Goal: Task Accomplishment & Management: Use online tool/utility

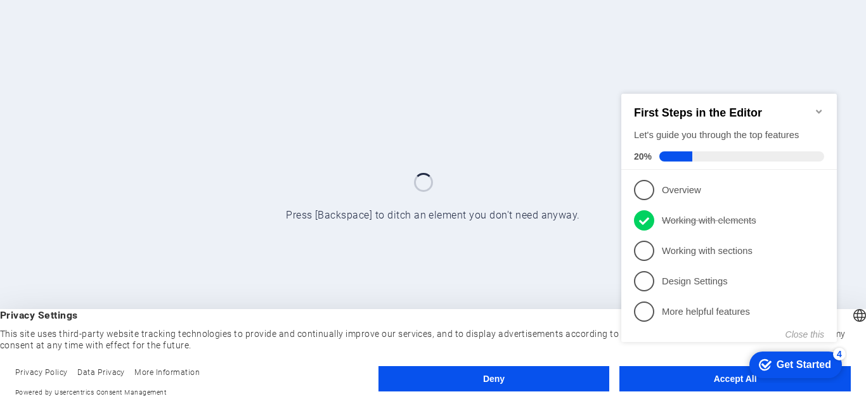
click at [733, 375] on div "checkmark Get Started 4 First Steps in the Editor Let's guide you through the t…" at bounding box center [731, 229] width 231 height 308
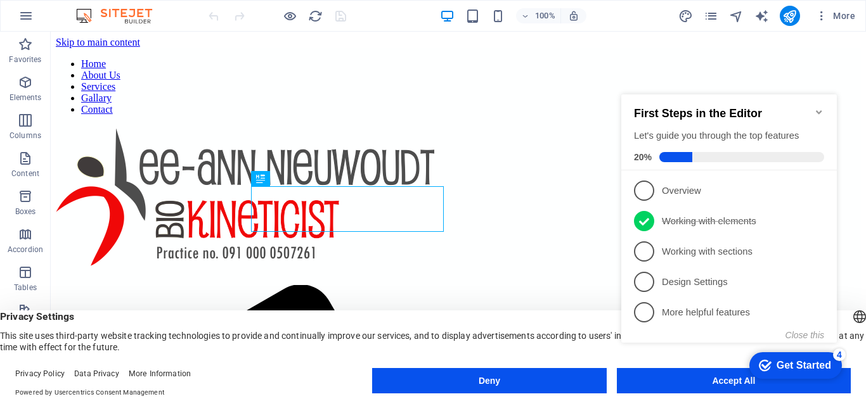
scroll to position [367, 0]
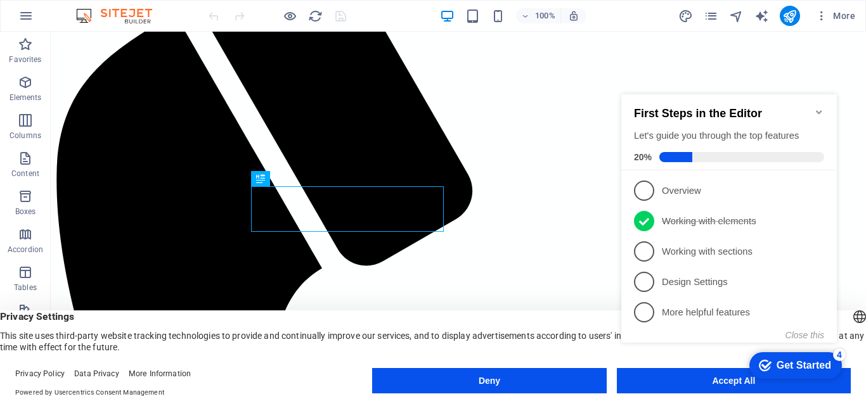
click at [712, 380] on div "checkmark Get Started 4 First Steps in the Editor Let's guide you through the t…" at bounding box center [731, 230] width 231 height 308
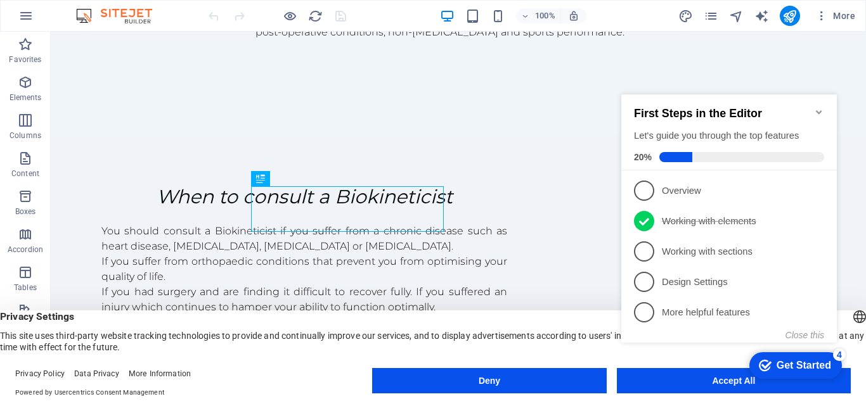
click at [816, 107] on icon "Minimize checklist" at bounding box center [819, 112] width 10 height 10
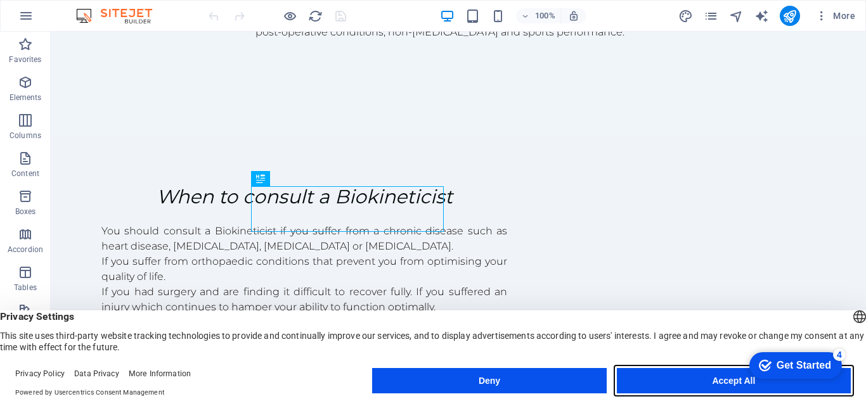
click at [642, 375] on button "Accept All" at bounding box center [734, 380] width 234 height 25
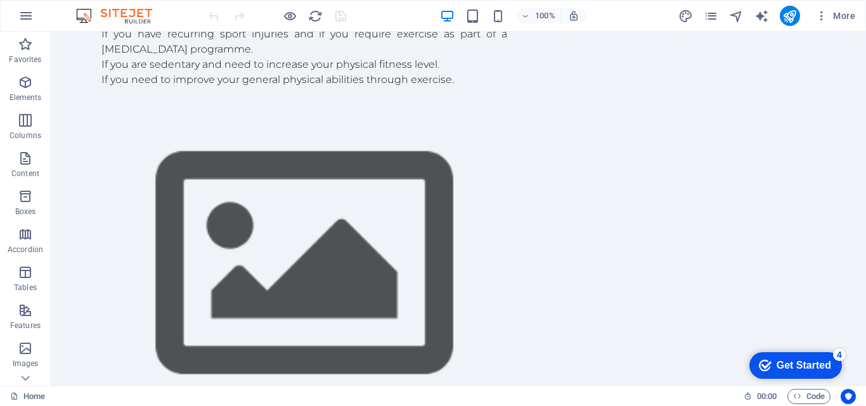
scroll to position [675, 0]
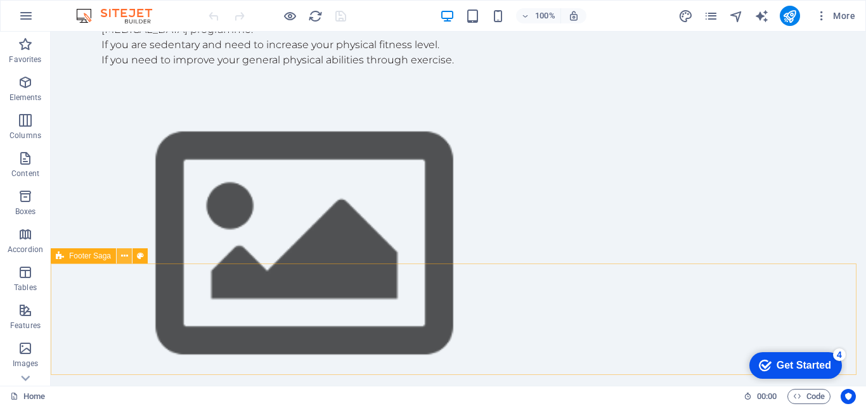
click at [124, 257] on icon at bounding box center [124, 256] width 7 height 13
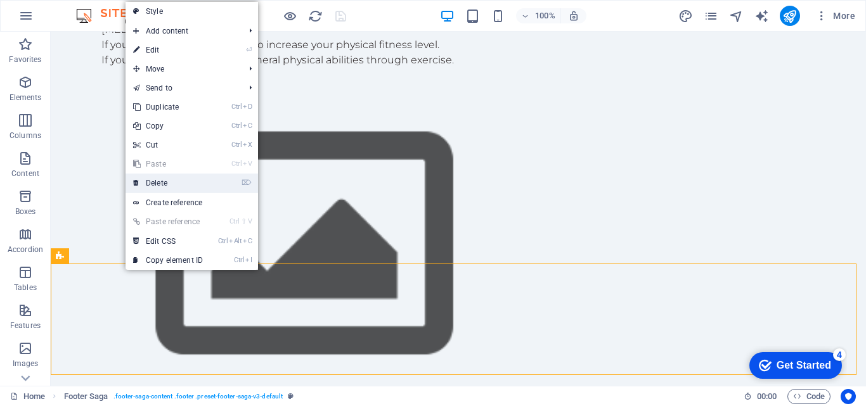
click at [152, 188] on link "⌦ Delete" at bounding box center [168, 183] width 85 height 19
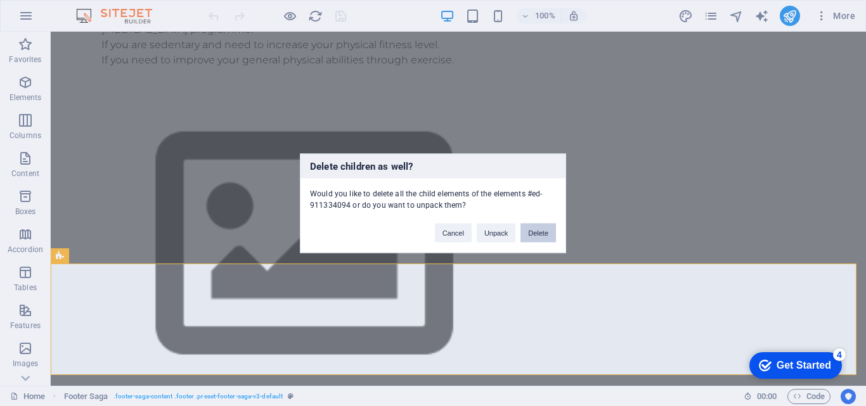
click at [536, 233] on button "Delete" at bounding box center [537, 232] width 35 height 19
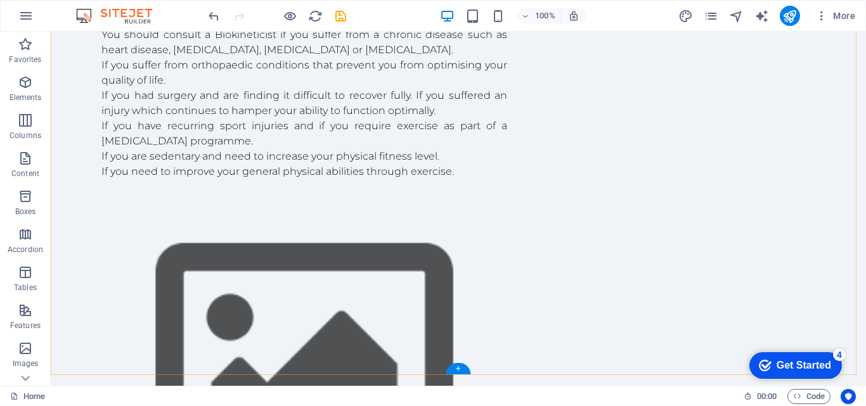
click at [456, 368] on div "+" at bounding box center [458, 368] width 25 height 11
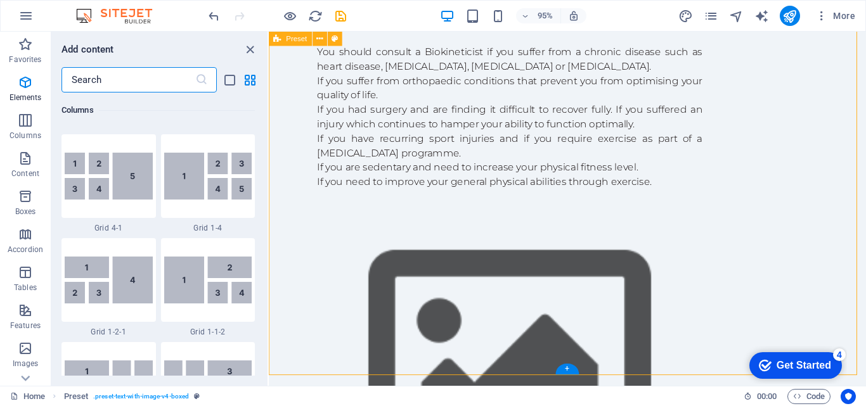
scroll to position [2218, 0]
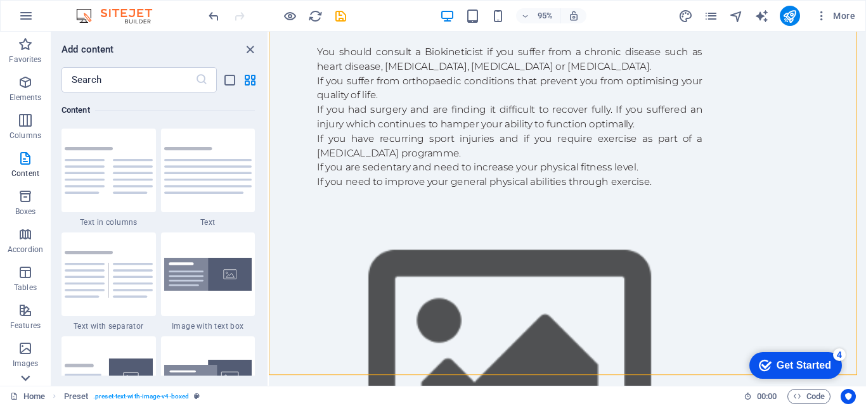
click at [25, 376] on icon at bounding box center [25, 379] width 18 height 18
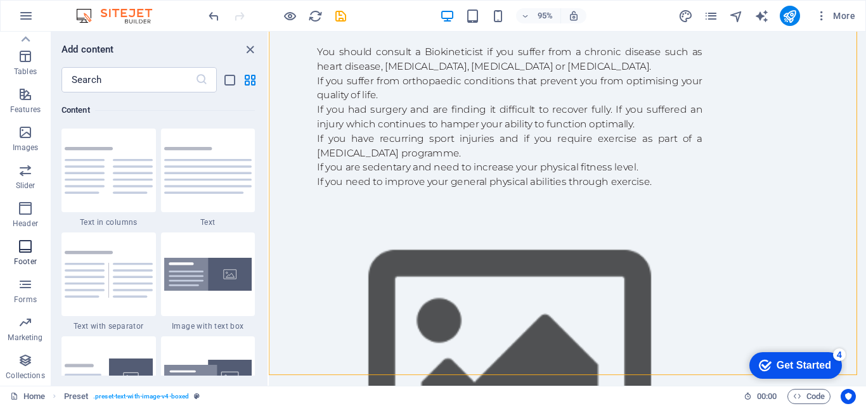
click at [22, 252] on icon "button" at bounding box center [25, 246] width 15 height 15
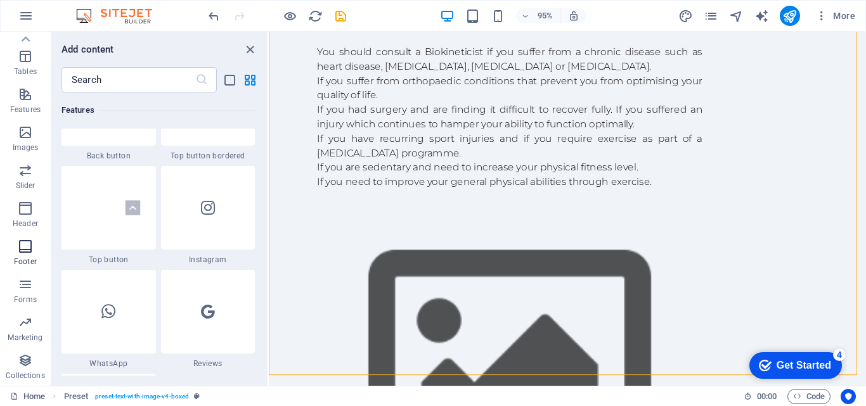
scroll to position [8392, 0]
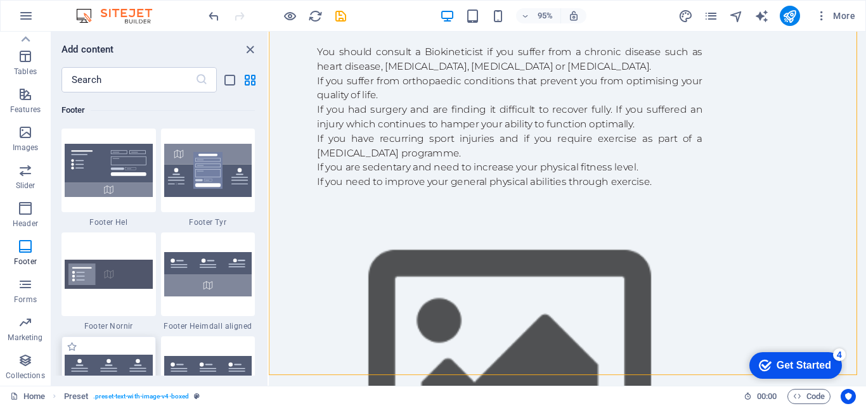
click at [106, 364] on img at bounding box center [109, 378] width 88 height 46
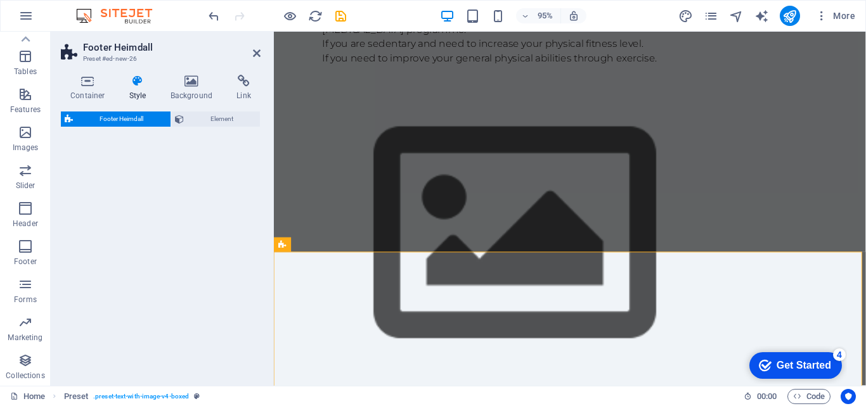
select select "rem"
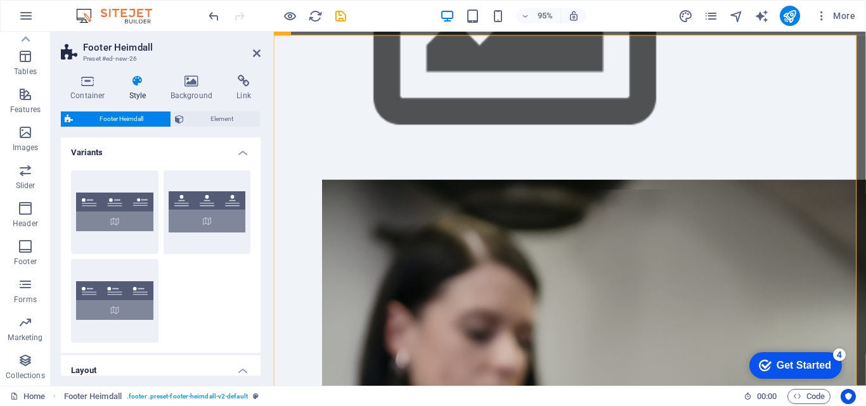
scroll to position [905, 0]
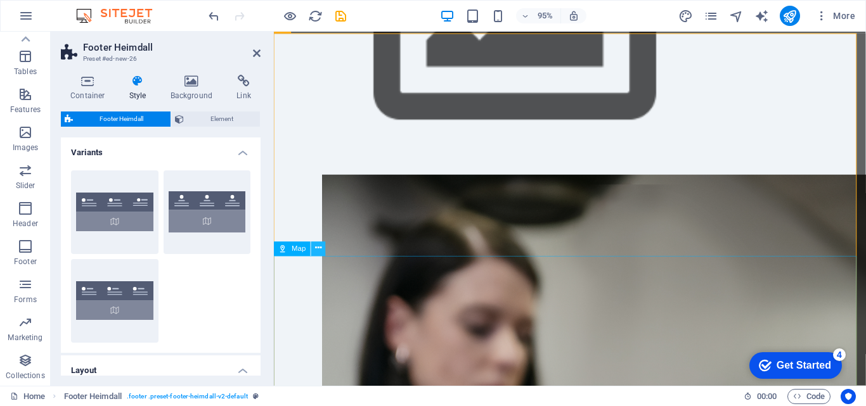
click at [317, 251] on icon at bounding box center [318, 249] width 6 height 13
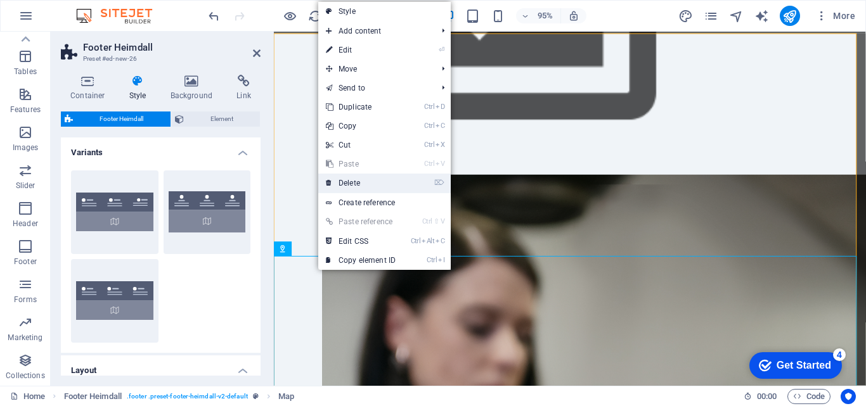
click at [345, 177] on link "⌦ Delete" at bounding box center [360, 183] width 85 height 19
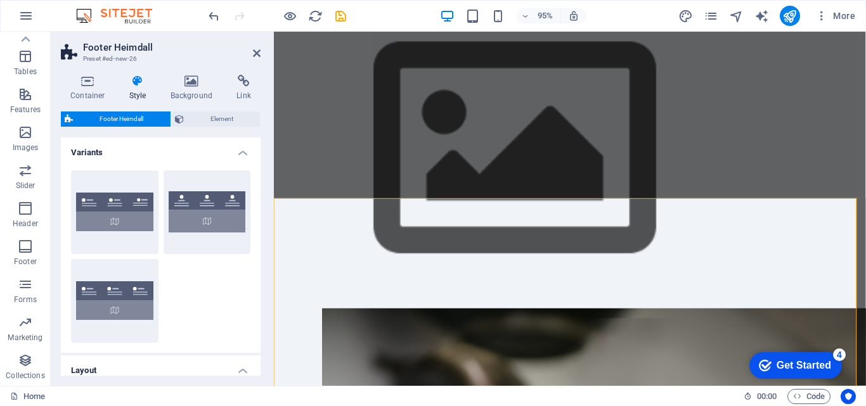
scroll to position [780, 0]
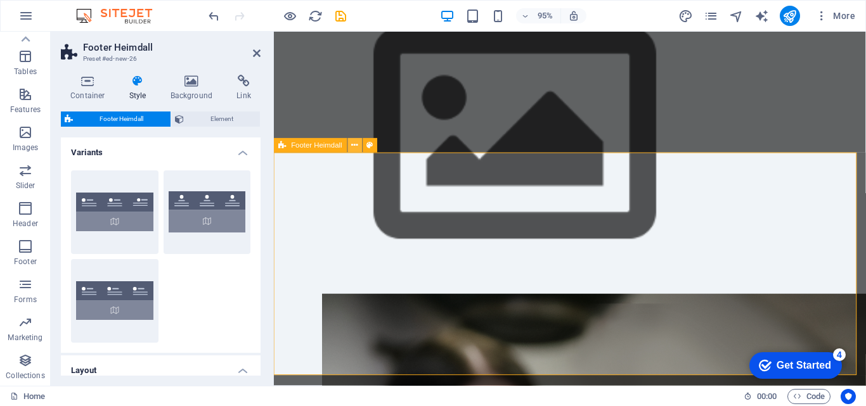
click at [356, 147] on icon at bounding box center [355, 145] width 6 height 13
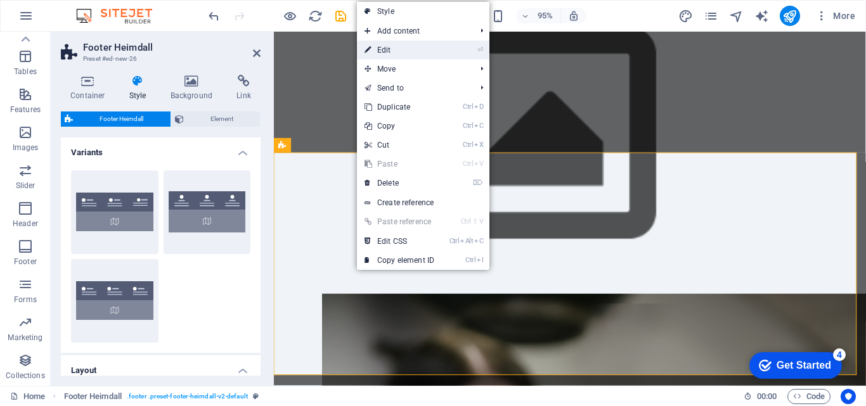
click at [392, 46] on link "⏎ Edit" at bounding box center [399, 50] width 85 height 19
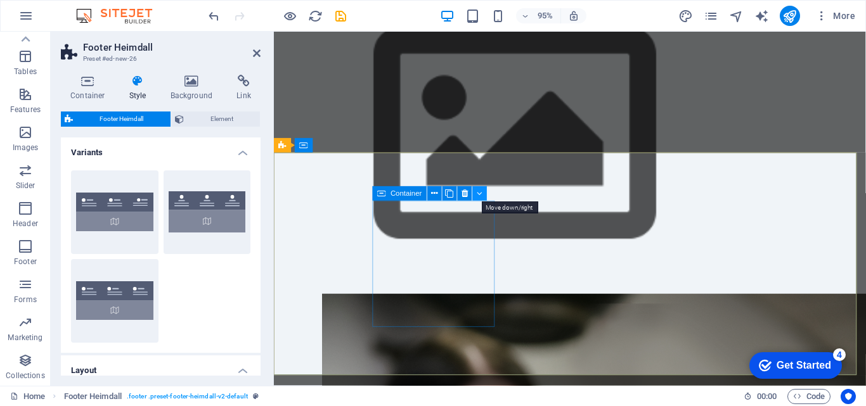
click at [479, 194] on icon at bounding box center [480, 194] width 6 height 13
click at [494, 196] on icon at bounding box center [495, 194] width 6 height 13
click at [475, 192] on button at bounding box center [480, 193] width 15 height 15
click at [476, 197] on button at bounding box center [480, 193] width 15 height 15
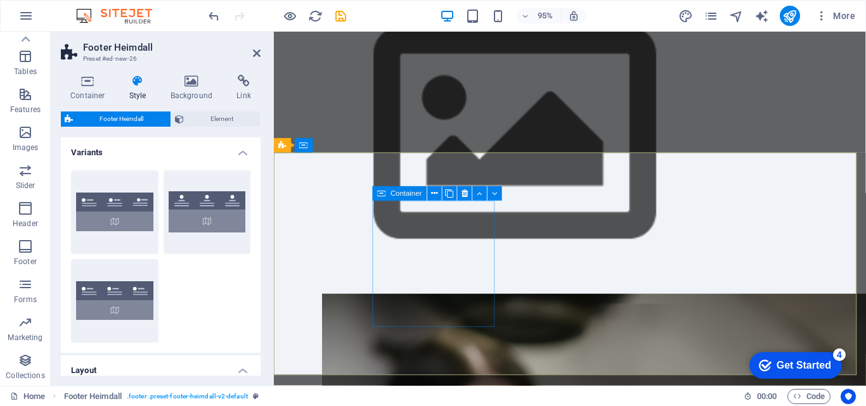
drag, startPoint x: 411, startPoint y: 229, endPoint x: 587, endPoint y: 217, distance: 176.7
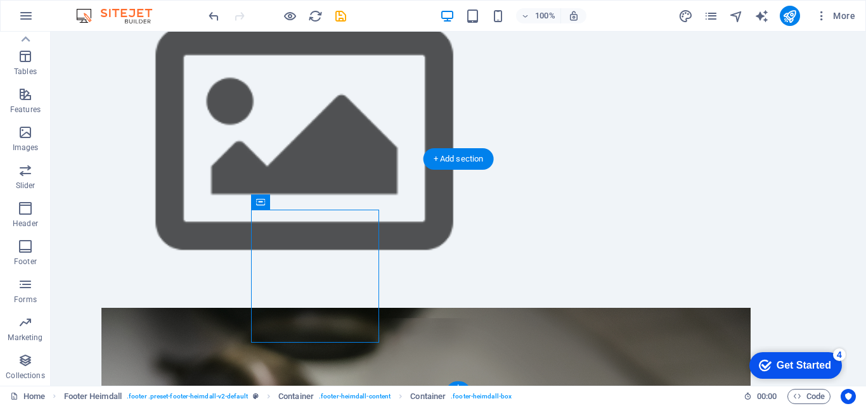
drag, startPoint x: 257, startPoint y: 221, endPoint x: 170, endPoint y: 219, distance: 87.5
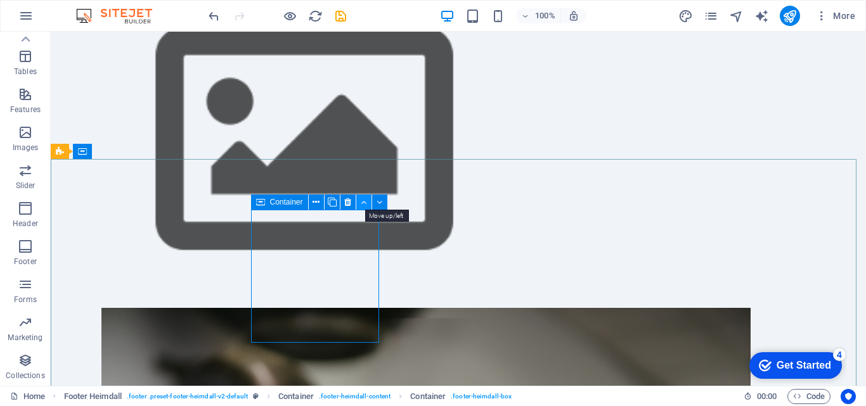
click at [364, 204] on icon at bounding box center [364, 202] width 6 height 13
click at [314, 202] on icon at bounding box center [316, 202] width 7 height 13
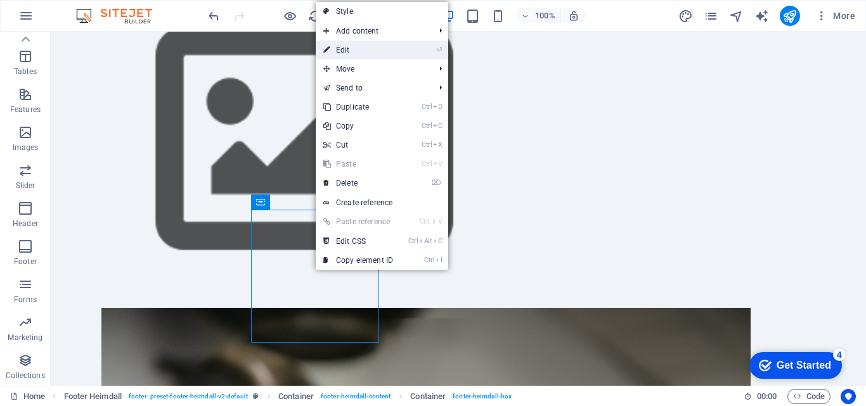
click at [349, 44] on link "⏎ Edit" at bounding box center [358, 50] width 85 height 19
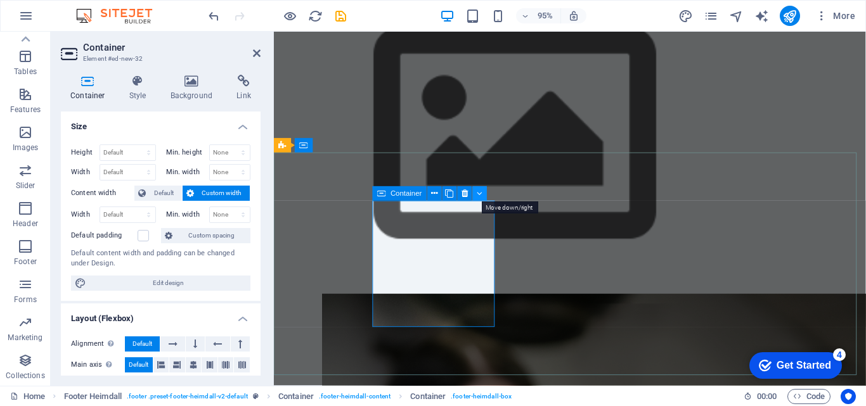
click at [478, 196] on icon at bounding box center [480, 194] width 6 height 13
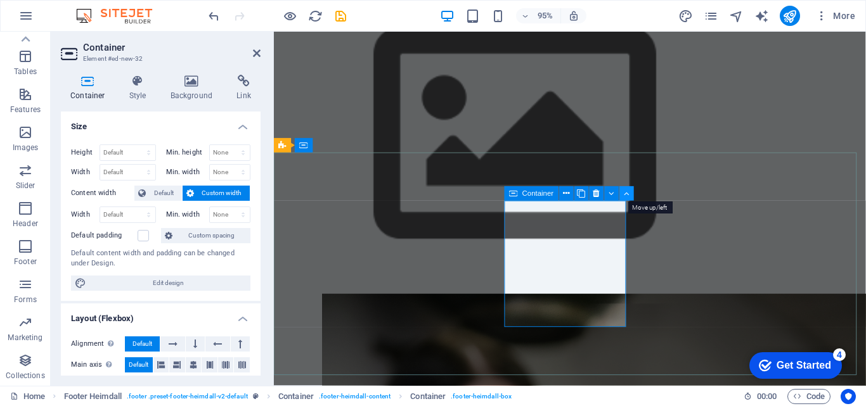
click at [628, 192] on icon at bounding box center [627, 194] width 6 height 13
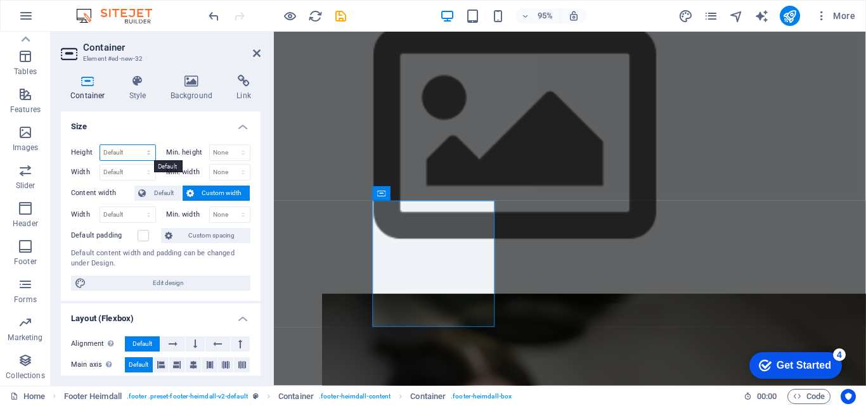
click at [148, 156] on select "Default px rem % vh vw" at bounding box center [127, 152] width 55 height 15
click at [149, 134] on div "Height Default px rem % vh vw Min. height None px rem % vh vw Width Default px …" at bounding box center [161, 217] width 200 height 167
click at [201, 191] on span "Custom width" at bounding box center [222, 193] width 49 height 15
click at [145, 214] on select "Default px rem % em vh vw" at bounding box center [127, 214] width 55 height 15
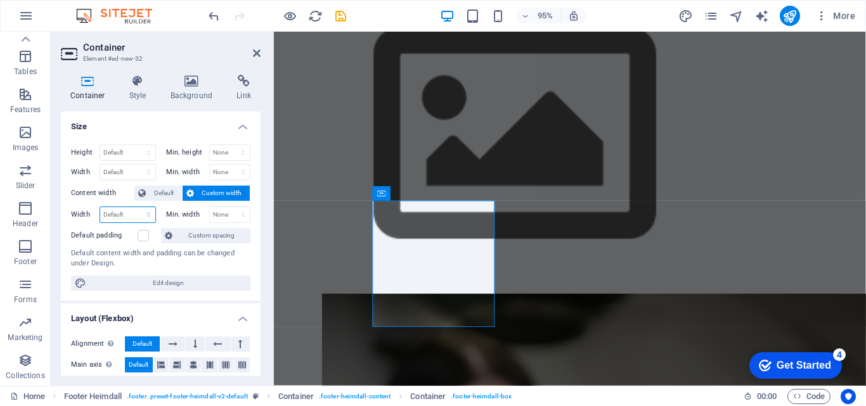
select select "%"
click at [136, 207] on select "Default px rem % em vh vw" at bounding box center [127, 214] width 55 height 15
type input "200"
click at [142, 238] on label at bounding box center [143, 235] width 11 height 11
click at [0, 0] on input "Default padding" at bounding box center [0, 0] width 0 height 0
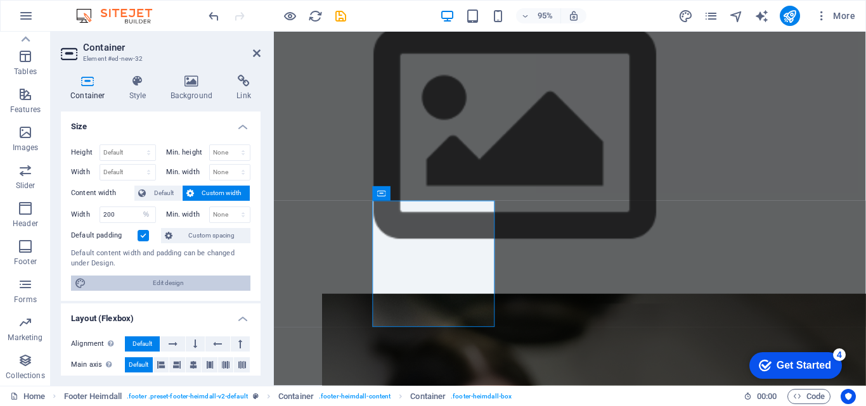
click at [155, 283] on span "Edit design" at bounding box center [168, 283] width 157 height 15
select select "rem"
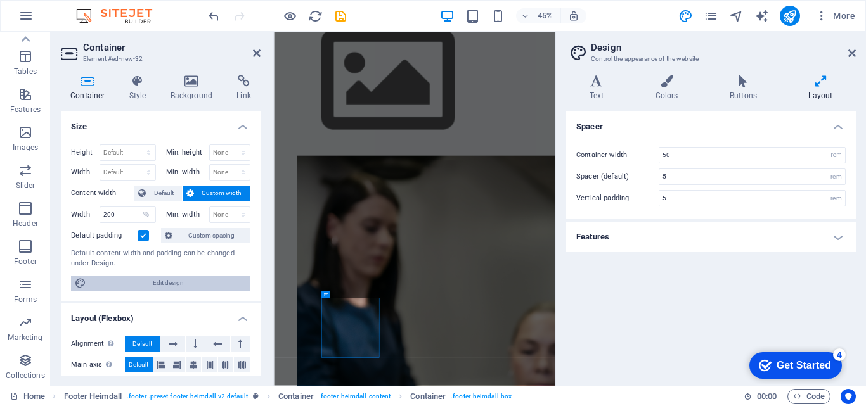
scroll to position [365, 0]
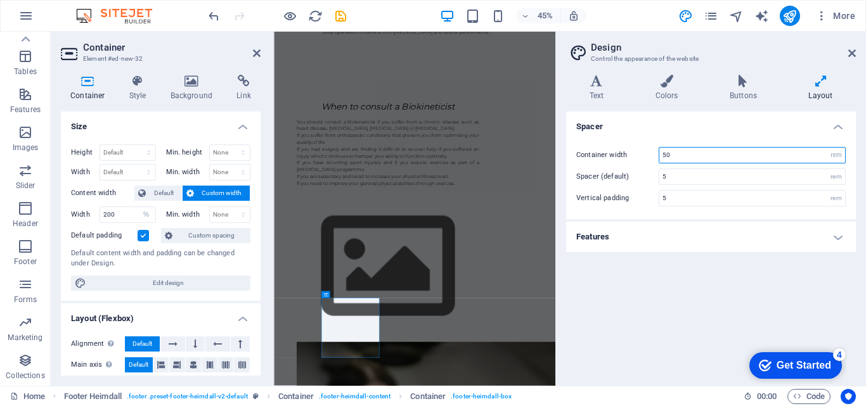
click at [676, 160] on input "50" at bounding box center [752, 155] width 186 height 15
type input "5"
type input "1000"
click at [678, 181] on input "5" at bounding box center [752, 176] width 186 height 15
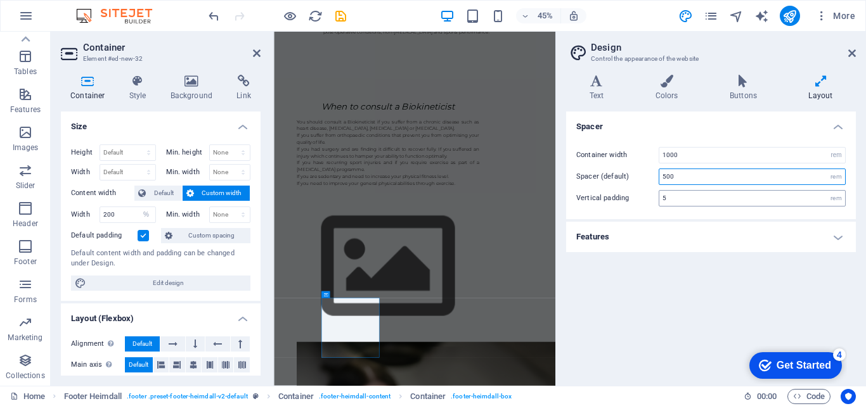
type input "500"
click at [674, 200] on input "5" at bounding box center [752, 198] width 186 height 15
type input "50"
click at [842, 236] on h4 "Features" at bounding box center [711, 237] width 290 height 30
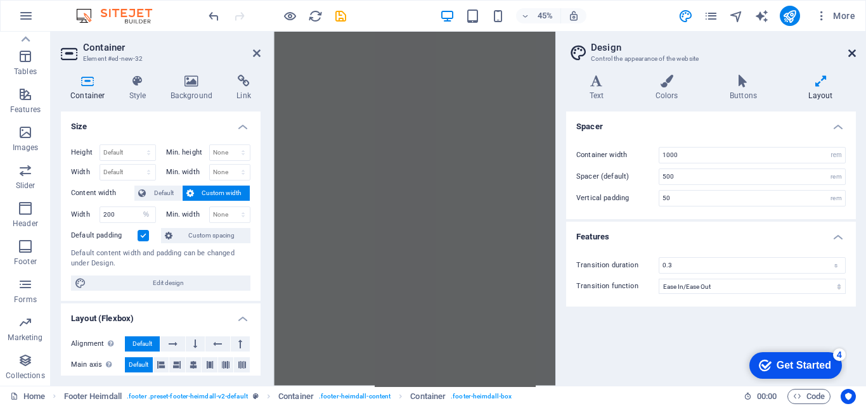
click at [852, 53] on icon at bounding box center [852, 53] width 8 height 10
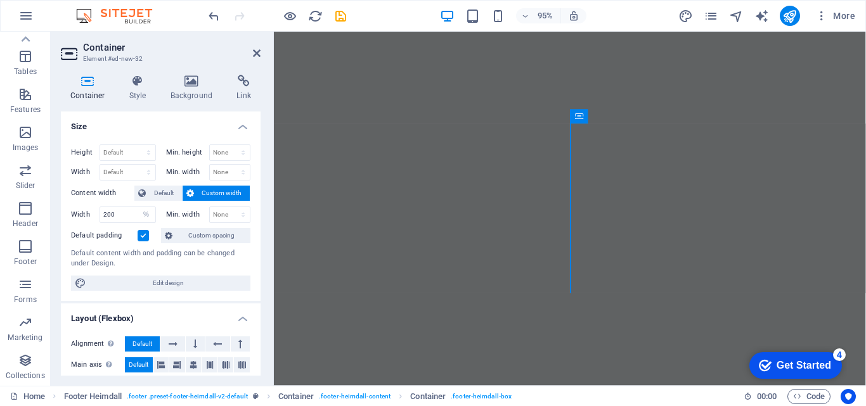
click at [254, 59] on header "Container Element #ed-new-32" at bounding box center [161, 48] width 200 height 33
click at [254, 55] on icon at bounding box center [257, 53] width 8 height 10
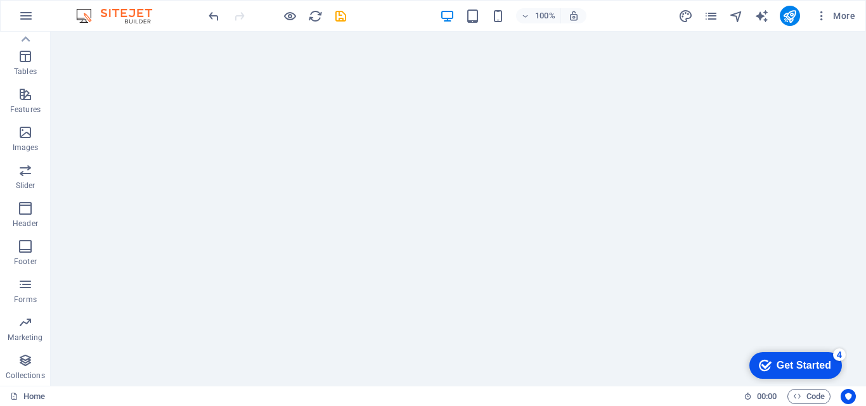
scroll to position [5689, 0]
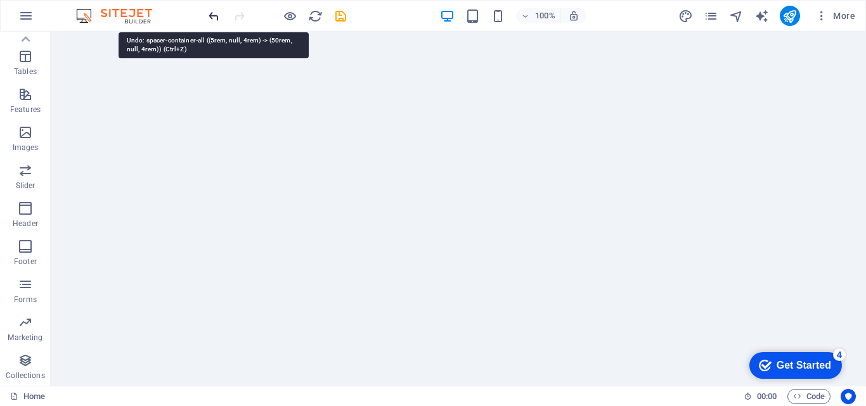
click at [216, 18] on icon "undo" at bounding box center [214, 16] width 15 height 15
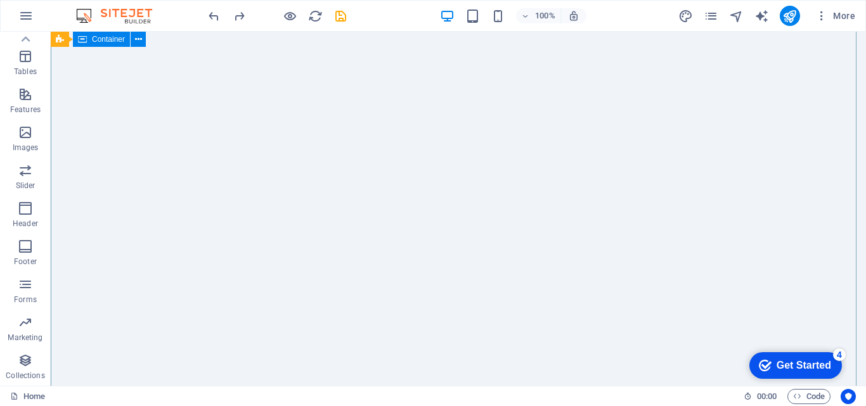
click at [808, 373] on div "checkmark Get Started 4" at bounding box center [795, 365] width 93 height 27
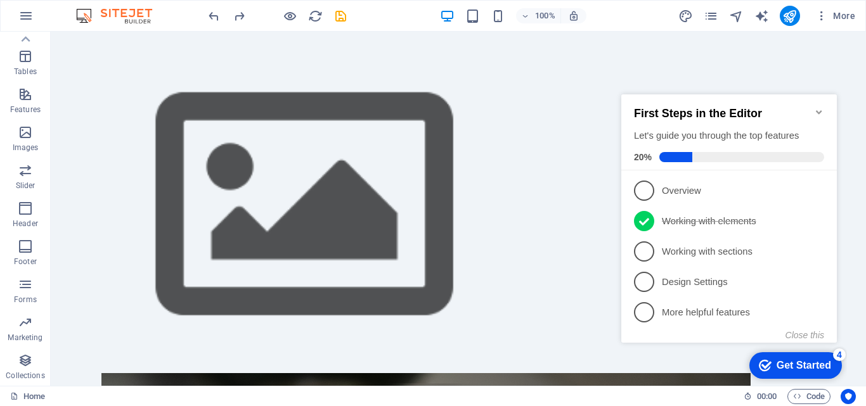
scroll to position [798, 0]
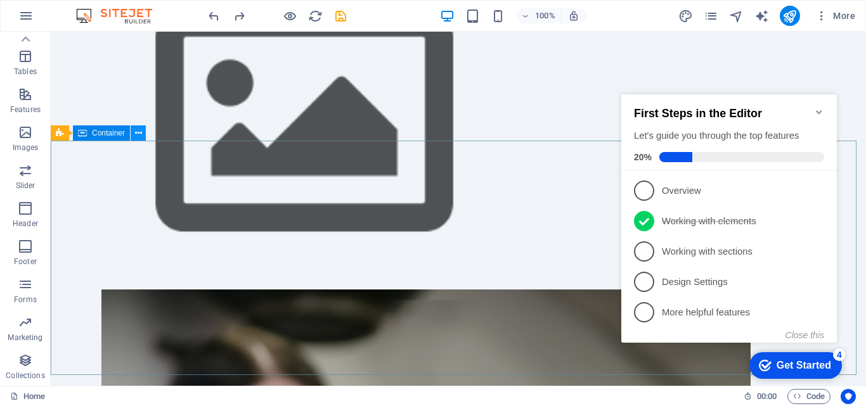
click at [136, 133] on icon at bounding box center [138, 133] width 7 height 13
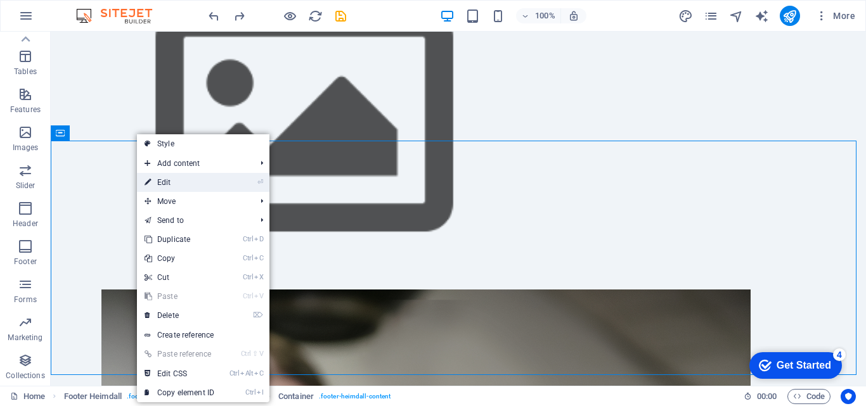
click at [166, 179] on link "⏎ Edit" at bounding box center [179, 182] width 85 height 19
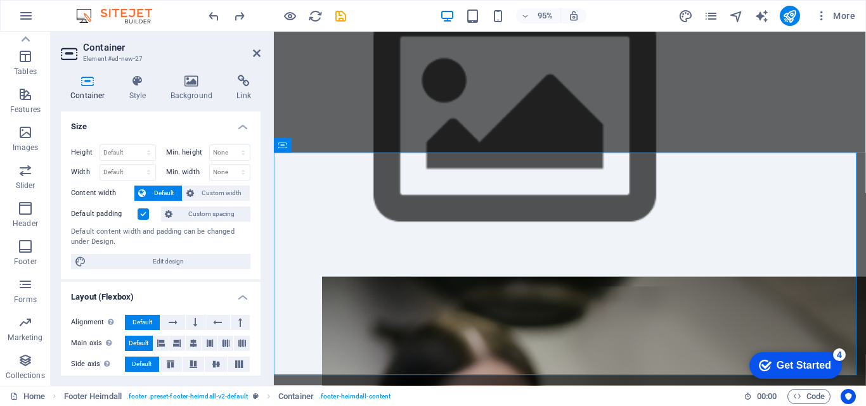
scroll to position [780, 0]
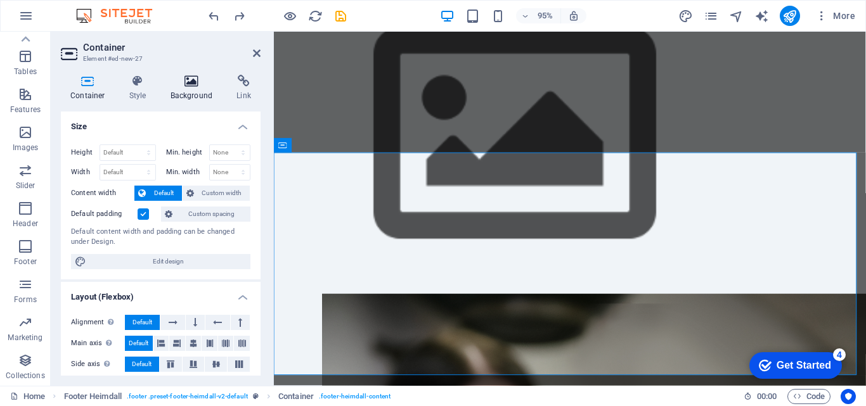
click at [192, 84] on icon at bounding box center [191, 81] width 61 height 13
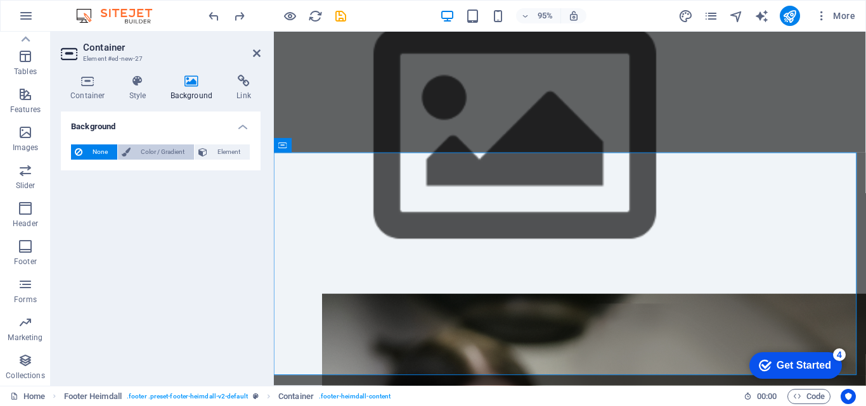
click at [158, 155] on span "Color / Gradient" at bounding box center [162, 152] width 56 height 15
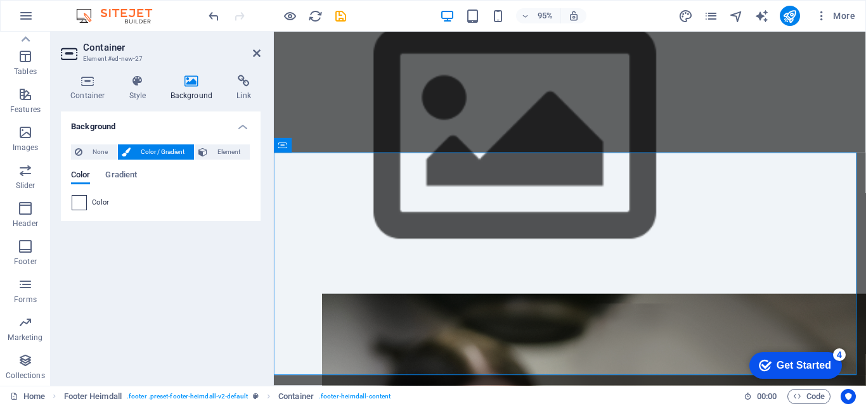
click at [82, 204] on span at bounding box center [79, 203] width 14 height 14
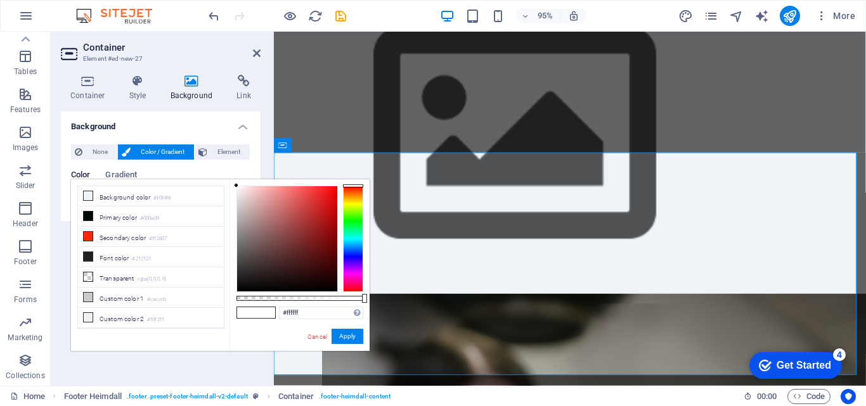
type input "#aeaaaa"
click at [239, 219] on div at bounding box center [287, 238] width 100 height 105
click at [344, 339] on button "Apply" at bounding box center [348, 336] width 32 height 15
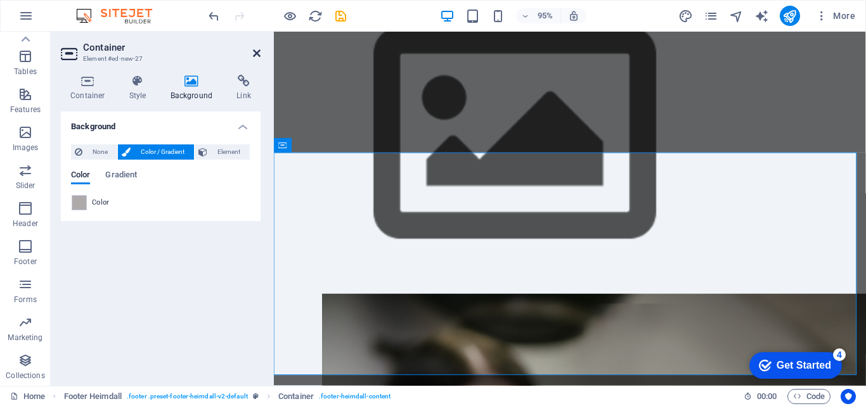
click at [255, 51] on icon at bounding box center [257, 53] width 8 height 10
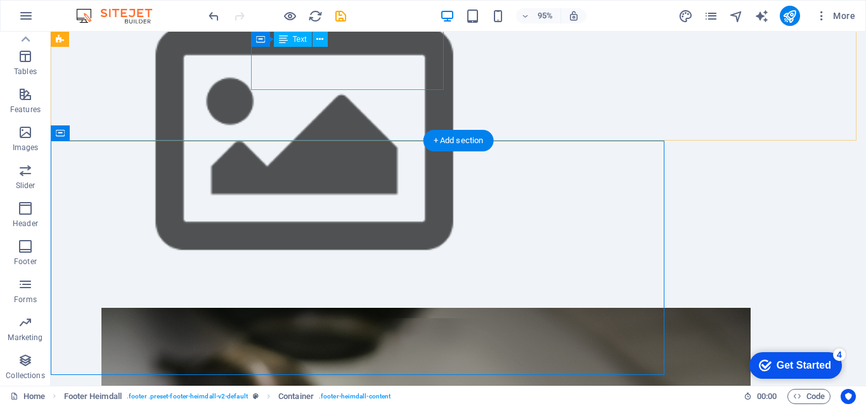
scroll to position [798, 0]
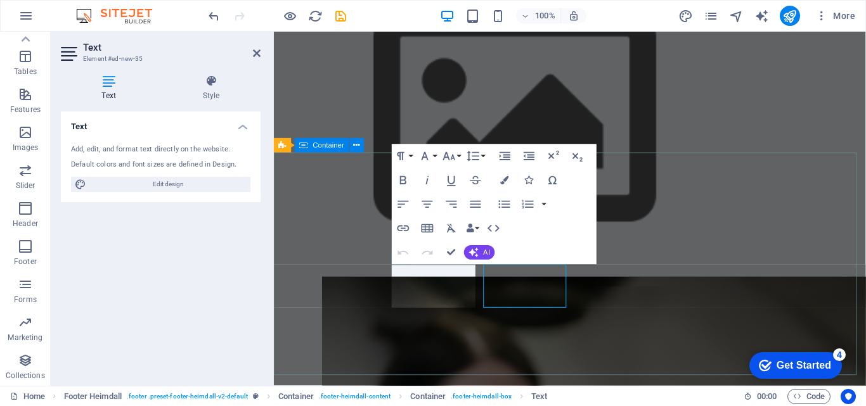
scroll to position [780, 0]
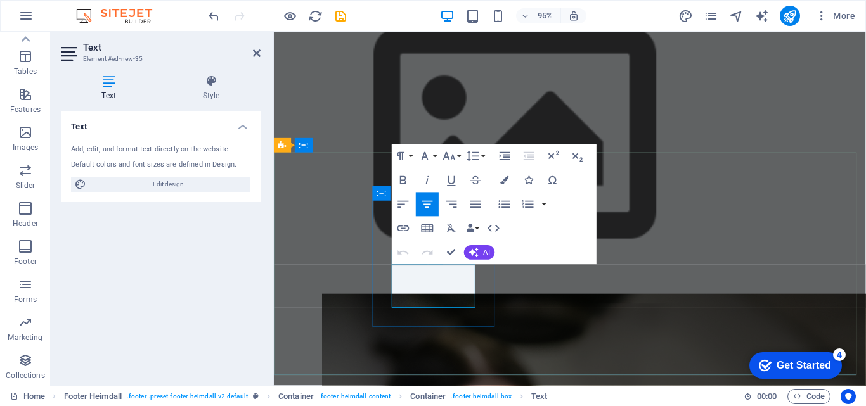
click at [253, 49] on icon at bounding box center [257, 53] width 8 height 10
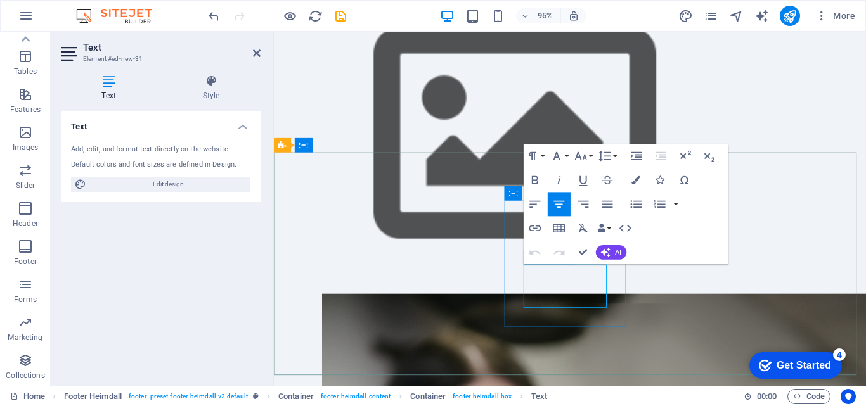
drag, startPoint x: 602, startPoint y: 315, endPoint x: 593, endPoint y: 307, distance: 11.7
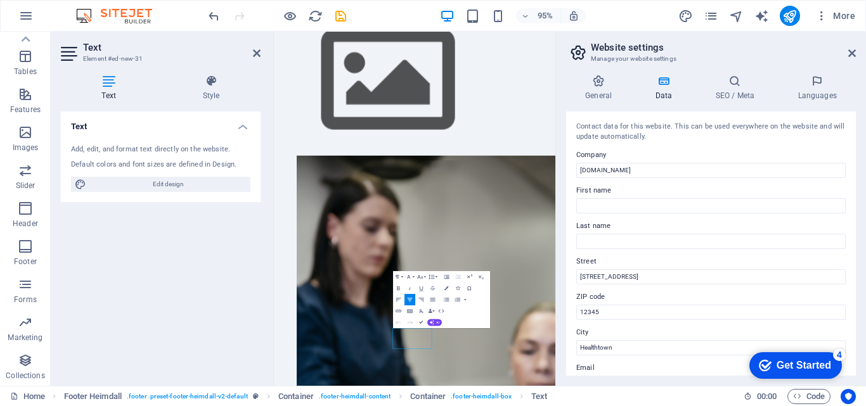
scroll to position [365, 0]
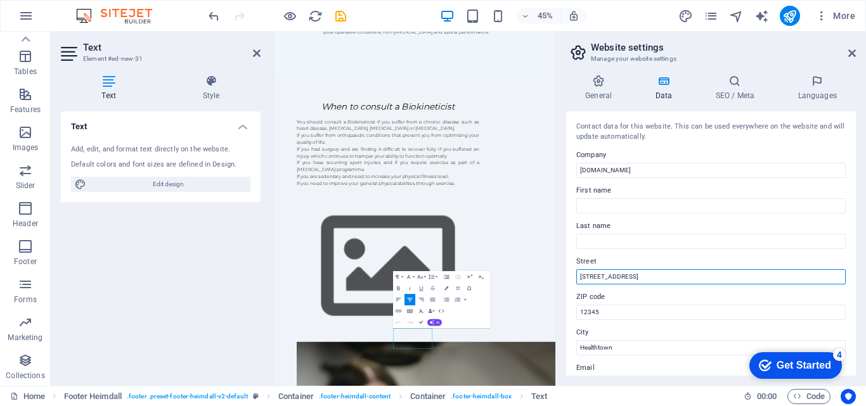
click at [655, 274] on input "[STREET_ADDRESS]" at bounding box center [710, 276] width 269 height 15
type input "1"
type input "[STREET_ADDRESS][GEOGRAPHIC_DATA][PERSON_NAME]"
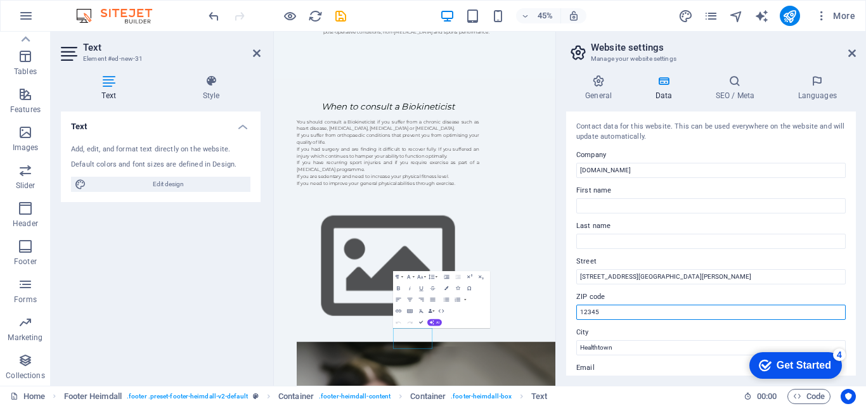
click at [642, 313] on input "12345" at bounding box center [710, 312] width 269 height 15
type input "1"
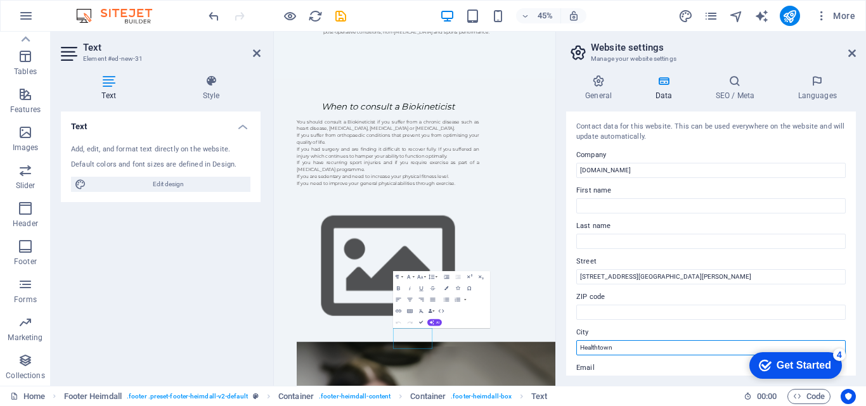
click at [636, 349] on input "Healthtown" at bounding box center [710, 347] width 269 height 15
type input "H"
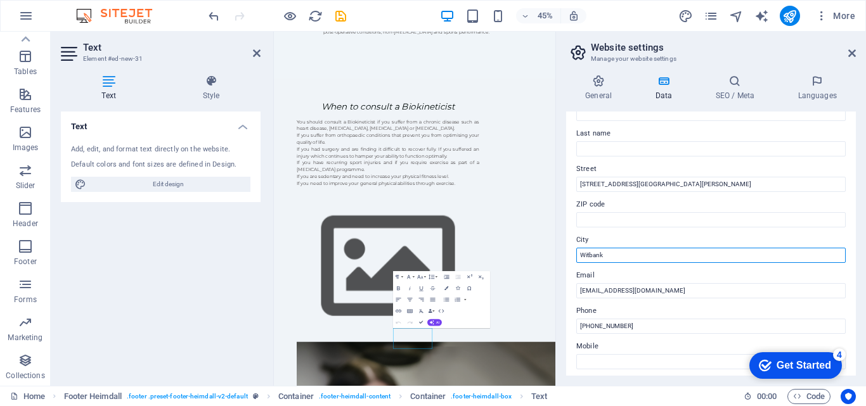
scroll to position [93, 0]
type input "Witbank"
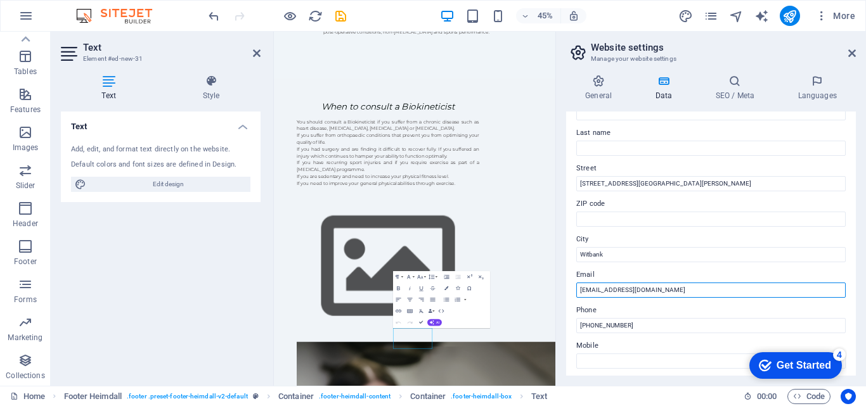
click at [709, 285] on input "[EMAIL_ADDRESS][DOMAIN_NAME]" at bounding box center [710, 290] width 269 height 15
type input "i"
type input "[EMAIL_ADDRESS][DOMAIN_NAME]"
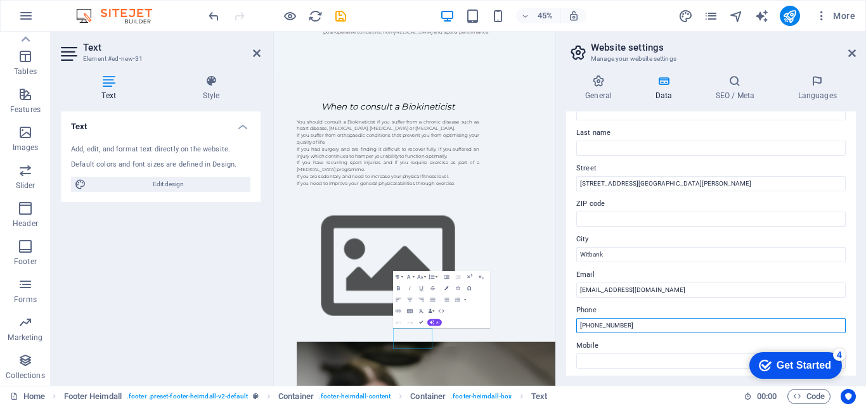
click at [646, 329] on input "[PHONE_NUMBER]" at bounding box center [710, 325] width 269 height 15
type input "+"
type input "071 689 3913"
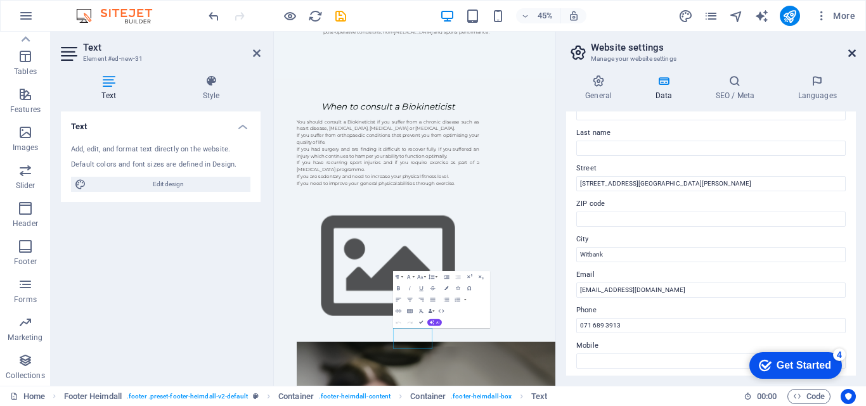
click at [851, 48] on icon at bounding box center [852, 53] width 8 height 10
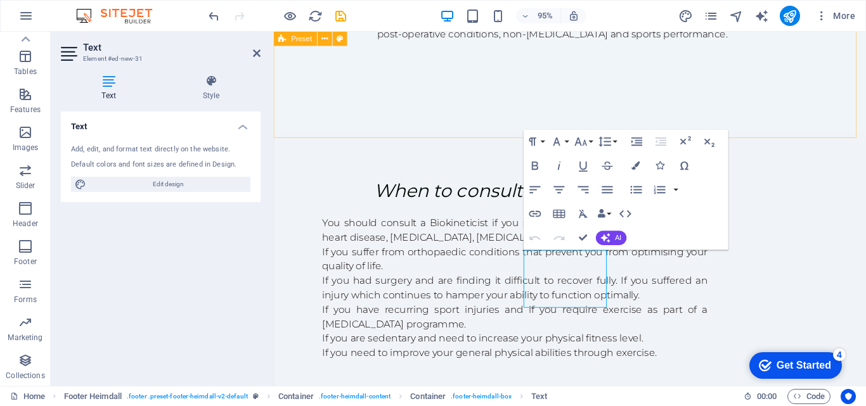
scroll to position [795, 0]
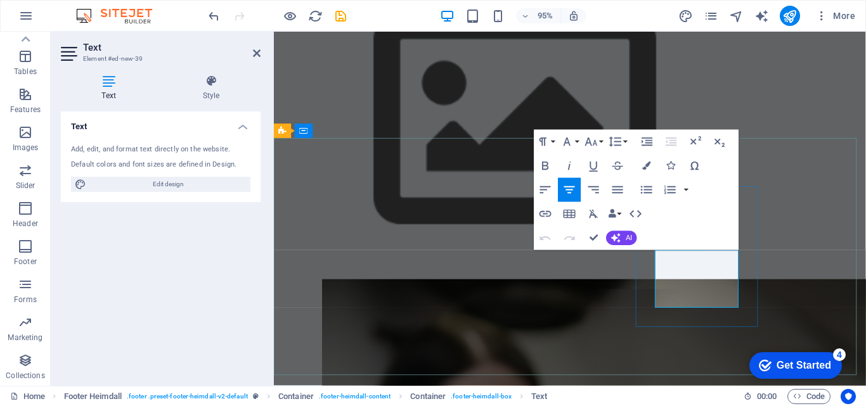
drag, startPoint x: 754, startPoint y: 313, endPoint x: 683, endPoint y: 297, distance: 72.7
drag, startPoint x: 744, startPoint y: 276, endPoint x: 764, endPoint y: 278, distance: 19.7
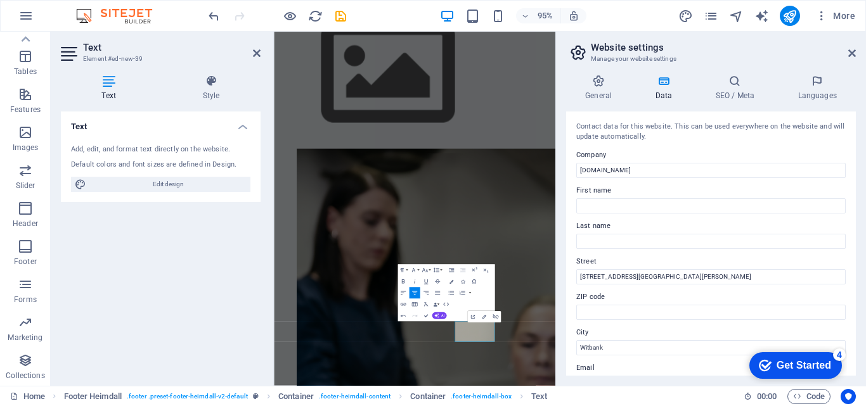
scroll to position [380, 0]
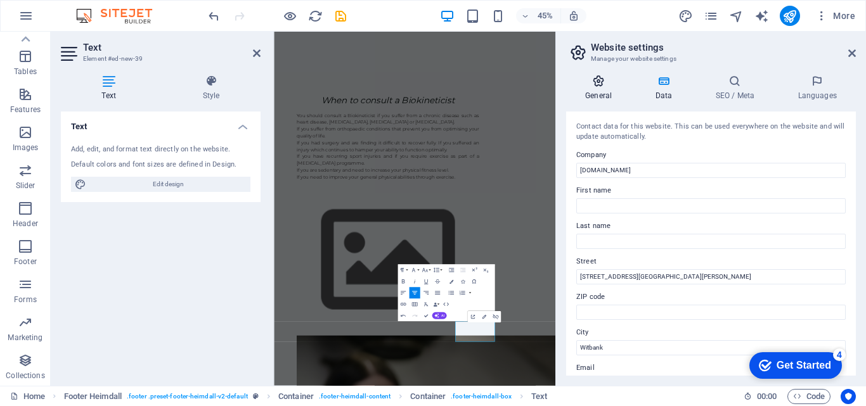
click at [604, 82] on icon at bounding box center [598, 81] width 65 height 13
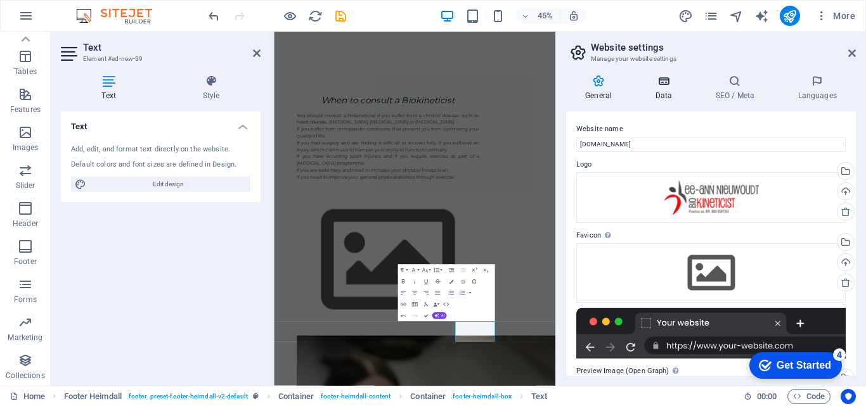
click at [669, 86] on icon at bounding box center [663, 81] width 55 height 13
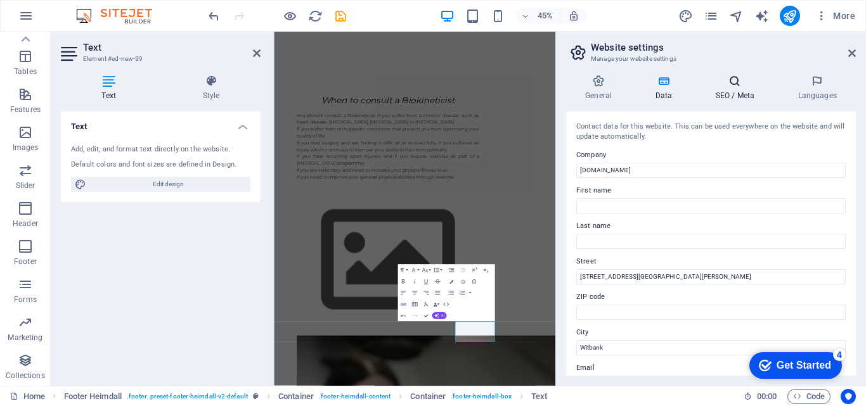
click at [728, 84] on icon at bounding box center [734, 81] width 77 height 13
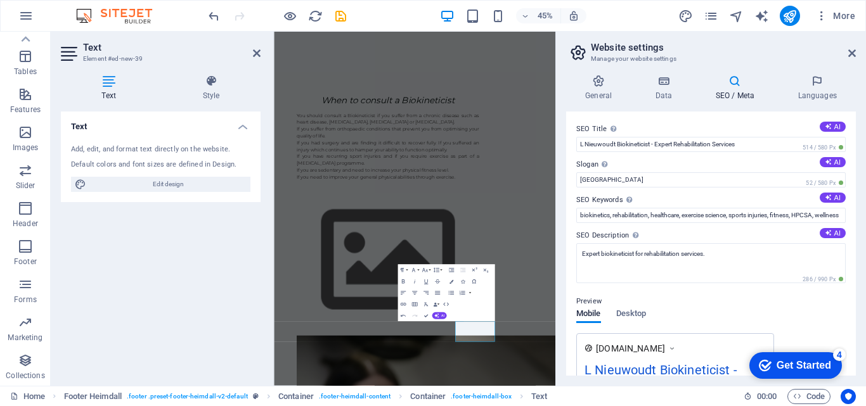
click at [856, 51] on aside "Website settings Manage your website settings General Data SEO / Meta Languages…" at bounding box center [710, 209] width 311 height 354
click at [853, 51] on icon at bounding box center [852, 53] width 8 height 10
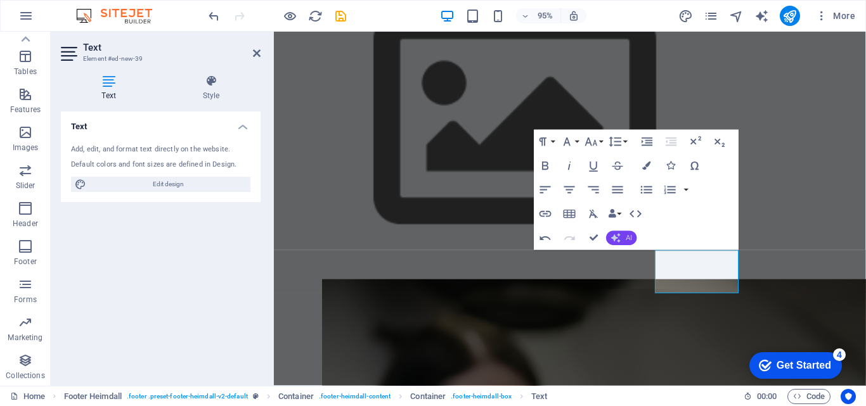
click at [623, 236] on button "AI" at bounding box center [622, 238] width 30 height 15
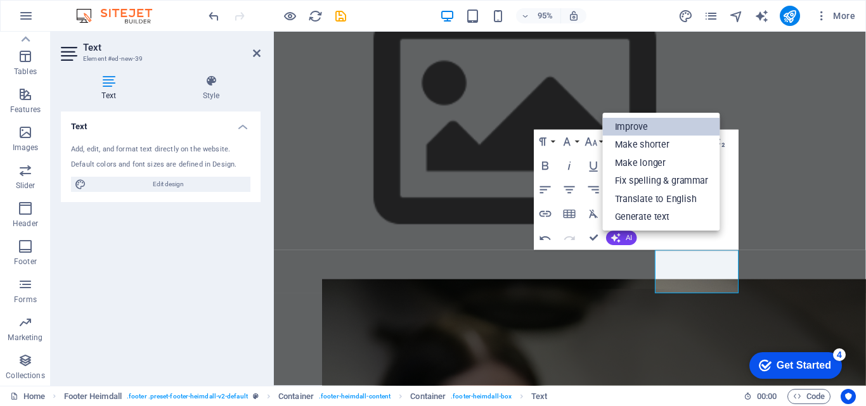
click at [632, 127] on link "Improve" at bounding box center [661, 127] width 117 height 18
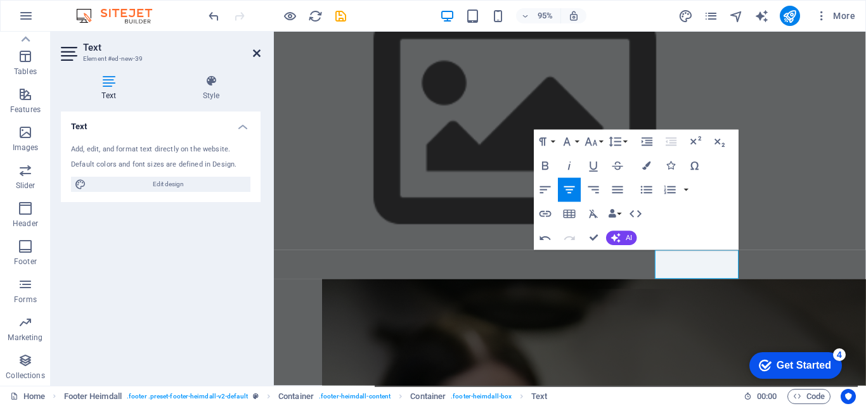
click at [257, 51] on icon at bounding box center [257, 53] width 8 height 10
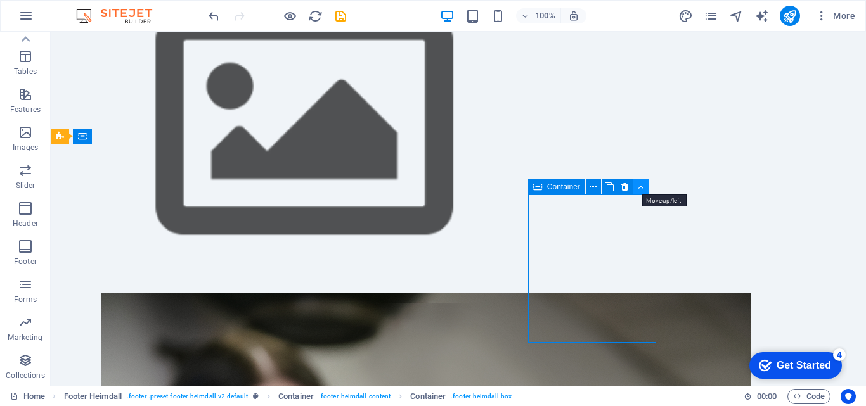
click at [642, 186] on icon at bounding box center [641, 187] width 6 height 13
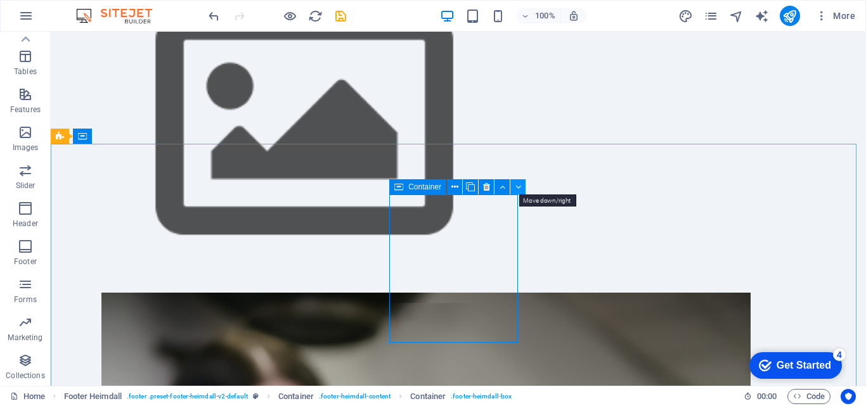
click at [522, 184] on button at bounding box center [517, 186] width 15 height 15
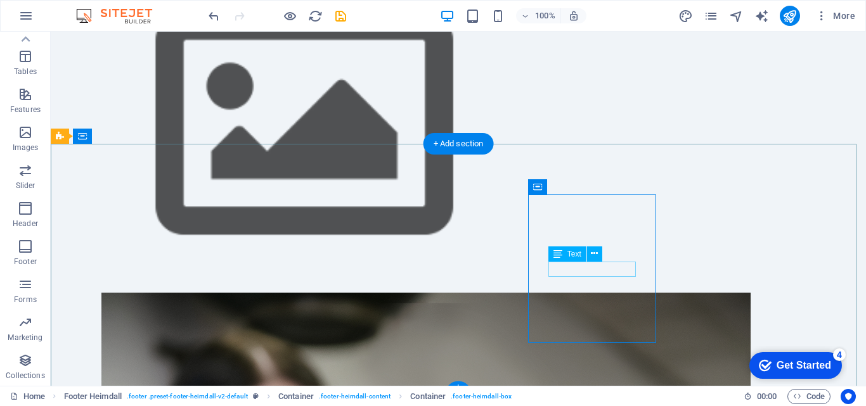
click at [593, 255] on icon at bounding box center [594, 253] width 7 height 13
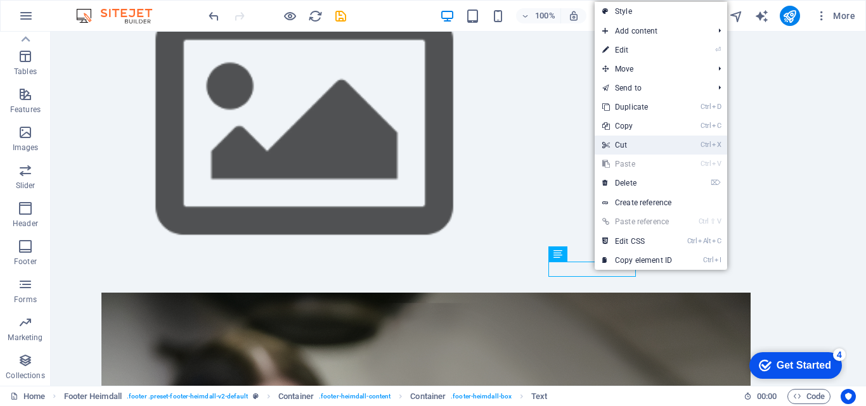
click at [622, 148] on link "Ctrl X Cut" at bounding box center [637, 145] width 85 height 19
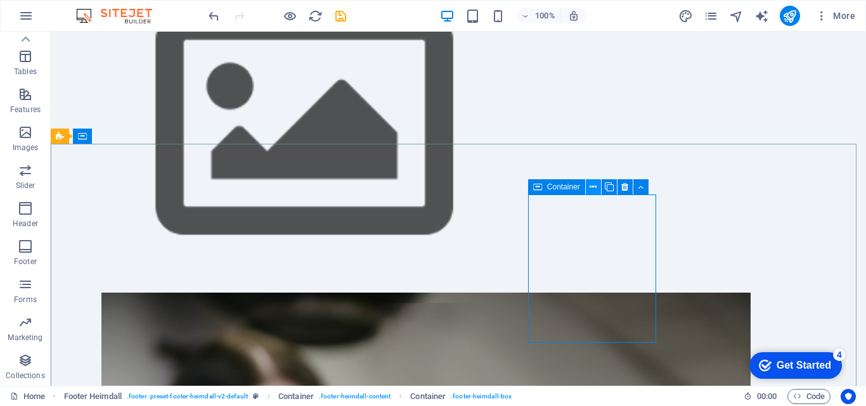
click at [591, 186] on icon at bounding box center [593, 187] width 7 height 13
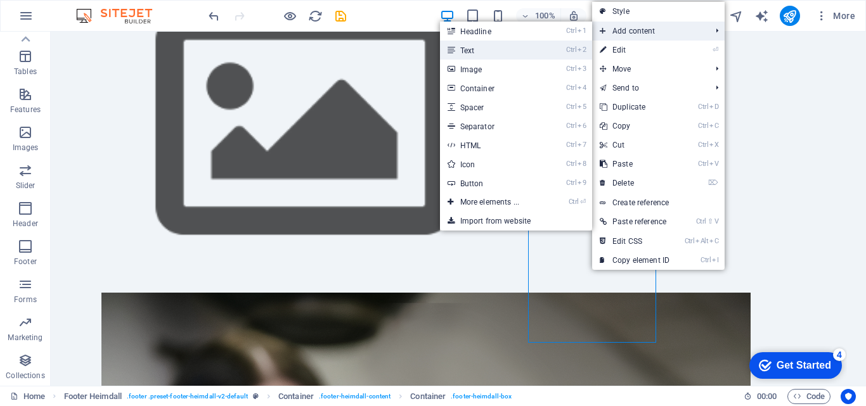
click at [489, 51] on link "Ctrl 2 Text" at bounding box center [492, 50] width 105 height 19
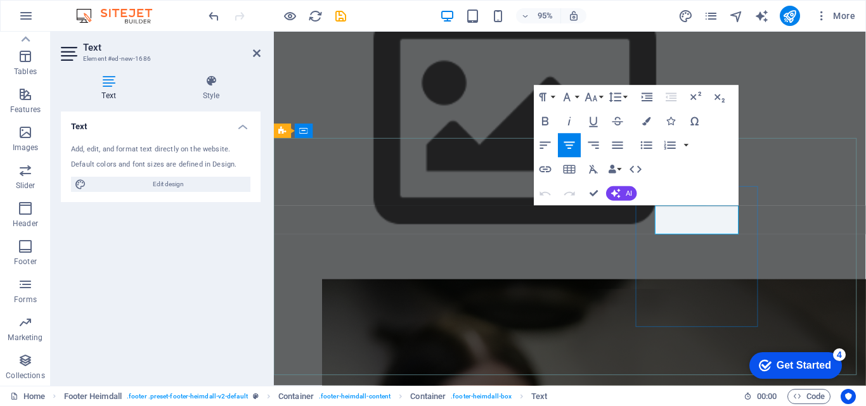
click at [259, 49] on icon at bounding box center [257, 53] width 8 height 10
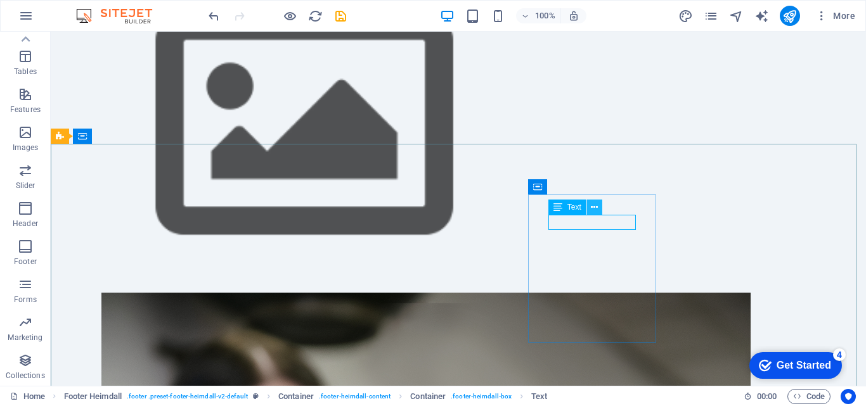
click at [593, 207] on icon at bounding box center [594, 207] width 7 height 13
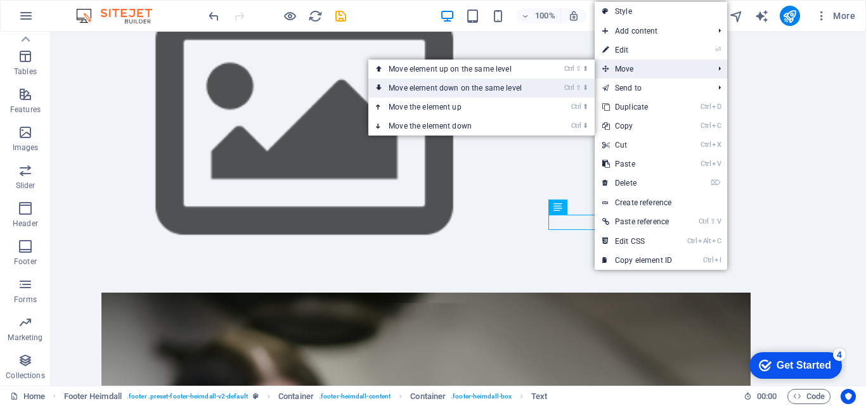
click at [536, 93] on link "Ctrl ⇧ ⬇ Move element down on the same level" at bounding box center [457, 88] width 179 height 19
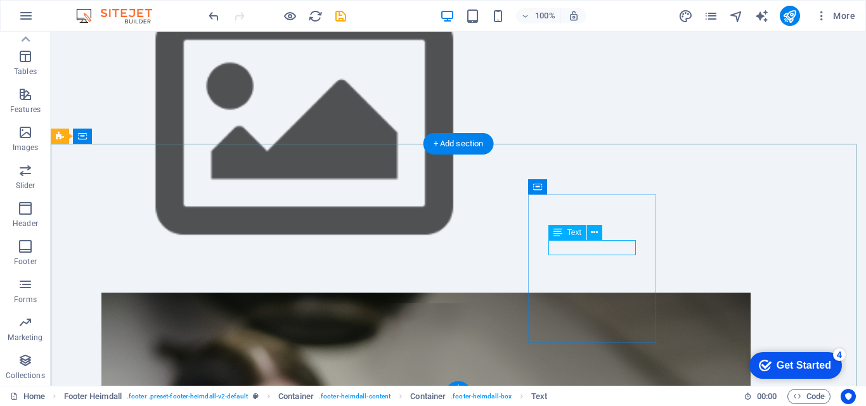
click at [595, 230] on icon at bounding box center [594, 232] width 7 height 13
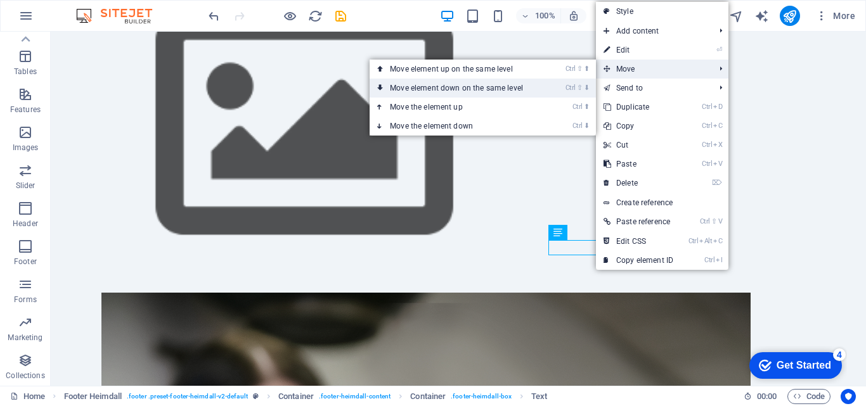
click at [535, 84] on link "Ctrl ⇧ ⬇ Move element down on the same level" at bounding box center [459, 88] width 179 height 19
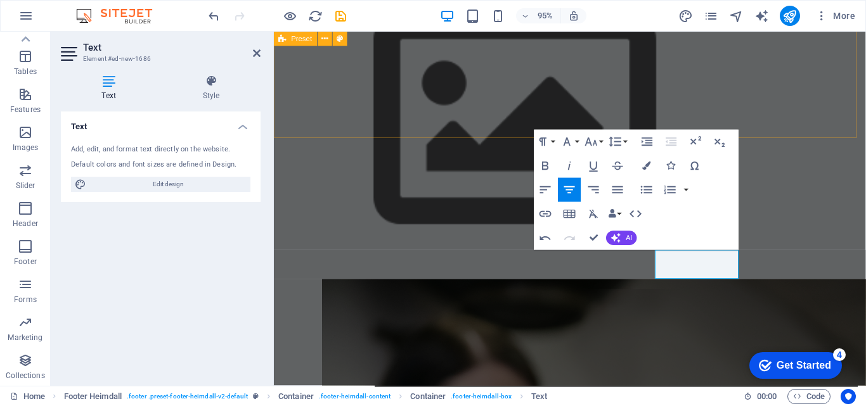
click at [595, 81] on figure at bounding box center [528, 125] width 406 height 335
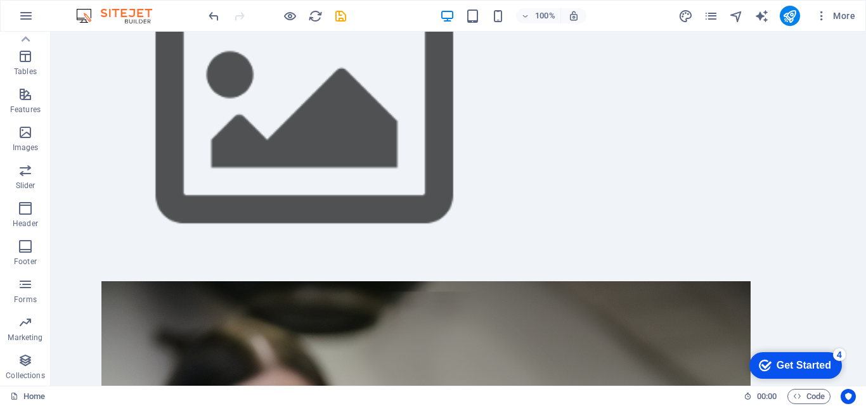
scroll to position [813, 0]
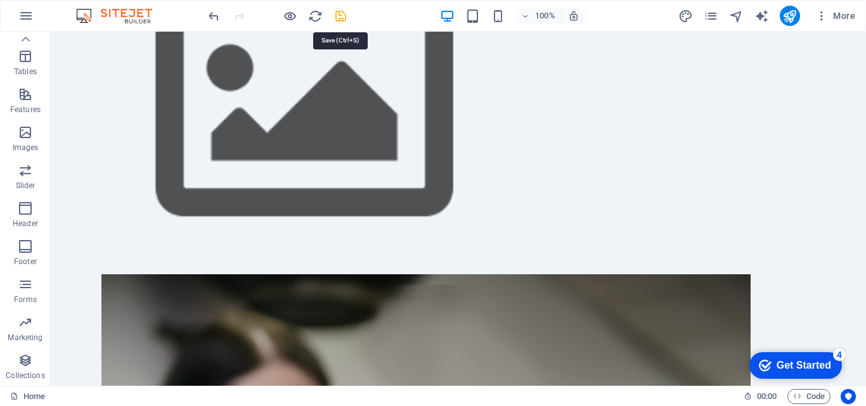
click at [340, 20] on icon "save" at bounding box center [340, 16] width 15 height 15
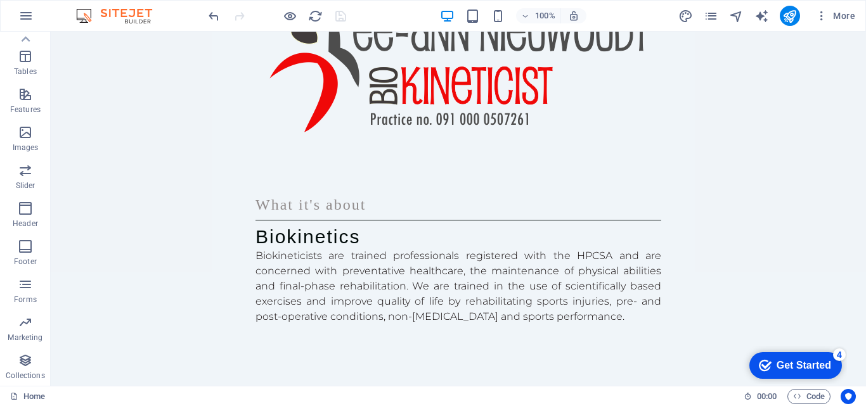
scroll to position [0, 0]
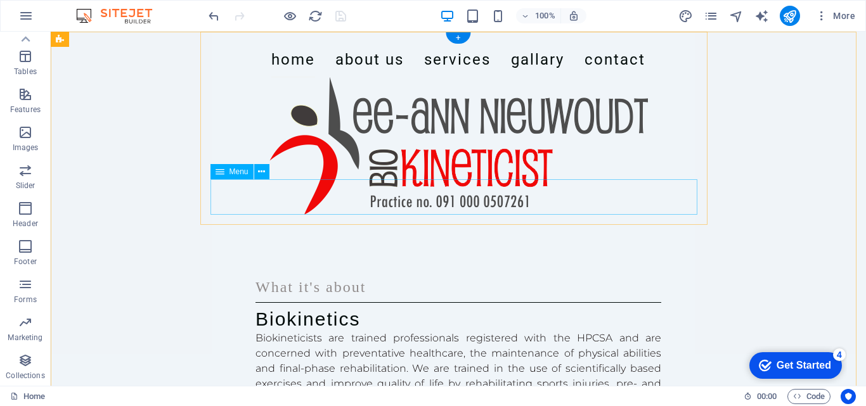
click at [292, 77] on nav "Home About Us Services Gallary Contact" at bounding box center [458, 59] width 487 height 35
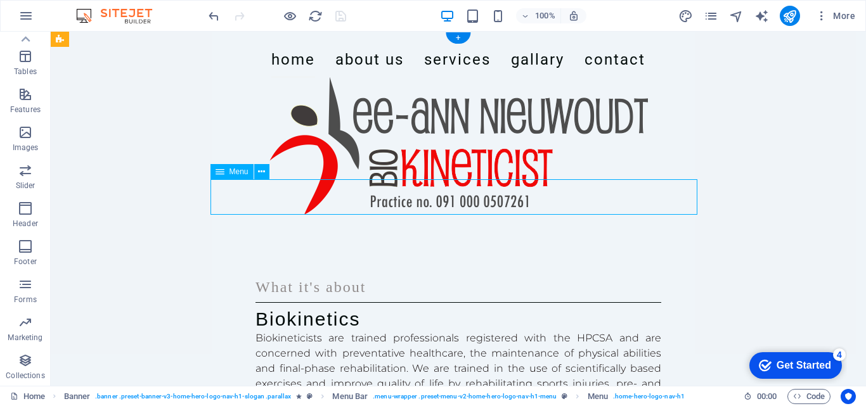
click at [292, 77] on nav "Home About Us Services Gallary Contact" at bounding box center [458, 59] width 487 height 35
select select
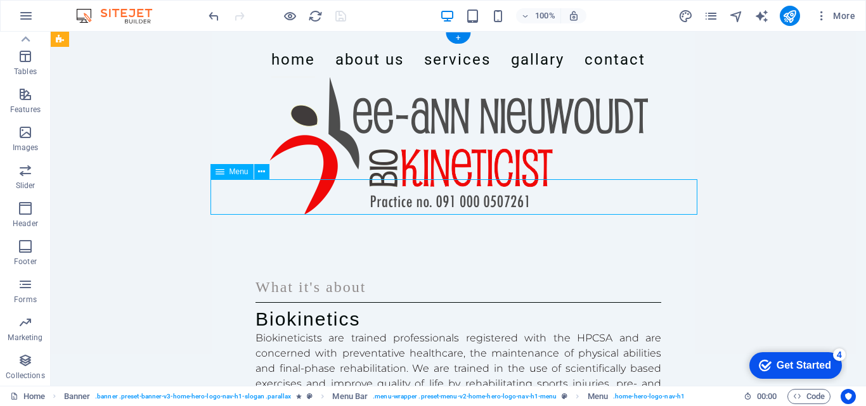
select select
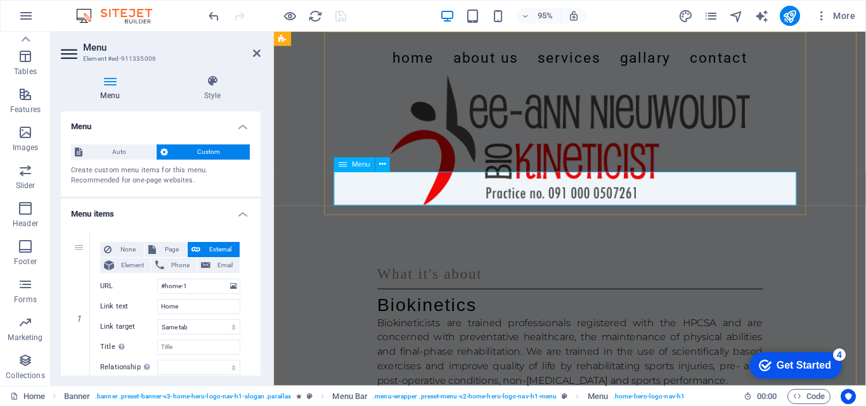
click at [400, 77] on nav "Home About Us Services Gallary Contact" at bounding box center [585, 59] width 487 height 35
drag, startPoint x: 257, startPoint y: 155, endPoint x: 257, endPoint y: 171, distance: 15.2
click at [257, 171] on div "Auto Custom Create custom menu items for this menu. Recommended for one-page we…" at bounding box center [161, 165] width 200 height 62
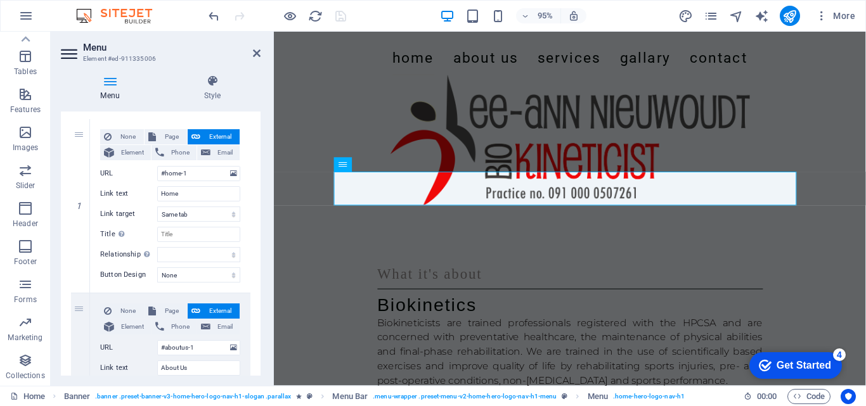
scroll to position [116, 0]
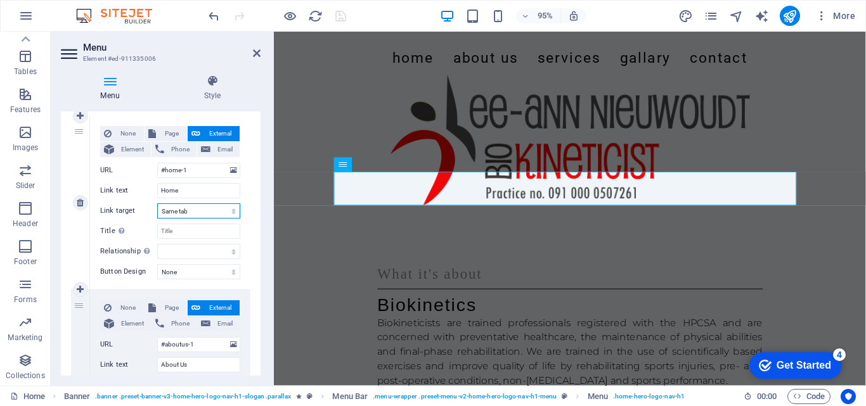
click at [198, 213] on select "New tab Same tab Overlay" at bounding box center [198, 210] width 83 height 15
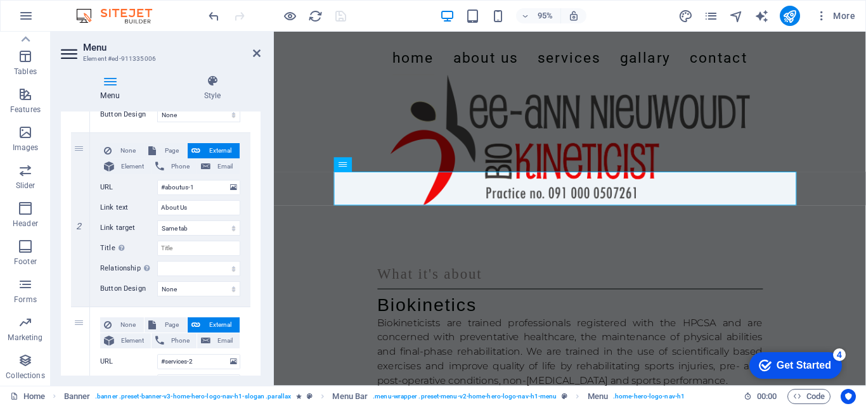
scroll to position [276, 0]
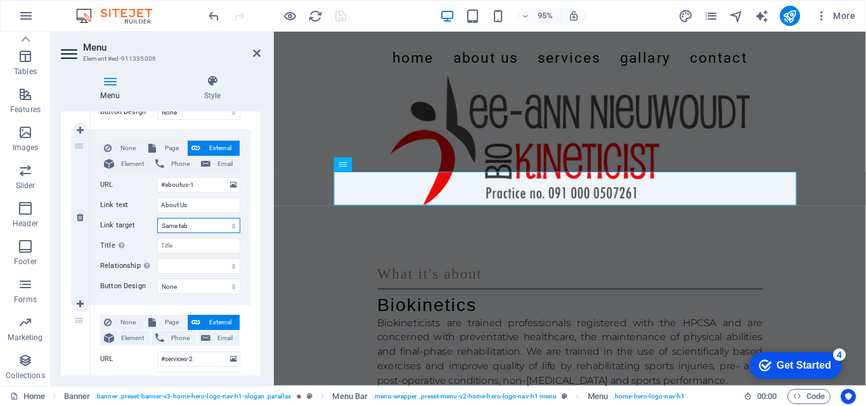
click at [198, 227] on select "New tab Same tab Overlay" at bounding box center [198, 225] width 83 height 15
select select "blank"
click at [157, 218] on select "New tab Same tab Overlay" at bounding box center [198, 225] width 83 height 15
select select
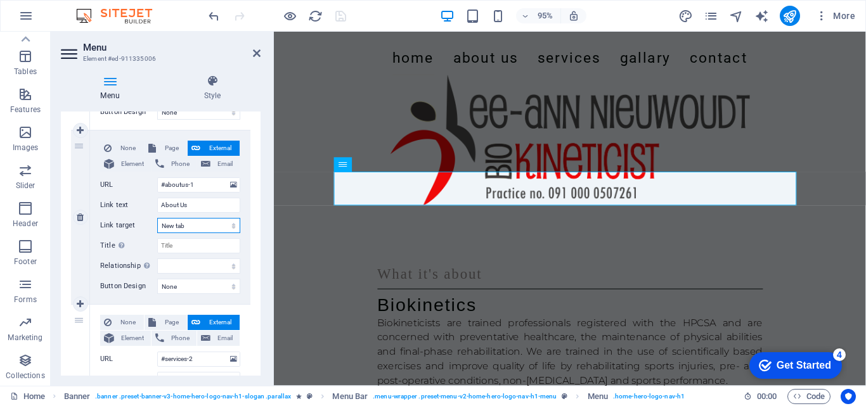
select select
click at [190, 246] on input "Title Additional link description, should not be the same as the link text. The…" at bounding box center [198, 245] width 83 height 15
type input "Ab"
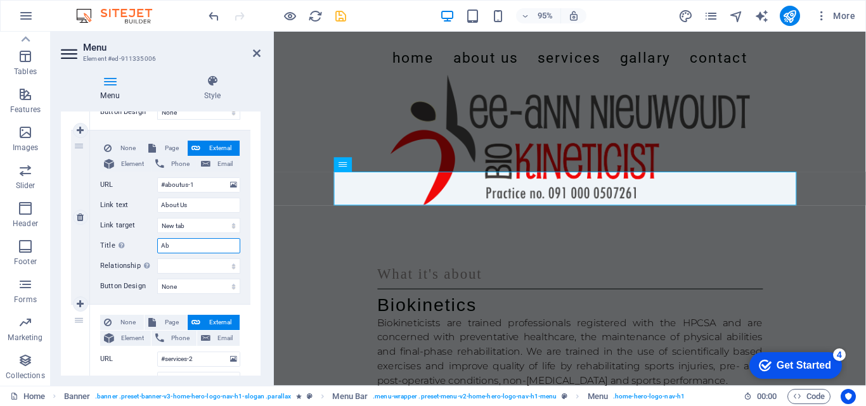
select select
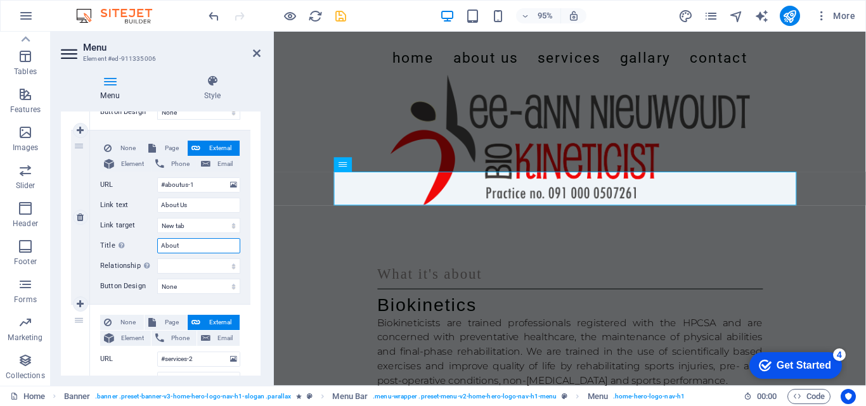
type input "About"
select select
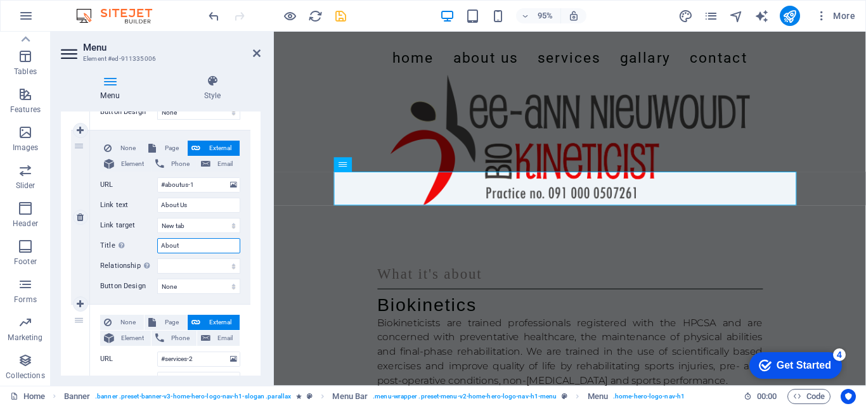
select select
type input "About Us"
select select
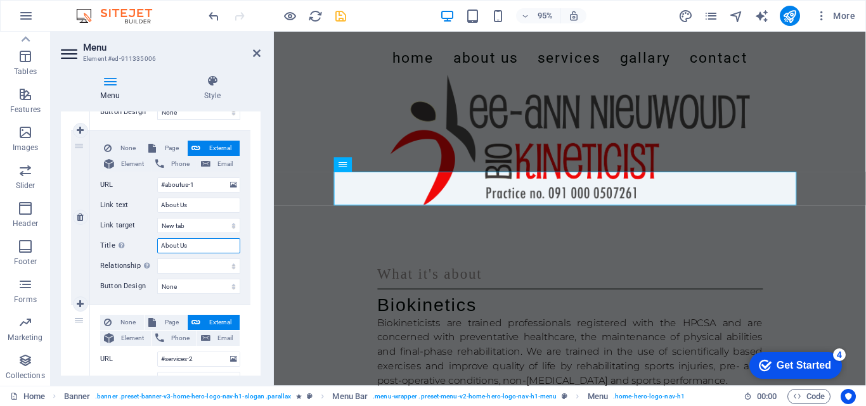
select select
type input "About Us"
click at [233, 266] on select "alternate author bookmark external help license next nofollow noreferrer noopen…" at bounding box center [198, 266] width 83 height 15
click at [233, 287] on select "None Default Primary Secondary" at bounding box center [198, 286] width 83 height 15
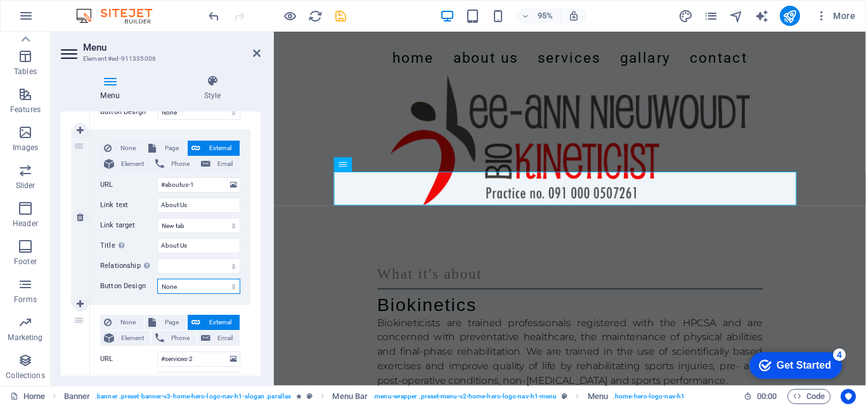
click at [233, 287] on select "None Default Primary Secondary" at bounding box center [198, 286] width 83 height 15
click at [254, 53] on icon at bounding box center [257, 53] width 8 height 10
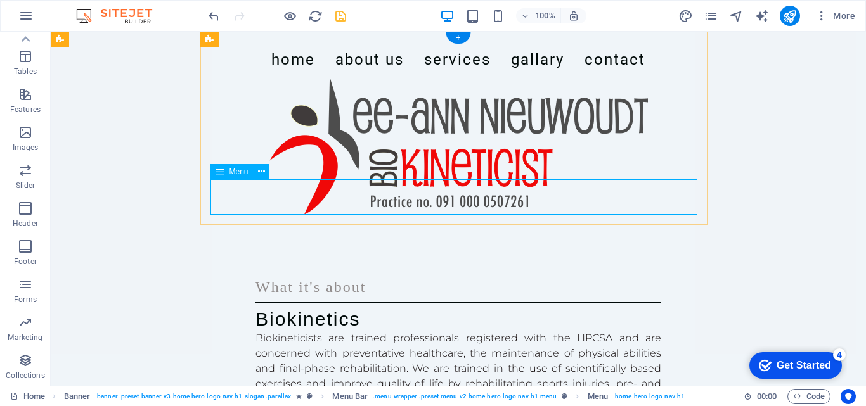
click at [347, 77] on nav "Home About Us Services Gallary Contact" at bounding box center [458, 59] width 487 height 35
click at [260, 170] on icon at bounding box center [261, 171] width 7 height 13
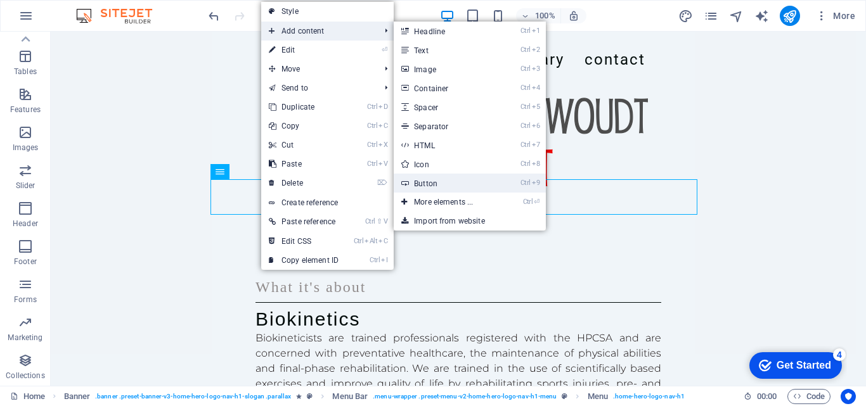
click at [435, 179] on link "Ctrl 9 Button" at bounding box center [446, 183] width 105 height 19
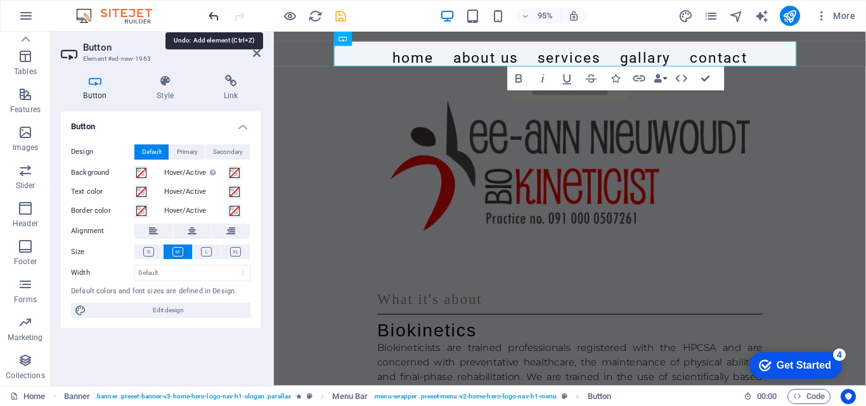
click at [207, 12] on icon "undo" at bounding box center [214, 16] width 15 height 15
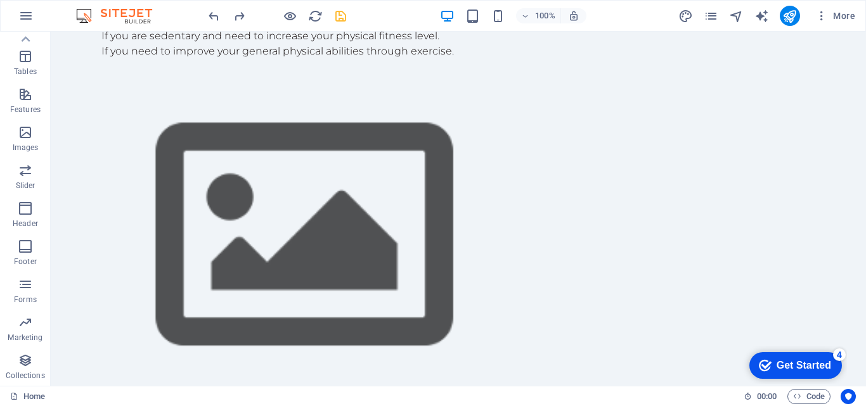
scroll to position [813, 0]
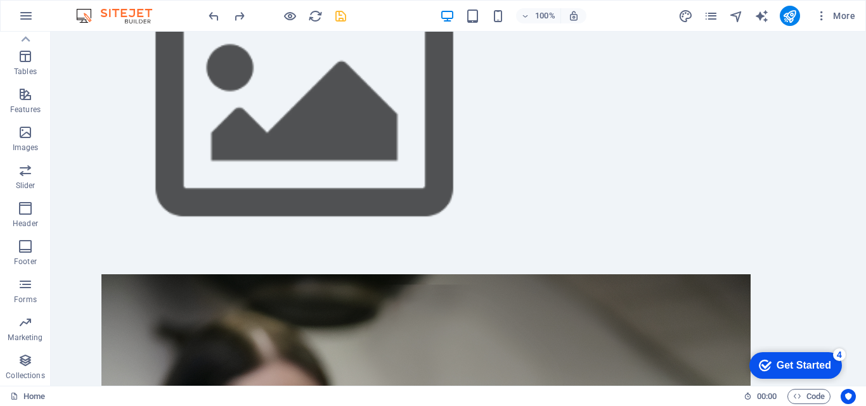
click at [797, 363] on div "Get Started" at bounding box center [804, 365] width 55 height 11
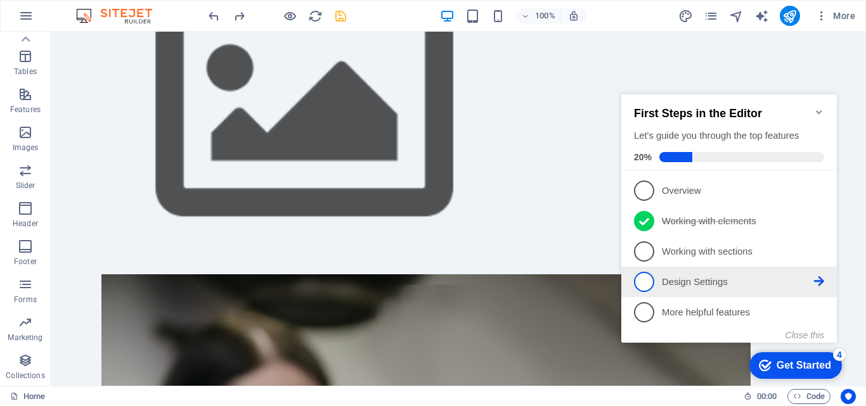
click at [646, 282] on span "4" at bounding box center [644, 282] width 20 height 20
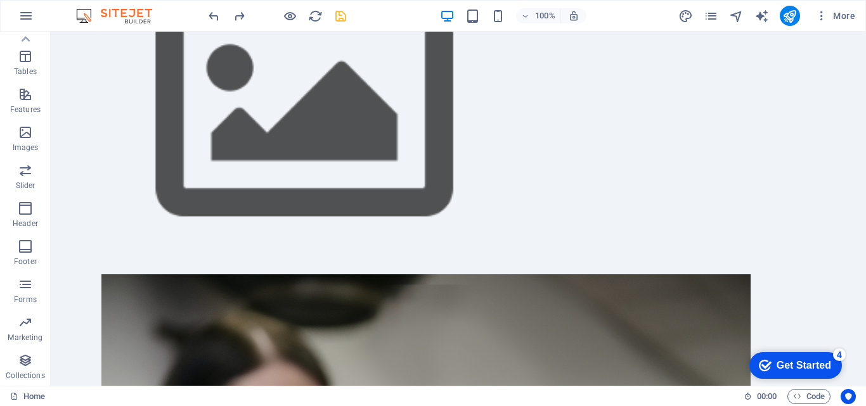
click at [811, 361] on div "Get Started" at bounding box center [804, 365] width 55 height 11
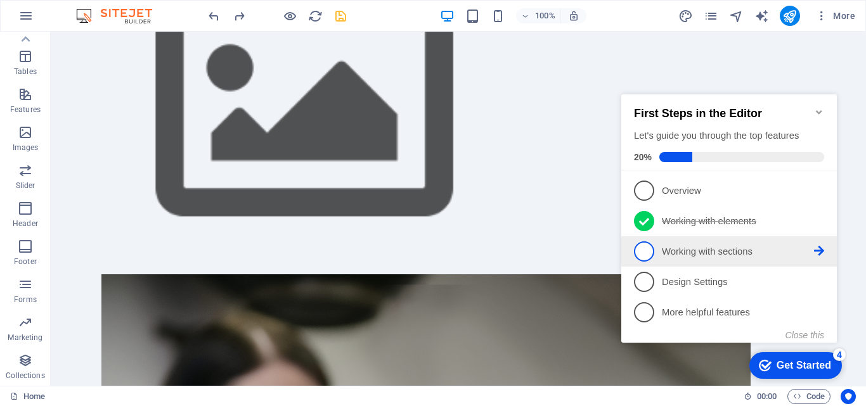
click at [697, 252] on p "Working with sections - incomplete" at bounding box center [738, 251] width 152 height 13
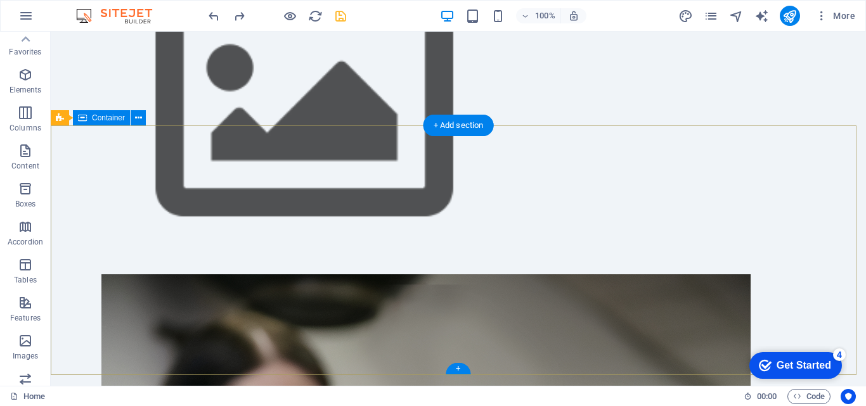
scroll to position [0, 0]
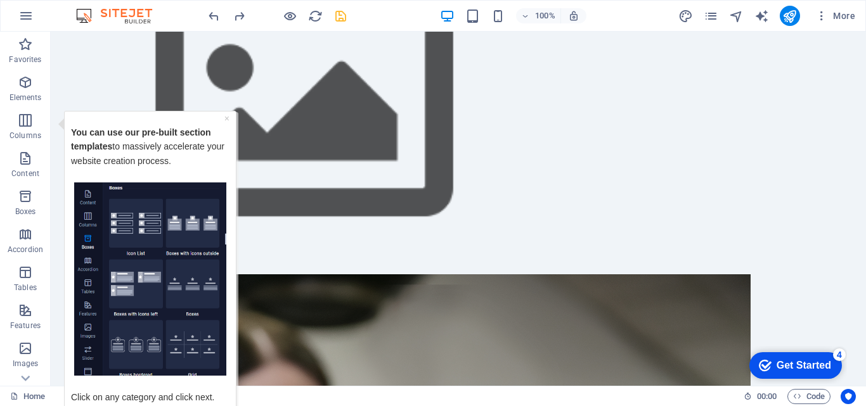
click at [223, 119] on div "You can use our pre-built section templates to massively accelerate your websit…" at bounding box center [150, 149] width 158 height 65
click at [226, 119] on link "×" at bounding box center [226, 118] width 5 height 10
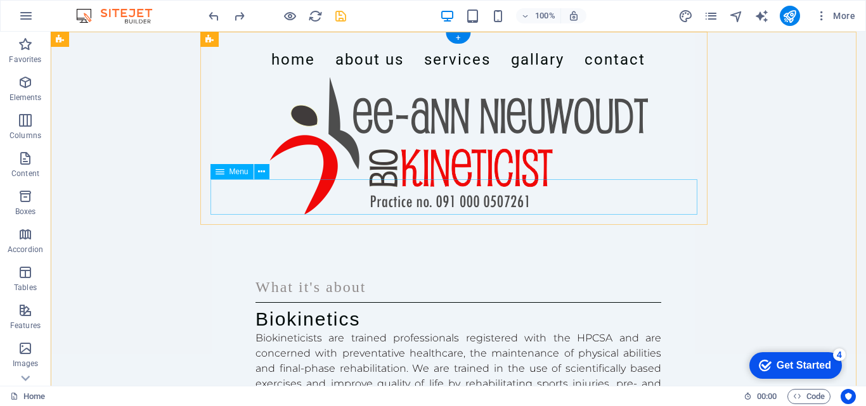
click at [291, 77] on nav "Home About Us Services Gallary Contact" at bounding box center [458, 59] width 487 height 35
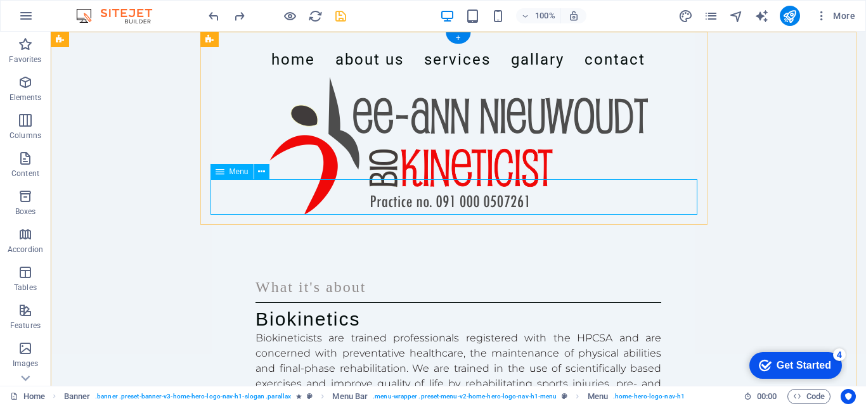
click at [283, 77] on nav "Home About Us Services Gallary Contact" at bounding box center [458, 59] width 487 height 35
select select
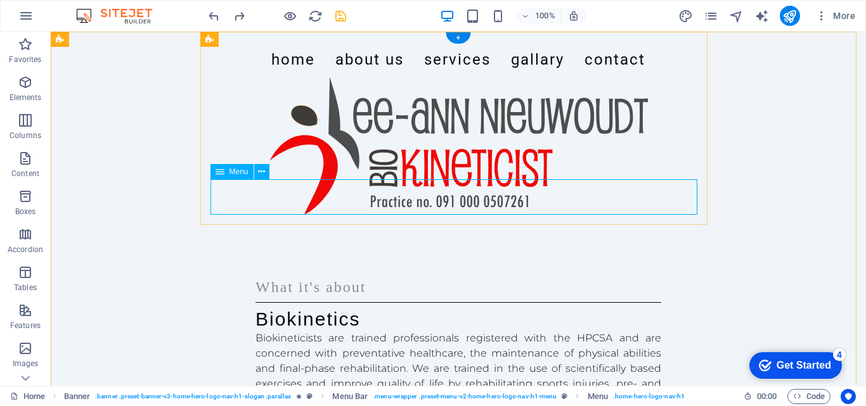
select select
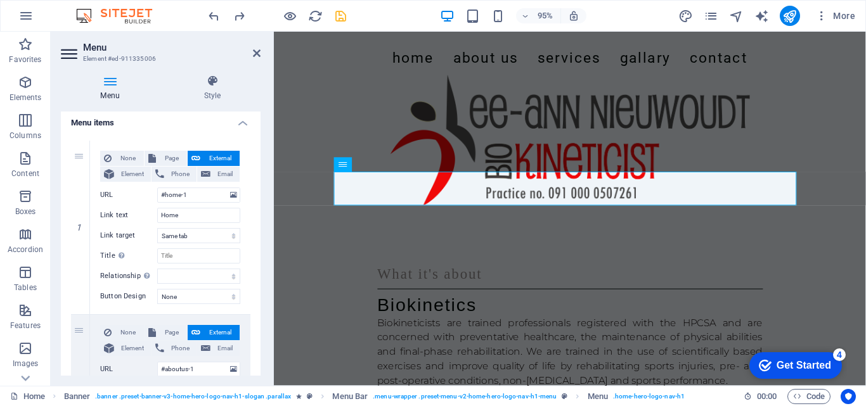
scroll to position [93, 0]
click at [176, 155] on span "Page" at bounding box center [171, 156] width 23 height 15
select select
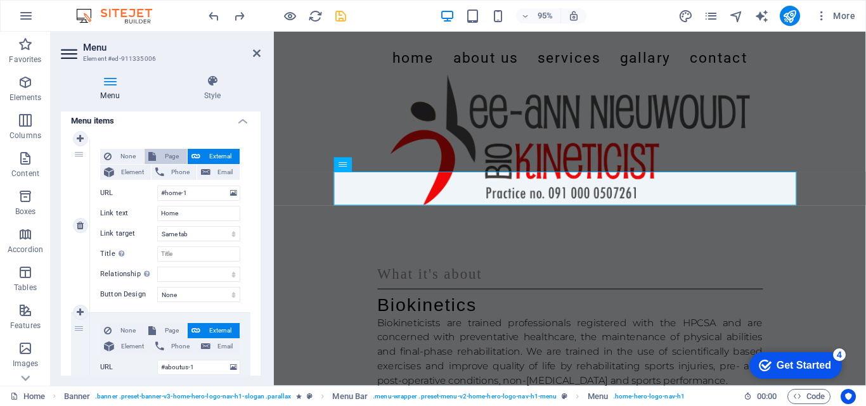
select select
click at [196, 155] on icon at bounding box center [195, 156] width 9 height 15
select select
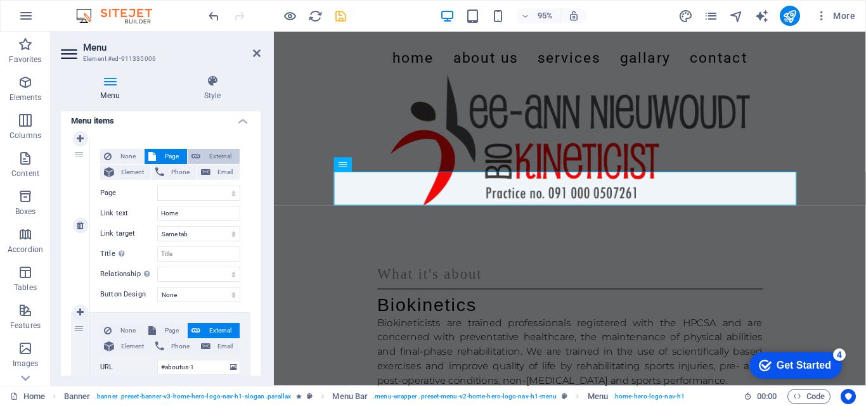
select select "blank"
select select
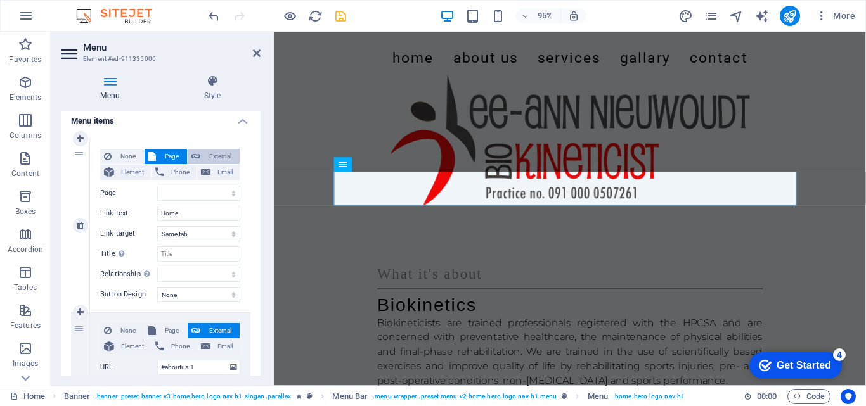
select select
click at [176, 155] on span "Page" at bounding box center [171, 156] width 23 height 15
select select
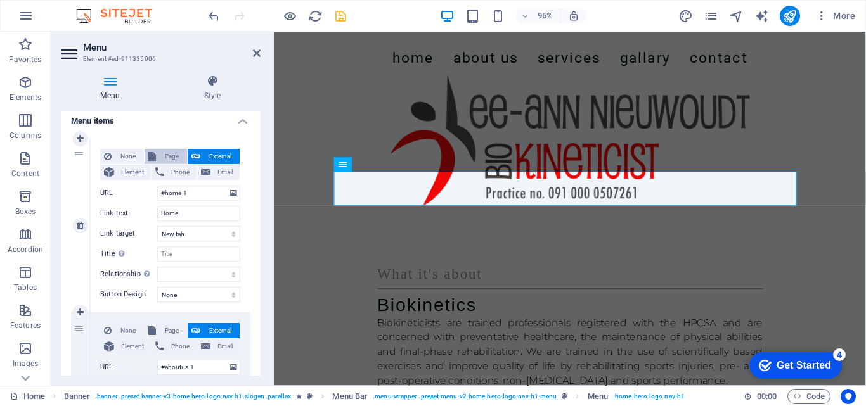
select select
click at [228, 190] on select "Home Subpage Legal Notice Privacy New page" at bounding box center [198, 193] width 83 height 15
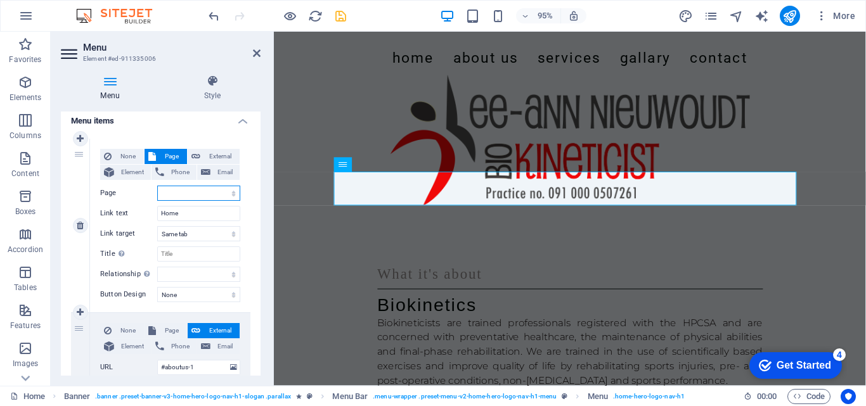
select select "0"
click at [157, 186] on select "Home Subpage Legal Notice Privacy New page" at bounding box center [198, 193] width 83 height 15
select select
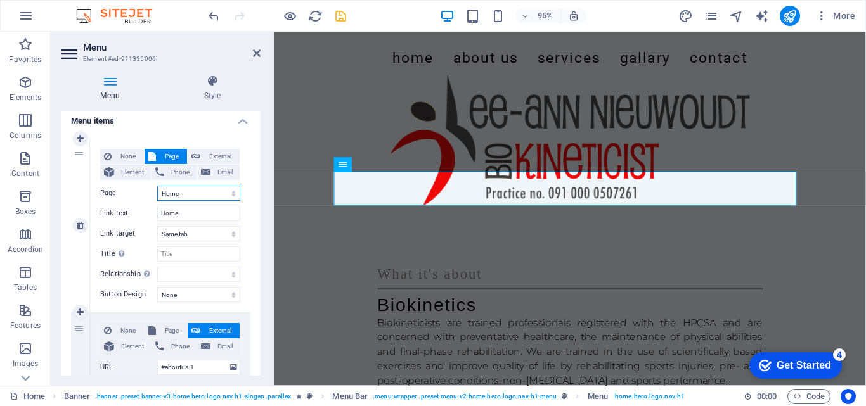
select select
click at [228, 233] on select "New tab Same tab Overlay" at bounding box center [198, 233] width 83 height 15
click at [217, 255] on input "Title Additional link description, should not be the same as the link text. The…" at bounding box center [198, 254] width 83 height 15
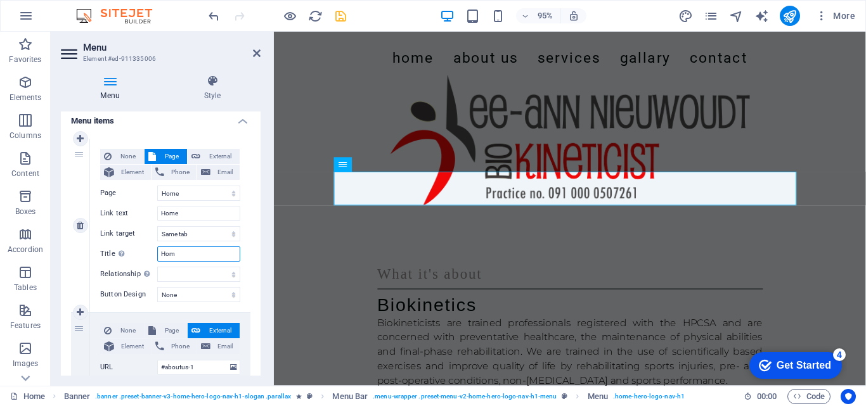
type input "Home"
select select
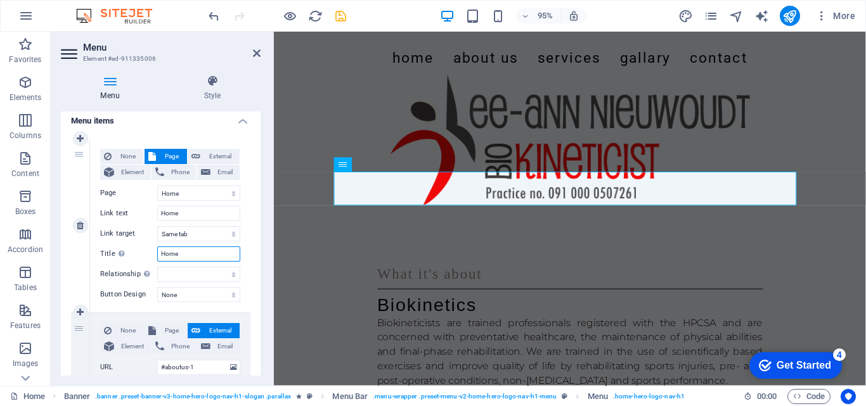
select select
type input "Home"
click at [232, 275] on select "alternate author bookmark external help license next nofollow noreferrer noopen…" at bounding box center [198, 274] width 83 height 15
click at [232, 292] on select "None Default Primary Secondary" at bounding box center [198, 294] width 83 height 15
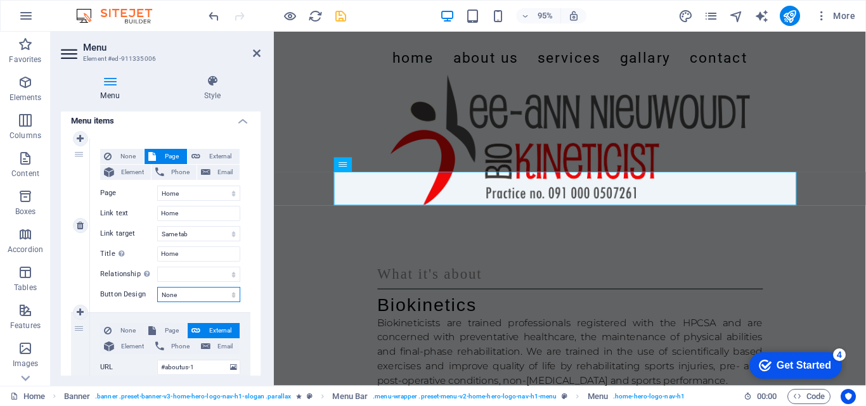
select select "primary"
click at [157, 287] on select "None Default Primary Secondary" at bounding box center [198, 294] width 83 height 15
select select
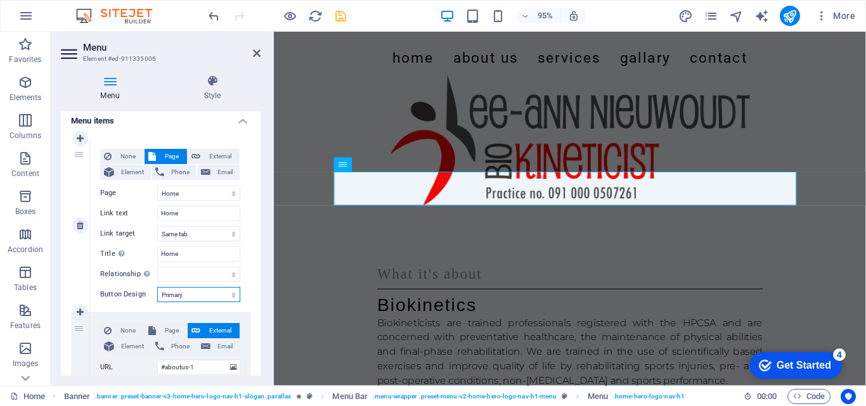
select select
click at [222, 295] on select "None Default Primary Secondary" at bounding box center [198, 294] width 83 height 15
select select "default"
click at [157, 287] on select "None Default Primary Secondary" at bounding box center [198, 294] width 83 height 15
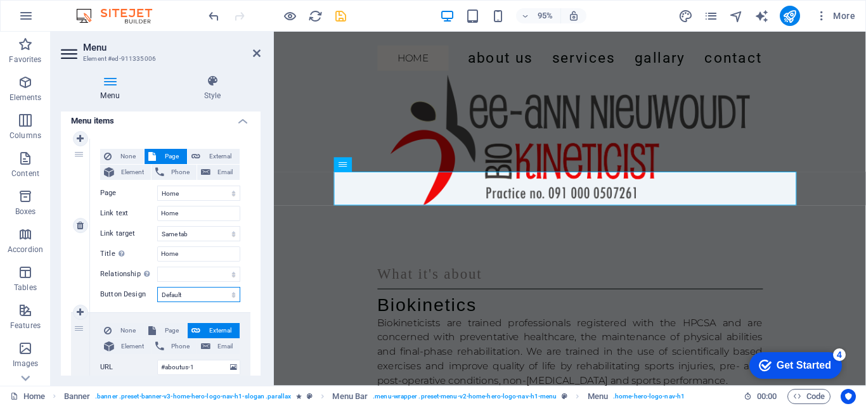
select select
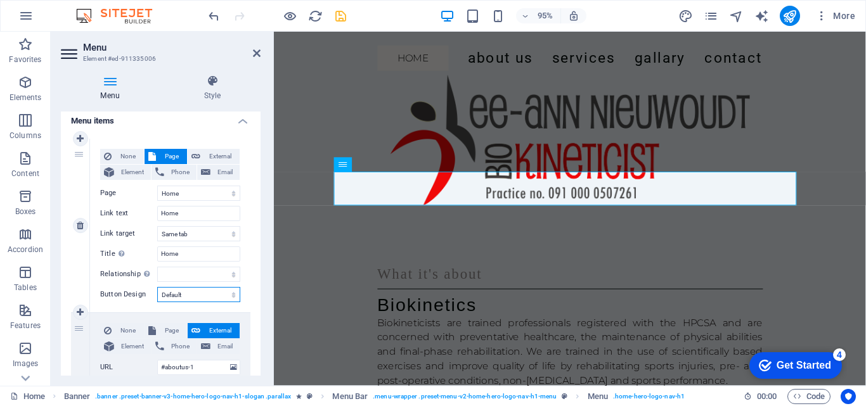
click at [229, 299] on select "None Default Primary Secondary" at bounding box center [198, 294] width 83 height 15
select select "secondary"
click at [157, 287] on select "None Default Primary Secondary" at bounding box center [198, 294] width 83 height 15
select select
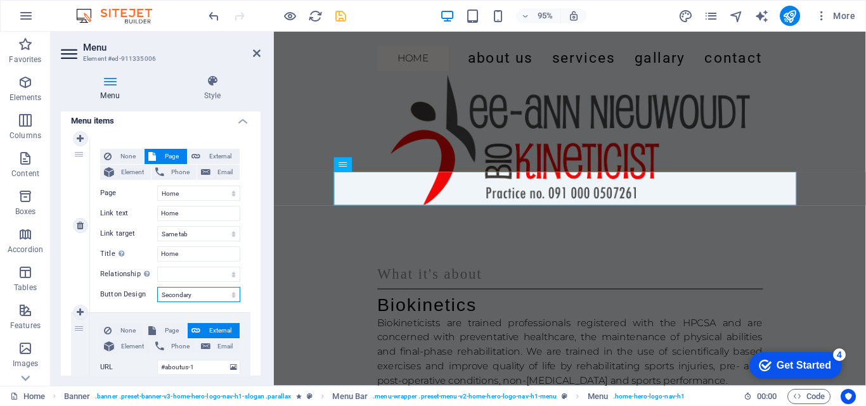
select select
click at [230, 297] on select "None Default Primary Secondary" at bounding box center [198, 294] width 83 height 15
select select
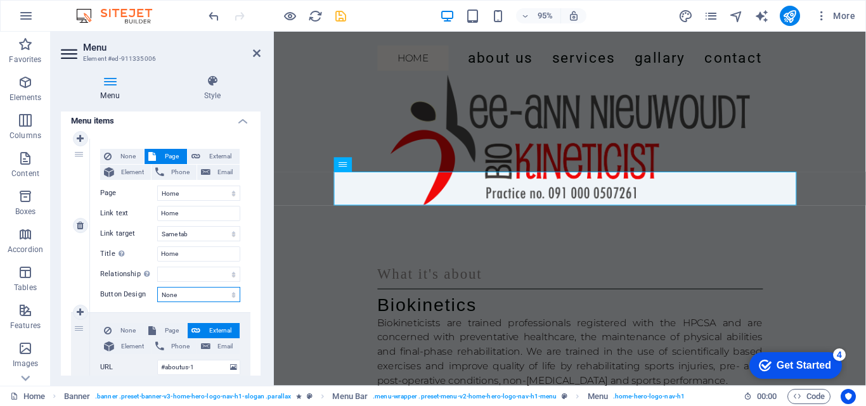
click at [157, 287] on select "None Default Primary Secondary" at bounding box center [198, 294] width 83 height 15
select select
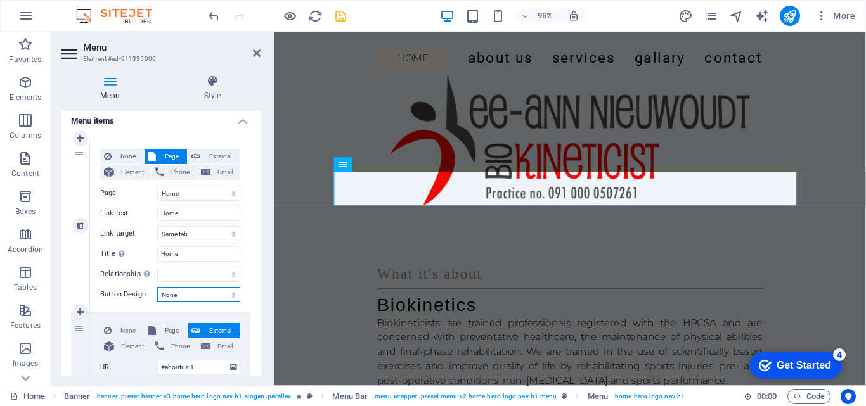
select select
click at [138, 177] on span "Element" at bounding box center [132, 172] width 29 height 15
select select
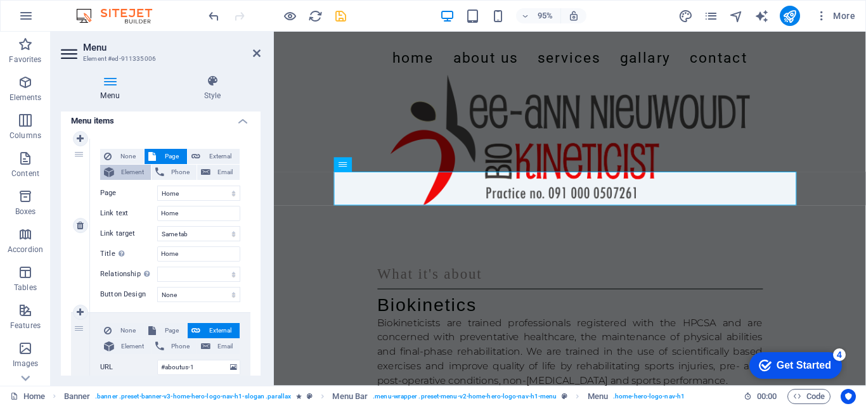
select select
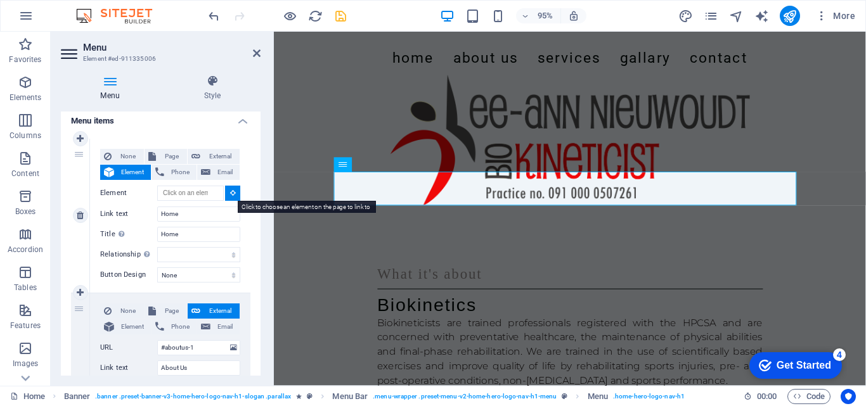
click at [227, 197] on button at bounding box center [232, 193] width 15 height 15
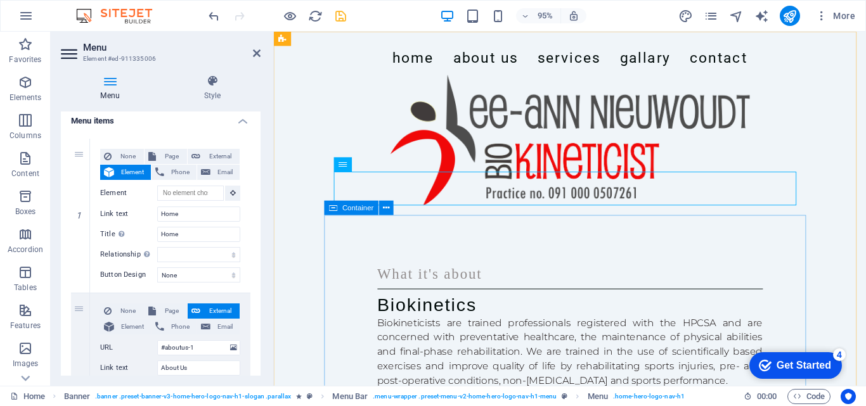
click at [349, 226] on div "What it's about Biokinetics Biokineticists are trained professionals registered…" at bounding box center [585, 341] width 507 height 233
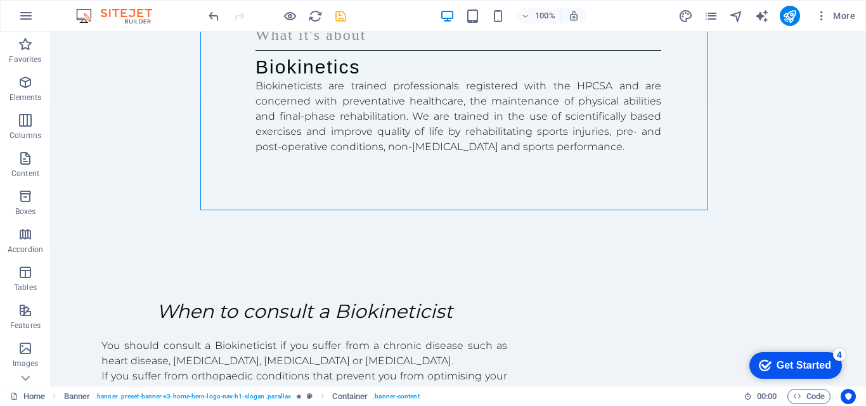
scroll to position [300, 0]
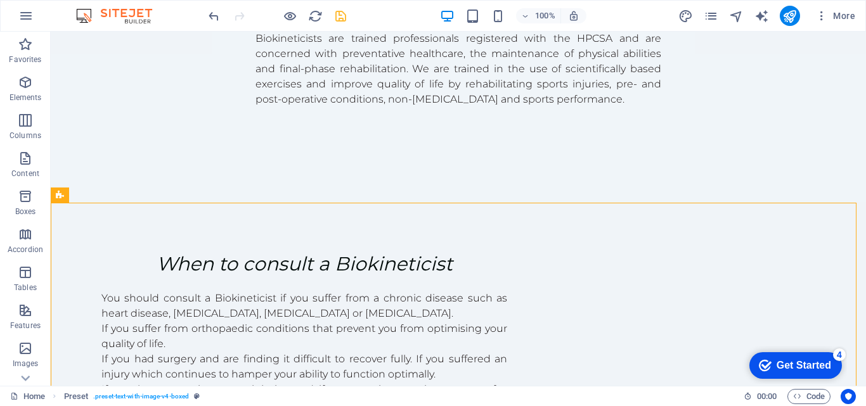
scroll to position [0, 0]
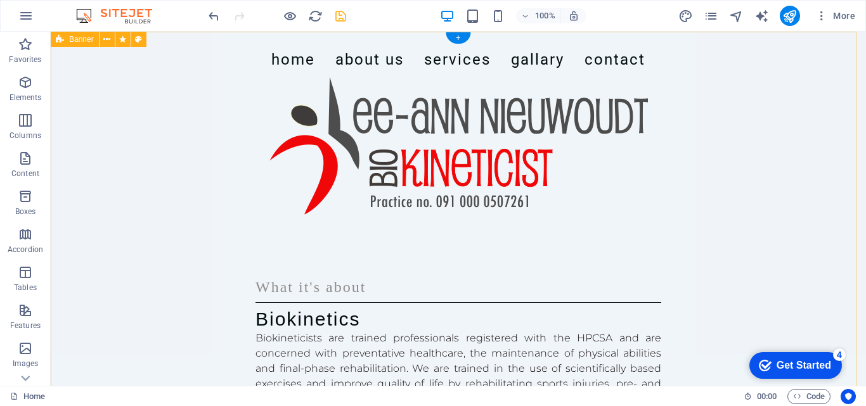
click at [162, 107] on div "Home About Us Services Gallary Contact What it's about Biokinetics Biokineticis…" at bounding box center [458, 267] width 815 height 470
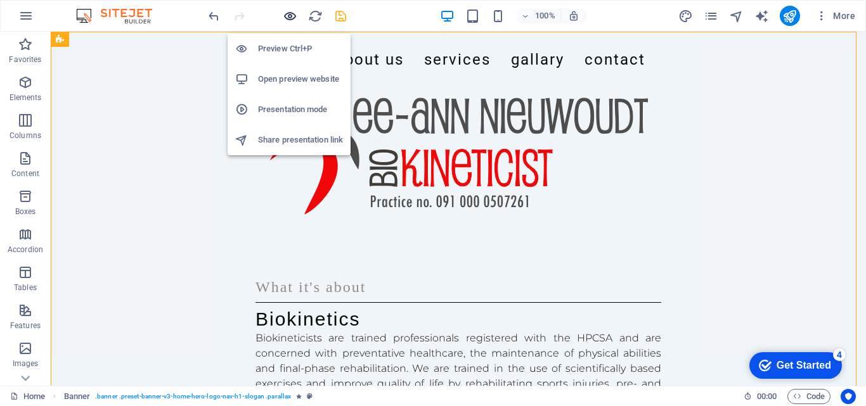
click at [289, 18] on icon "button" at bounding box center [290, 16] width 15 height 15
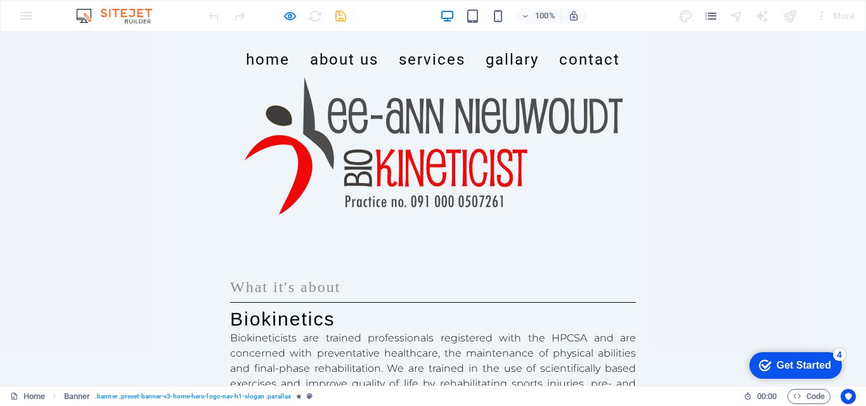
click at [325, 77] on link "About Us" at bounding box center [344, 59] width 68 height 35
click at [416, 77] on link "Services" at bounding box center [432, 59] width 67 height 35
click at [266, 77] on link "Home" at bounding box center [268, 59] width 44 height 35
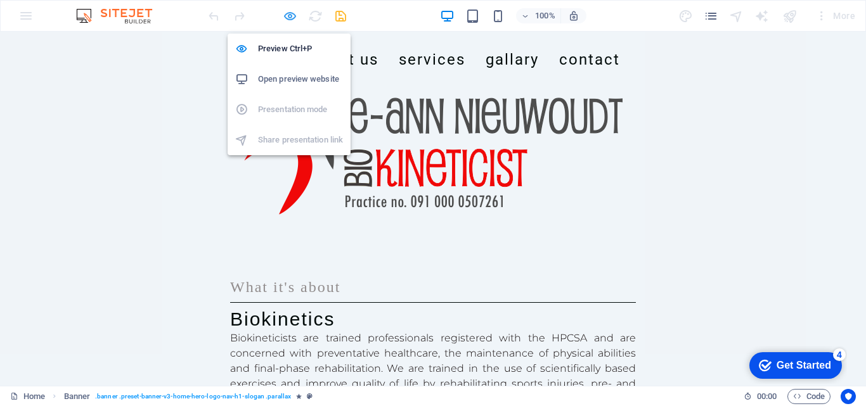
click at [286, 13] on icon "button" at bounding box center [290, 16] width 15 height 15
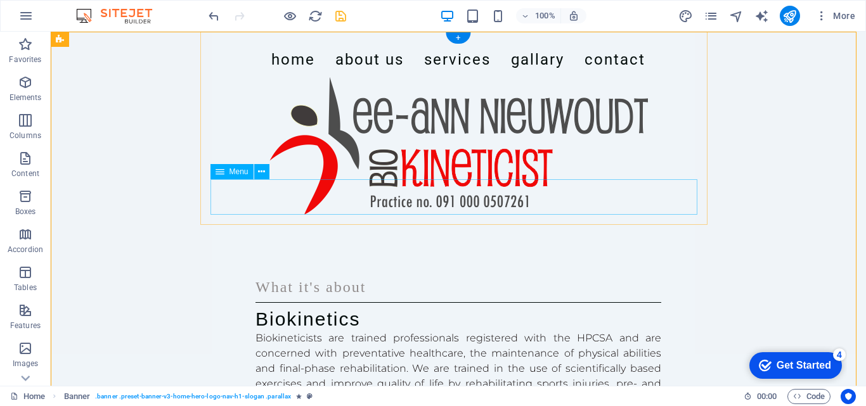
click at [283, 77] on nav "Home About Us Services Gallary Contact" at bounding box center [458, 59] width 487 height 35
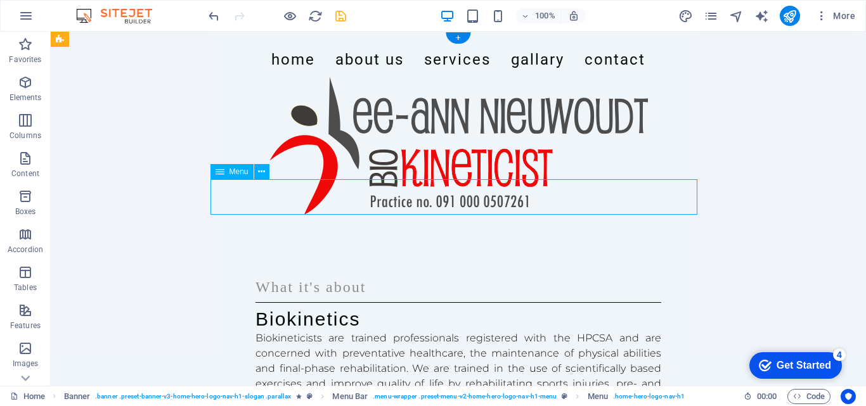
click at [283, 77] on nav "Home About Us Services Gallary Contact" at bounding box center [458, 59] width 487 height 35
select select
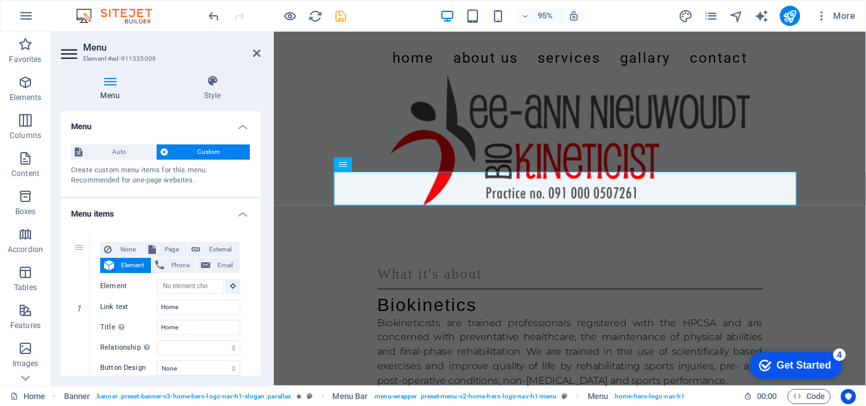
drag, startPoint x: 257, startPoint y: 177, endPoint x: 261, endPoint y: 169, distance: 8.2
click at [261, 169] on div "Menu Style Menu Auto Custom Create custom menu items for this menu. Recommended…" at bounding box center [161, 225] width 220 height 321
click at [259, 173] on div "Menu Style Menu Auto Custom Create custom menu items for this menu. Recommended…" at bounding box center [161, 225] width 220 height 321
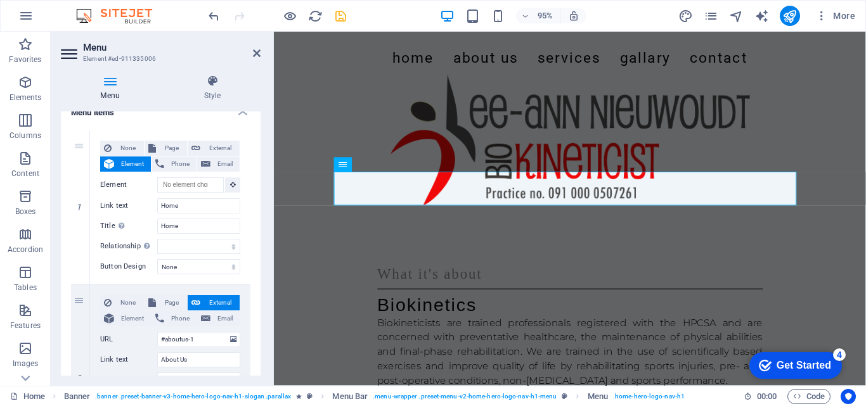
scroll to position [111, 0]
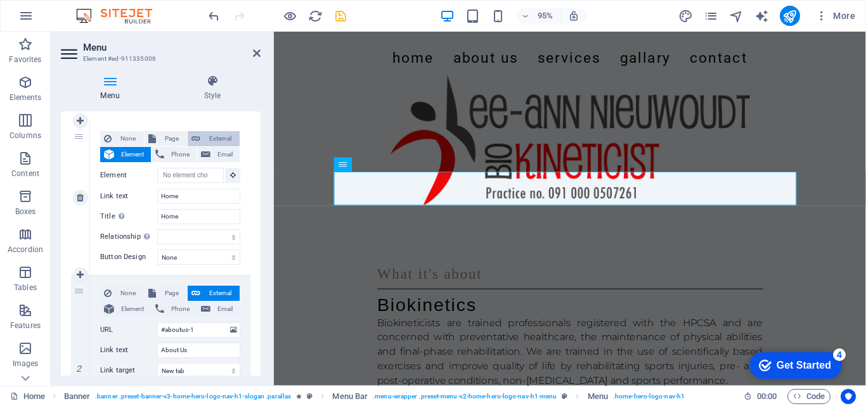
click at [199, 138] on button "External" at bounding box center [214, 138] width 52 height 15
select select "blank"
select select
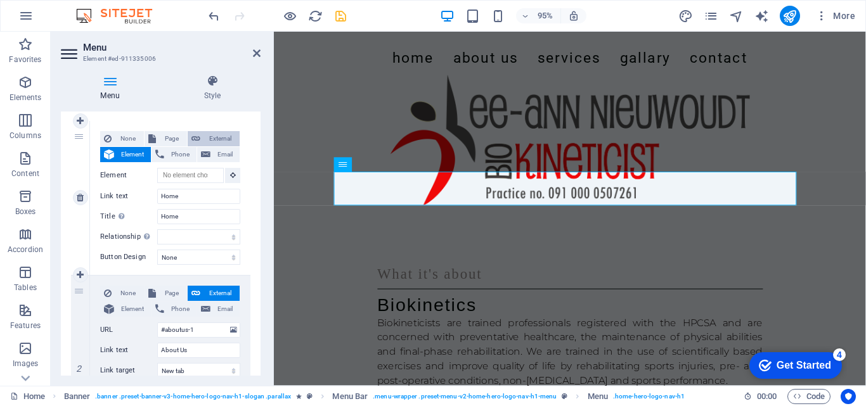
select select
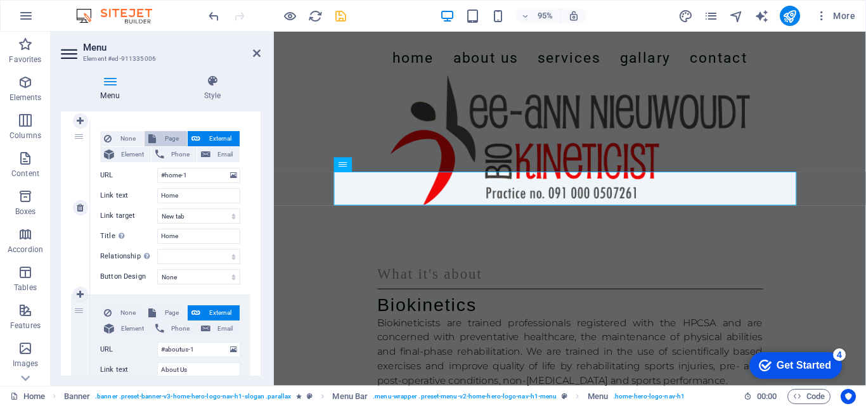
click at [176, 140] on span "Page" at bounding box center [171, 138] width 23 height 15
select select
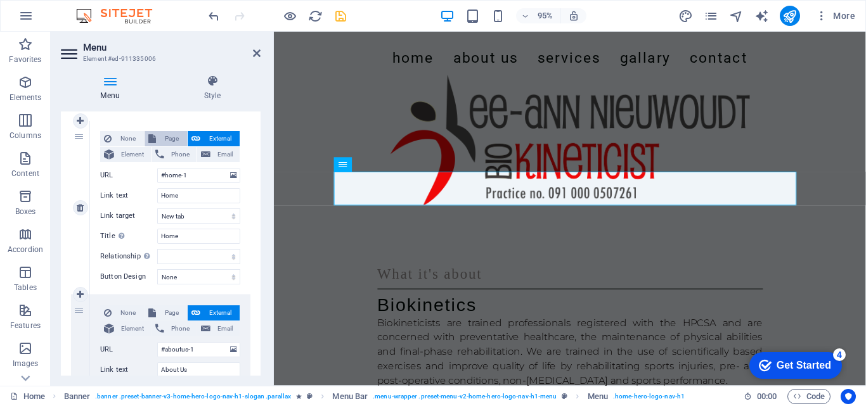
select select
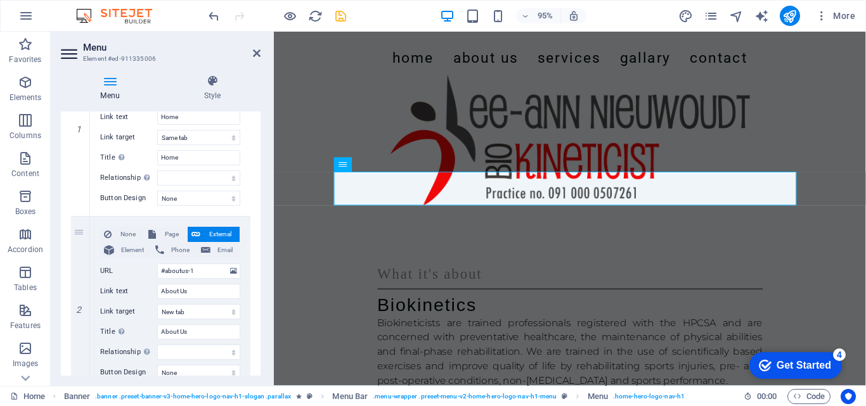
scroll to position [177, 0]
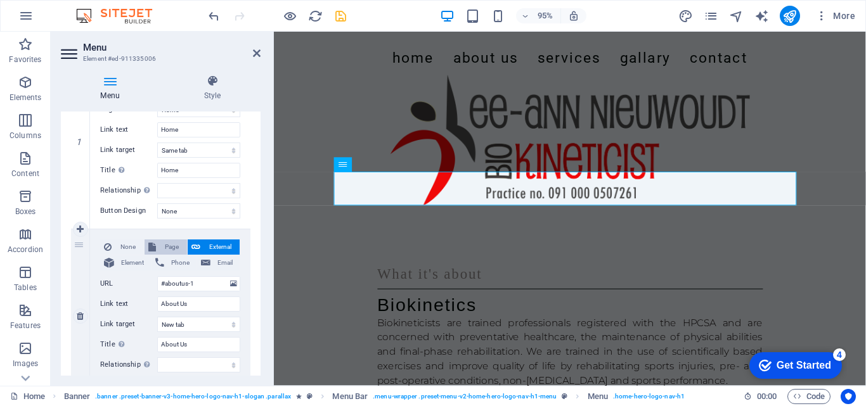
click at [165, 248] on span "Page" at bounding box center [171, 247] width 23 height 15
select select
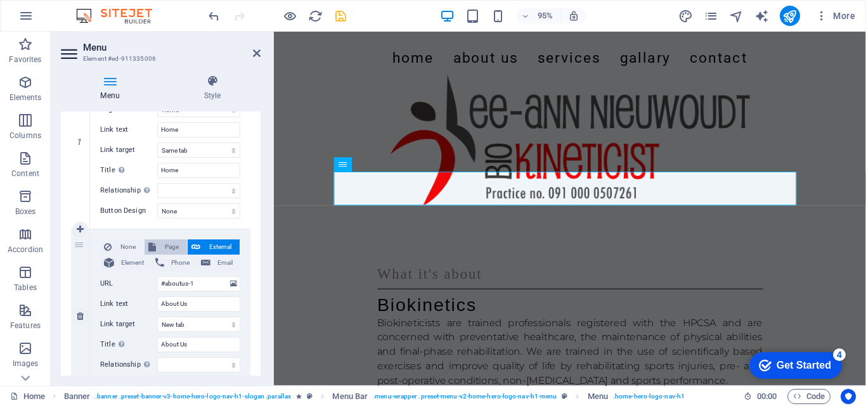
select select
click at [204, 246] on span "External" at bounding box center [220, 247] width 32 height 15
select select
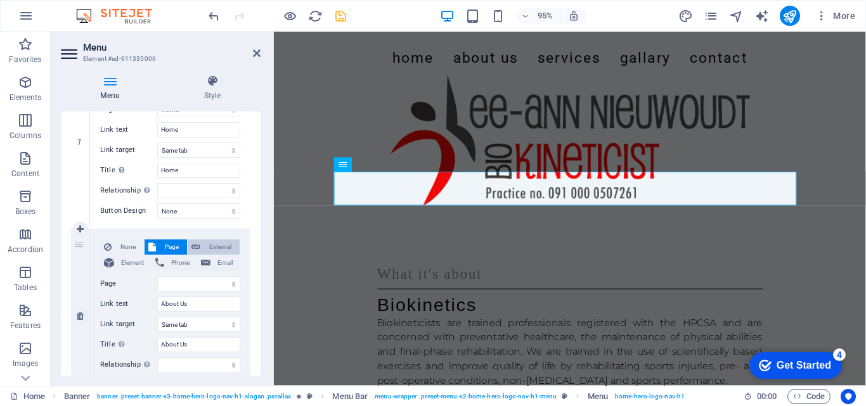
select select "blank"
select select
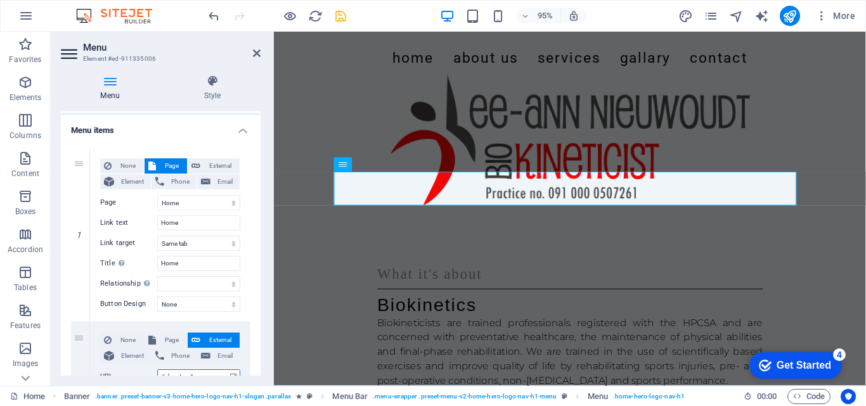
scroll to position [49, 0]
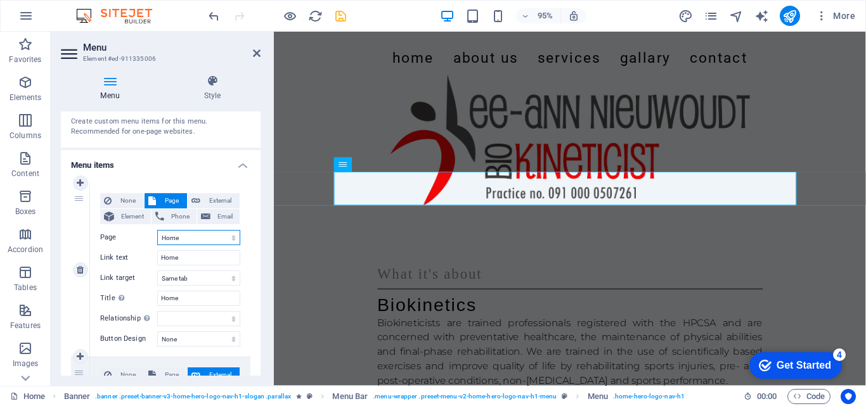
click at [201, 238] on select "Home Subpage Legal Notice Privacy New page" at bounding box center [198, 237] width 83 height 15
select select "4"
click at [157, 230] on select "Home Subpage Legal Notice Privacy New page" at bounding box center [198, 237] width 83 height 15
type input "New page"
select select
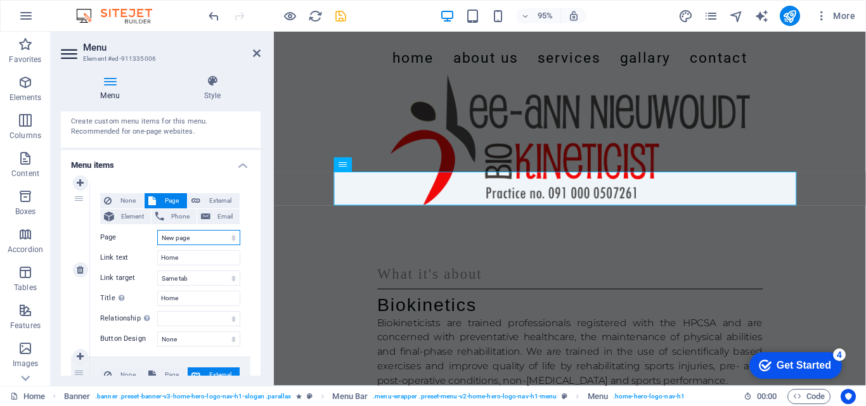
select select
click at [233, 198] on span "External" at bounding box center [220, 200] width 32 height 15
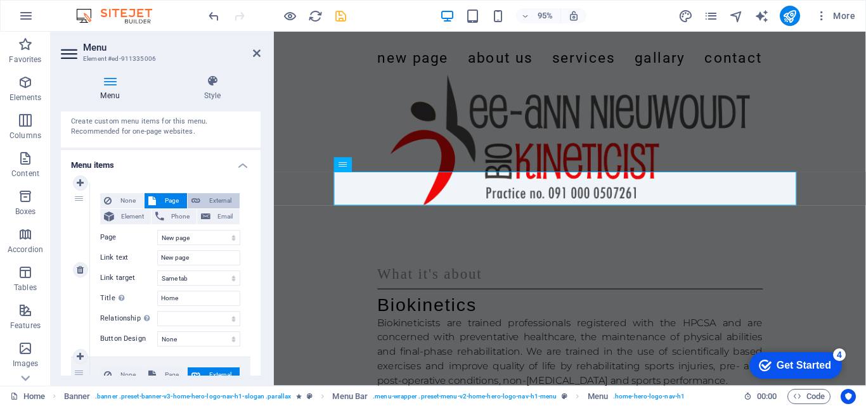
select select "blank"
select select
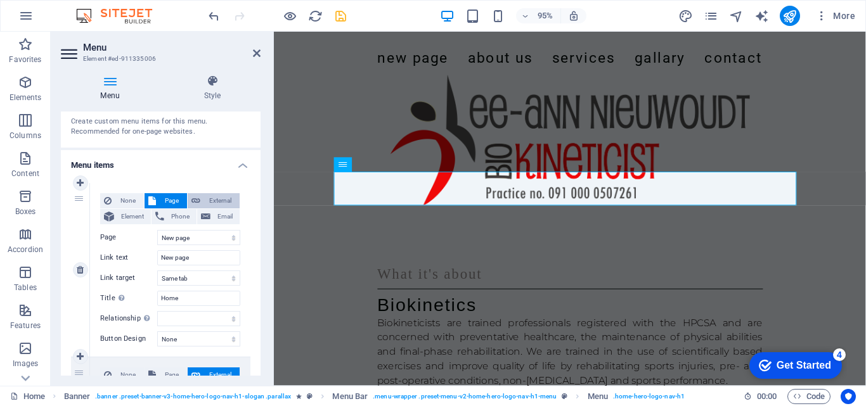
select select
click at [171, 198] on span "Page" at bounding box center [171, 200] width 23 height 15
select select
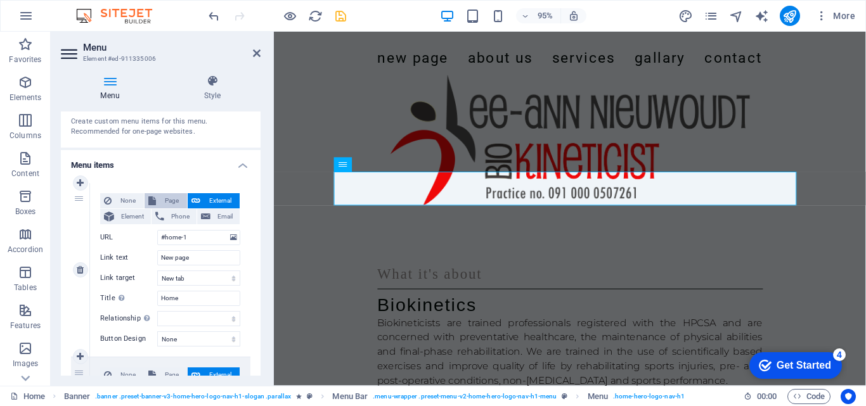
select select
click at [228, 237] on select "Home Subpage Legal Notice Privacy New page" at bounding box center [198, 237] width 83 height 15
select select "0"
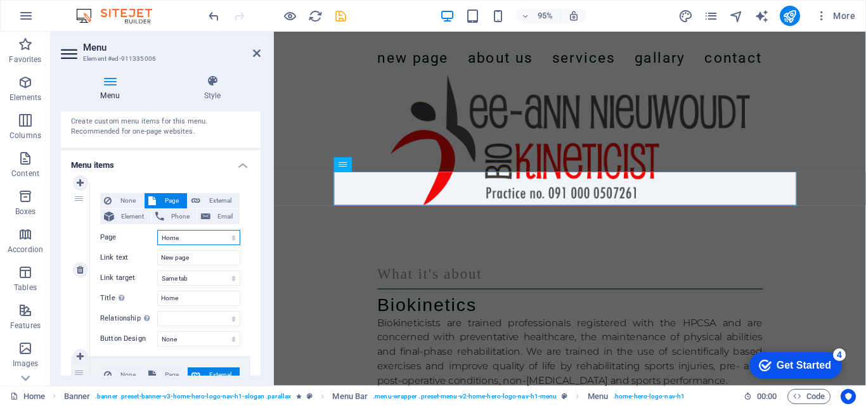
click at [157, 230] on select "Home Subpage Legal Notice Privacy New page" at bounding box center [198, 237] width 83 height 15
type input "Home"
select select
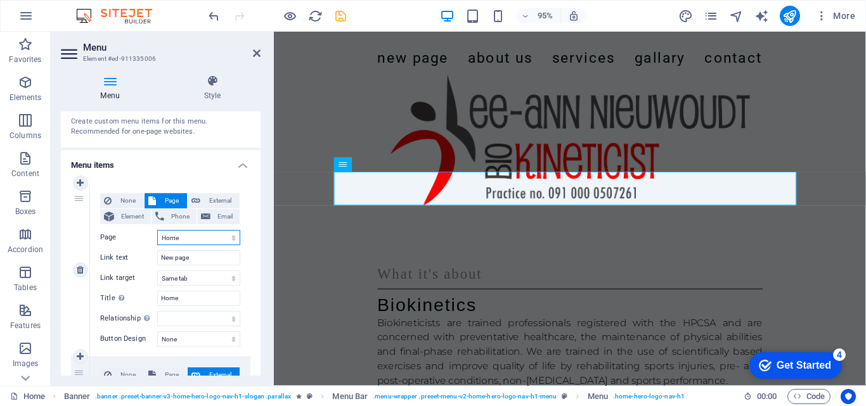
select select
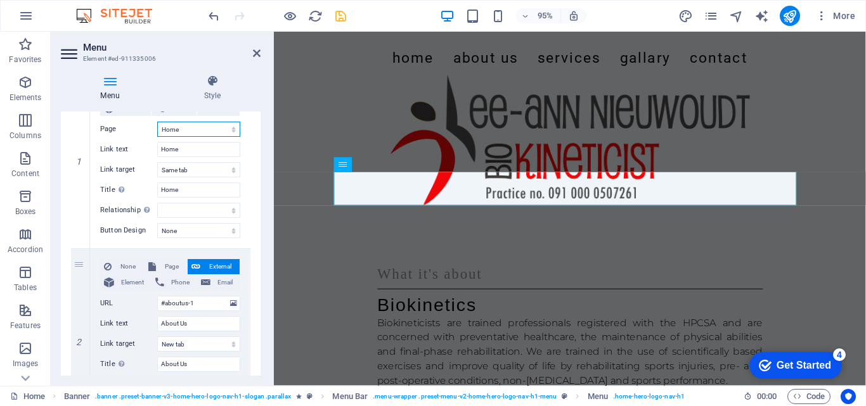
scroll to position [174, 0]
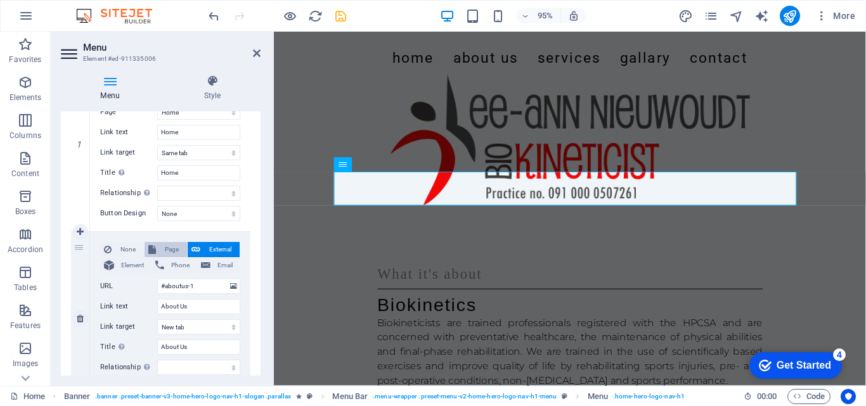
click at [175, 243] on span "Page" at bounding box center [171, 249] width 23 height 15
select select
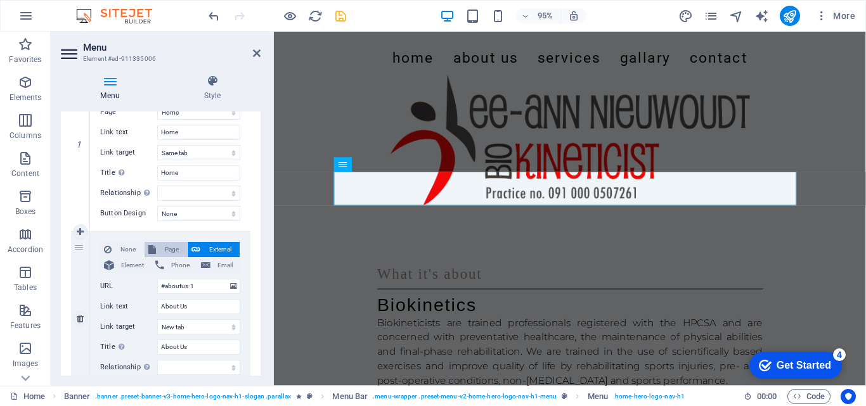
select select
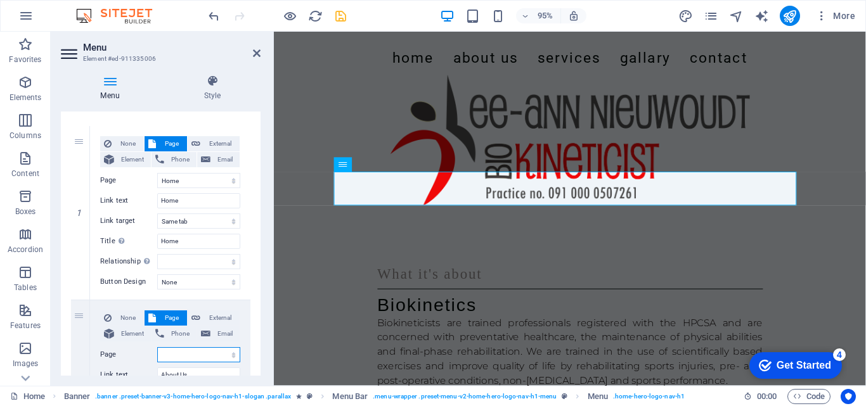
scroll to position [89, 0]
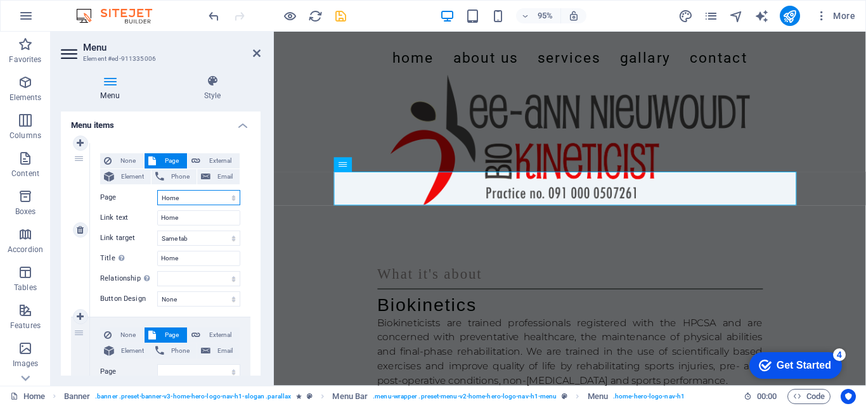
click at [212, 192] on select "Home Subpage Legal Notice Privacy New page" at bounding box center [198, 197] width 83 height 15
click at [194, 204] on select "Home Subpage Legal Notice Privacy New page" at bounding box center [198, 197] width 83 height 15
click at [193, 191] on select "Home Subpage Legal Notice Privacy New page" at bounding box center [198, 197] width 83 height 15
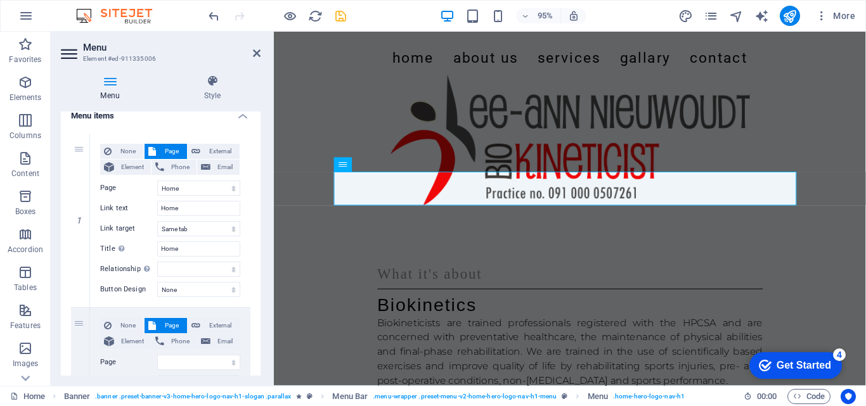
scroll to position [91, 0]
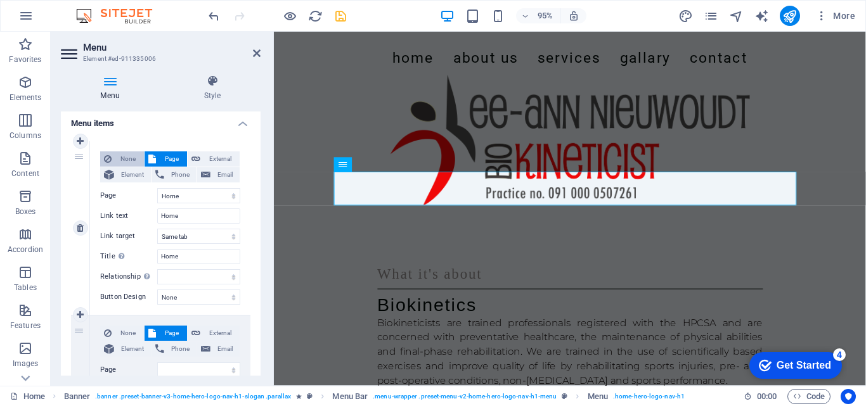
click at [132, 158] on span "None" at bounding box center [127, 159] width 25 height 15
select select
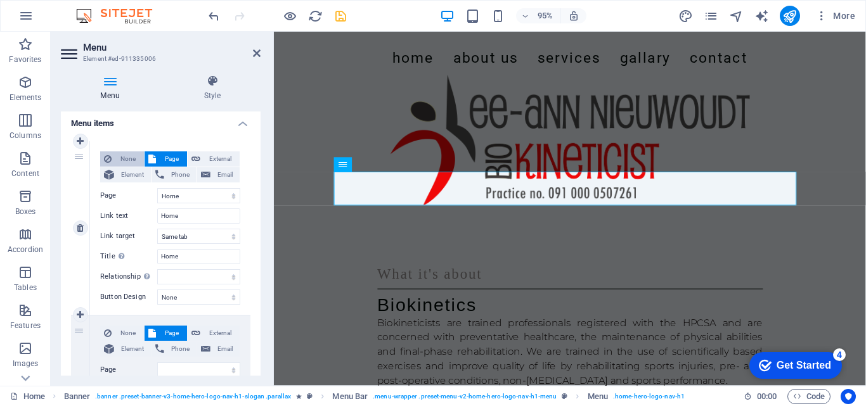
select select
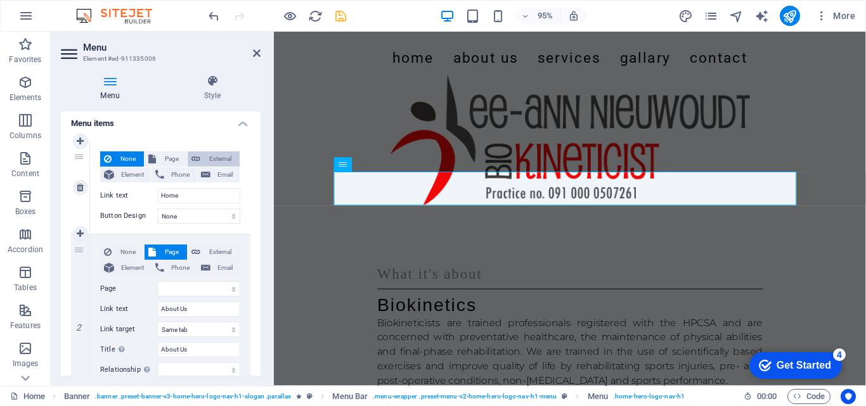
click at [212, 159] on span "External" at bounding box center [220, 159] width 32 height 15
select select "blank"
select select
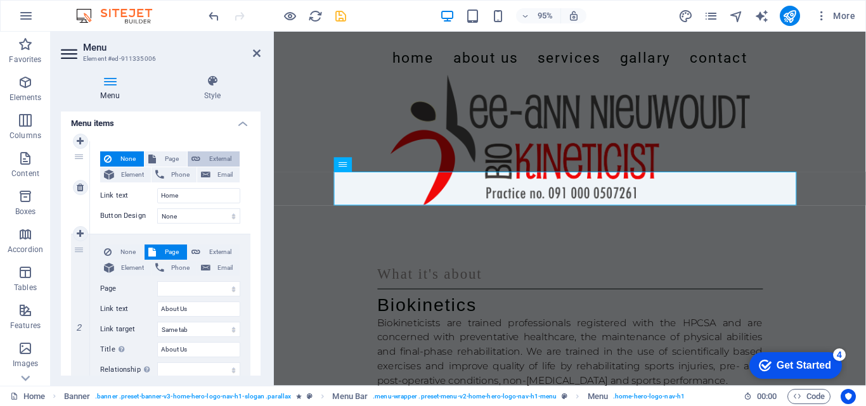
select select
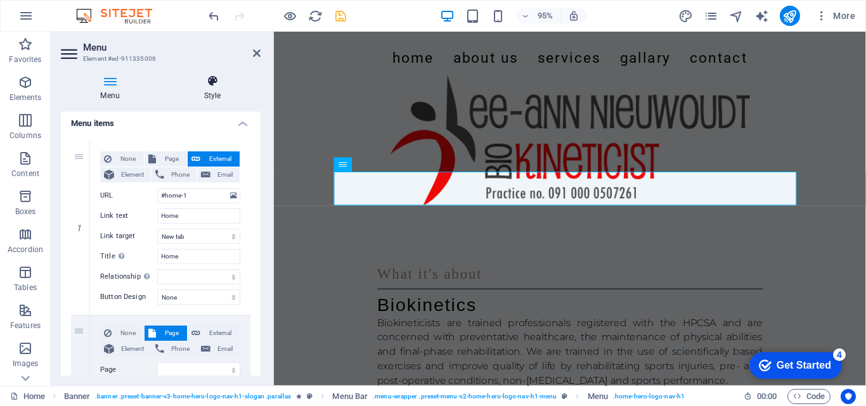
click at [214, 98] on h4 "Style" at bounding box center [212, 88] width 96 height 27
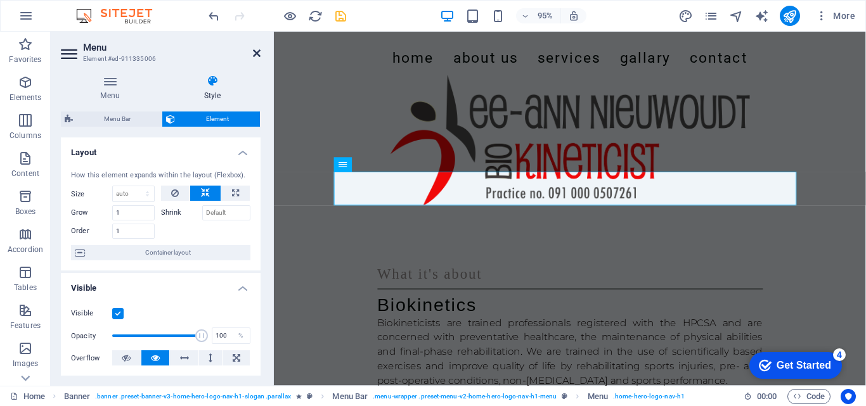
click at [255, 53] on icon at bounding box center [257, 53] width 8 height 10
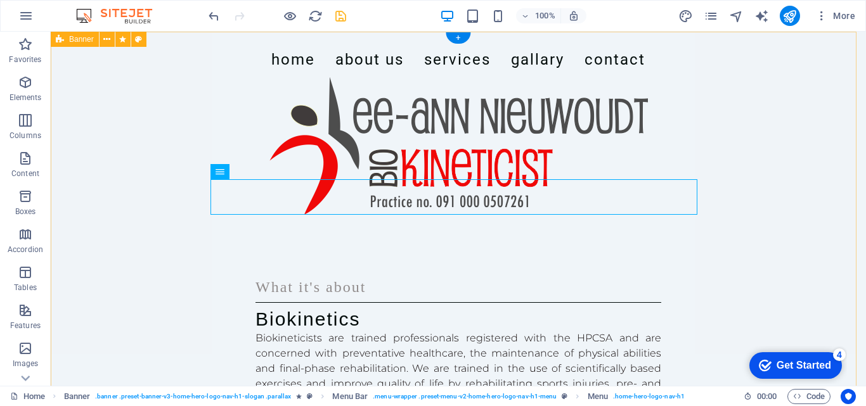
click at [768, 220] on div "Home About Us Services Gallary Contact What it's about Biokinetics Biokineticis…" at bounding box center [458, 267] width 815 height 470
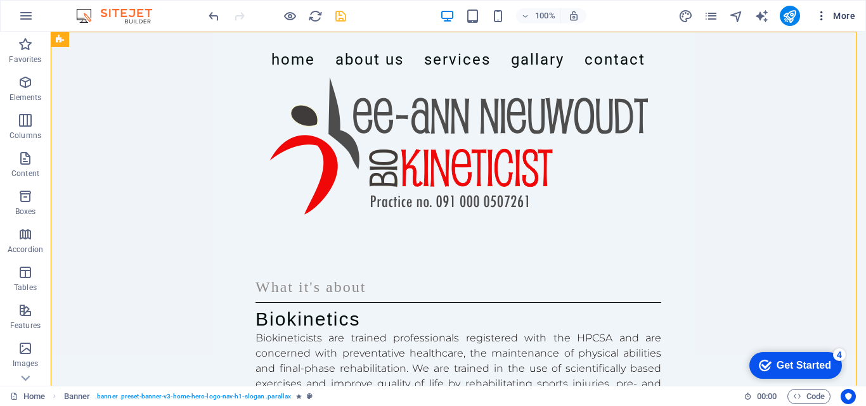
click at [841, 9] on button "More" at bounding box center [835, 16] width 50 height 20
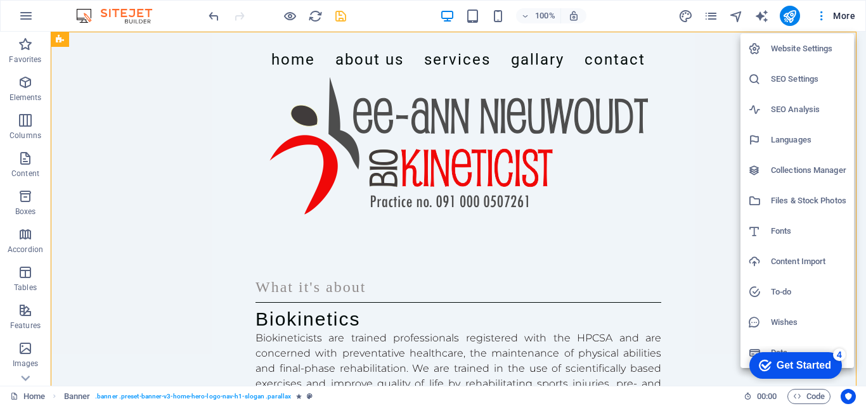
click at [170, 139] on div at bounding box center [433, 203] width 866 height 406
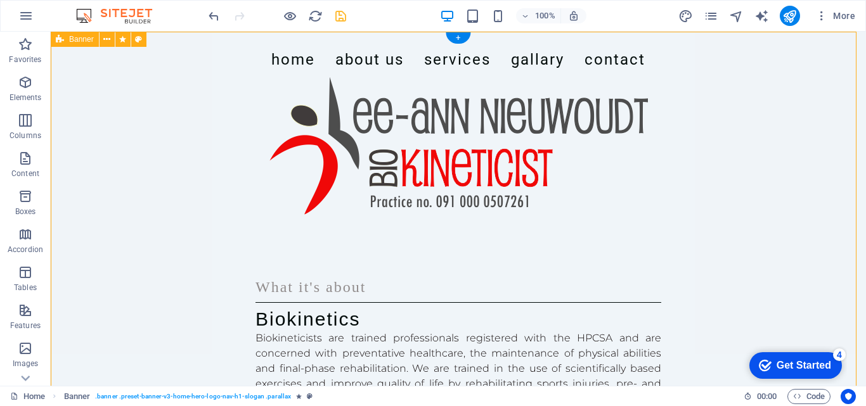
click at [800, 116] on div "Home About Us Services Gallary Contact What it's about Biokinetics Biokineticis…" at bounding box center [458, 267] width 815 height 470
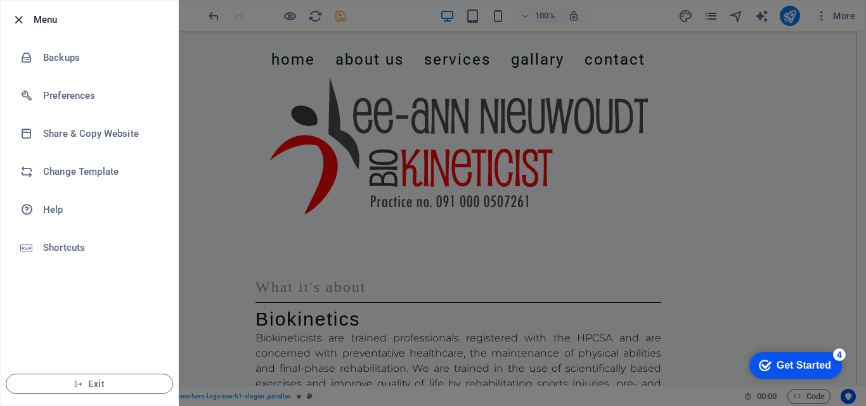
click at [23, 16] on icon "button" at bounding box center [18, 20] width 15 height 15
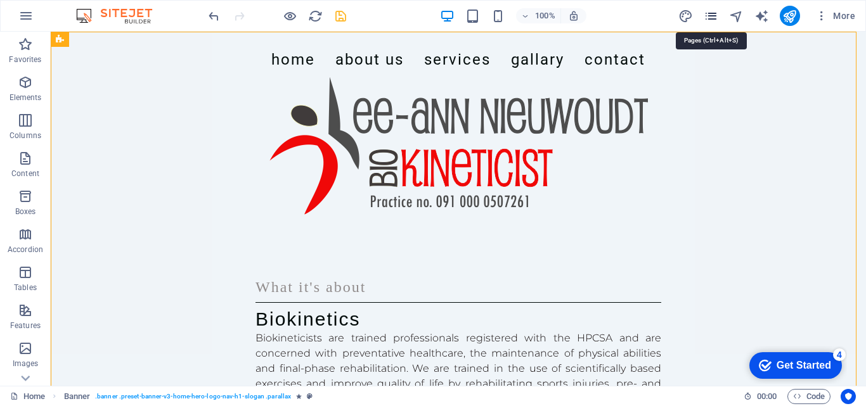
click at [713, 20] on icon "pages" at bounding box center [711, 16] width 15 height 15
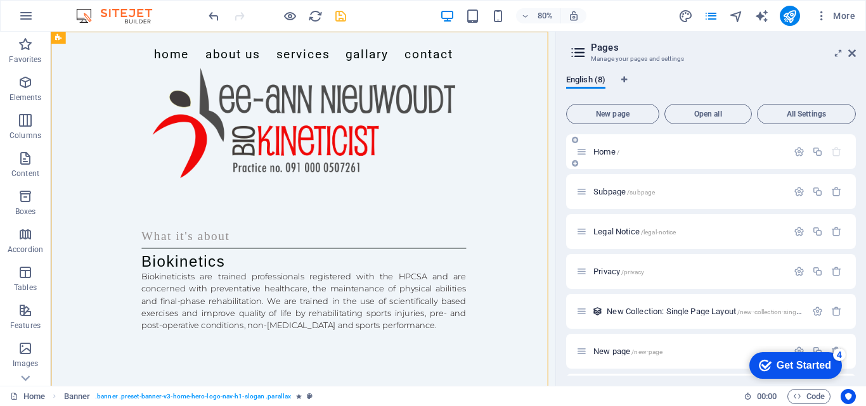
click at [612, 146] on div "Home /" at bounding box center [681, 152] width 211 height 15
click at [582, 153] on icon at bounding box center [581, 151] width 11 height 11
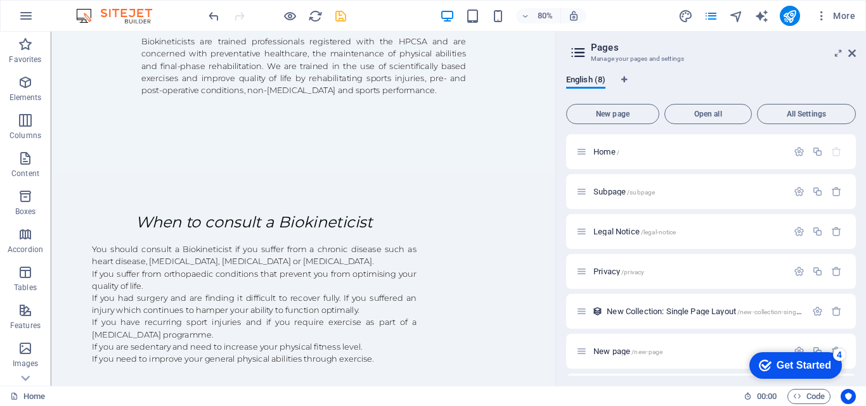
scroll to position [0, 0]
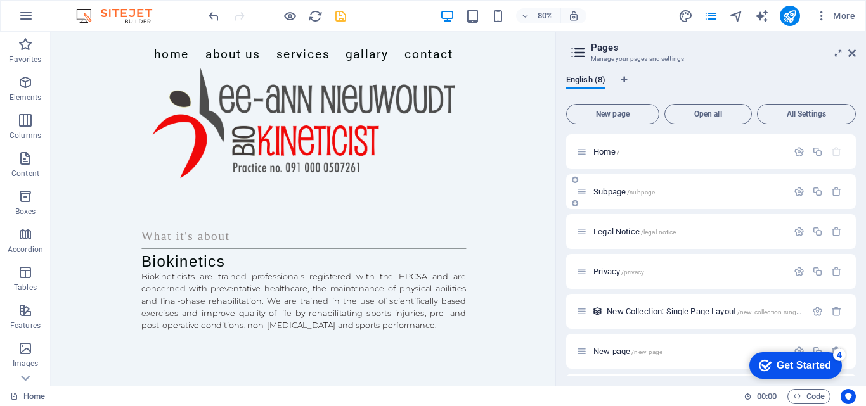
click at [602, 194] on span "Subpage /subpage" at bounding box center [623, 192] width 61 height 10
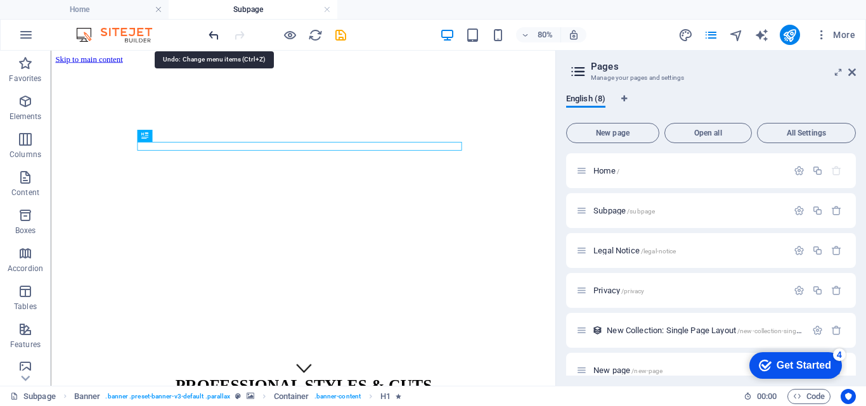
click at [212, 39] on icon "undo" at bounding box center [214, 35] width 15 height 15
click at [212, 29] on icon "undo" at bounding box center [214, 35] width 15 height 15
click at [211, 34] on icon "undo" at bounding box center [214, 35] width 15 height 15
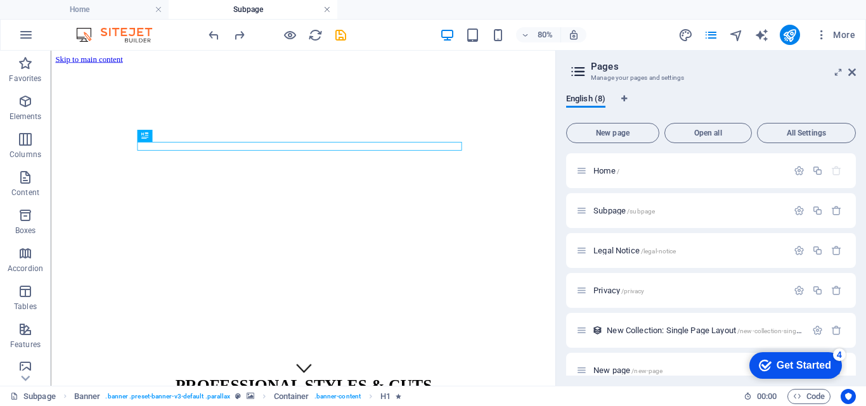
click at [330, 6] on link at bounding box center [327, 10] width 8 height 12
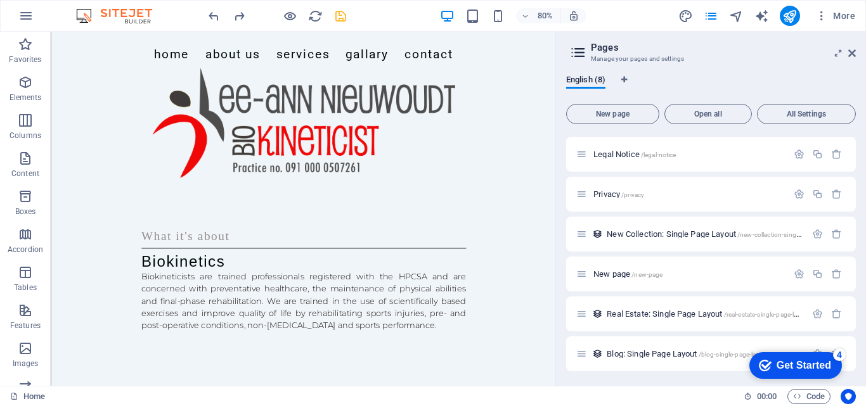
scroll to position [78, 0]
click at [603, 277] on span "New page /new-page" at bounding box center [627, 274] width 69 height 10
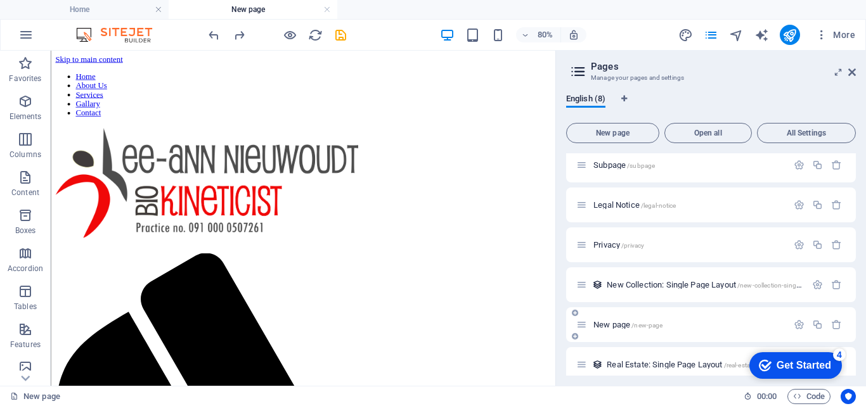
scroll to position [0, 0]
click at [627, 284] on span "New Collection: Single Page Layout /new-collection-single-page-layout" at bounding box center [721, 285] width 229 height 10
click at [495, 8] on link at bounding box center [496, 10] width 8 height 12
drag, startPoint x: 856, startPoint y: 247, endPoint x: 856, endPoint y: 268, distance: 20.9
click at [856, 268] on div "English (8) New page Open all All Settings Home / Subpage /subpage Legal Notice…" at bounding box center [711, 235] width 310 height 302
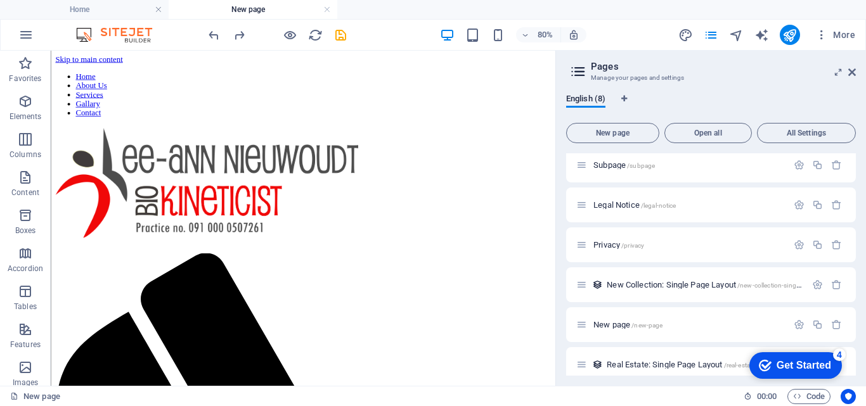
click at [855, 268] on div "English (8) New page Open all All Settings Home / Subpage /subpage Legal Notice…" at bounding box center [711, 235] width 310 height 302
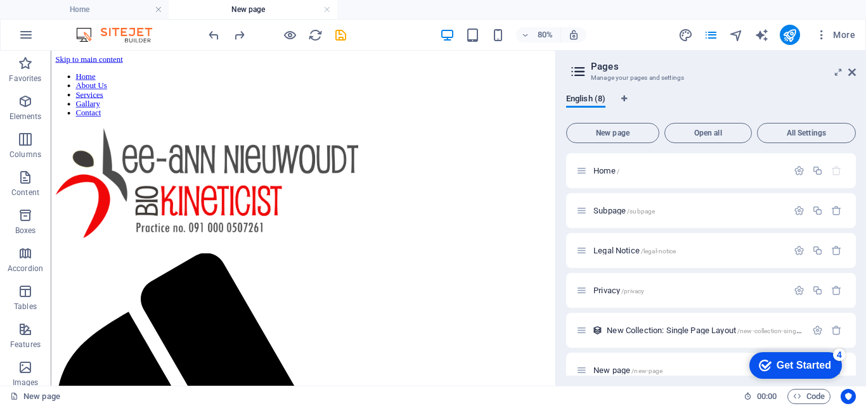
click at [577, 74] on icon at bounding box center [578, 72] width 19 height 18
click at [603, 68] on h2 "Pages" at bounding box center [723, 66] width 265 height 11
click at [628, 98] on span "Language Tabs" at bounding box center [625, 99] width 8 height 8
select select "41"
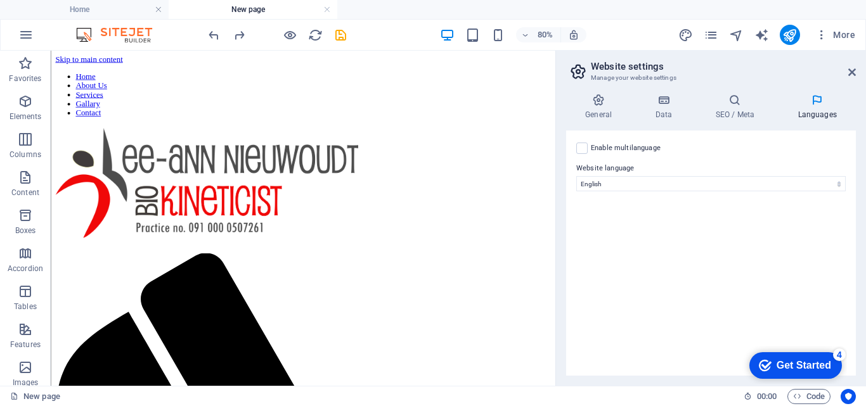
click at [855, 78] on header "Website settings Manage your website settings" at bounding box center [712, 67] width 287 height 33
click at [854, 71] on icon at bounding box center [852, 72] width 8 height 10
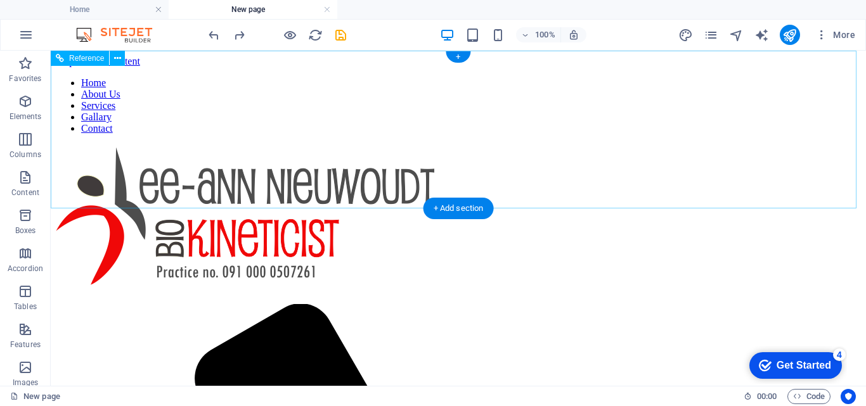
click at [568, 129] on nav "Home About Us Services Gallary Contact" at bounding box center [458, 105] width 805 height 57
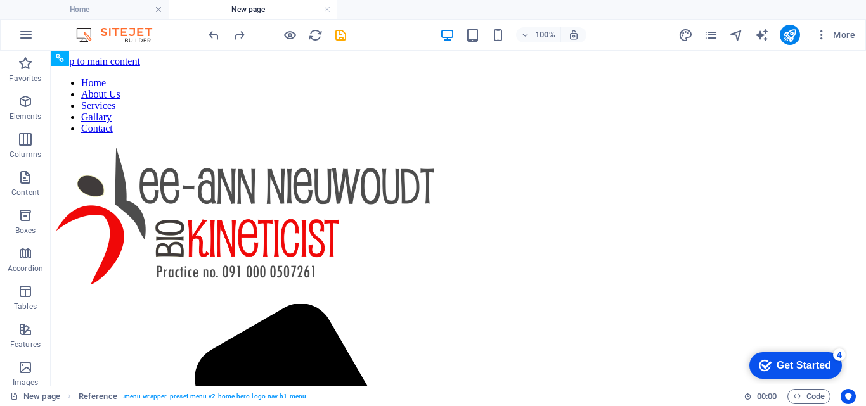
click at [271, 11] on h4 "New page" at bounding box center [253, 10] width 169 height 14
click at [330, 4] on h4 "New page" at bounding box center [253, 10] width 169 height 14
click at [325, 8] on link at bounding box center [327, 10] width 8 height 12
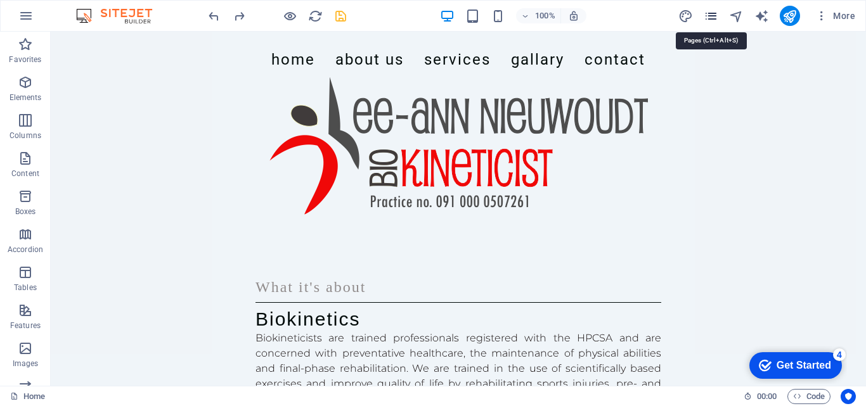
click at [710, 19] on icon "pages" at bounding box center [711, 16] width 15 height 15
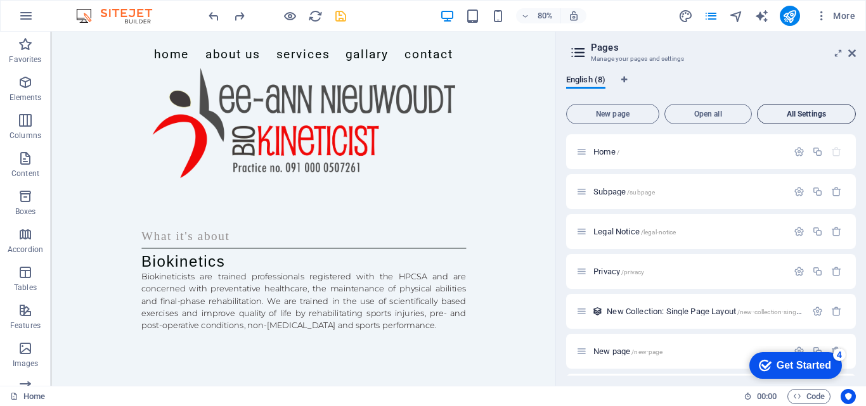
click at [811, 113] on span "All Settings" at bounding box center [806, 114] width 87 height 8
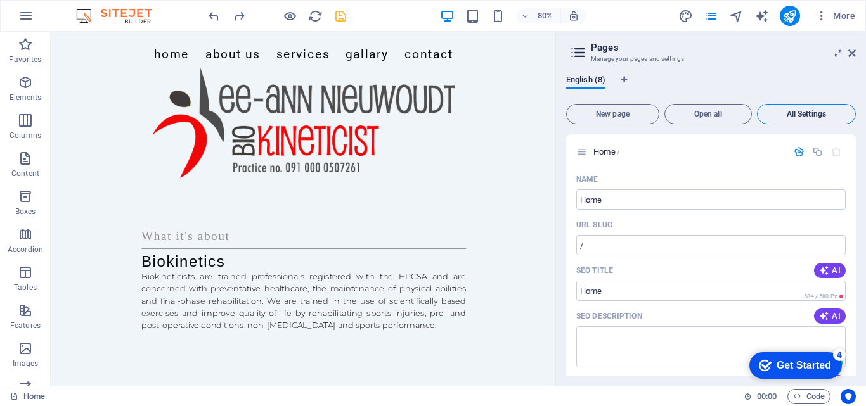
scroll to position [2869, 0]
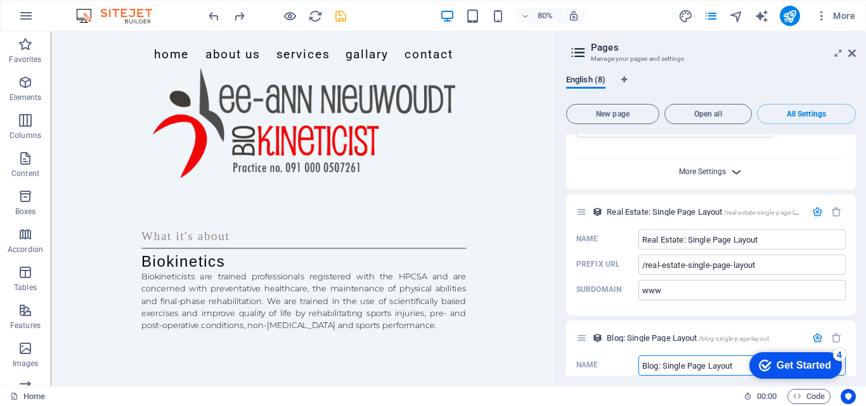
click at [714, 175] on span "More Settings" at bounding box center [702, 171] width 47 height 9
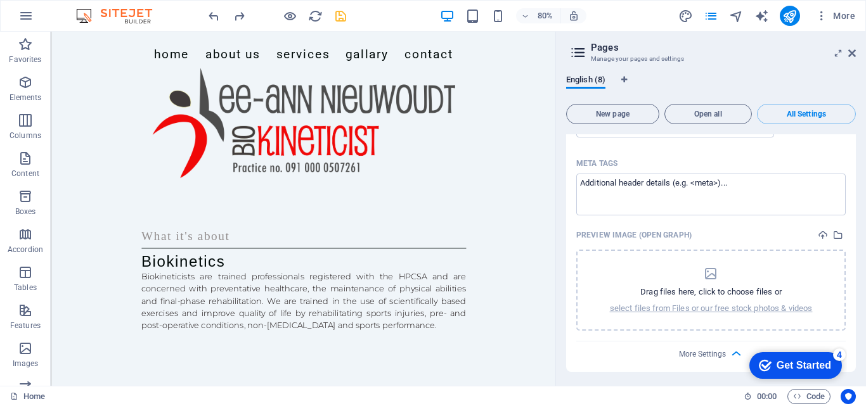
click at [847, 51] on h2 "Pages" at bounding box center [723, 47] width 265 height 11
click at [851, 53] on icon at bounding box center [852, 53] width 8 height 10
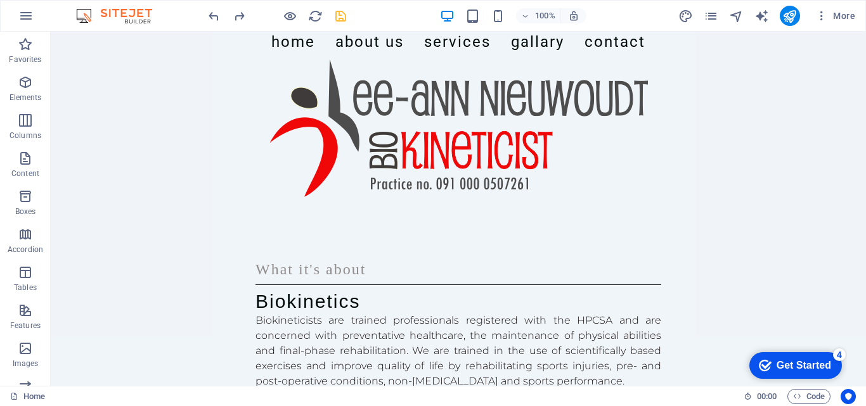
scroll to position [0, 0]
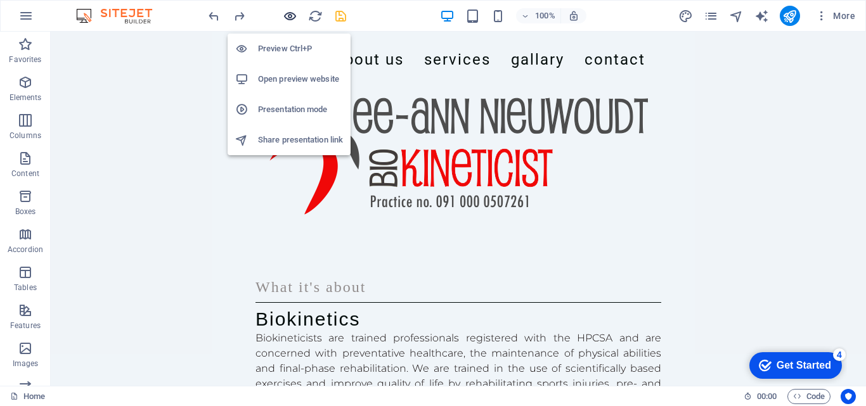
click at [294, 13] on icon "button" at bounding box center [290, 16] width 15 height 15
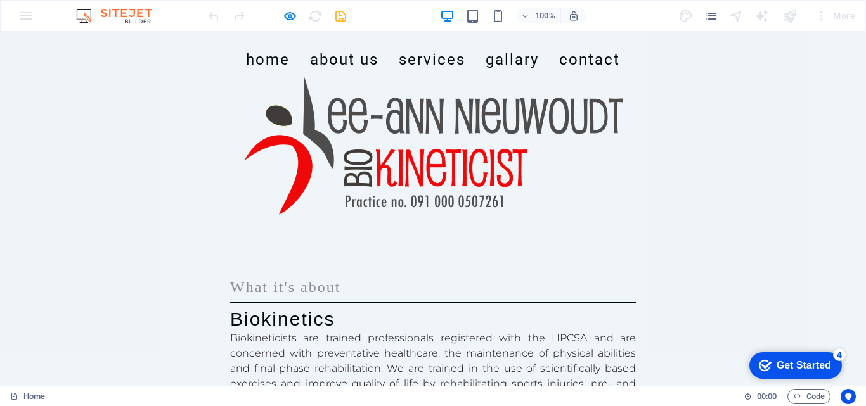
click at [265, 77] on link "Home" at bounding box center [268, 59] width 44 height 35
click at [345, 77] on link "About Us" at bounding box center [344, 59] width 68 height 35
click at [427, 77] on link "Services" at bounding box center [432, 59] width 67 height 35
click at [498, 77] on link "Gallary" at bounding box center [512, 59] width 53 height 35
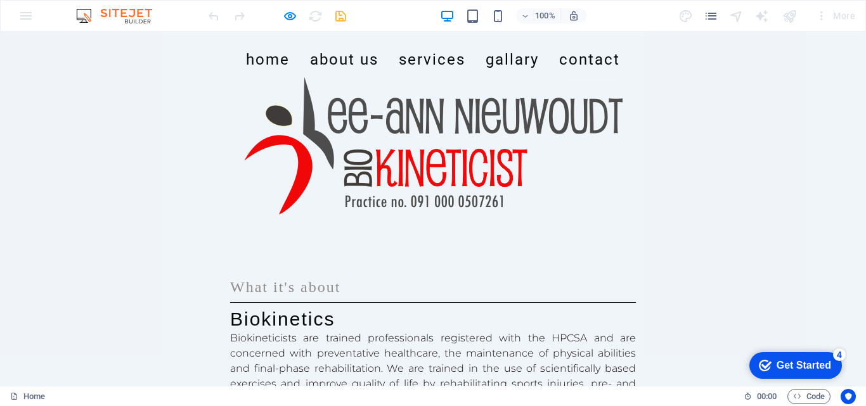
click at [590, 77] on link "Contact" at bounding box center [589, 59] width 61 height 35
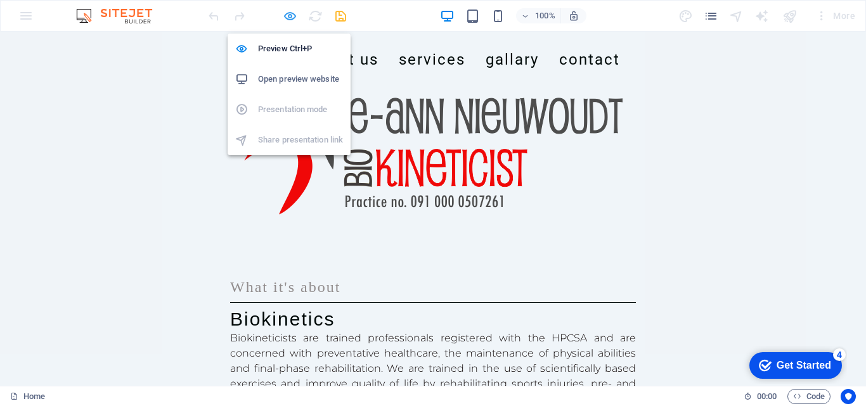
click at [287, 13] on icon "button" at bounding box center [290, 16] width 15 height 15
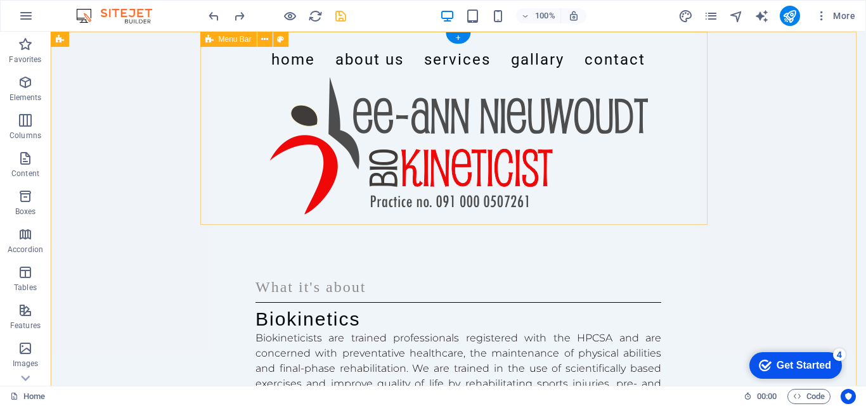
click at [671, 134] on div "Home About Us Services Gallary Contact" at bounding box center [458, 128] width 507 height 193
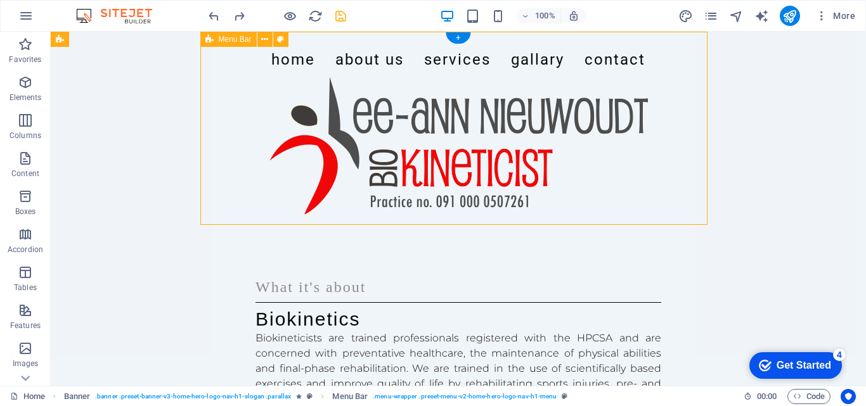
click at [671, 134] on div "Home About Us Services Gallary Contact" at bounding box center [458, 128] width 507 height 193
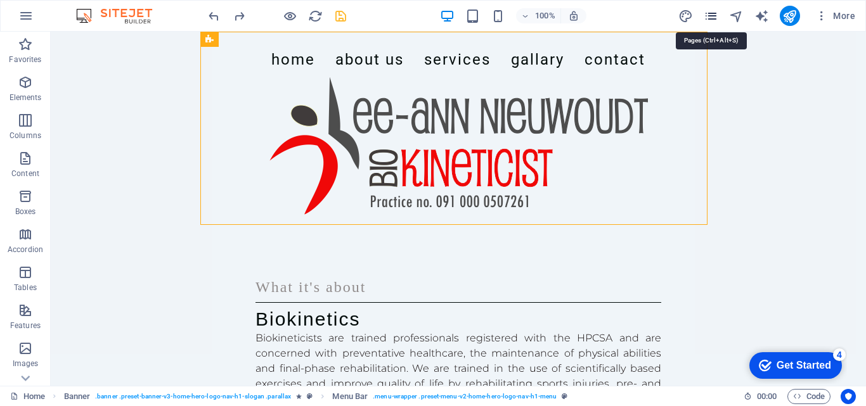
click at [710, 13] on icon "pages" at bounding box center [711, 16] width 15 height 15
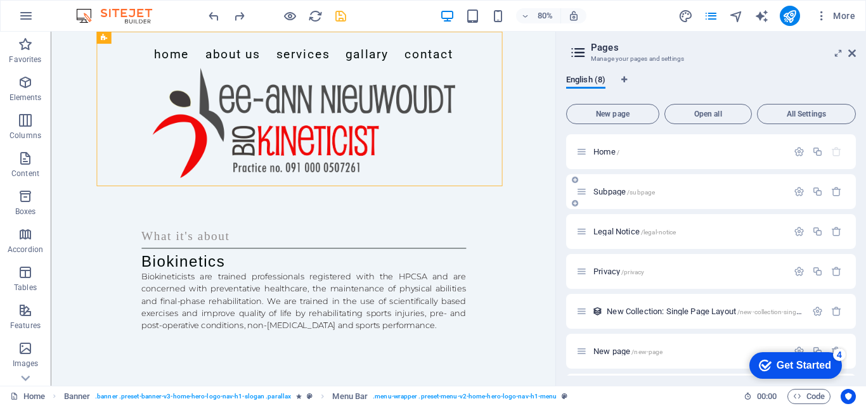
click at [572, 176] on icon at bounding box center [575, 180] width 6 height 8
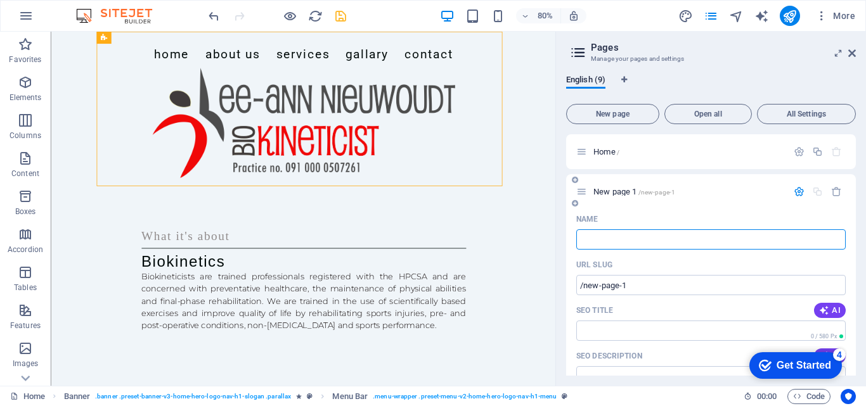
type input "/"
type input "about us"
type input "/about"
type input "about"
type input "about us"
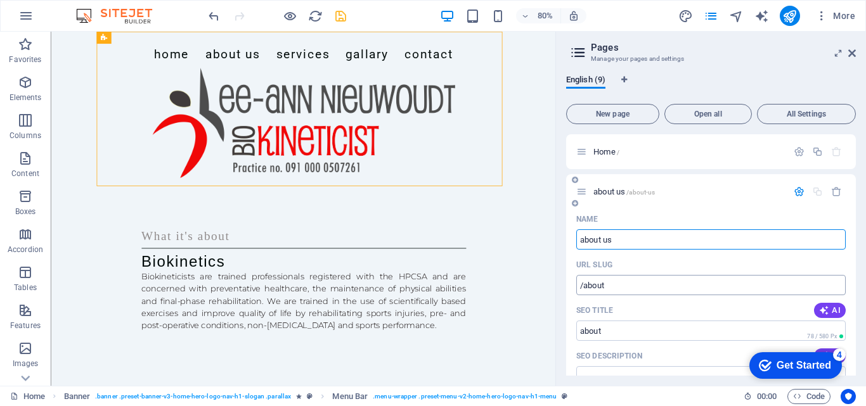
type input "/about-us"
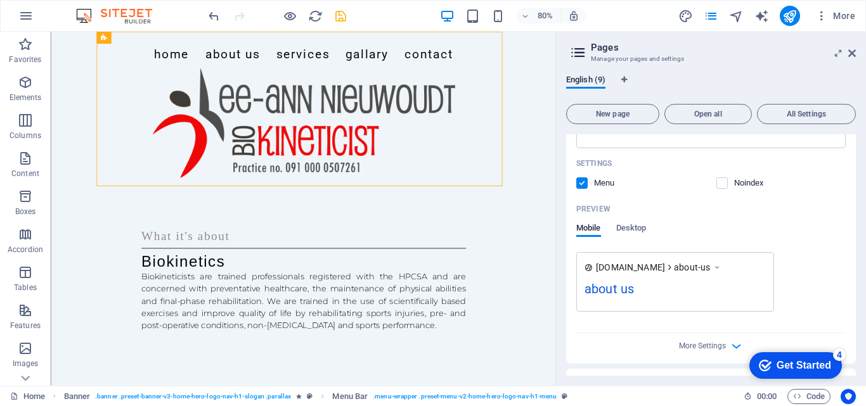
scroll to position [316, 0]
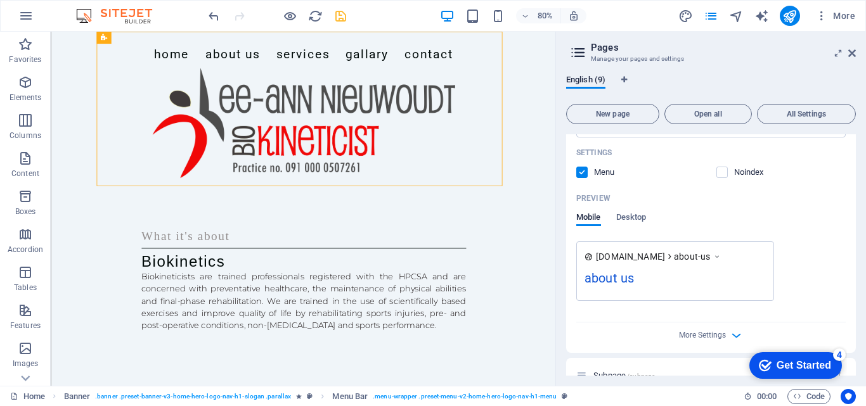
click at [855, 286] on div "English (9) New page Open all All Settings Home / about us /about-us Name about…" at bounding box center [711, 225] width 310 height 321
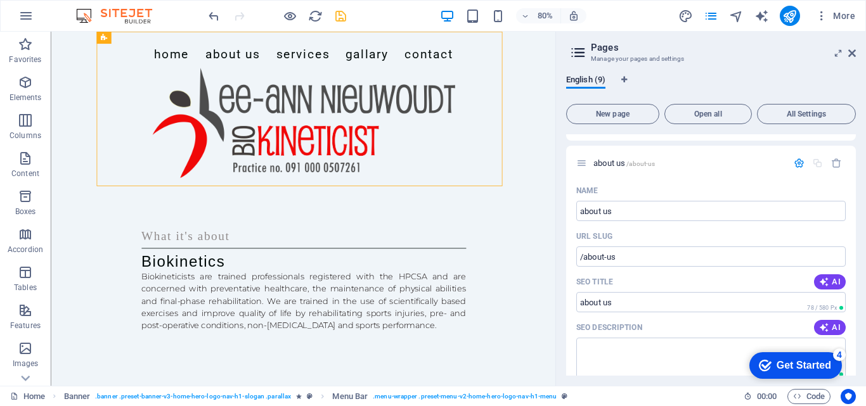
scroll to position [0, 0]
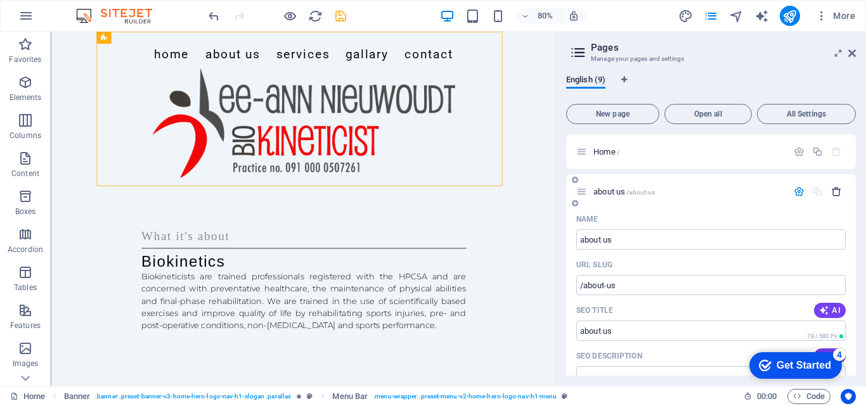
click at [831, 197] on icon "button" at bounding box center [836, 191] width 11 height 11
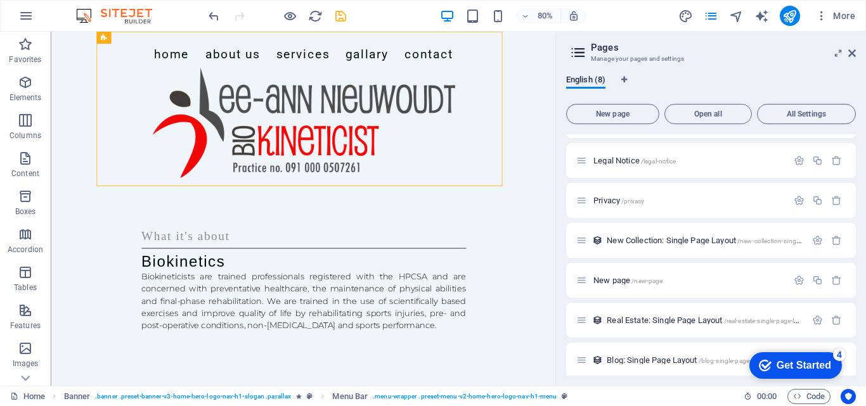
scroll to position [78, 0]
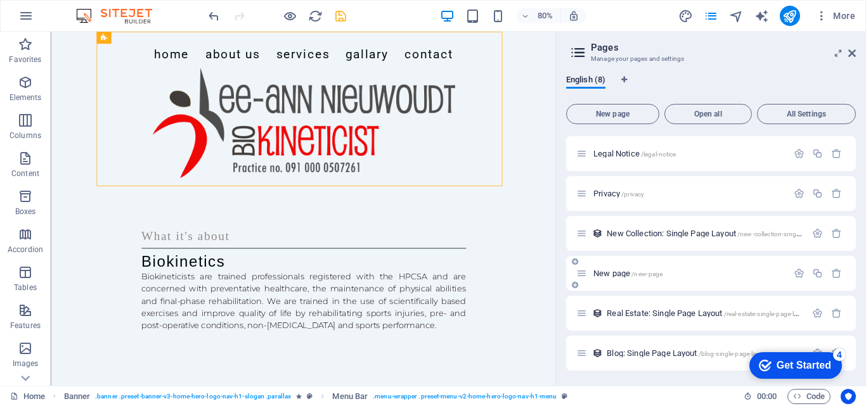
click at [573, 260] on icon at bounding box center [575, 262] width 6 height 8
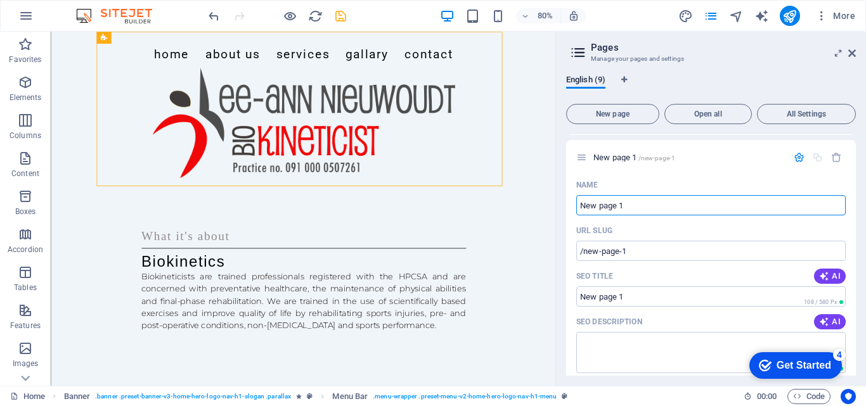
scroll to position [247, 0]
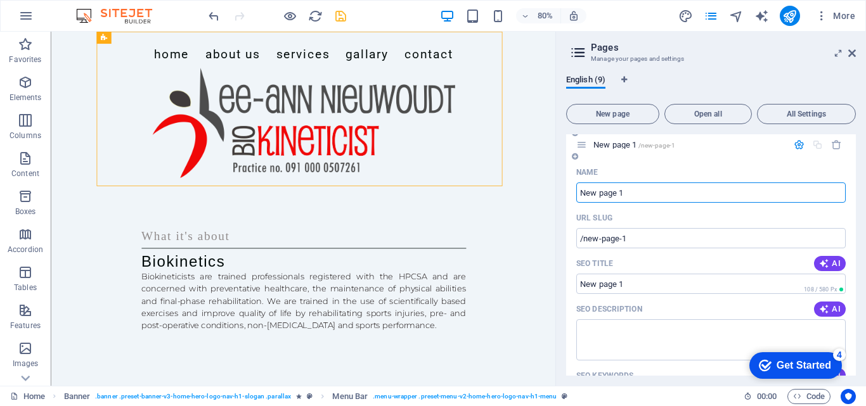
click at [666, 197] on input "New page 1" at bounding box center [710, 193] width 269 height 20
click at [834, 260] on span "AI" at bounding box center [830, 264] width 22 height 10
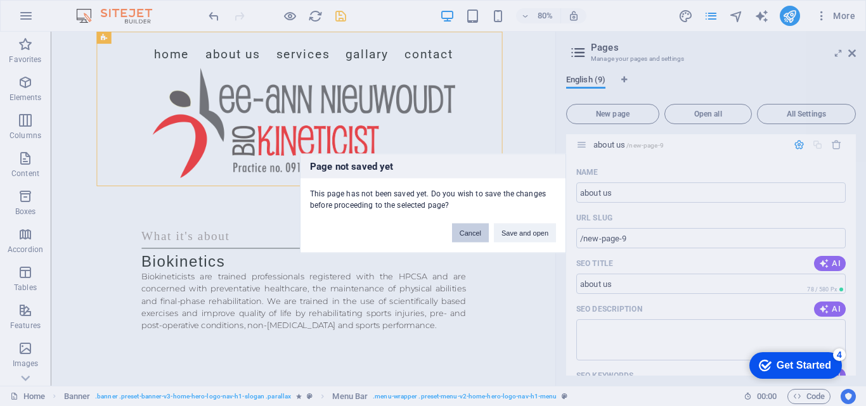
click at [480, 236] on button "Cancel" at bounding box center [470, 232] width 37 height 19
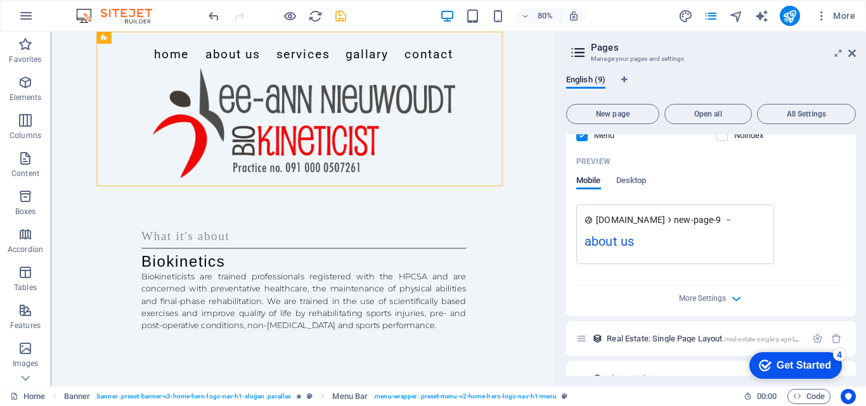
scroll to position [558, 0]
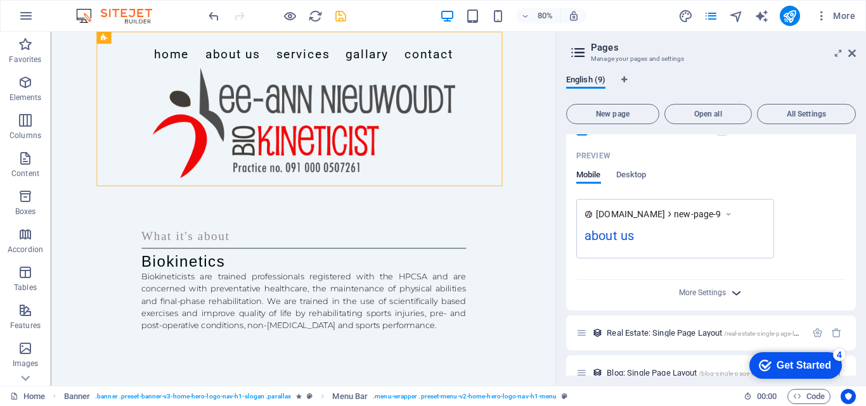
click at [730, 292] on icon "button" at bounding box center [736, 293] width 15 height 15
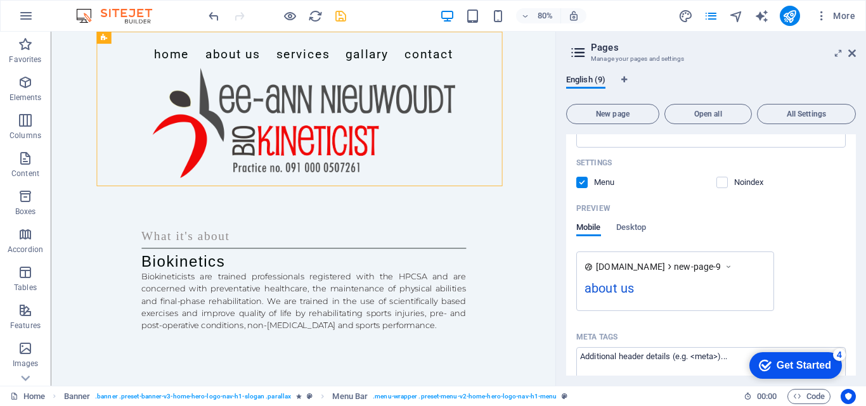
scroll to position [500, 0]
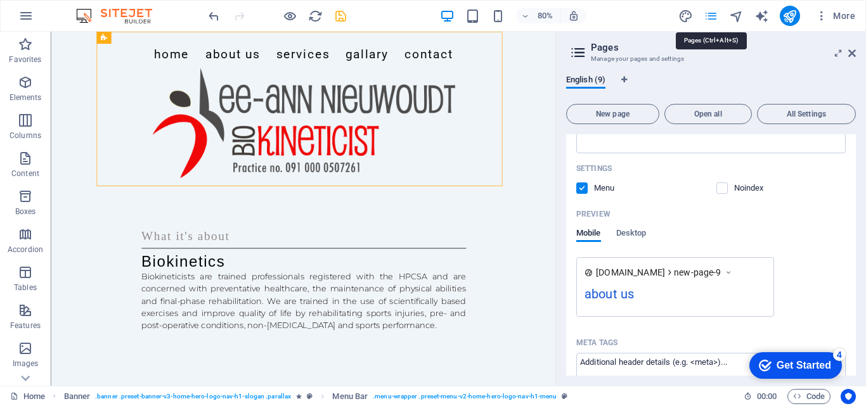
click at [713, 17] on icon "pages" at bounding box center [711, 16] width 15 height 15
click at [855, 266] on div "English (9) New page Open all All Settings Home / Subpage /subpage Legal Notice…" at bounding box center [711, 225] width 310 height 321
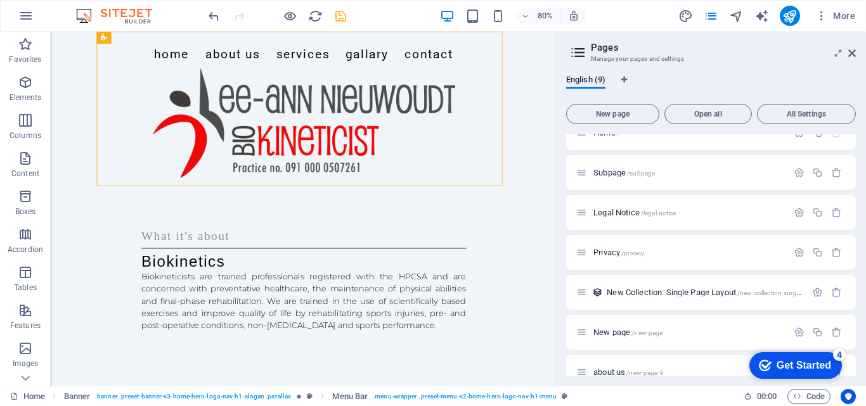
scroll to position [0, 0]
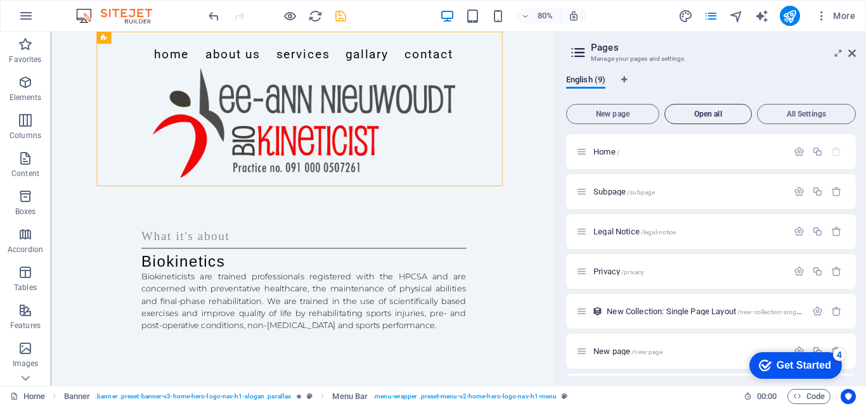
click at [712, 115] on span "Open all" at bounding box center [708, 114] width 76 height 8
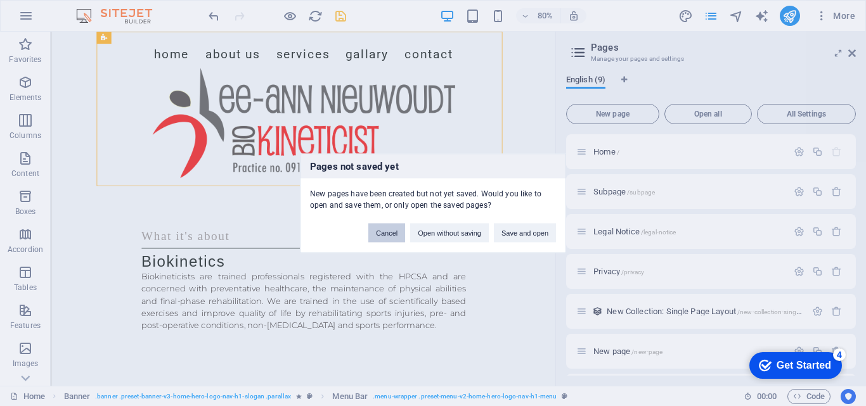
click at [385, 235] on button "Cancel" at bounding box center [386, 232] width 37 height 19
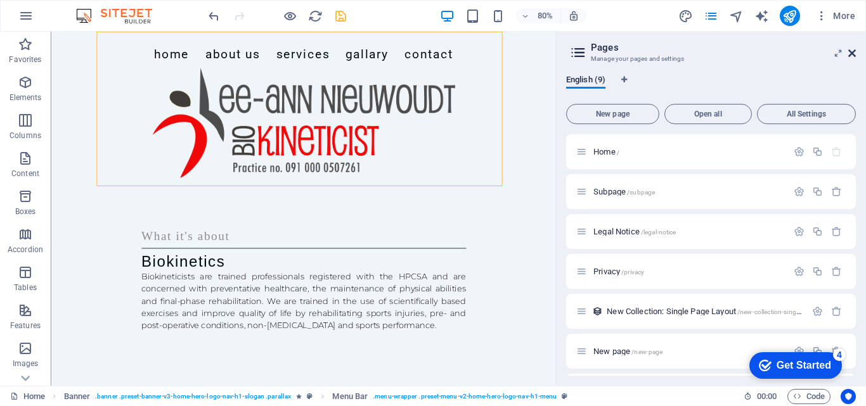
click at [850, 54] on icon at bounding box center [852, 53] width 8 height 10
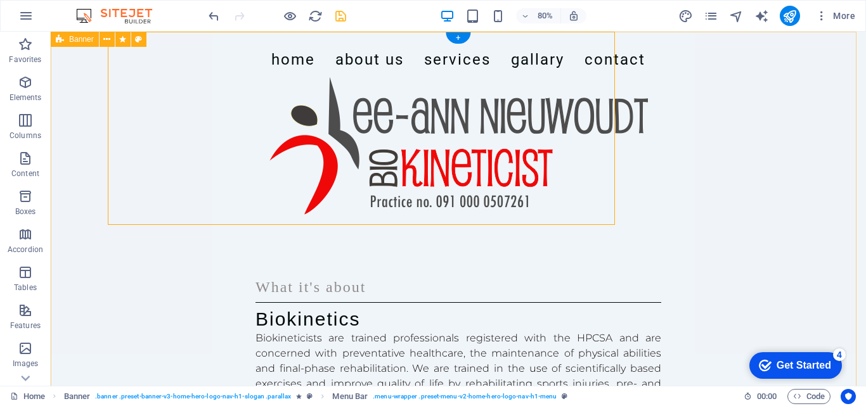
click at [850, 54] on div "Home About Us Services Gallary Contact What it's about Biokinetics Biokineticis…" at bounding box center [458, 267] width 815 height 470
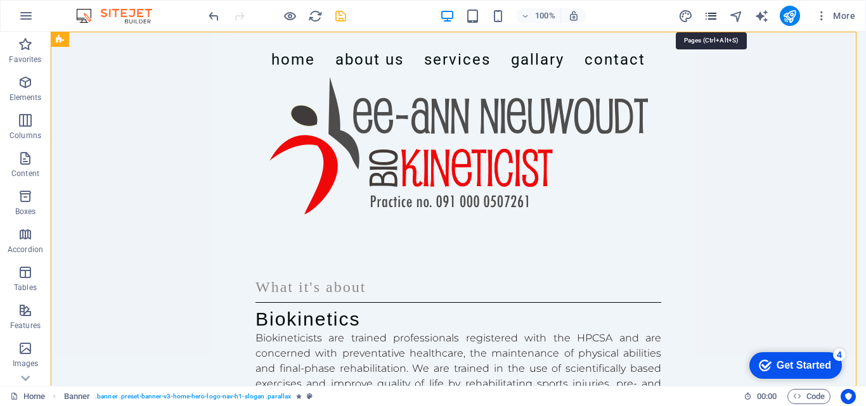
click at [714, 16] on icon "pages" at bounding box center [711, 16] width 15 height 15
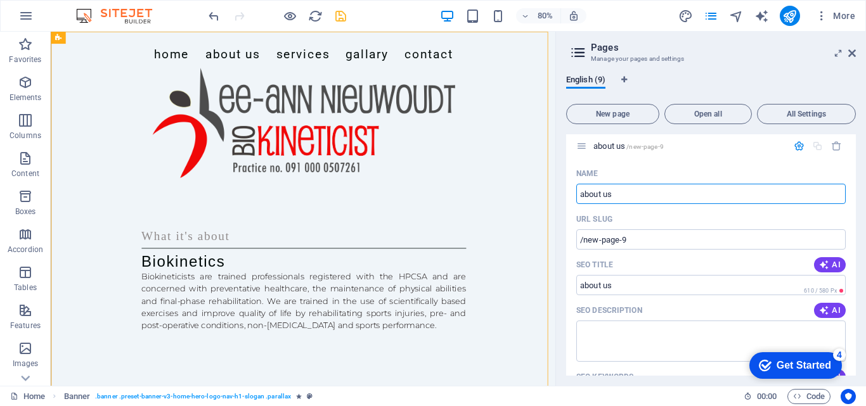
scroll to position [259, 0]
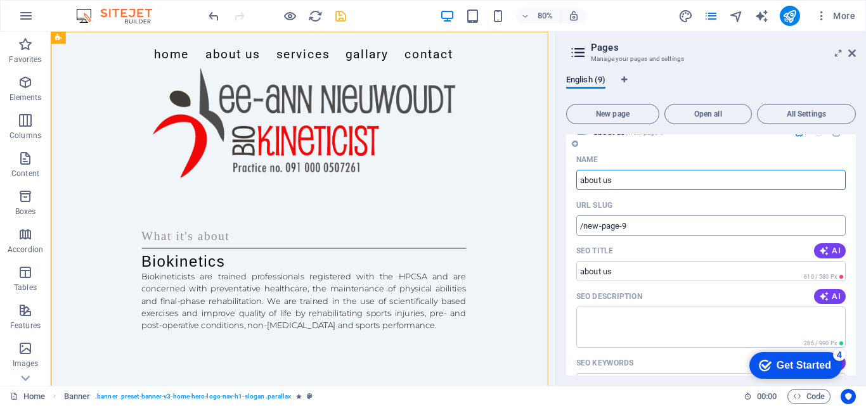
click at [654, 221] on input "/new-page-9" at bounding box center [710, 226] width 269 height 20
click at [618, 279] on input "about us" at bounding box center [710, 271] width 269 height 20
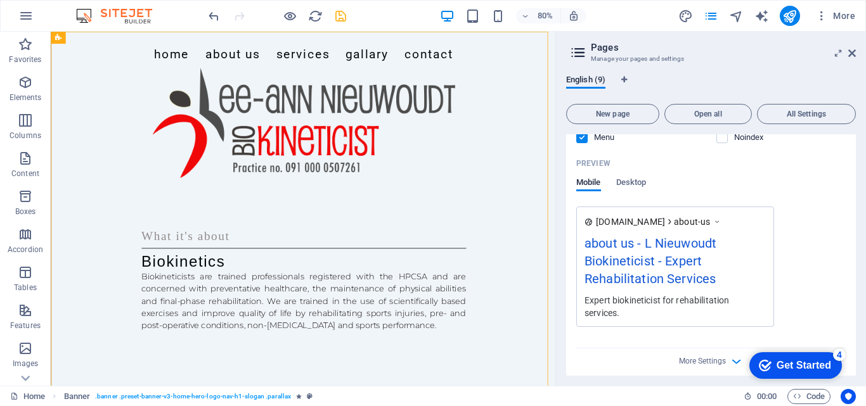
scroll to position [553, 0]
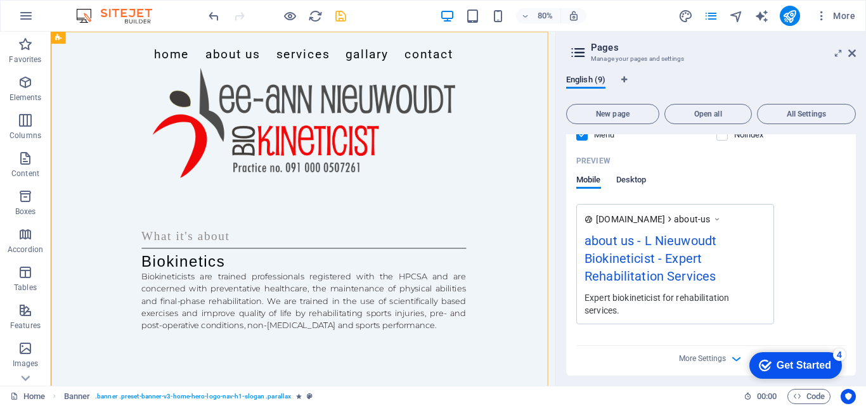
click at [624, 181] on span "Desktop" at bounding box center [631, 181] width 30 height 18
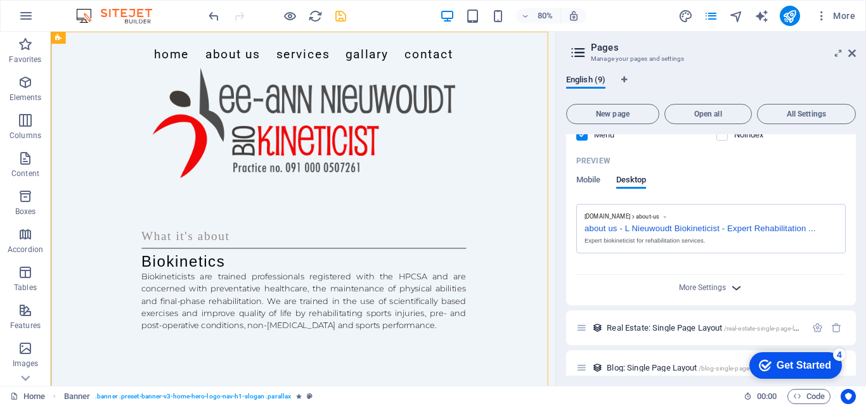
click at [734, 287] on icon "button" at bounding box center [736, 288] width 15 height 15
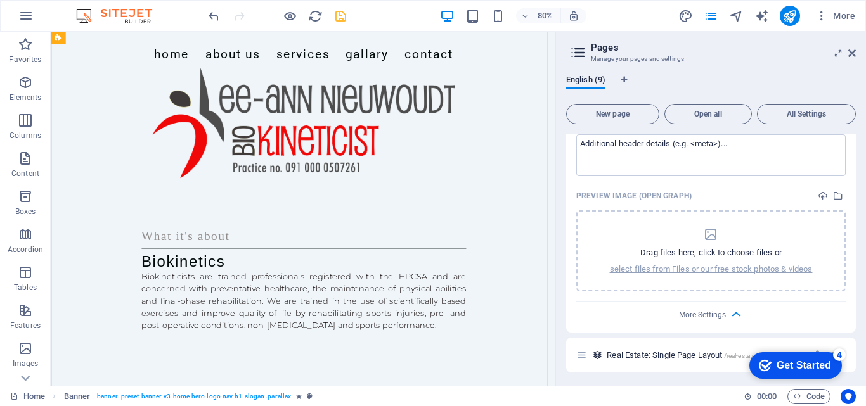
scroll to position [711, 0]
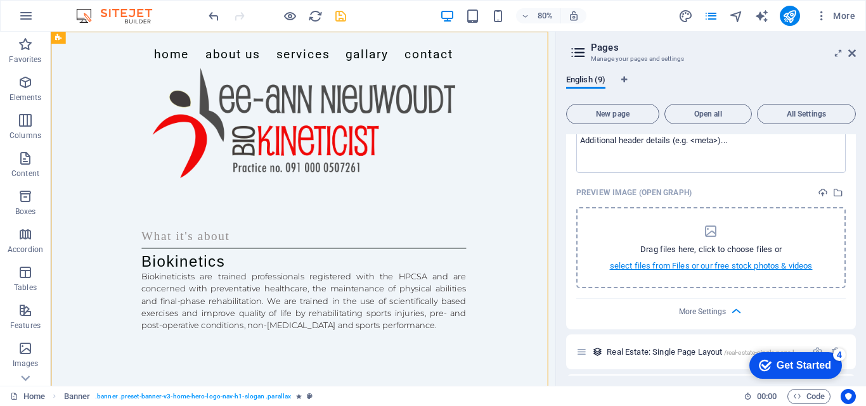
click at [637, 264] on p "select files from Files or our free stock photos & videos" at bounding box center [711, 266] width 203 height 11
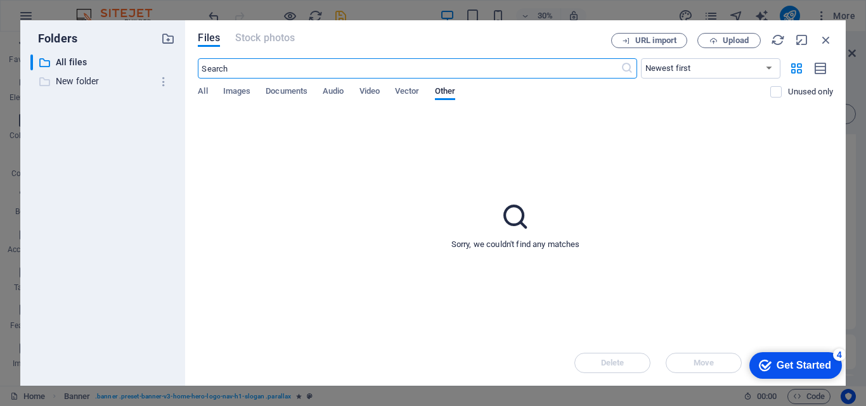
click at [84, 77] on p "New folder" at bounding box center [104, 81] width 96 height 15
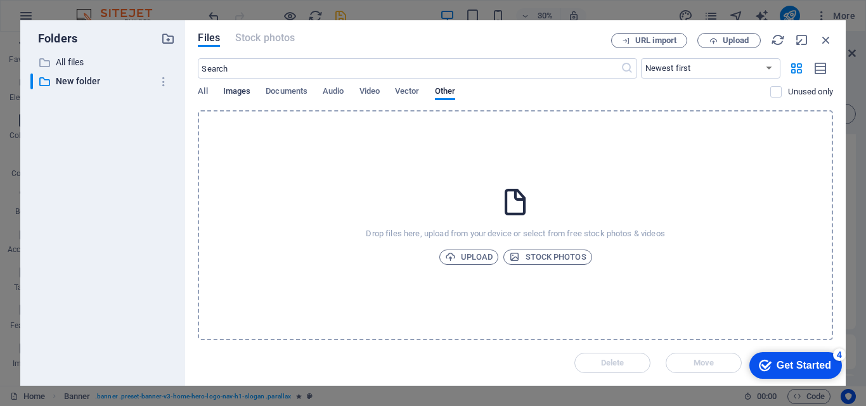
click at [235, 94] on span "Images" at bounding box center [237, 93] width 28 height 18
click at [200, 88] on span "All" at bounding box center [203, 93] width 10 height 18
click at [97, 58] on p "All files" at bounding box center [104, 62] width 96 height 15
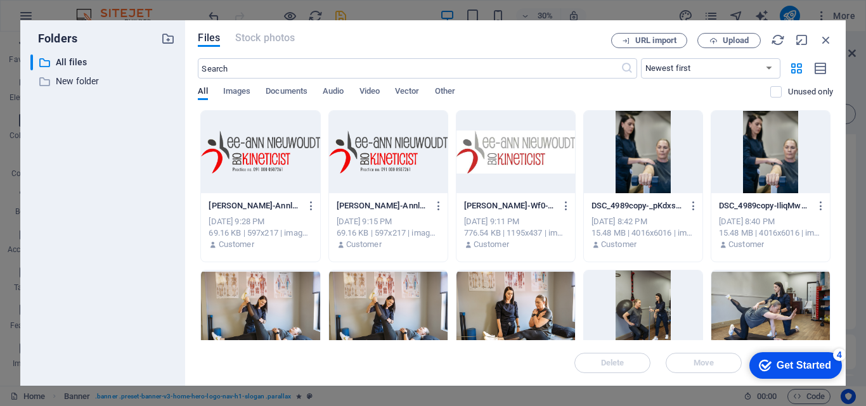
click at [750, 334] on div at bounding box center [770, 312] width 119 height 82
click at [825, 39] on icon "button" at bounding box center [826, 40] width 14 height 14
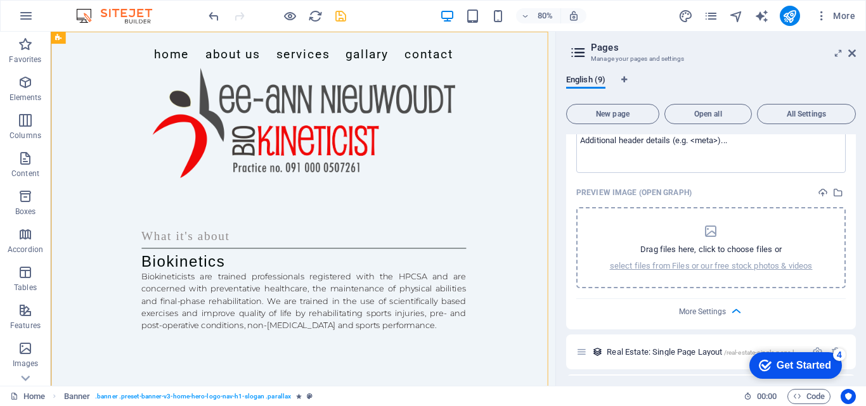
click at [726, 254] on p "Drag files here, click to choose files or" at bounding box center [710, 249] width 141 height 11
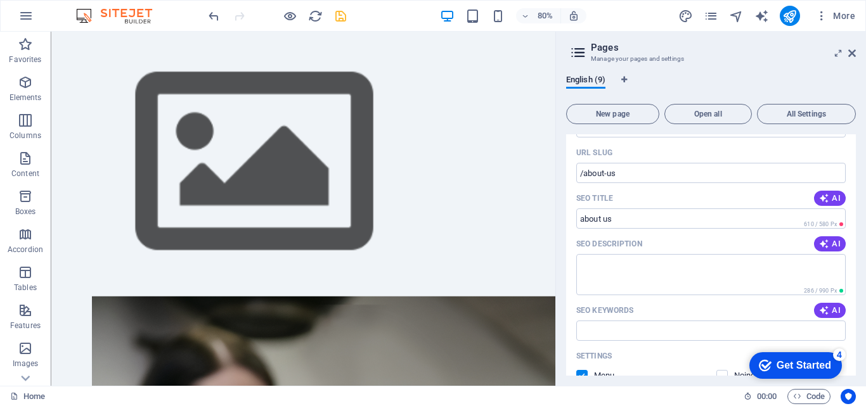
scroll to position [369, 0]
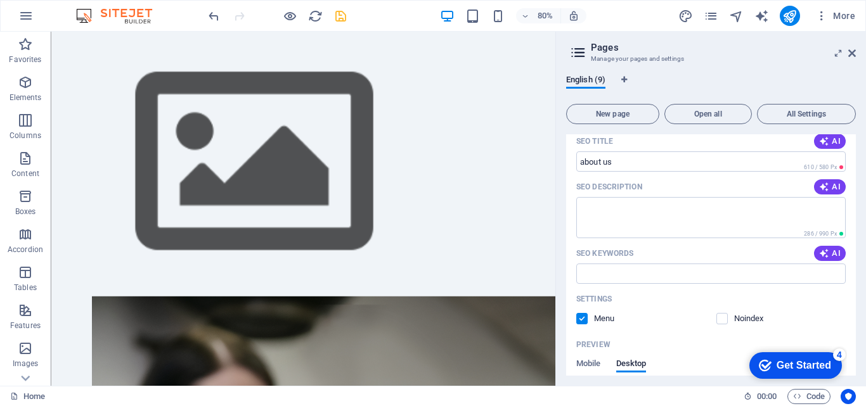
drag, startPoint x: 856, startPoint y: 234, endPoint x: 855, endPoint y: 251, distance: 17.1
click at [855, 251] on div "English (9) New page Open all All Settings Home / Subpage /subpage Legal Notice…" at bounding box center [711, 225] width 310 height 321
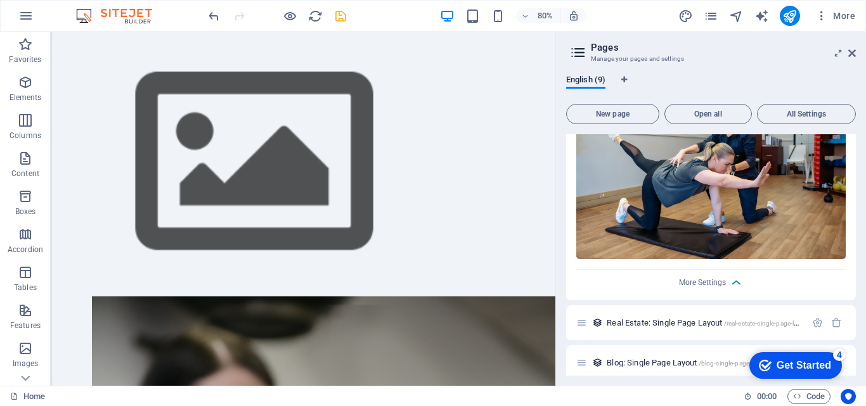
scroll to position [847, 0]
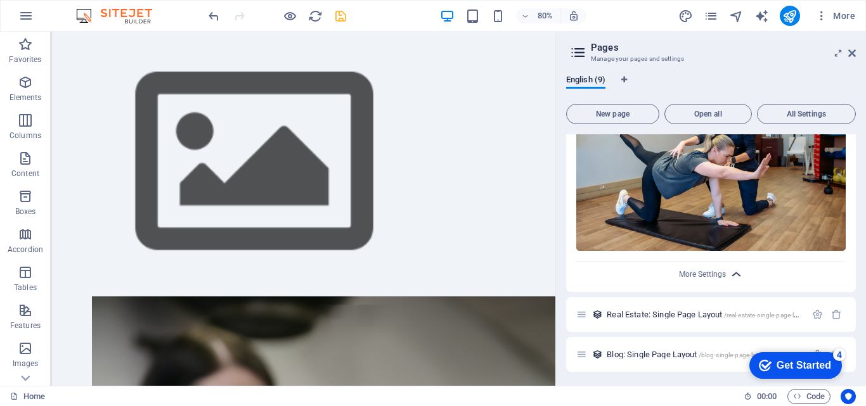
click at [732, 271] on icon "button" at bounding box center [736, 275] width 15 height 15
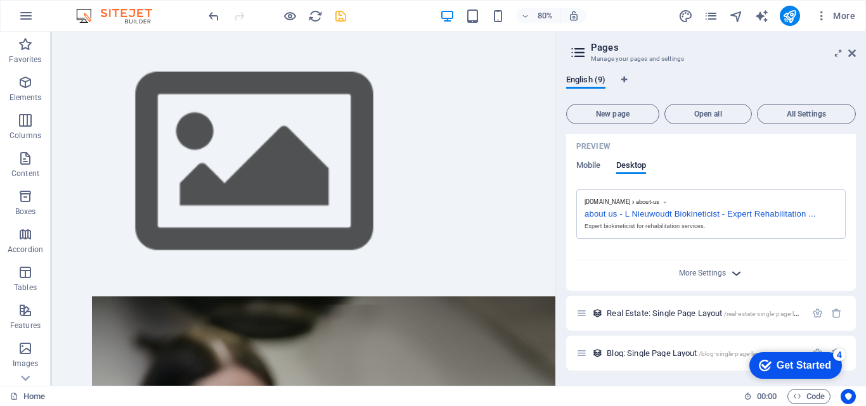
scroll to position [567, 0]
click at [856, 320] on div "English (9) New page Open all All Settings Home / Subpage /subpage Legal Notice…" at bounding box center [711, 225] width 310 height 321
click at [591, 164] on span "Mobile" at bounding box center [588, 167] width 25 height 18
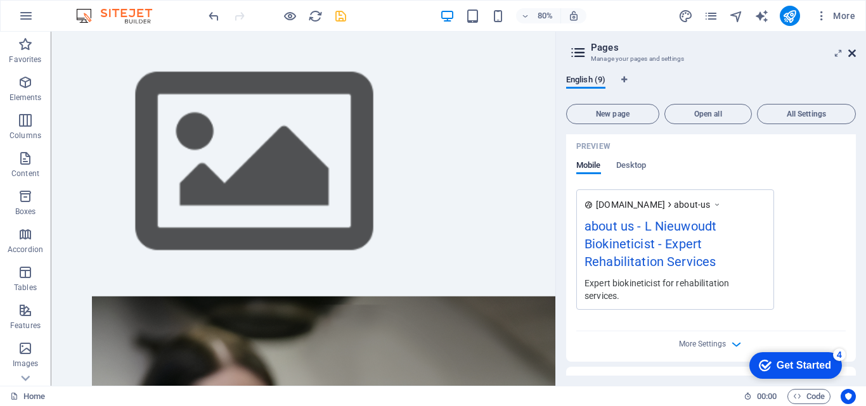
click at [854, 52] on icon at bounding box center [852, 53] width 8 height 10
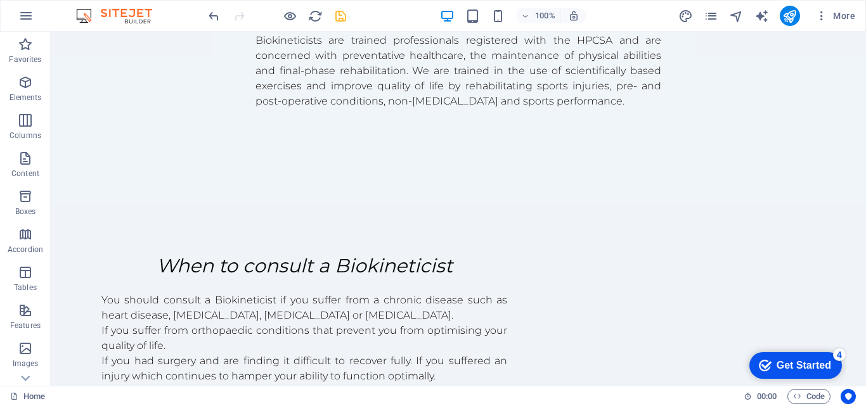
scroll to position [0, 0]
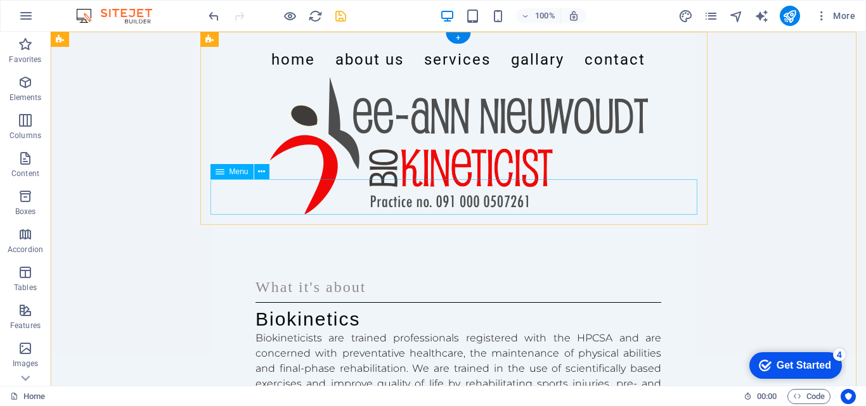
click at [358, 77] on nav "Home About Us Services Gallary Contact" at bounding box center [458, 59] width 487 height 35
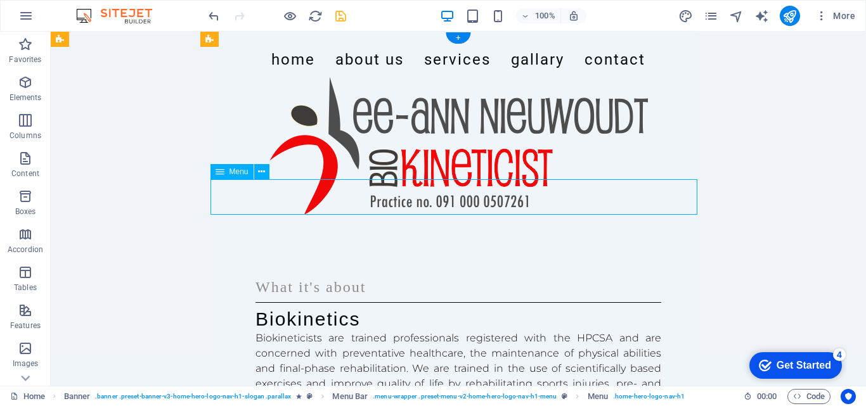
click at [358, 77] on nav "Home About Us Services Gallary Contact" at bounding box center [458, 59] width 487 height 35
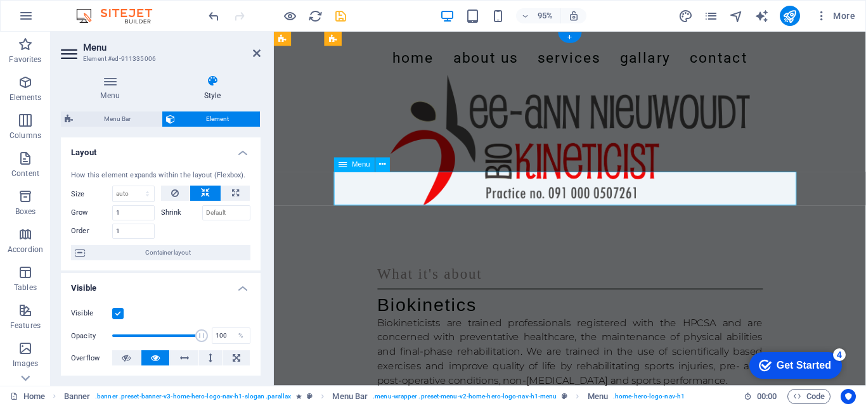
click at [479, 77] on nav "Home About Us Services Gallary Contact" at bounding box center [585, 59] width 487 height 35
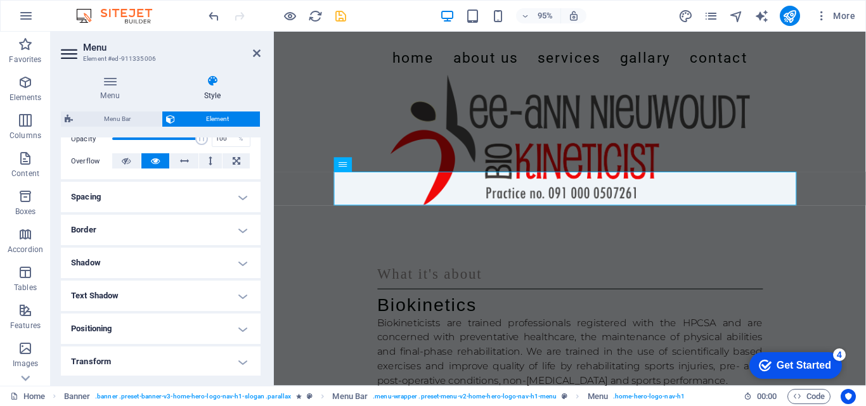
scroll to position [192, 0]
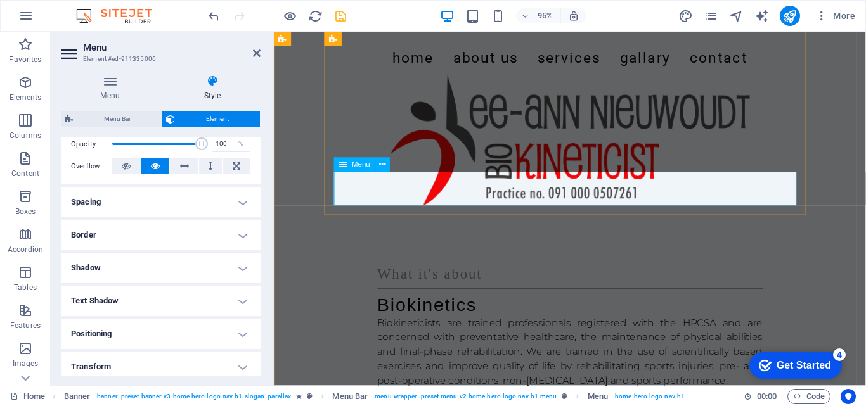
click at [431, 77] on nav "Home About Us Services Gallary Contact" at bounding box center [585, 59] width 487 height 35
click at [474, 77] on nav "Home About Us Services Gallary Contact" at bounding box center [585, 59] width 487 height 35
click at [254, 54] on icon at bounding box center [257, 53] width 8 height 10
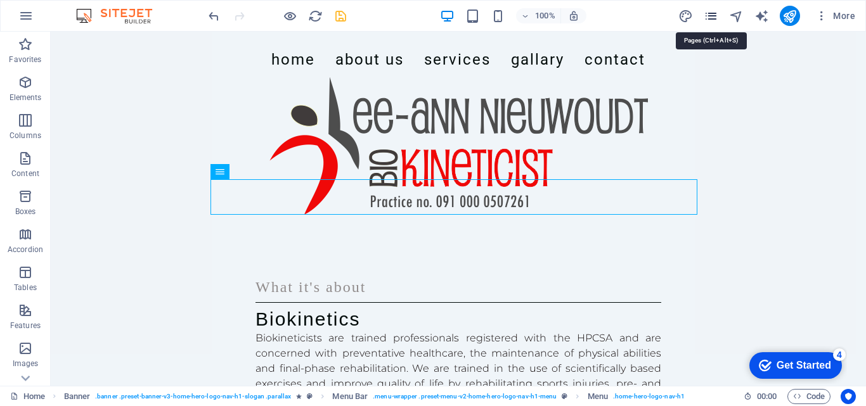
click at [718, 12] on icon "pages" at bounding box center [711, 16] width 15 height 15
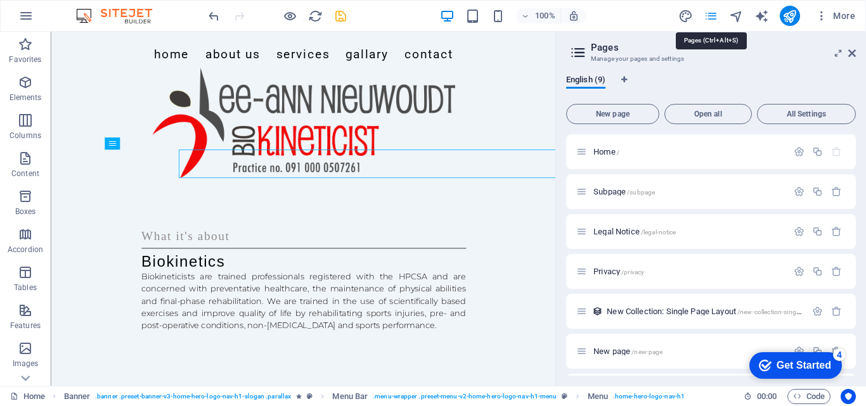
scroll to position [184, 0]
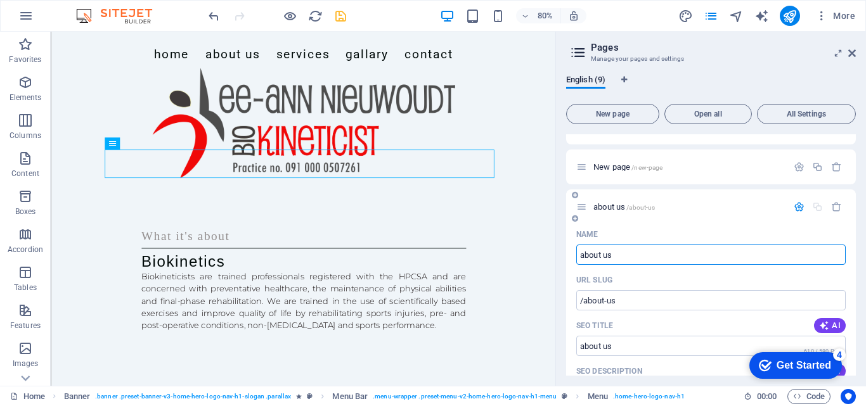
click at [587, 212] on icon at bounding box center [581, 207] width 11 height 11
click at [619, 208] on span "about us /about-us" at bounding box center [623, 207] width 61 height 10
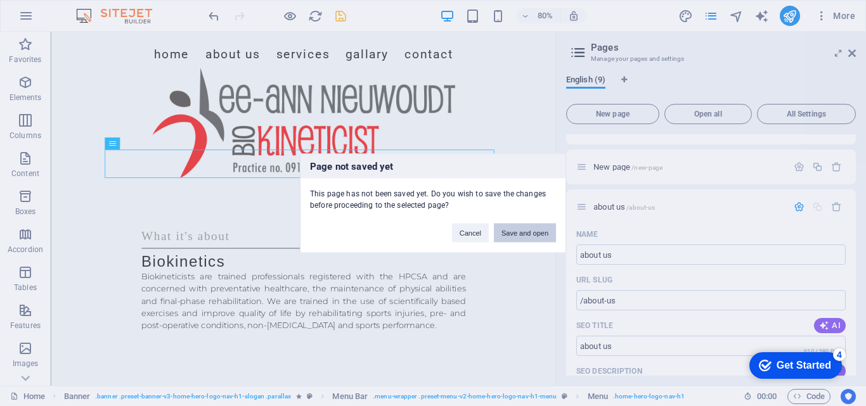
click at [534, 233] on button "Save and open" at bounding box center [525, 232] width 62 height 19
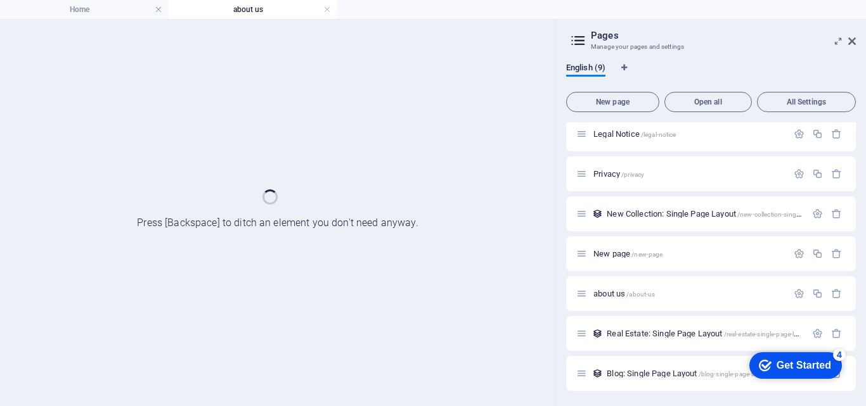
scroll to position [86, 0]
click at [551, 281] on div at bounding box center [277, 213] width 555 height 387
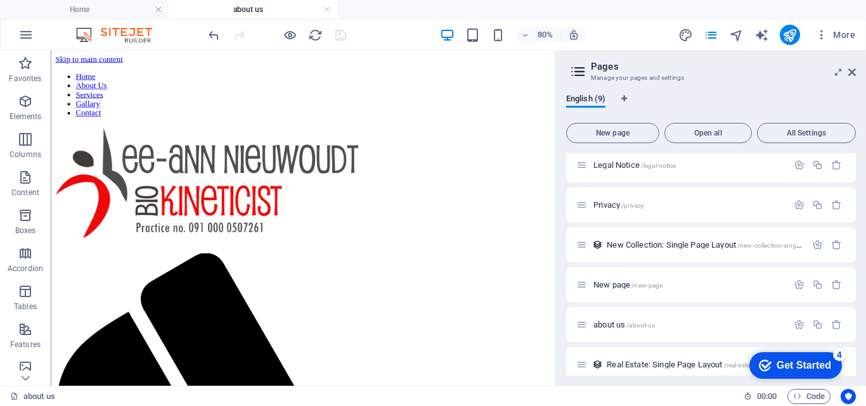
scroll to position [0, 0]
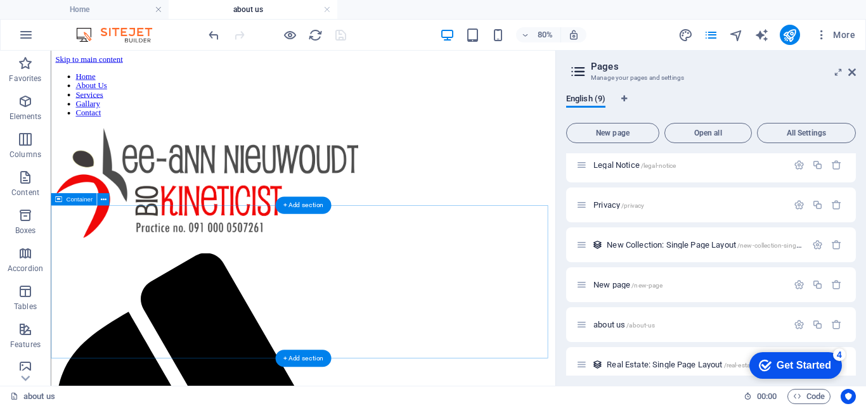
click at [101, 203] on icon at bounding box center [103, 199] width 6 height 11
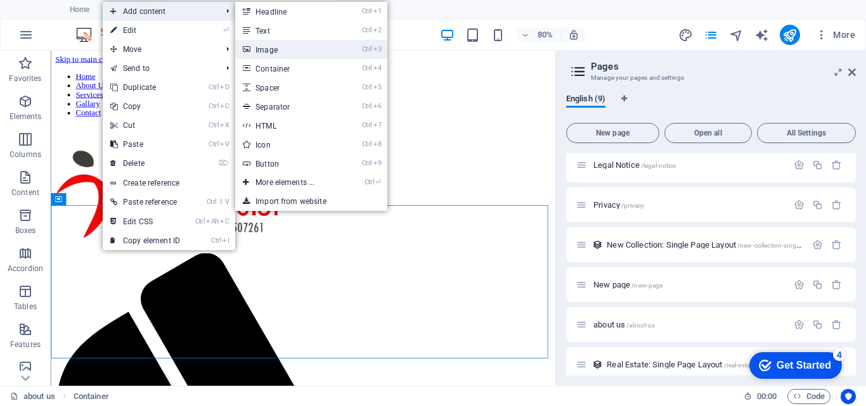
click at [287, 54] on link "Ctrl 3 Image" at bounding box center [287, 49] width 105 height 19
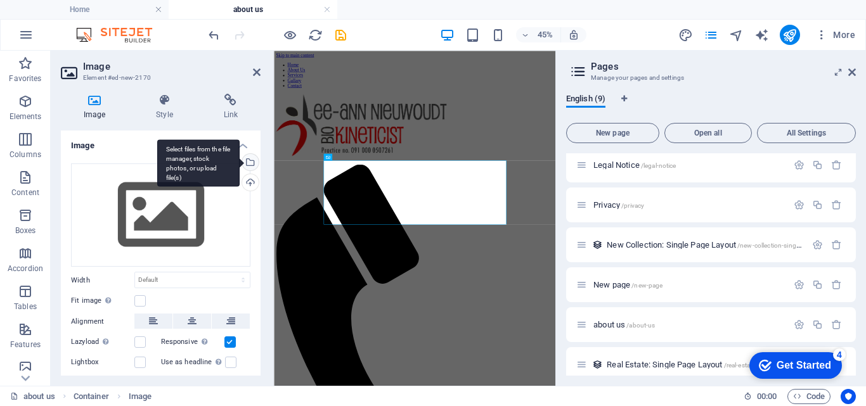
click at [252, 162] on div "Select files from the file manager, stock photos, or upload file(s)" at bounding box center [249, 163] width 19 height 19
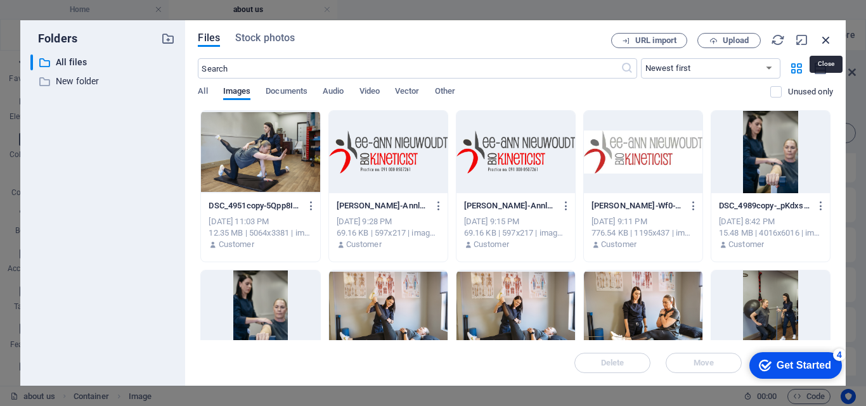
click at [822, 37] on icon "button" at bounding box center [826, 40] width 14 height 14
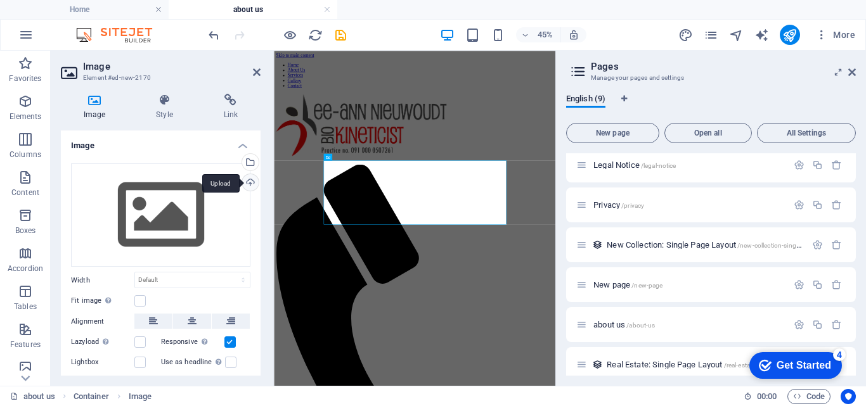
click at [244, 182] on div "Upload" at bounding box center [249, 183] width 19 height 19
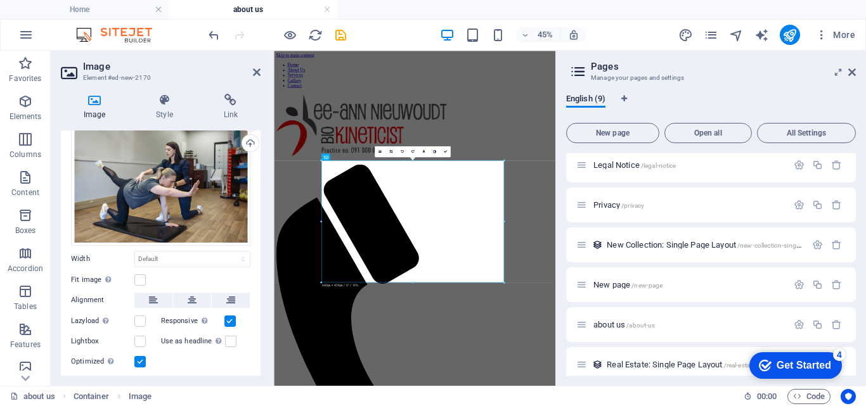
scroll to position [72, 0]
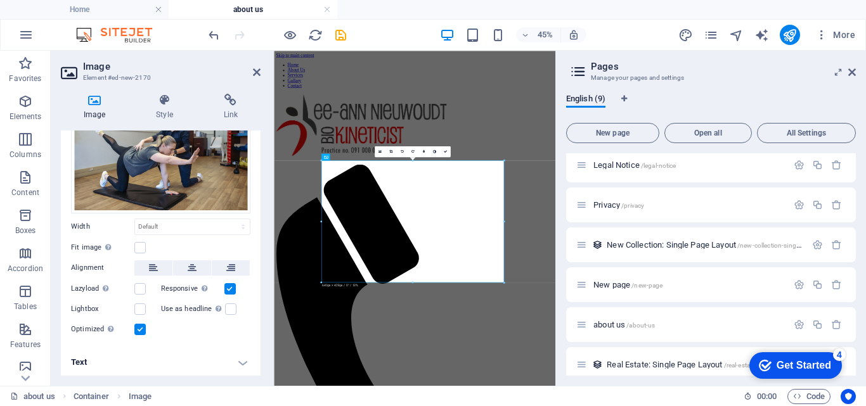
click at [238, 369] on h4 "Text" at bounding box center [161, 362] width 200 height 30
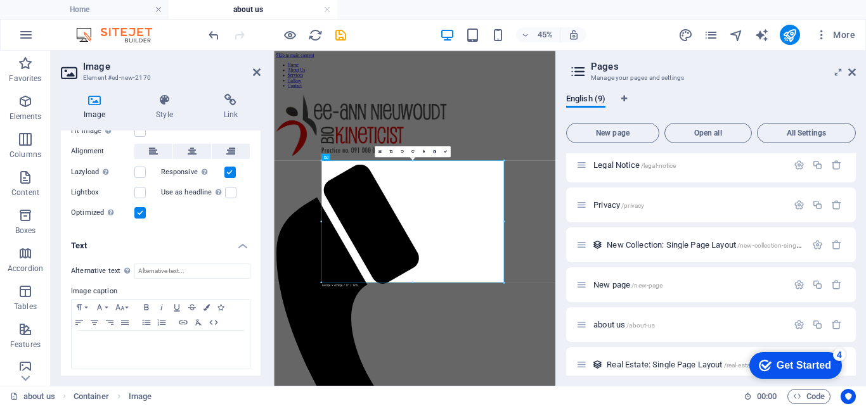
scroll to position [191, 0]
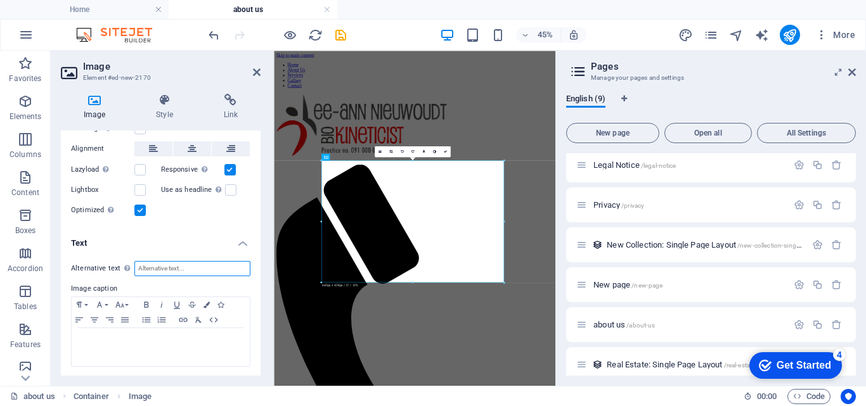
click at [200, 266] on input "Alternative text The alternative text is used by devices that cannot display im…" at bounding box center [192, 268] width 116 height 15
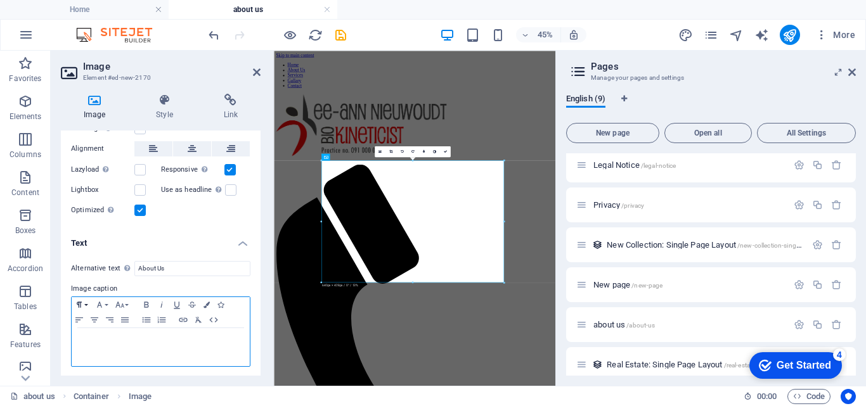
click at [86, 303] on button "Paragraph Format" at bounding box center [82, 304] width 20 height 15
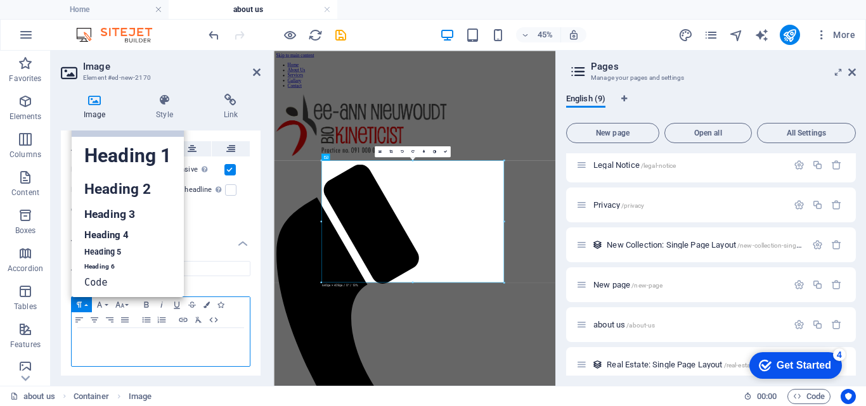
scroll to position [10, 0]
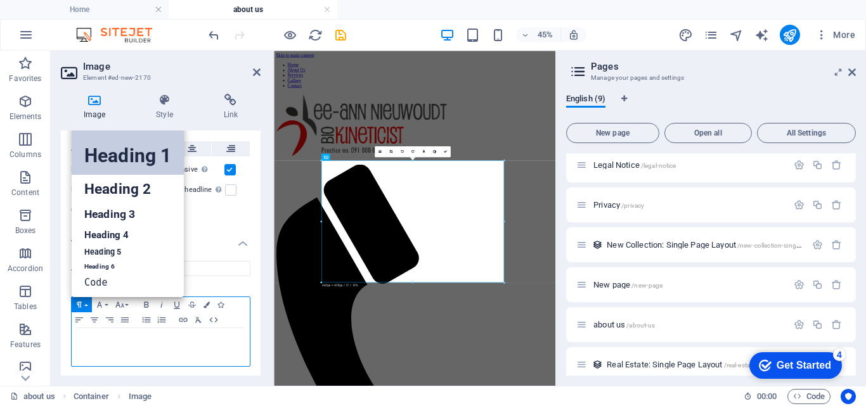
click at [153, 155] on link "Heading 1" at bounding box center [128, 156] width 112 height 38
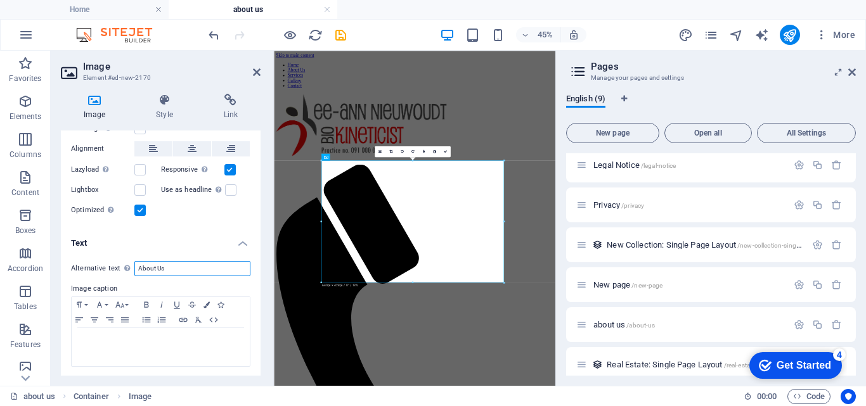
click at [169, 264] on input "About Us" at bounding box center [192, 268] width 116 height 15
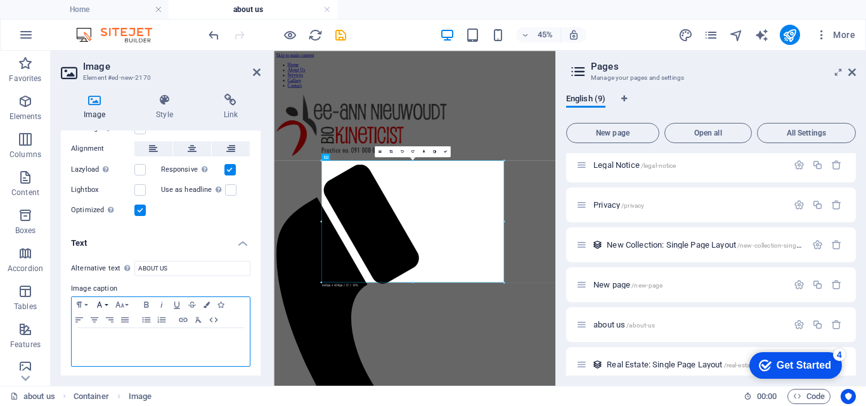
click at [101, 304] on icon "button" at bounding box center [99, 305] width 15 height 10
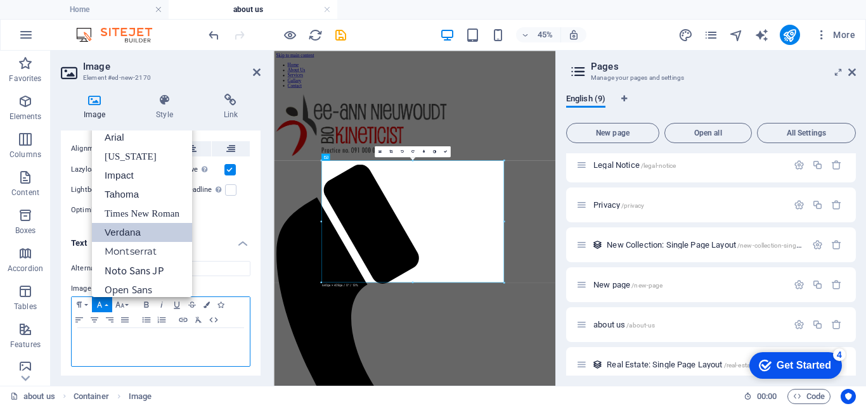
click at [123, 236] on link "Verdana" at bounding box center [142, 232] width 100 height 19
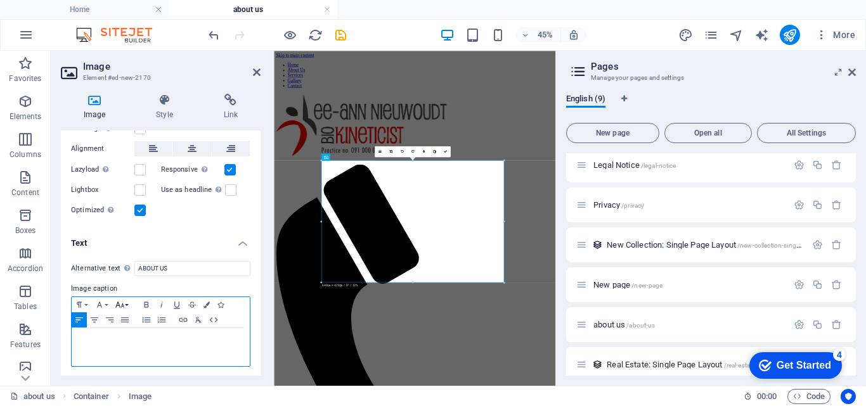
click at [122, 301] on icon "button" at bounding box center [119, 305] width 15 height 10
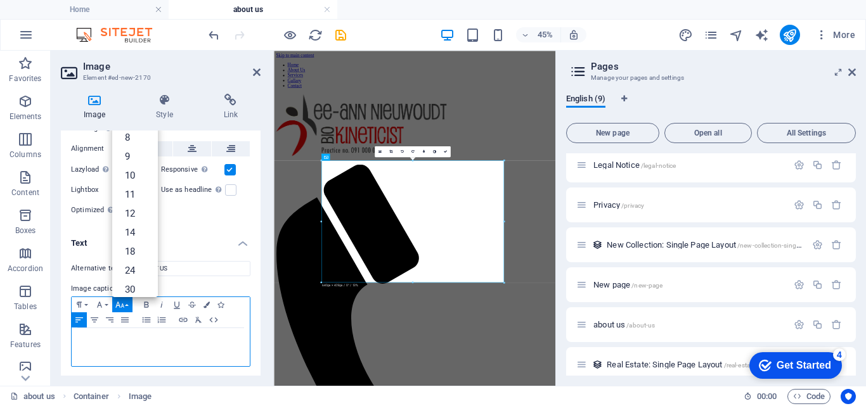
click at [122, 301] on icon "button" at bounding box center [119, 305] width 15 height 10
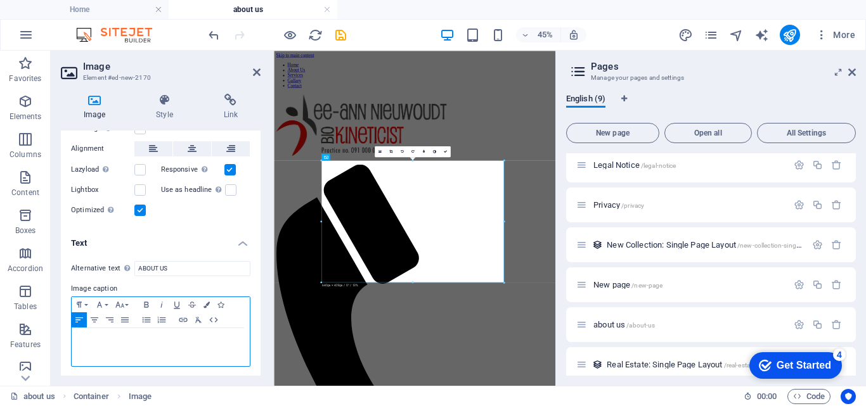
click at [121, 335] on h1 "​" at bounding box center [160, 340] width 165 height 11
click at [96, 323] on icon "button" at bounding box center [94, 320] width 15 height 10
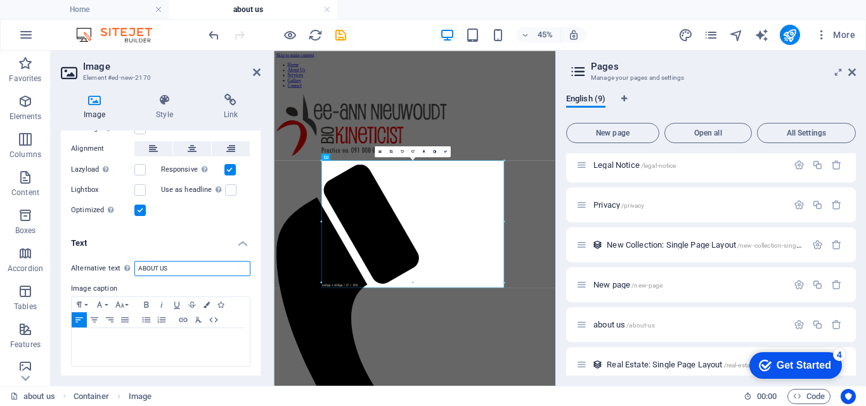
click at [179, 261] on input "ABOUT US" at bounding box center [192, 268] width 116 height 15
click at [240, 242] on h4 "Text" at bounding box center [161, 239] width 200 height 23
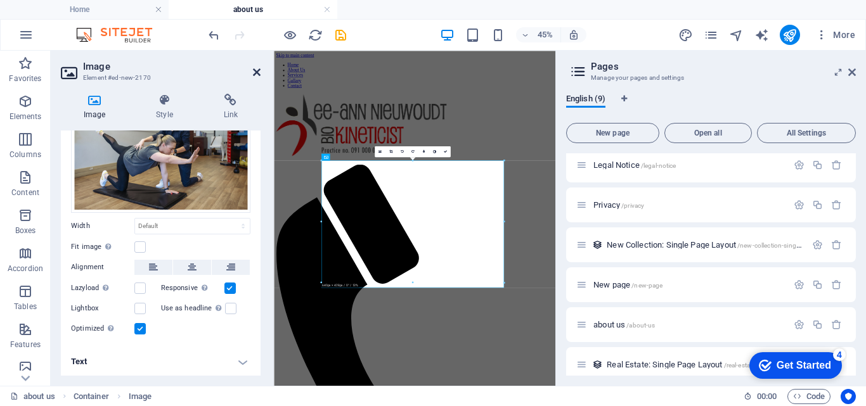
click at [254, 75] on icon at bounding box center [257, 72] width 8 height 10
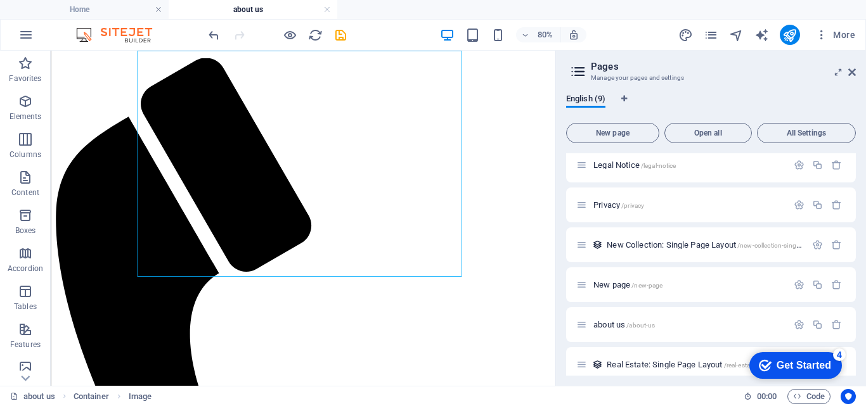
scroll to position [248, 0]
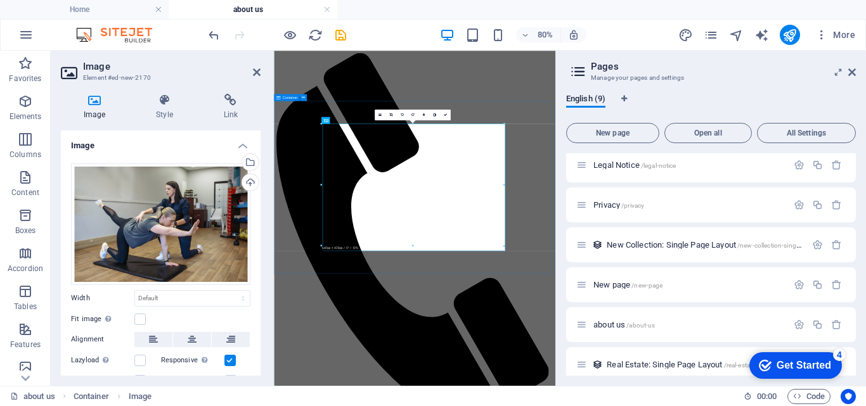
scroll to position [82, 0]
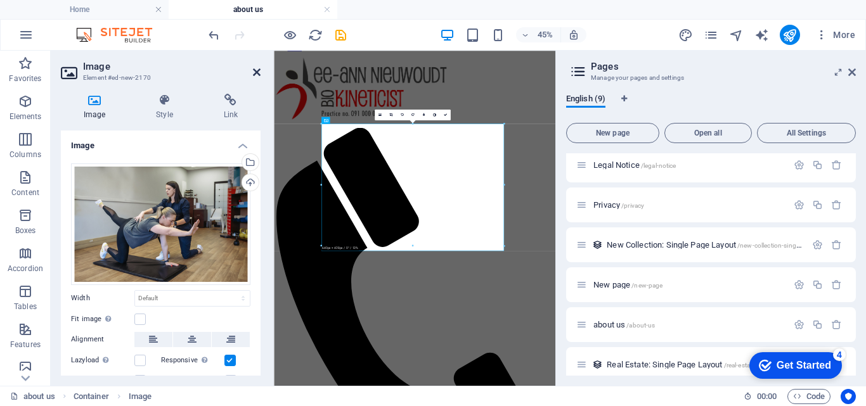
click at [260, 76] on icon at bounding box center [257, 72] width 8 height 10
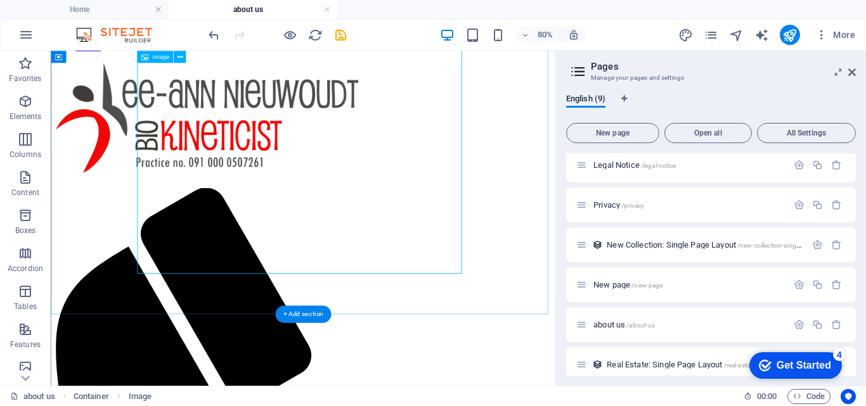
scroll to position [248, 0]
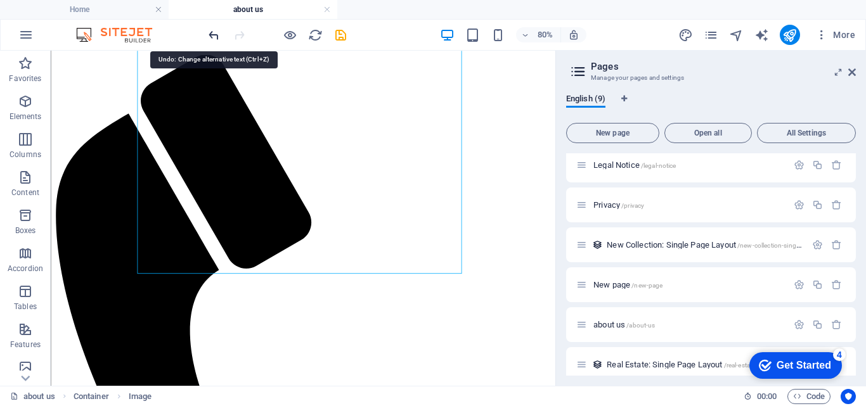
click at [210, 36] on icon "undo" at bounding box center [214, 35] width 15 height 15
click at [852, 72] on icon at bounding box center [852, 72] width 8 height 10
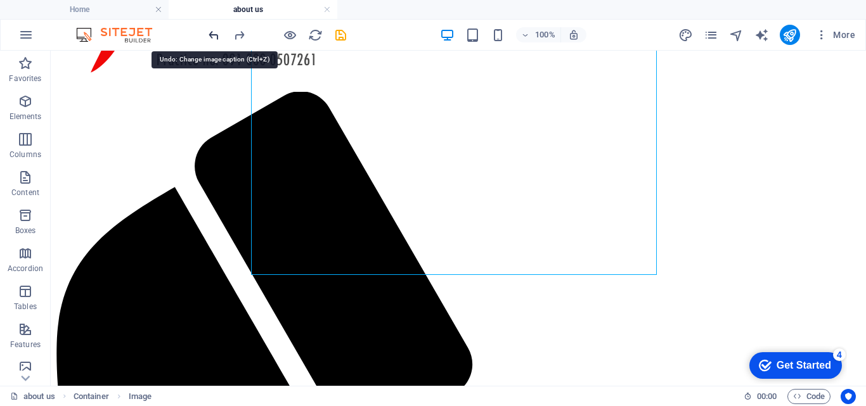
click at [214, 36] on icon "undo" at bounding box center [214, 35] width 15 height 15
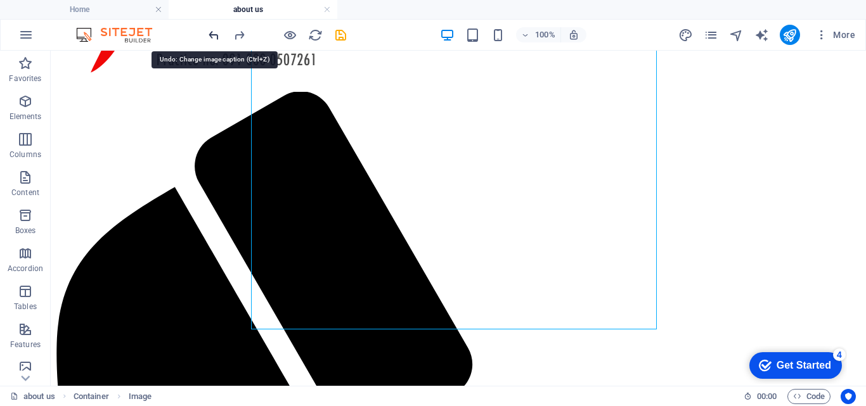
click at [214, 36] on icon "undo" at bounding box center [214, 35] width 15 height 15
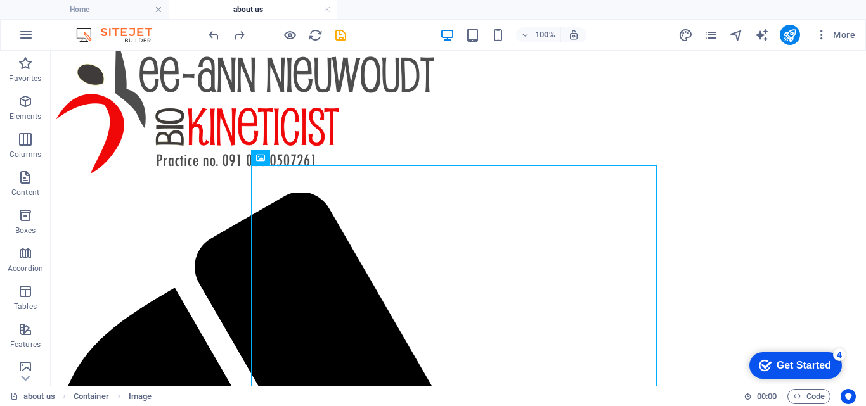
scroll to position [138, 0]
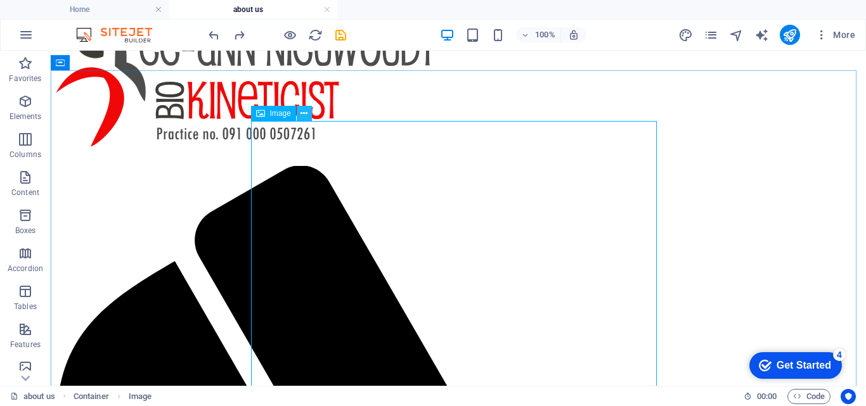
click at [302, 109] on icon at bounding box center [303, 113] width 7 height 13
click at [300, 119] on button at bounding box center [304, 113] width 15 height 15
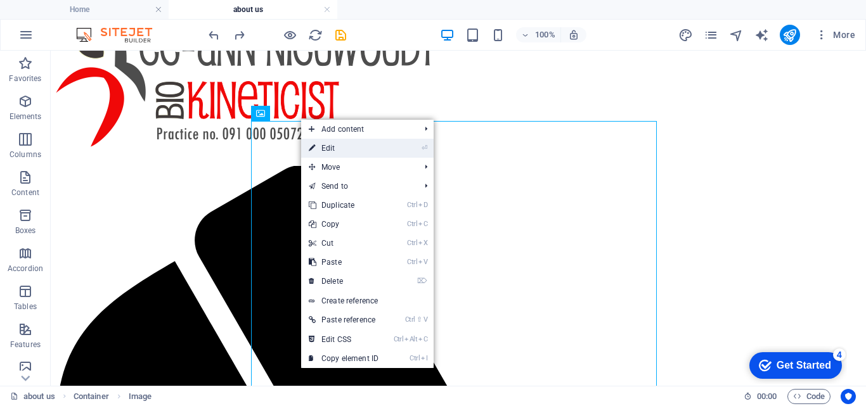
click at [319, 149] on link "⏎ Edit" at bounding box center [343, 148] width 85 height 19
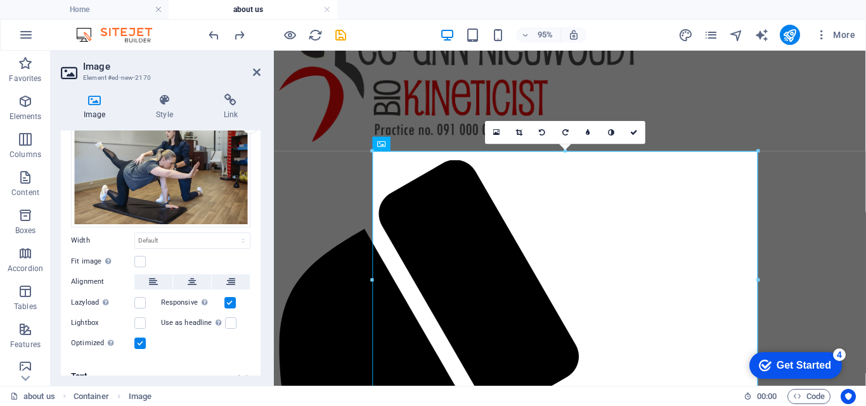
scroll to position [72, 0]
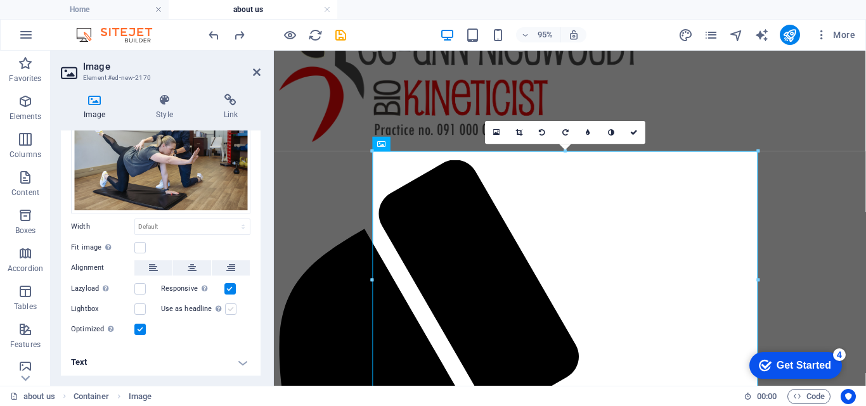
click at [226, 307] on label at bounding box center [230, 309] width 11 height 11
click at [0, 0] on input "Use as headline The image will be wrapped in an H1 headline tag. Useful for giv…" at bounding box center [0, 0] width 0 height 0
click at [234, 359] on h4 "Text" at bounding box center [161, 362] width 200 height 30
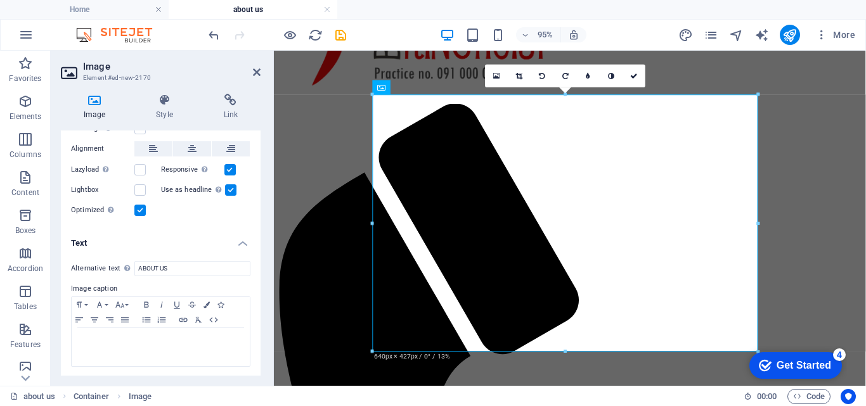
scroll to position [196, 0]
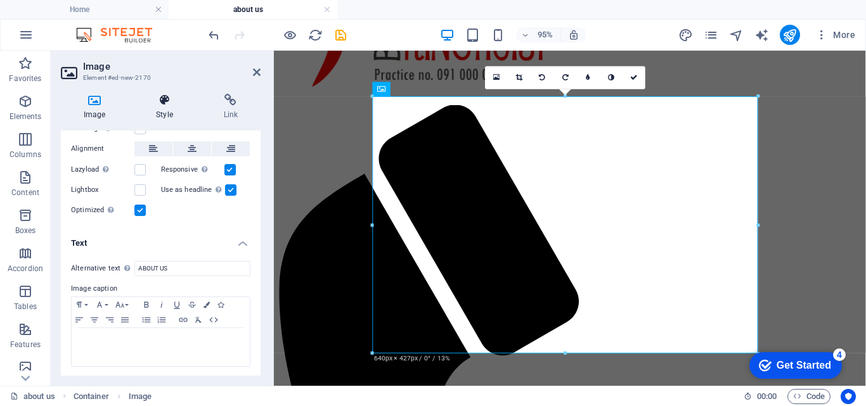
click at [164, 109] on h4 "Style" at bounding box center [166, 107] width 67 height 27
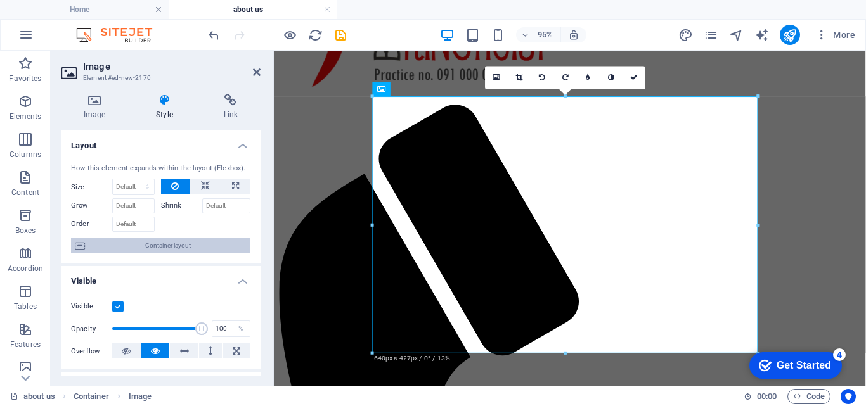
click at [198, 243] on span "Container layout" at bounding box center [168, 245] width 158 height 15
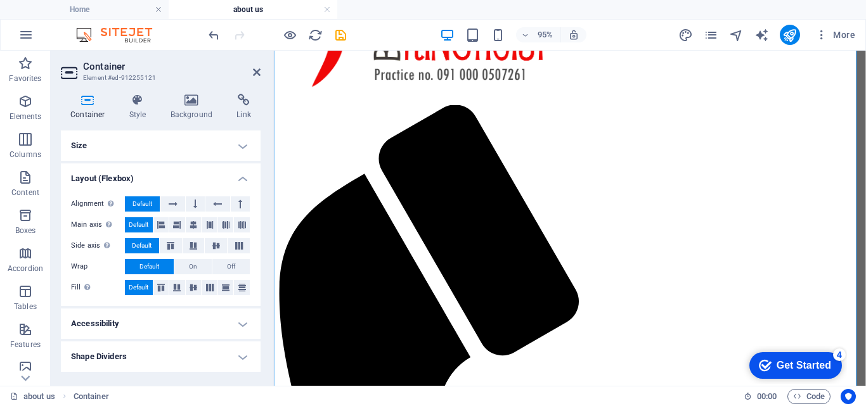
click at [245, 180] on h4 "Layout (Flexbox)" at bounding box center [161, 175] width 200 height 23
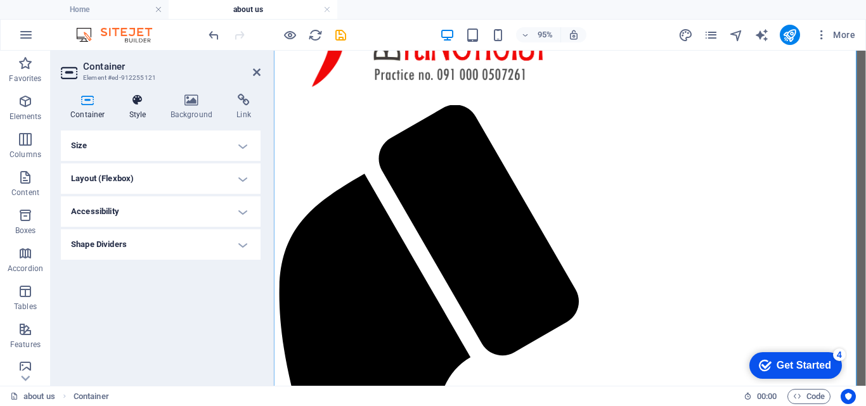
click at [136, 108] on h4 "Style" at bounding box center [140, 107] width 41 height 27
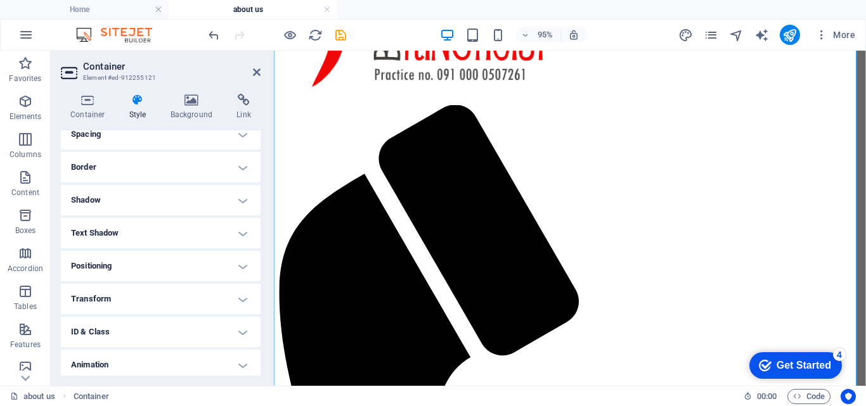
scroll to position [119, 0]
click at [238, 299] on h4 "Transform" at bounding box center [161, 298] width 200 height 30
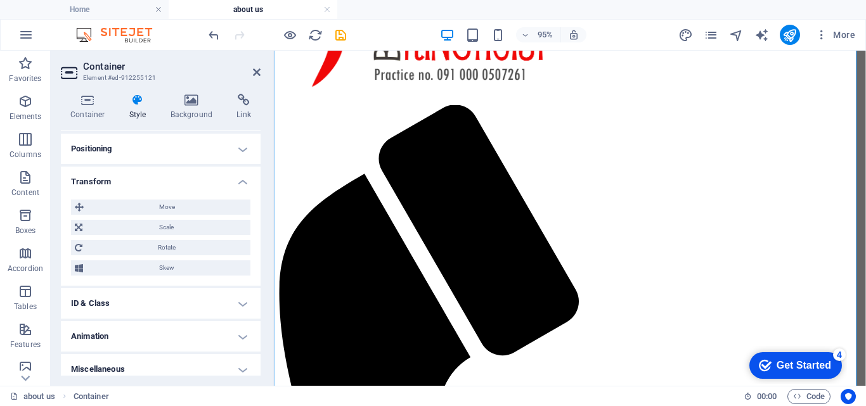
scroll to position [243, 0]
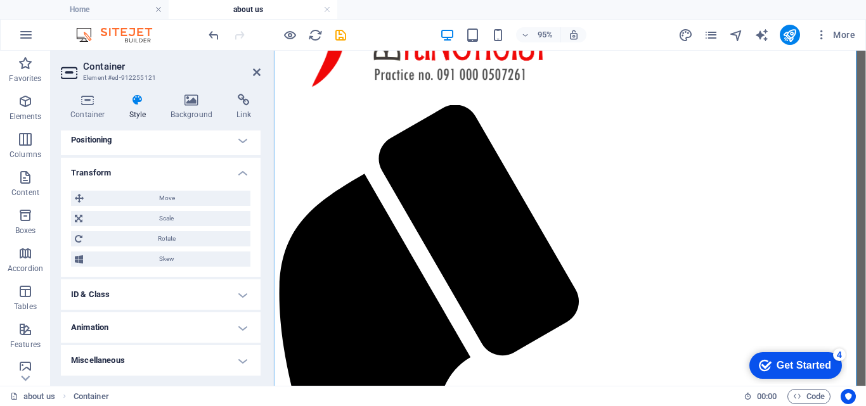
click at [235, 327] on h4 "Animation" at bounding box center [161, 328] width 200 height 30
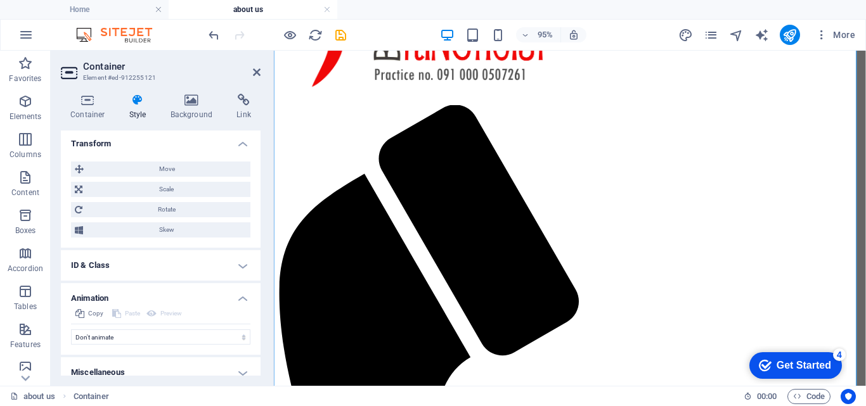
scroll to position [285, 0]
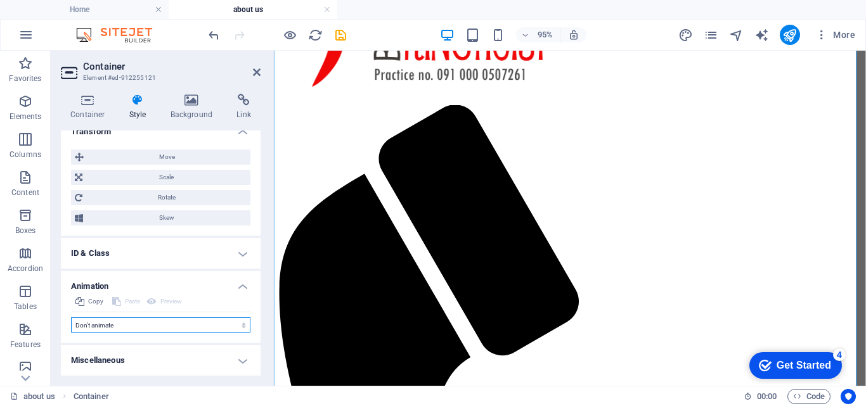
click at [242, 324] on select "Don't animate Show / Hide Slide up/down Zoom in/out Slide left to right Slide r…" at bounding box center [160, 325] width 179 height 15
click at [238, 325] on select "Don't animate Show / Hide Slide up/down Zoom in/out Slide left to right Slide r…" at bounding box center [160, 325] width 179 height 15
click at [71, 318] on select "Don't animate Show / Hide Slide up/down Zoom in/out Slide left to right Slide r…" at bounding box center [160, 325] width 179 height 15
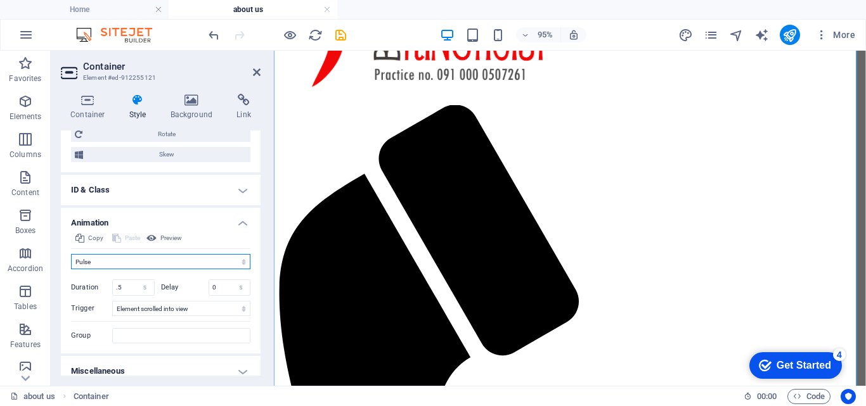
scroll to position [359, 0]
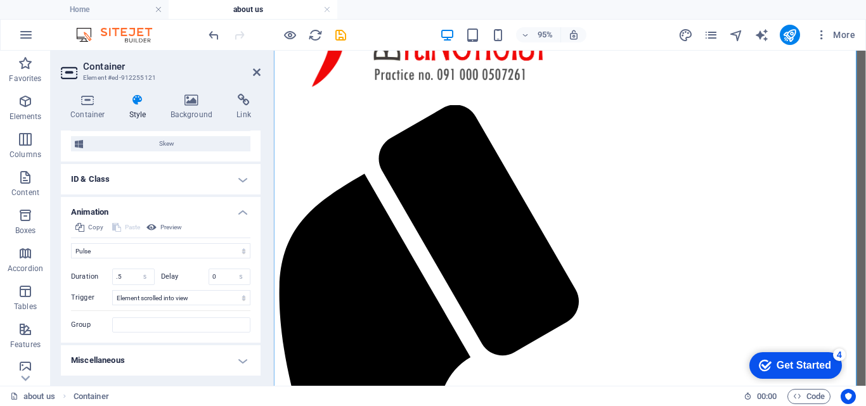
click at [233, 361] on h4 "Miscellaneous" at bounding box center [161, 360] width 200 height 30
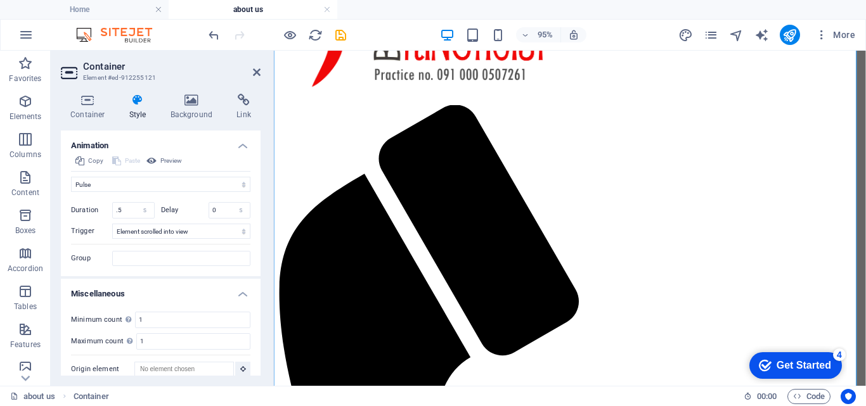
scroll to position [437, 0]
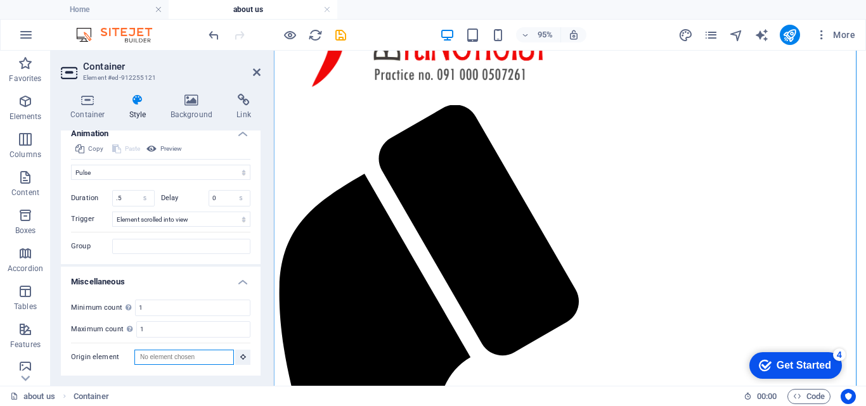
click at [216, 357] on input "Origin element" at bounding box center [184, 357] width 100 height 15
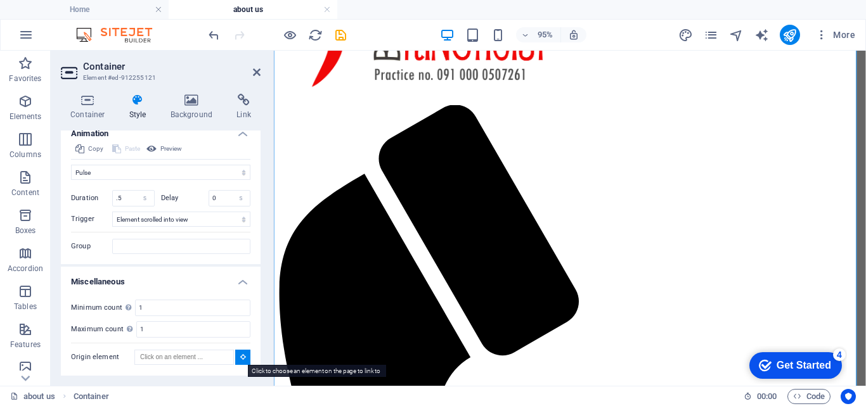
click at [240, 357] on icon at bounding box center [243, 357] width 6 height 6
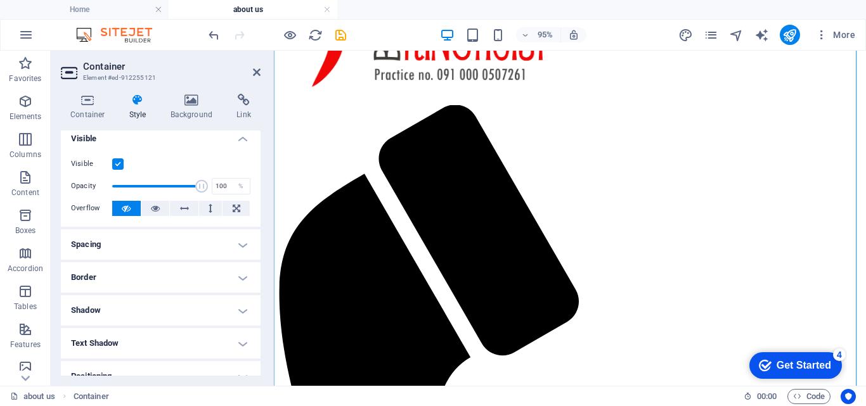
scroll to position [0, 0]
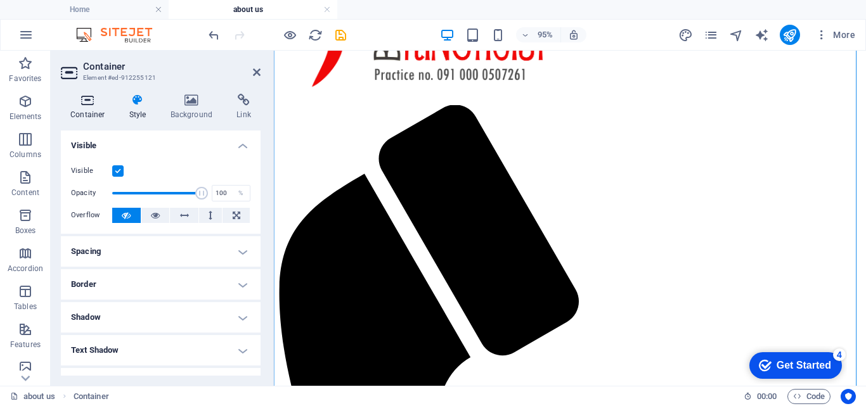
click at [91, 108] on h4 "Container" at bounding box center [90, 107] width 59 height 27
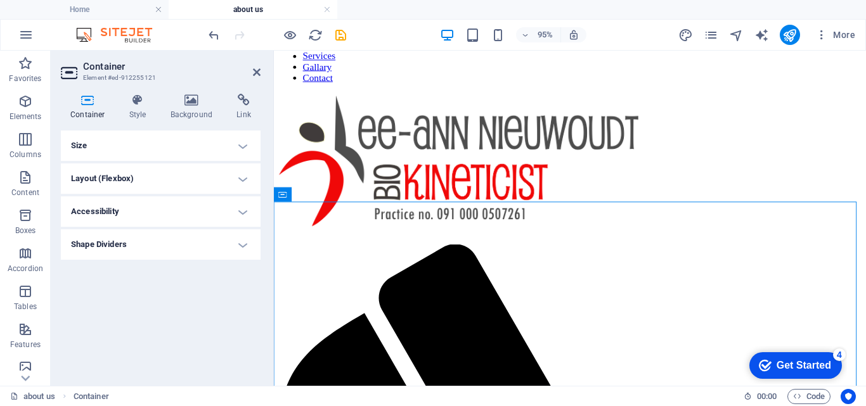
scroll to position [56, 0]
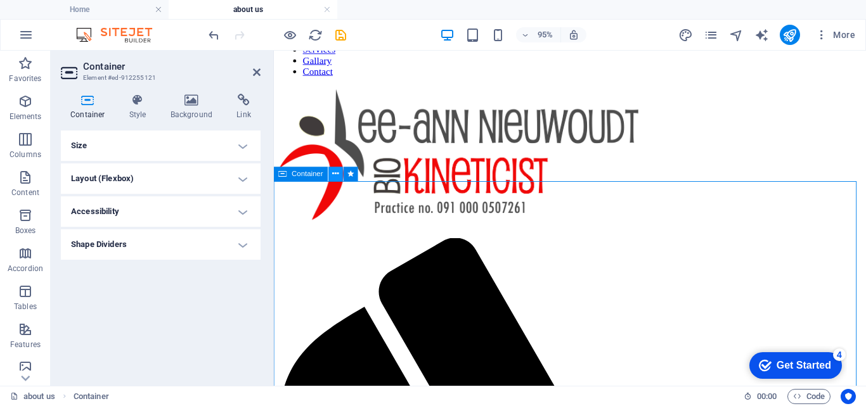
click at [331, 173] on button at bounding box center [335, 174] width 15 height 15
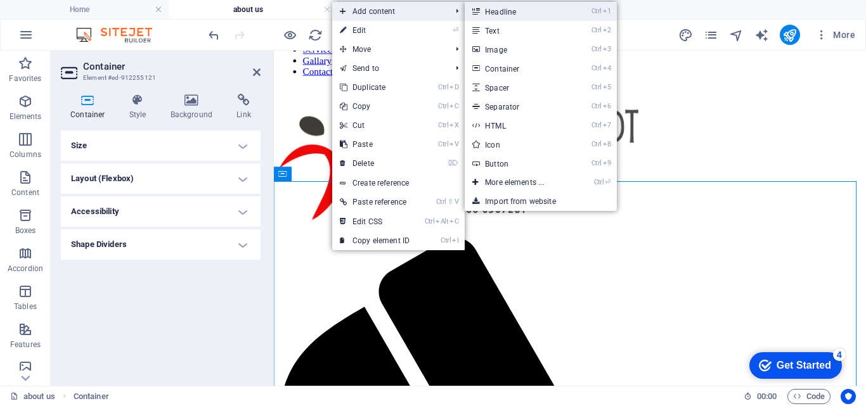
click at [483, 16] on link "Ctrl 1 Headline" at bounding box center [517, 11] width 105 height 19
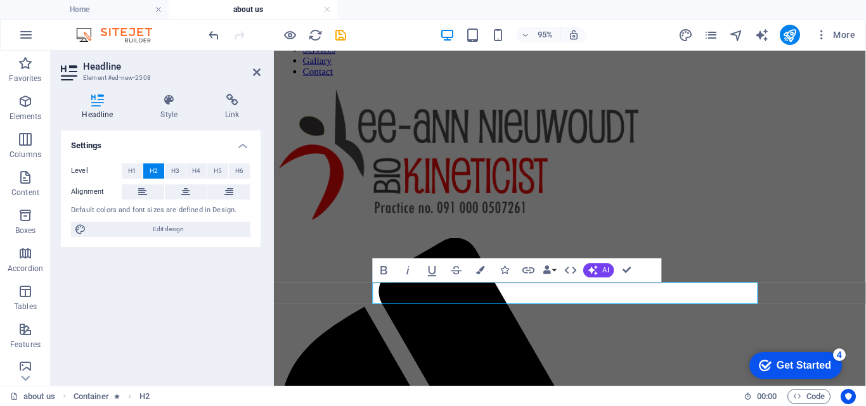
scroll to position [0, 0]
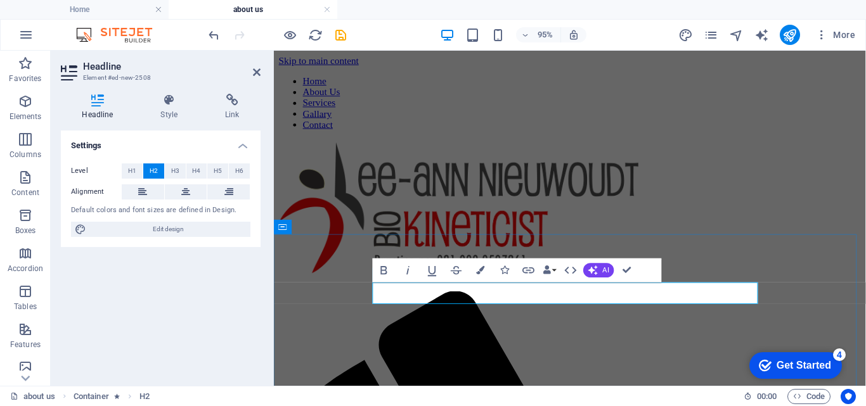
click at [411, 269] on icon "button" at bounding box center [408, 270] width 15 height 15
click at [405, 264] on icon "button" at bounding box center [408, 270] width 15 height 15
click at [387, 268] on icon "button" at bounding box center [384, 270] width 6 height 8
drag, startPoint x: 655, startPoint y: 301, endPoint x: 510, endPoint y: 300, distance: 145.8
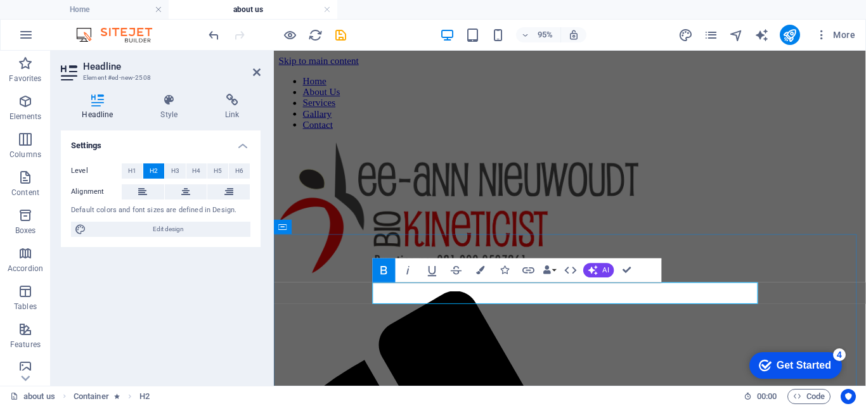
click at [603, 267] on span "AI" at bounding box center [606, 270] width 6 height 7
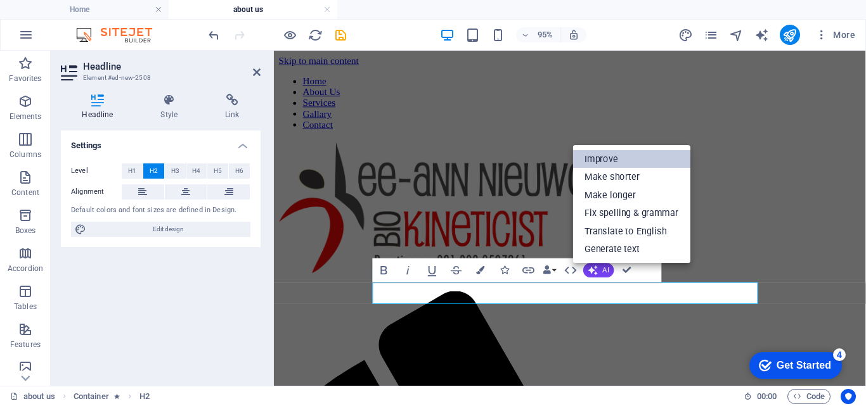
click at [614, 157] on link "Improve" at bounding box center [631, 159] width 117 height 18
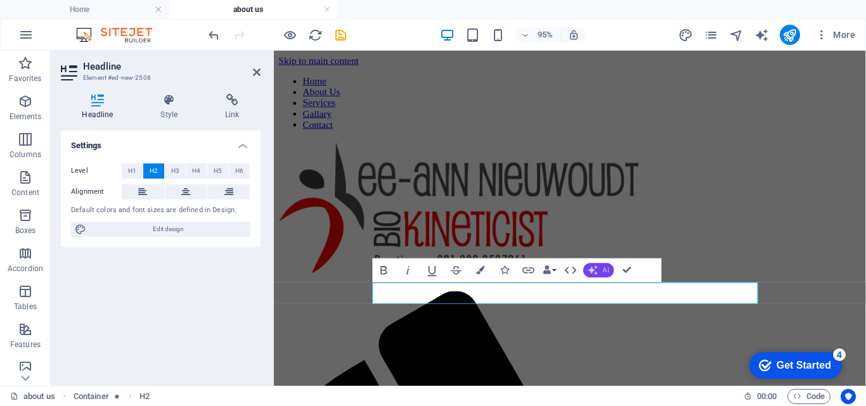
click at [601, 269] on button "AI" at bounding box center [598, 270] width 30 height 15
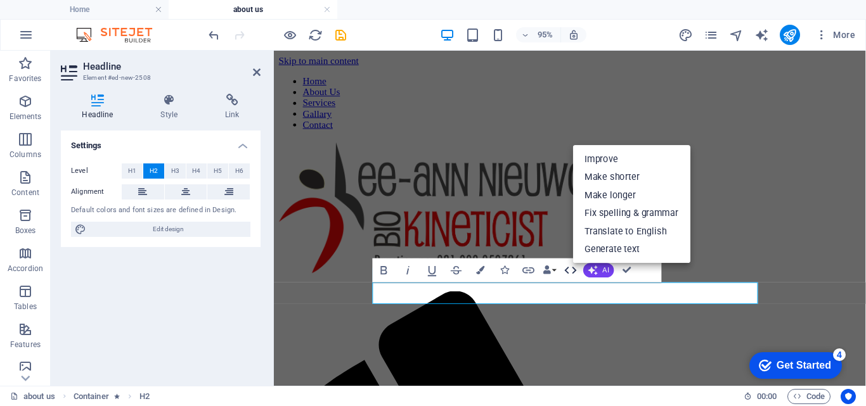
click at [572, 272] on icon "button" at bounding box center [571, 270] width 15 height 15
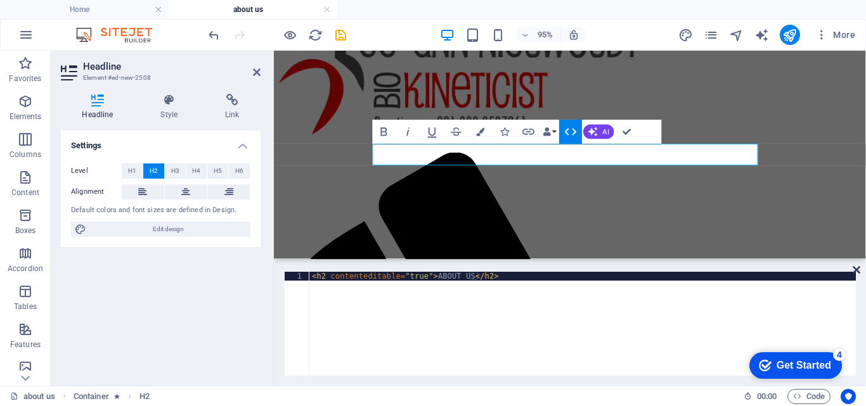
click at [857, 269] on icon at bounding box center [857, 270] width 8 height 10
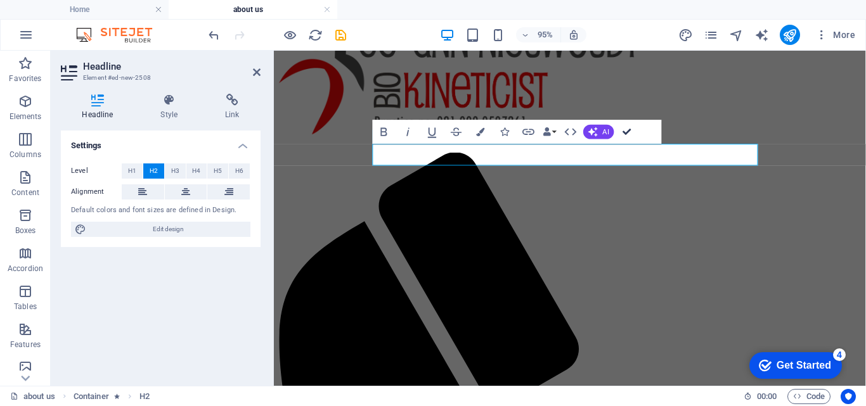
scroll to position [60, 0]
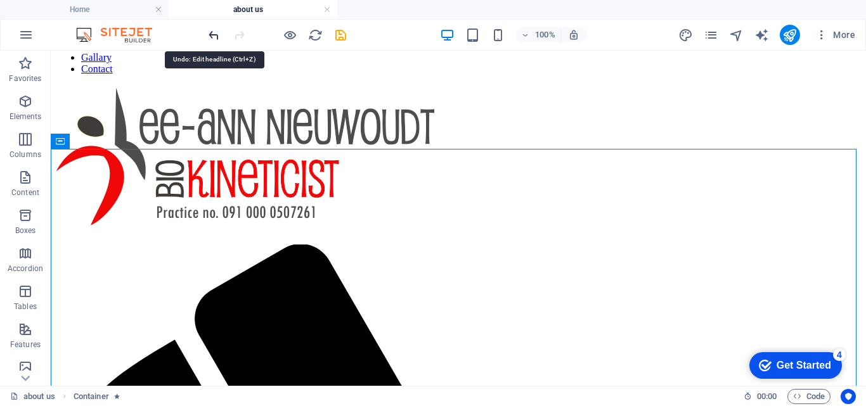
click at [209, 38] on icon "undo" at bounding box center [214, 35] width 15 height 15
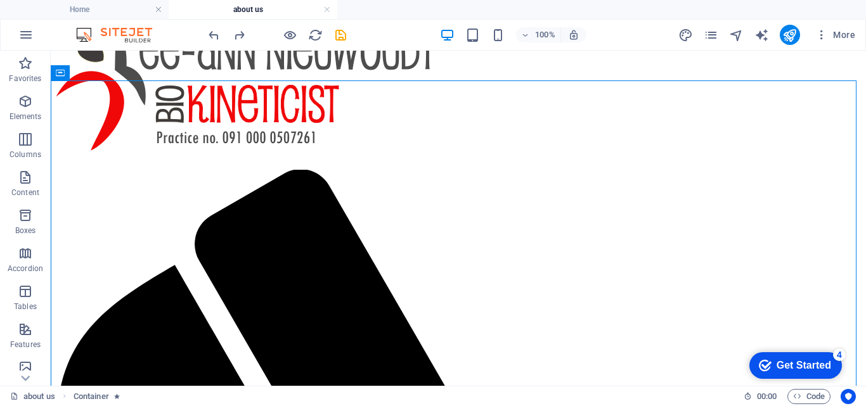
scroll to position [125, 0]
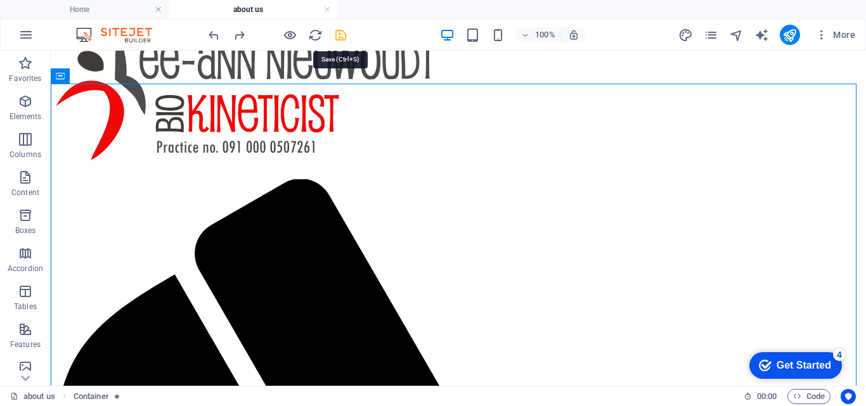
click at [340, 28] on icon "save" at bounding box center [340, 35] width 15 height 15
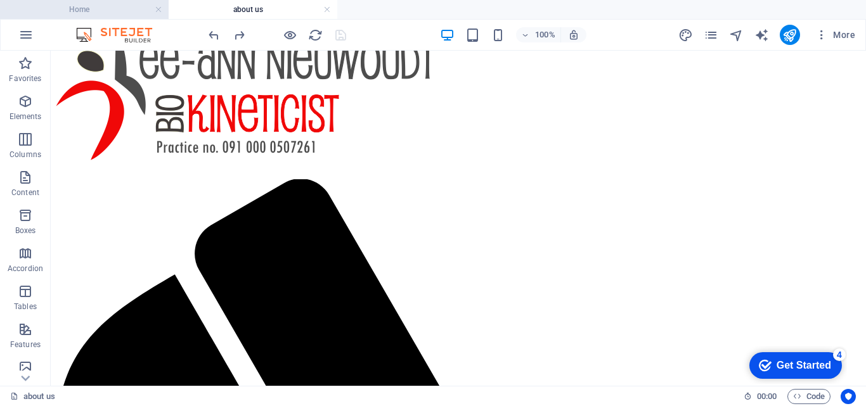
click at [135, 5] on h4 "Home" at bounding box center [84, 10] width 169 height 14
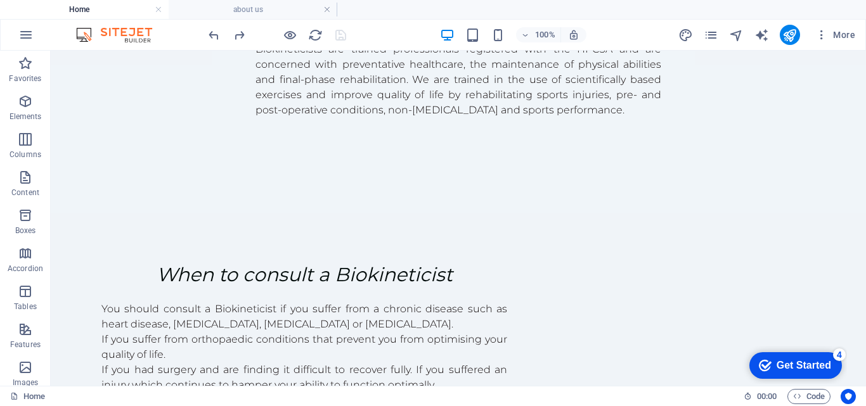
scroll to position [0, 0]
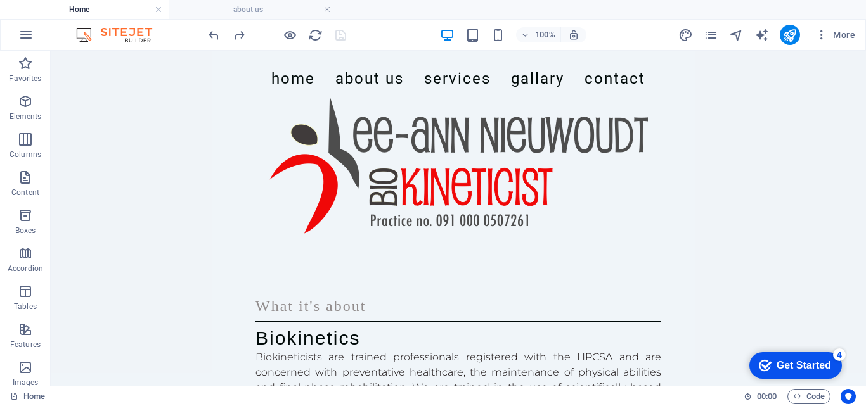
drag, startPoint x: 864, startPoint y: 219, endPoint x: 916, endPoint y: 91, distance: 138.8
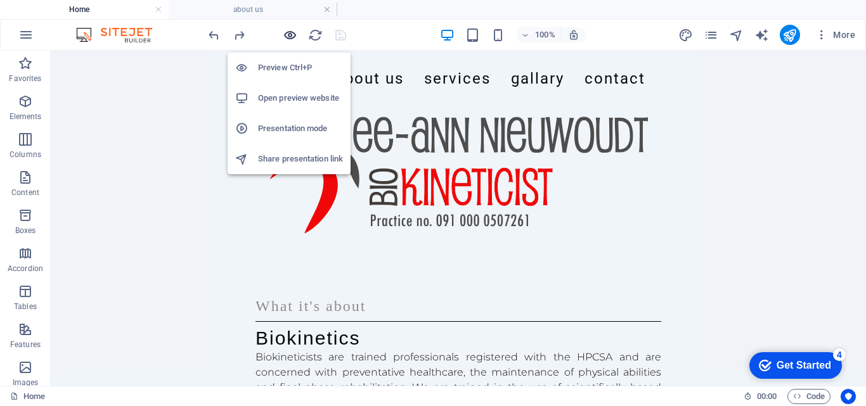
click at [287, 34] on icon "button" at bounding box center [290, 35] width 15 height 15
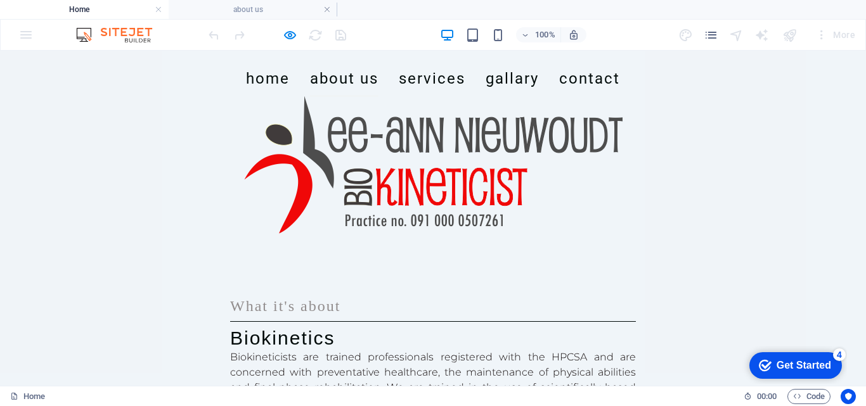
click at [333, 96] on link "About Us" at bounding box center [344, 78] width 68 height 35
click at [413, 96] on link "Services" at bounding box center [432, 78] width 67 height 35
click at [259, 96] on link "Home" at bounding box center [268, 78] width 44 height 35
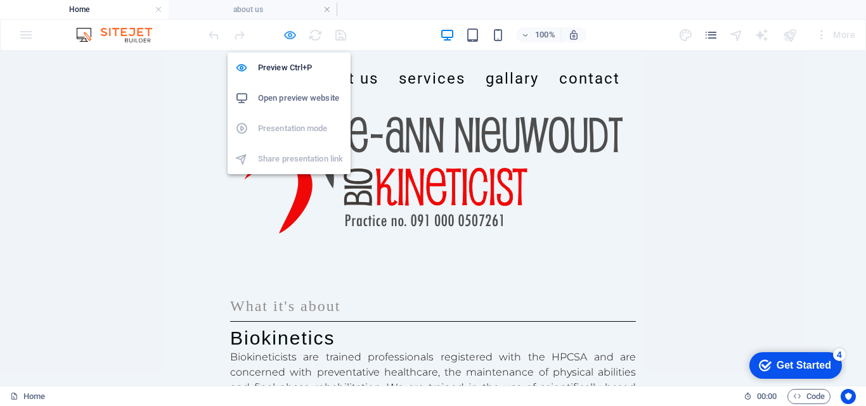
click at [284, 32] on icon "button" at bounding box center [290, 35] width 15 height 15
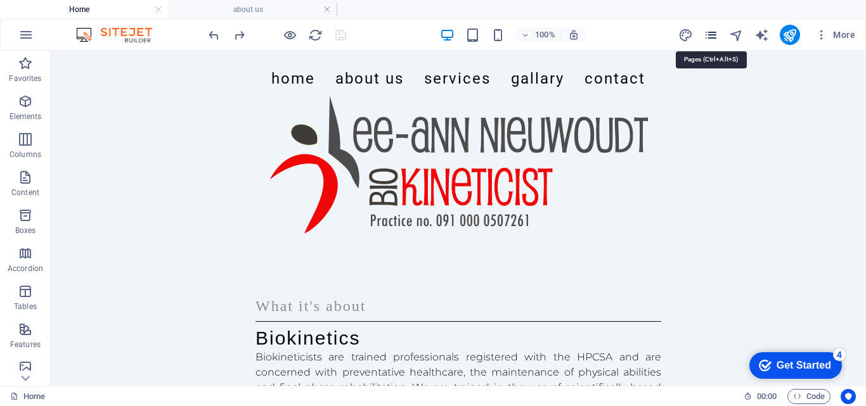
click at [710, 37] on icon "pages" at bounding box center [711, 35] width 15 height 15
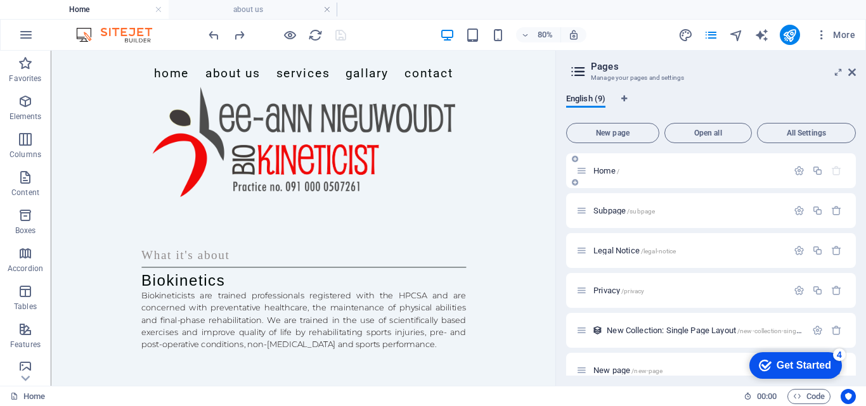
click at [583, 174] on icon at bounding box center [581, 170] width 11 height 11
click at [598, 170] on span "Home /" at bounding box center [606, 171] width 26 height 10
click at [585, 170] on icon at bounding box center [581, 170] width 11 height 11
click at [576, 162] on icon at bounding box center [575, 159] width 6 height 8
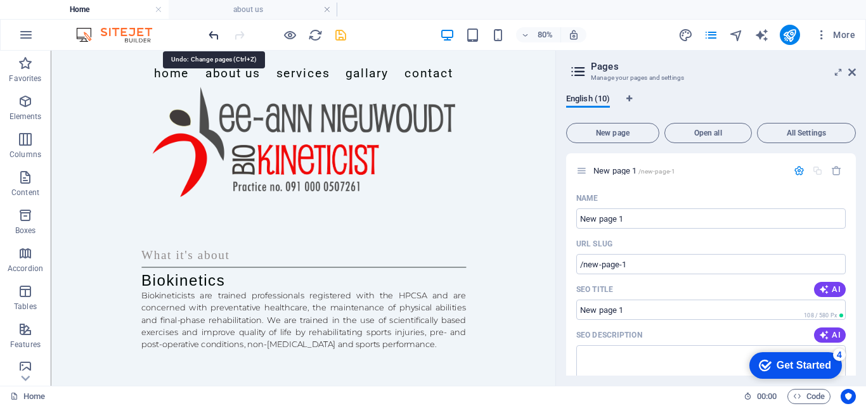
click at [214, 36] on icon "undo" at bounding box center [214, 35] width 15 height 15
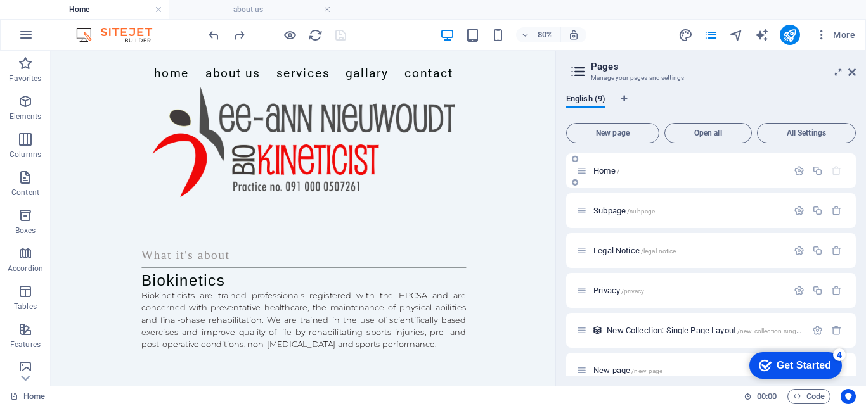
click at [600, 169] on span "Home /" at bounding box center [606, 171] width 26 height 10
click at [799, 169] on icon "button" at bounding box center [799, 170] width 11 height 11
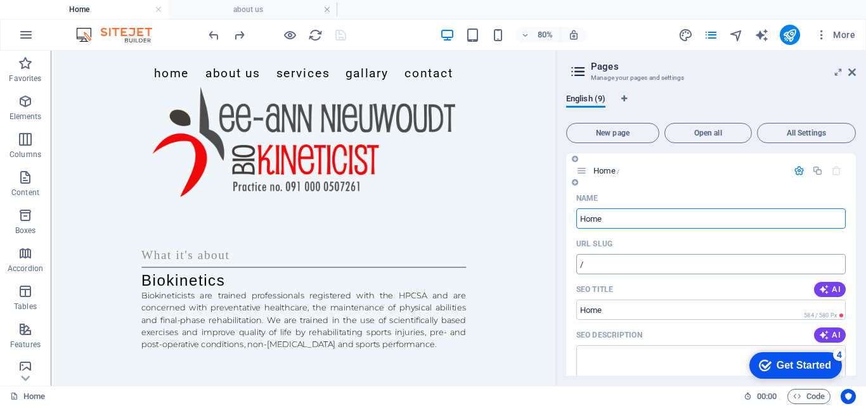
click at [617, 261] on input "/" at bounding box center [710, 264] width 269 height 20
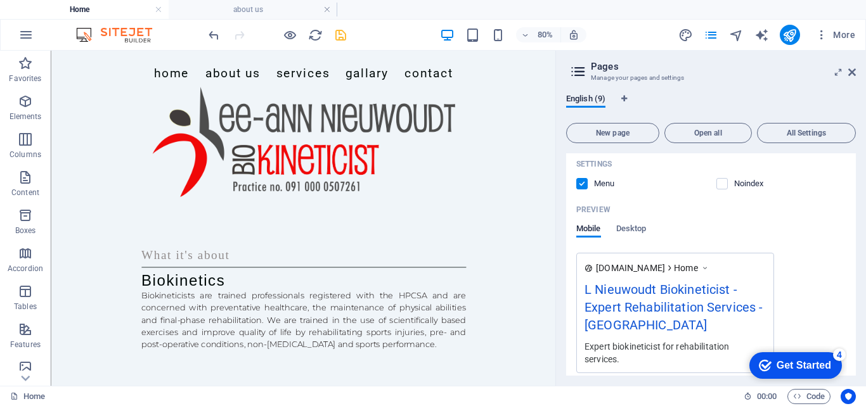
scroll to position [291, 0]
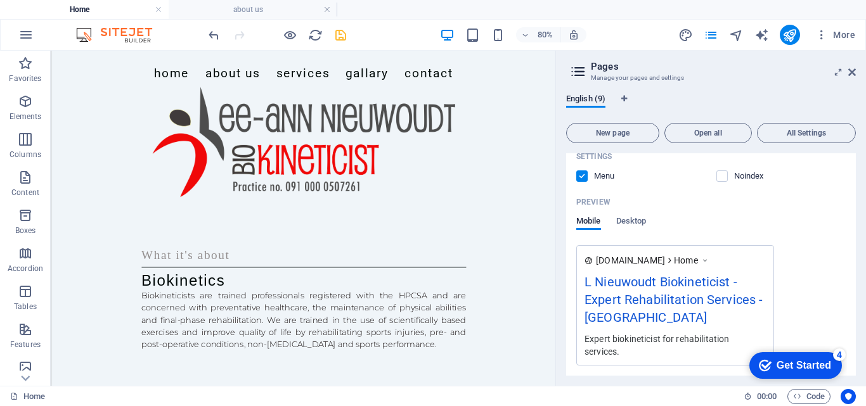
drag, startPoint x: 856, startPoint y: 257, endPoint x: 854, endPoint y: 269, distance: 12.3
click at [854, 269] on div "English (9) New page Open all All Settings Home /Home Name Home ​ URL SLUG /Hom…" at bounding box center [711, 235] width 310 height 302
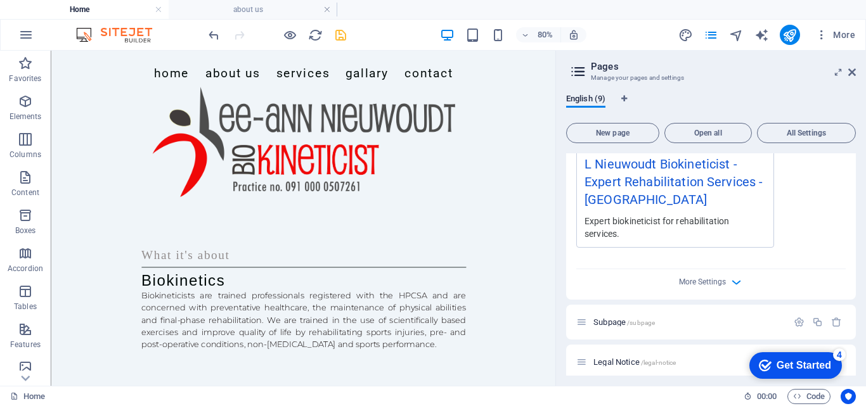
scroll to position [384, 0]
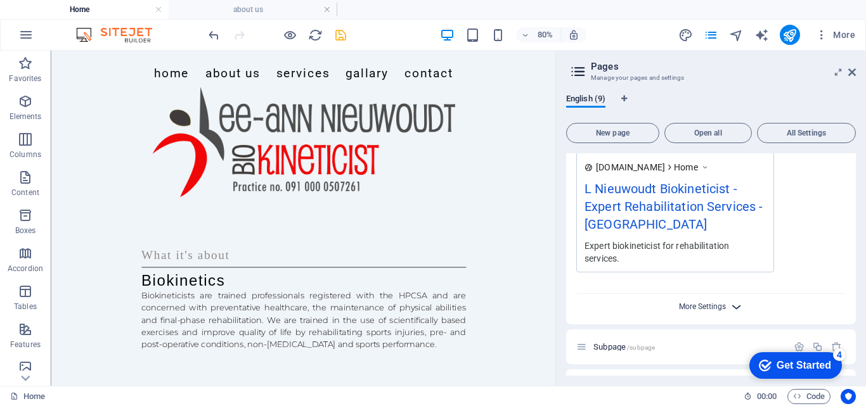
click at [712, 310] on span "More Settings" at bounding box center [702, 306] width 47 height 9
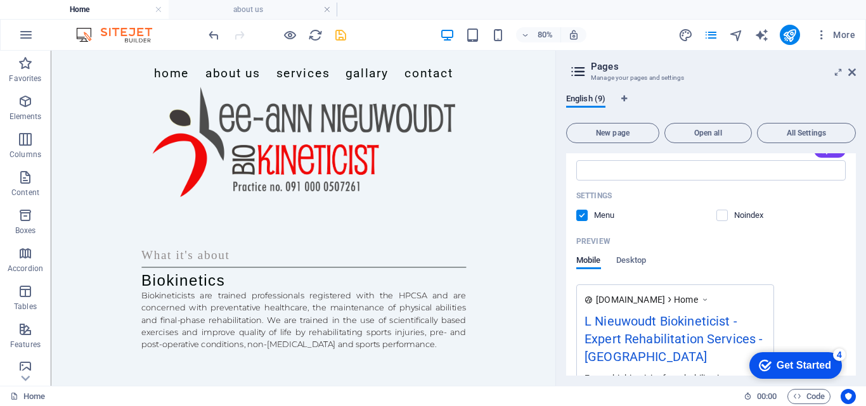
scroll to position [210, 0]
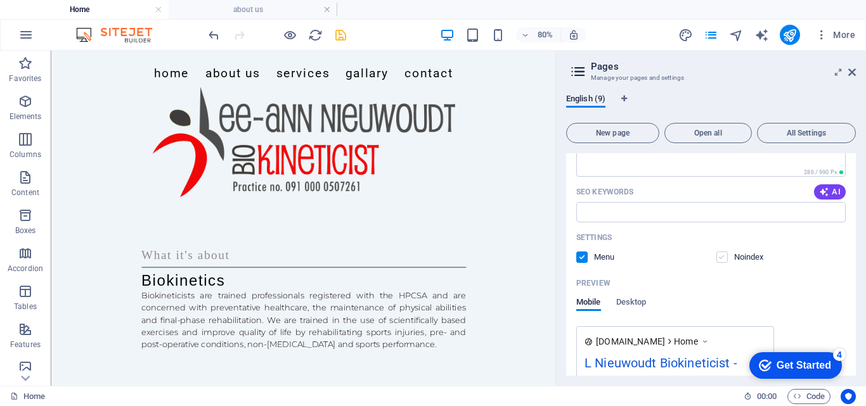
click at [716, 253] on label at bounding box center [721, 257] width 11 height 11
click at [0, 0] on input "checkbox" at bounding box center [0, 0] width 0 height 0
click at [721, 258] on label at bounding box center [721, 257] width 11 height 11
click at [0, 0] on input "checkbox" at bounding box center [0, 0] width 0 height 0
drag, startPoint x: 856, startPoint y: 233, endPoint x: 851, endPoint y: 210, distance: 22.8
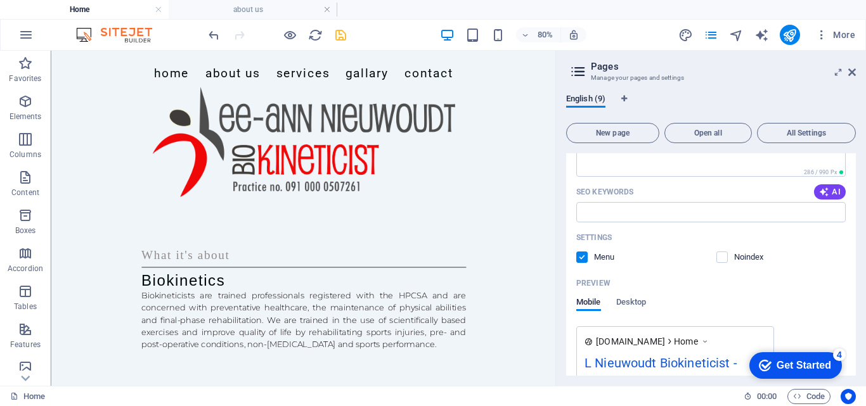
click at [851, 210] on div "English (9) New page Open all All Settings Home /Home Name Home ​ URL SLUG /Hom…" at bounding box center [711, 235] width 310 height 302
click at [830, 192] on span "AI" at bounding box center [830, 192] width 22 height 10
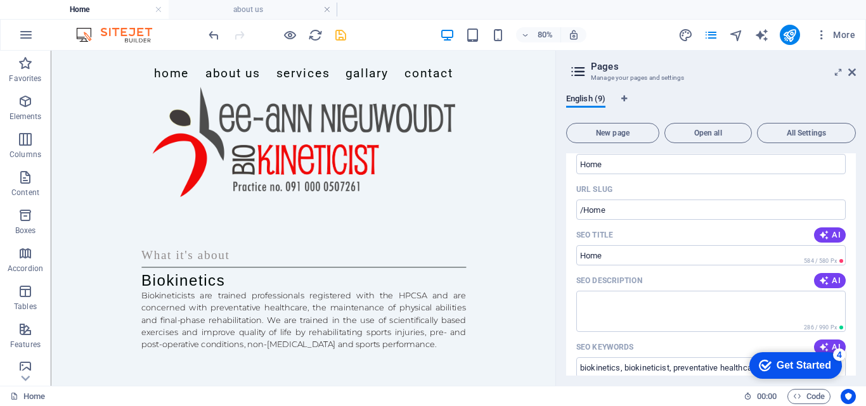
scroll to position [48, 0]
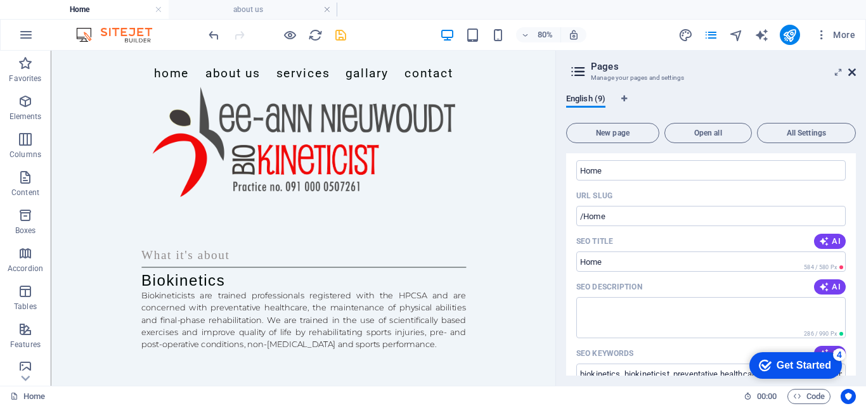
click at [851, 69] on icon at bounding box center [852, 72] width 8 height 10
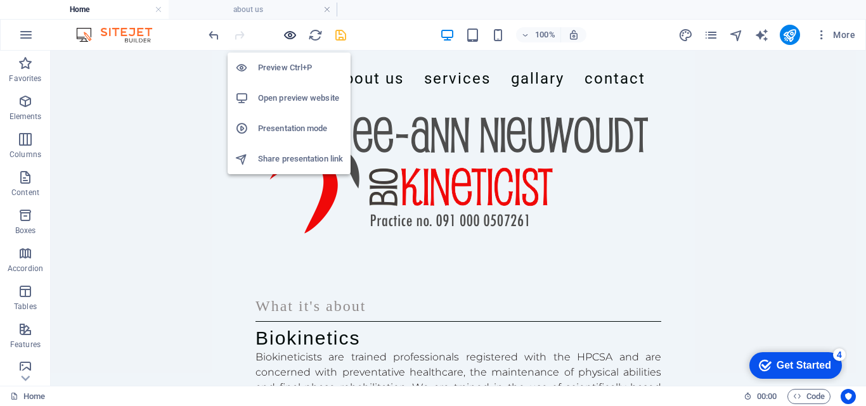
click at [293, 31] on icon "button" at bounding box center [290, 35] width 15 height 15
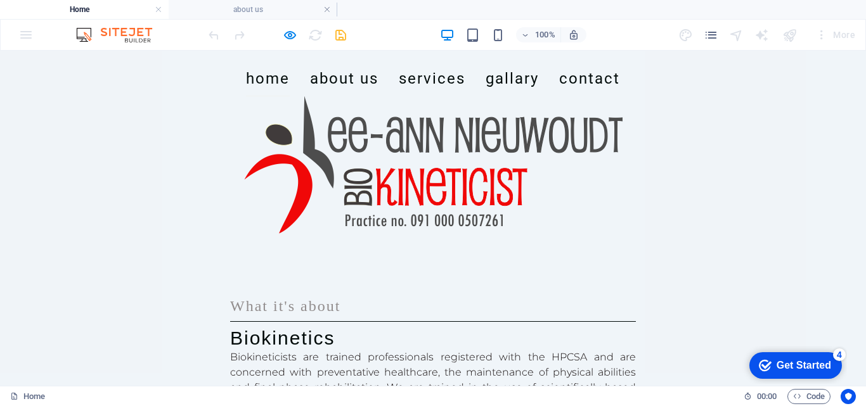
click at [269, 96] on link "Home" at bounding box center [268, 78] width 44 height 35
click at [249, 10] on h4 "about us" at bounding box center [253, 10] width 169 height 14
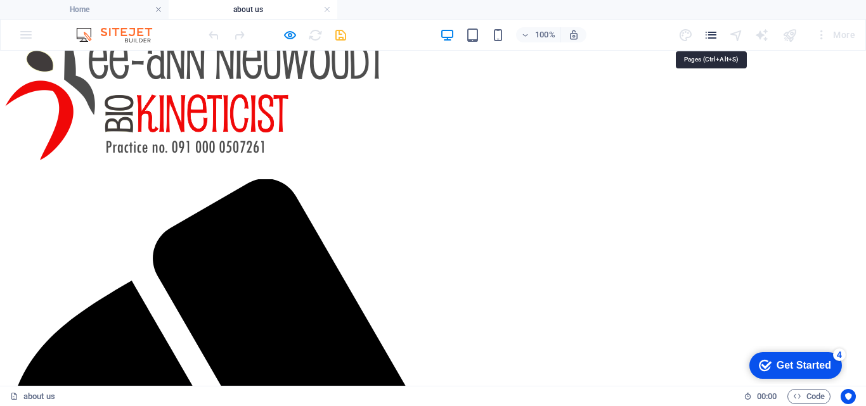
click at [708, 37] on icon "pages" at bounding box center [711, 35] width 15 height 15
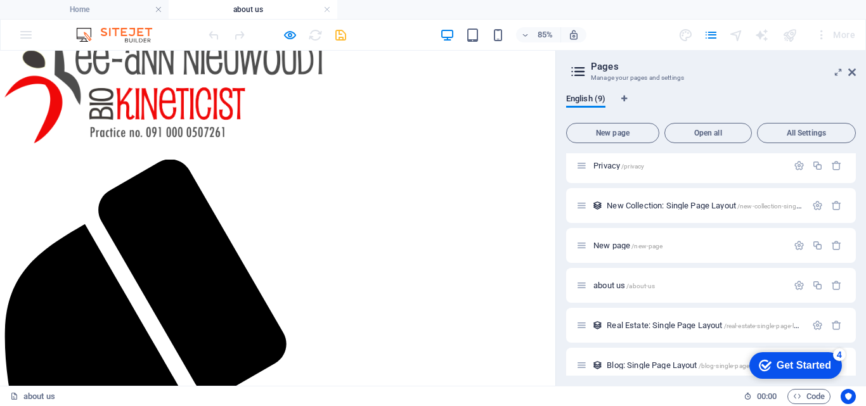
scroll to position [128, 0]
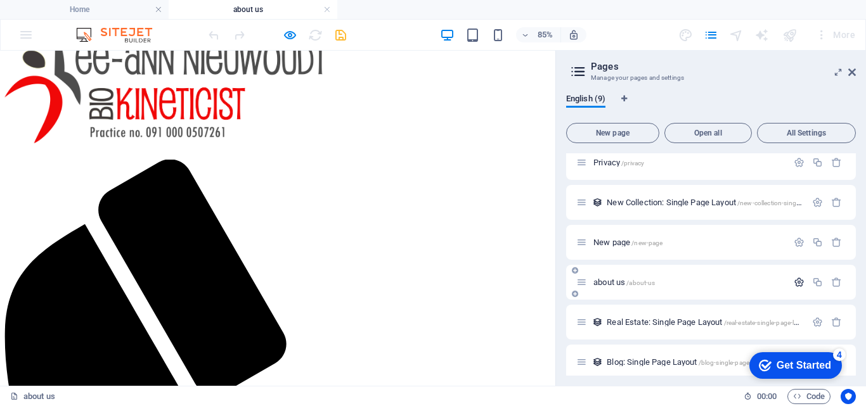
click at [796, 285] on icon "button" at bounding box center [799, 282] width 11 height 11
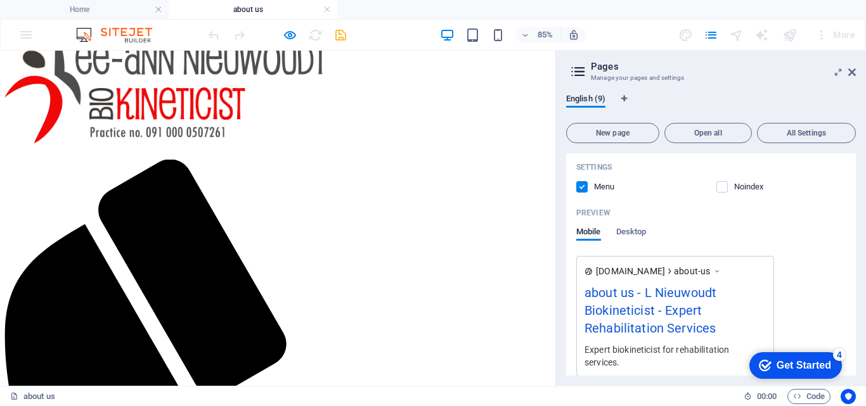
scroll to position [547, 0]
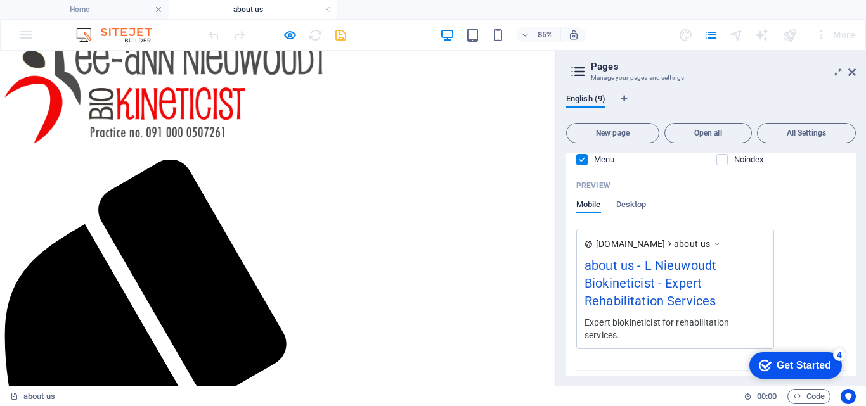
click at [823, 135] on span "All Settings" at bounding box center [806, 133] width 87 height 8
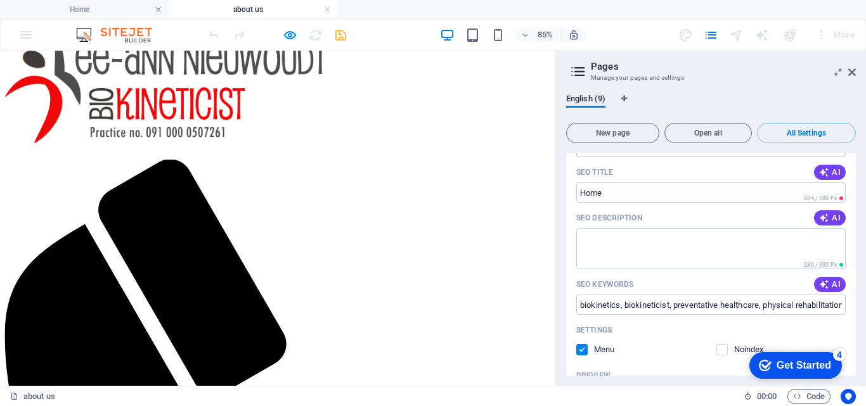
scroll to position [64, 0]
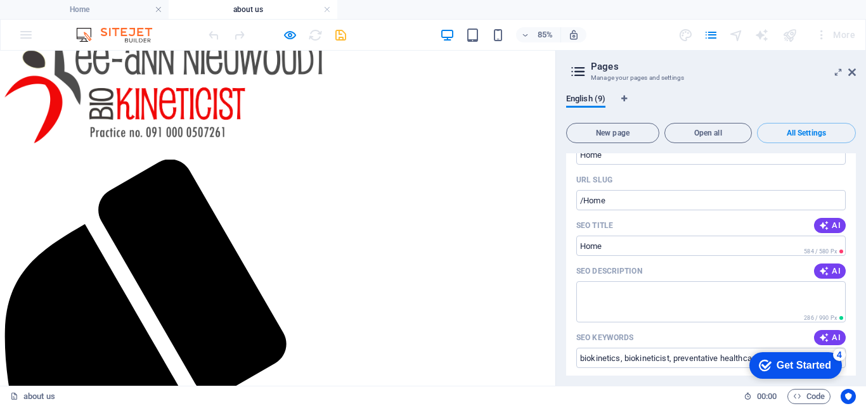
drag, startPoint x: 856, startPoint y: 164, endPoint x: 854, endPoint y: 150, distance: 14.2
click at [854, 150] on div "English (9) New page Open all All Settings Home /Home Name Home ​ URL SLUG /Hom…" at bounding box center [711, 235] width 310 height 302
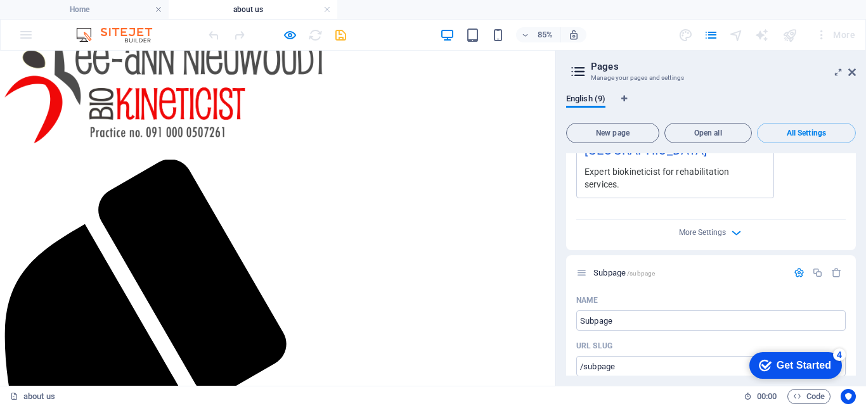
scroll to position [491, 0]
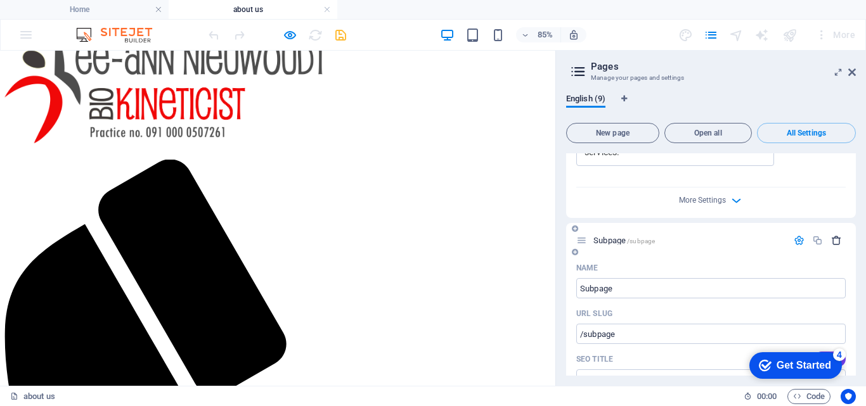
click at [836, 242] on icon "button" at bounding box center [836, 240] width 11 height 11
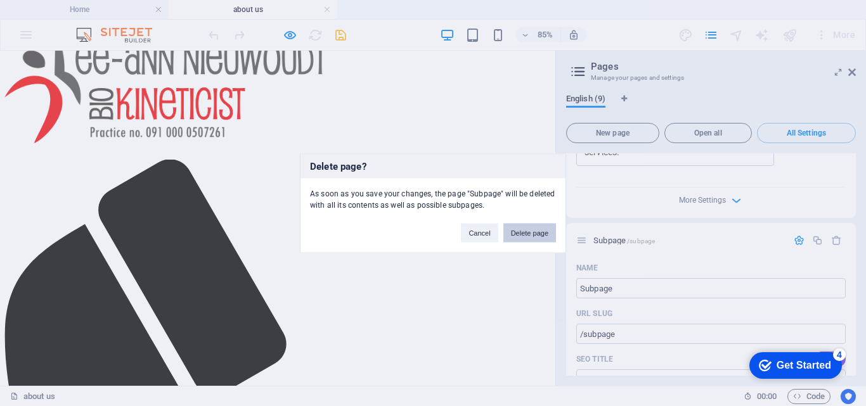
click at [546, 233] on button "Delete page" at bounding box center [529, 232] width 53 height 19
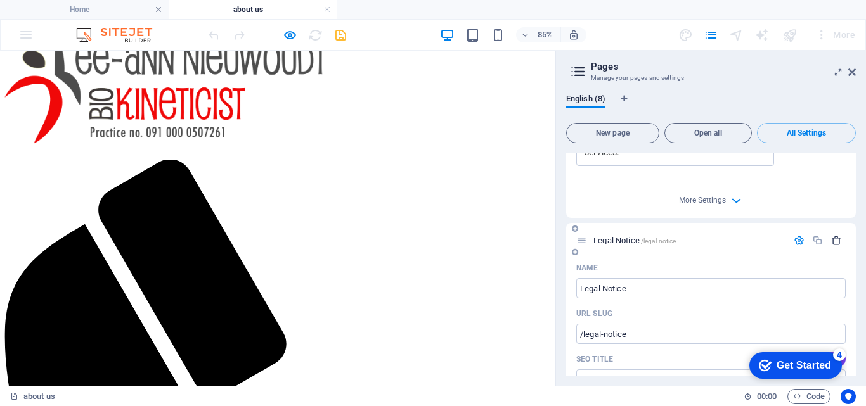
click at [835, 240] on icon "button" at bounding box center [836, 240] width 11 height 11
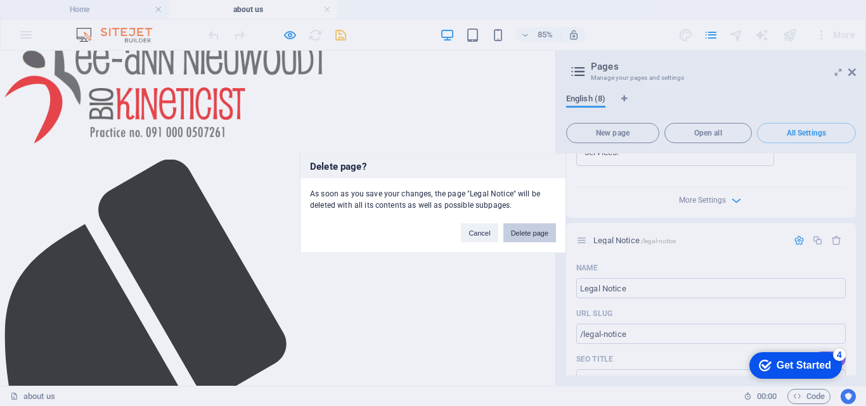
click at [536, 233] on button "Delete page" at bounding box center [529, 232] width 53 height 19
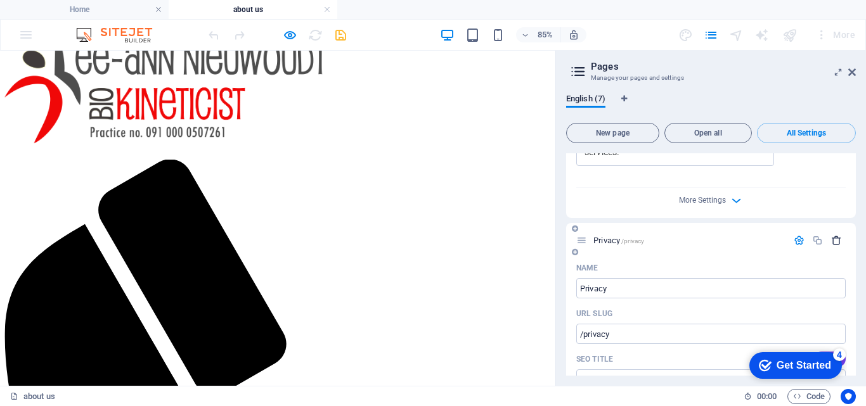
click at [832, 240] on icon "button" at bounding box center [836, 240] width 11 height 11
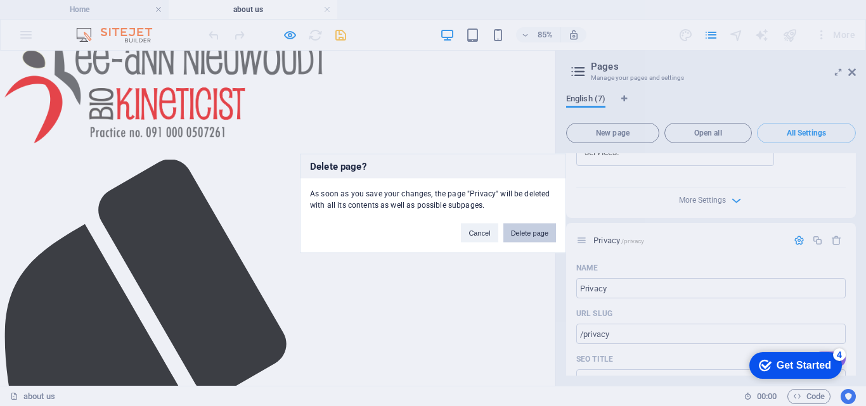
click at [541, 239] on button "Delete page" at bounding box center [529, 232] width 53 height 19
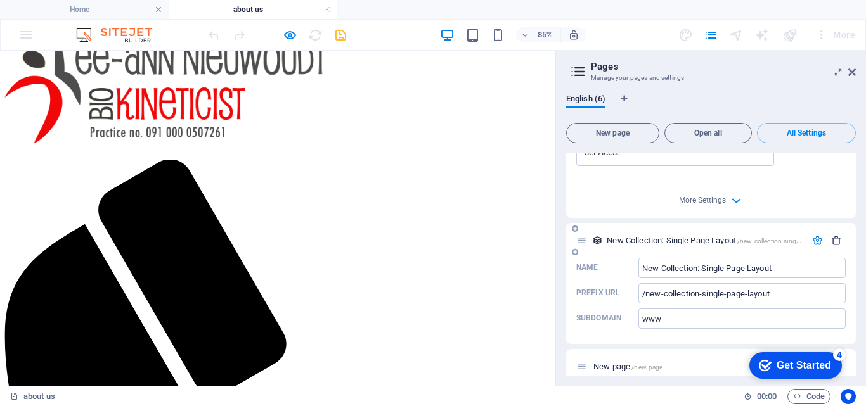
click at [835, 236] on icon "button" at bounding box center [836, 240] width 11 height 11
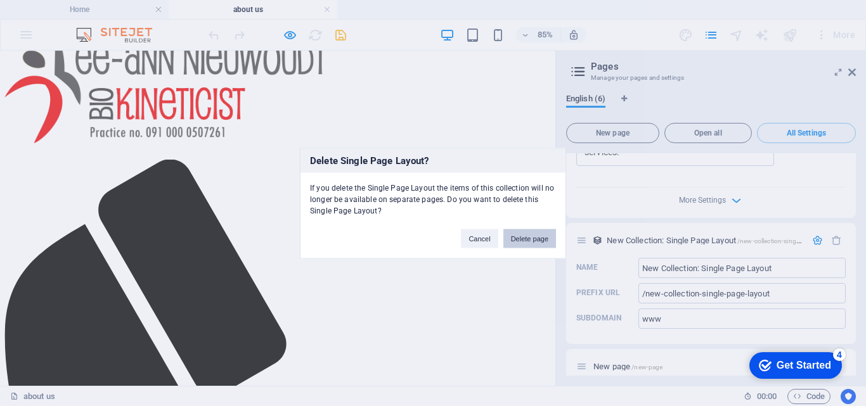
click at [536, 236] on button "Delete page" at bounding box center [529, 238] width 53 height 19
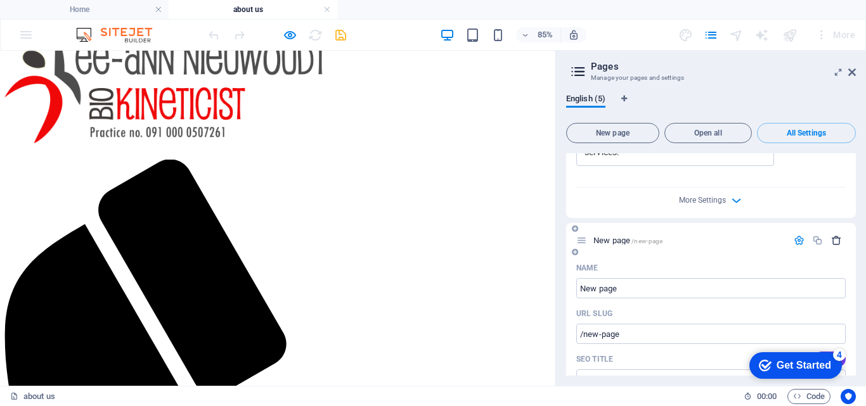
click at [831, 242] on icon "button" at bounding box center [836, 240] width 11 height 11
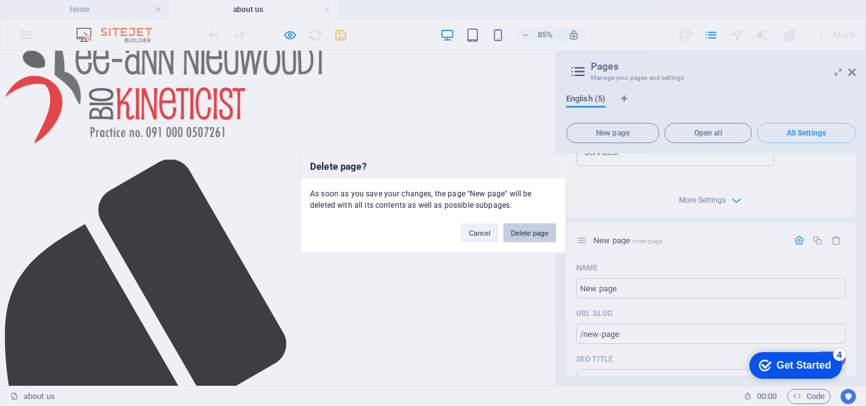
click at [537, 227] on button "Delete page" at bounding box center [529, 232] width 53 height 19
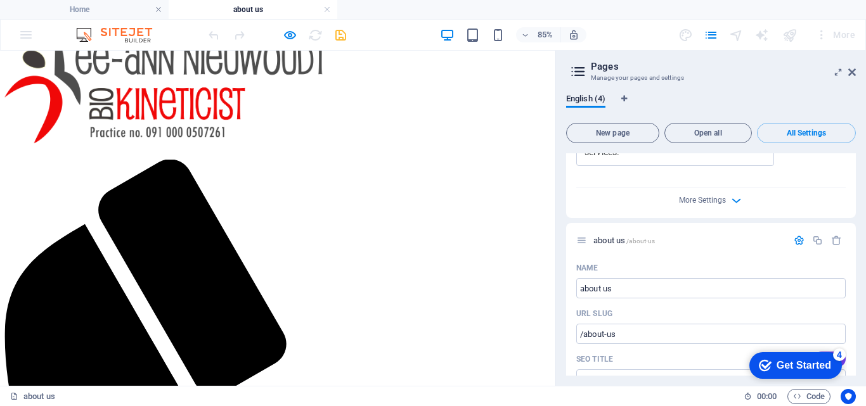
click at [855, 259] on div "English (4) New page Open all All Settings Home /Home Name Home ​ URL SLUG /Hom…" at bounding box center [711, 235] width 310 height 302
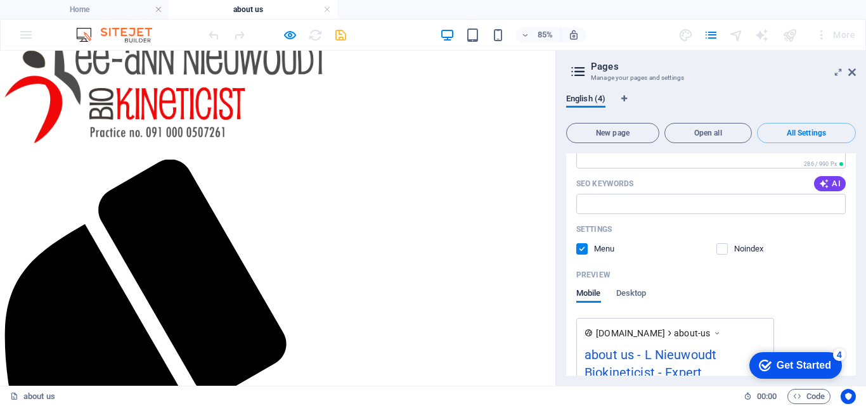
scroll to position [795, 0]
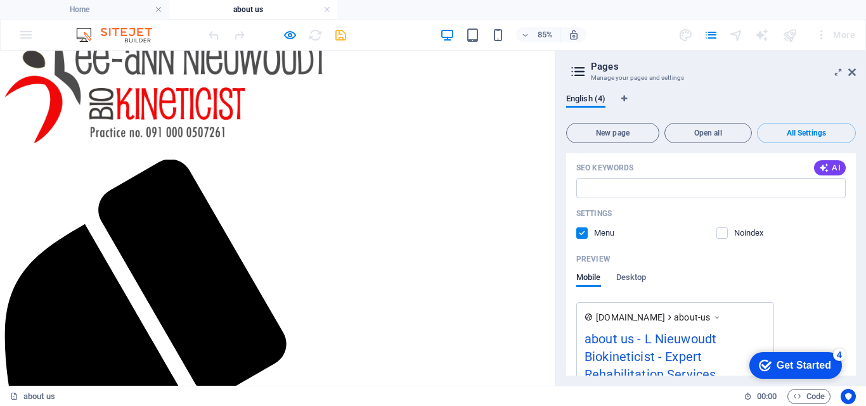
drag, startPoint x: 856, startPoint y: 300, endPoint x: 856, endPoint y: 316, distance: 15.2
click at [856, 316] on div "English (4) New page Open all All Settings Home /Home Name Home ​ URL SLUG /Hom…" at bounding box center [711, 235] width 310 height 302
click at [721, 318] on icon at bounding box center [717, 317] width 9 height 13
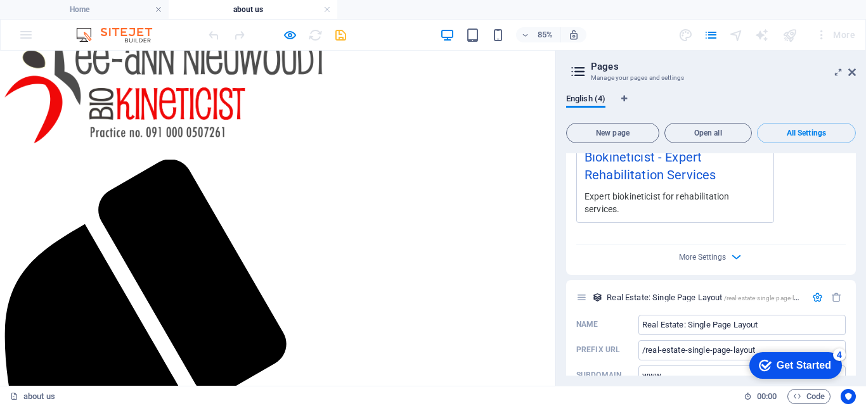
scroll to position [1002, 0]
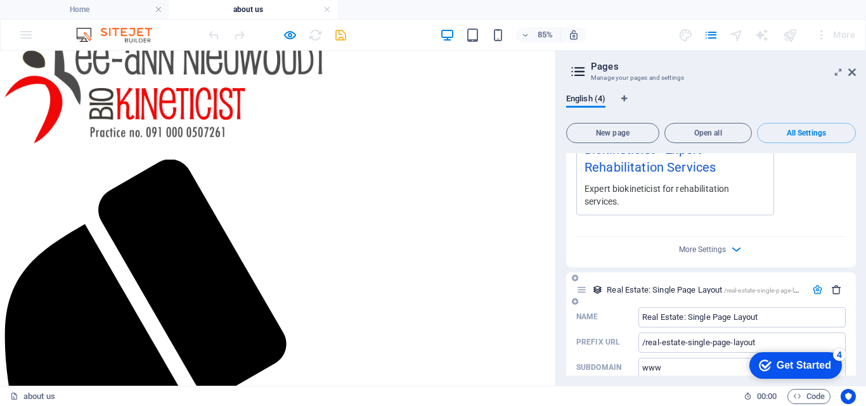
click at [833, 292] on icon "button" at bounding box center [836, 290] width 11 height 11
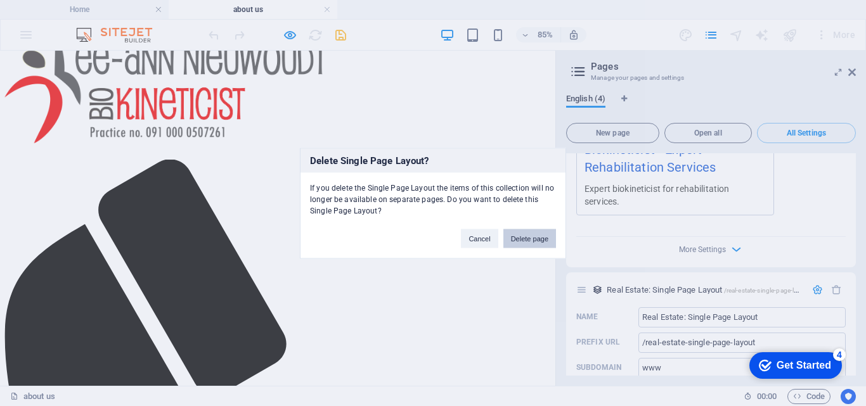
click at [545, 240] on button "Delete page" at bounding box center [529, 238] width 53 height 19
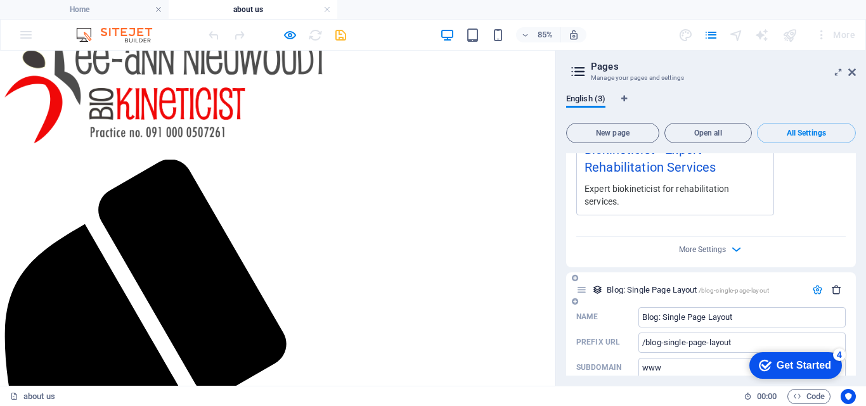
click at [834, 288] on icon "button" at bounding box center [836, 290] width 11 height 11
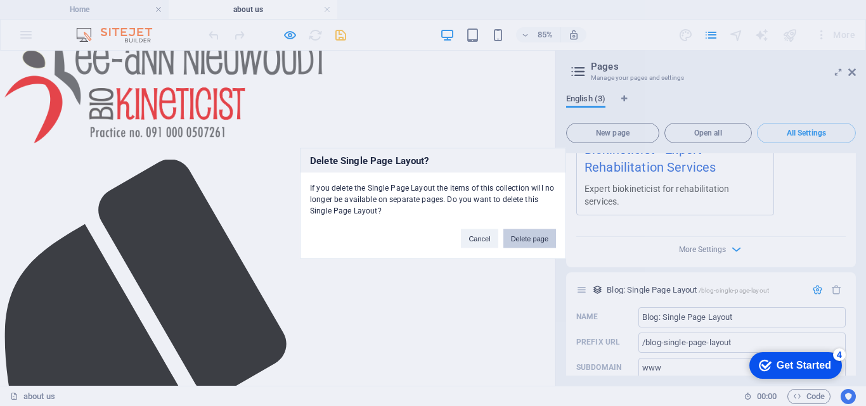
click at [524, 238] on button "Delete page" at bounding box center [529, 238] width 53 height 19
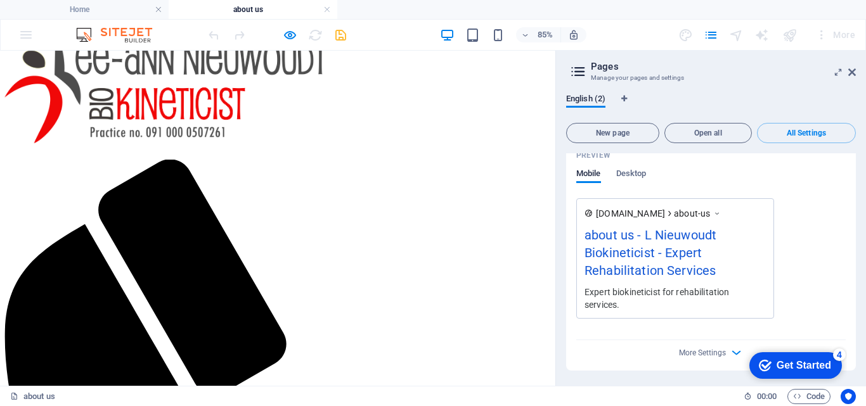
scroll to position [899, 0]
drag, startPoint x: 856, startPoint y: 354, endPoint x: 850, endPoint y: 319, distance: 34.7
click at [850, 319] on div "English (2) New page Open all All Settings Home /Home Name Home ​ URL SLUG /Hom…" at bounding box center [711, 235] width 310 height 302
click at [850, 70] on icon at bounding box center [852, 72] width 8 height 10
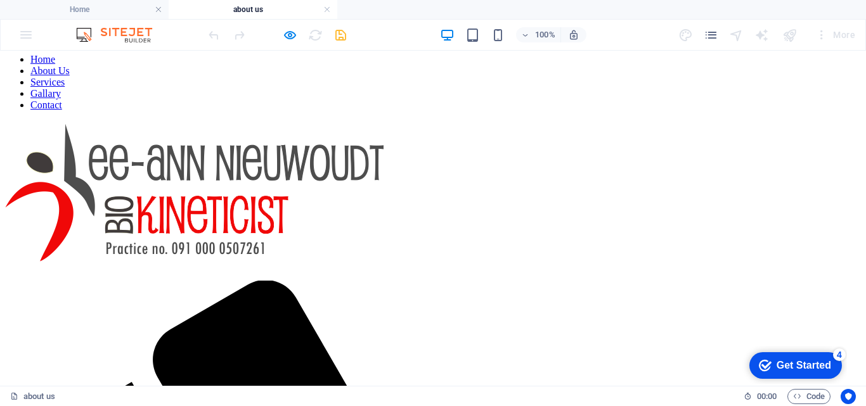
scroll to position [0, 0]
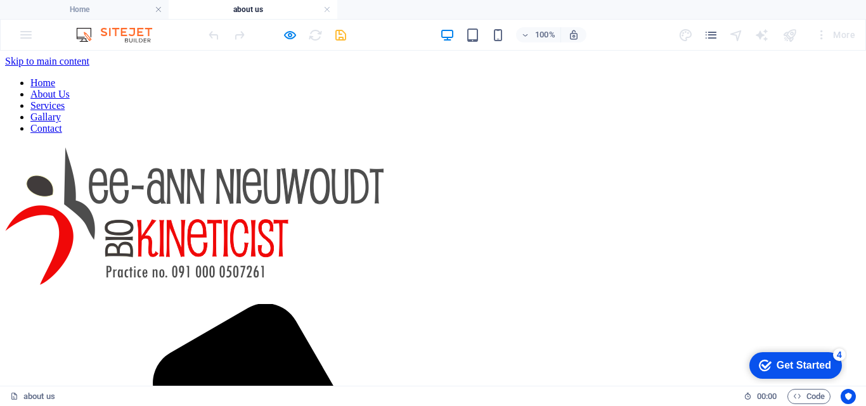
click at [55, 88] on link "Home" at bounding box center [42, 82] width 25 height 11
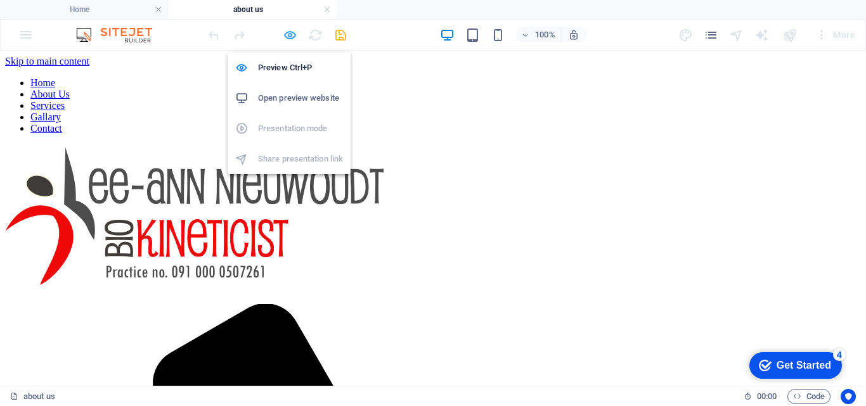
click at [288, 33] on icon "button" at bounding box center [290, 35] width 15 height 15
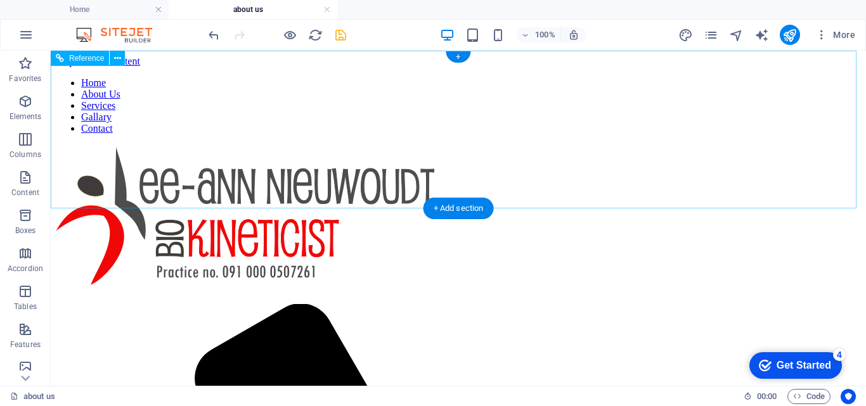
click at [467, 132] on nav "Home About Us Services Gallary Contact" at bounding box center [458, 105] width 805 height 57
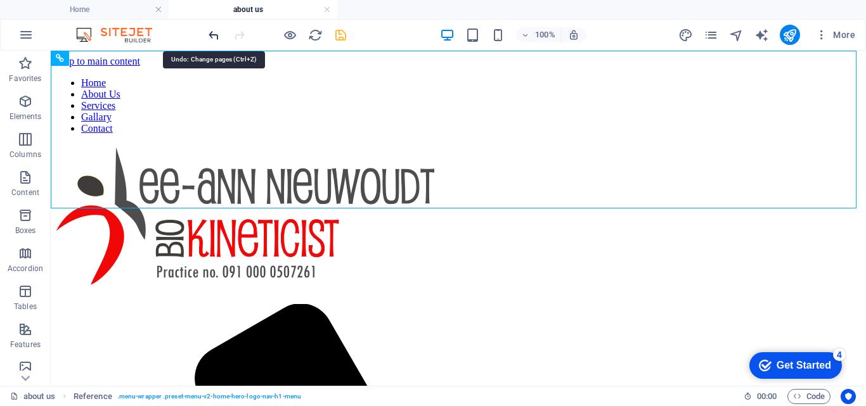
click at [210, 30] on icon "undo" at bounding box center [214, 35] width 15 height 15
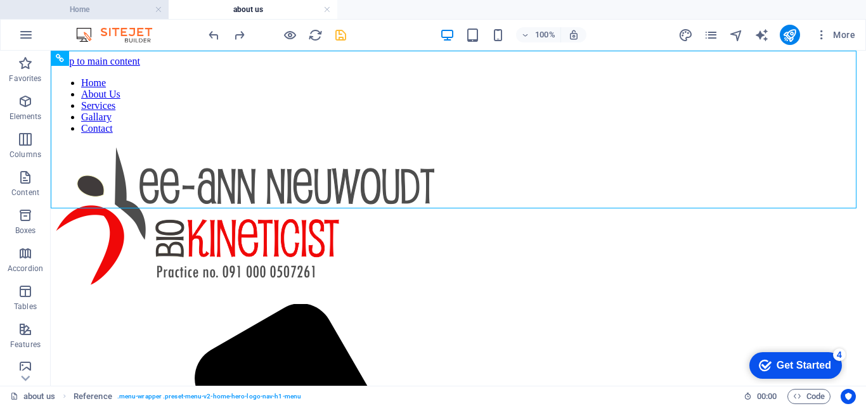
click at [128, 10] on h4 "Home" at bounding box center [84, 10] width 169 height 14
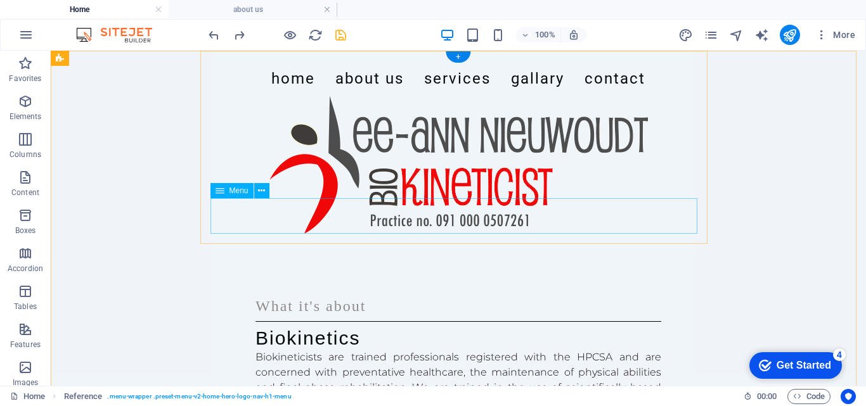
click at [348, 96] on nav "Home About Us Services Gallary Contact" at bounding box center [458, 78] width 487 height 35
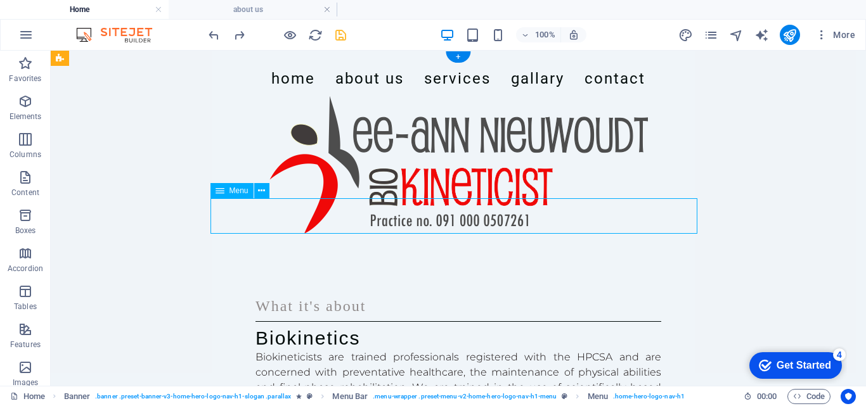
click at [347, 96] on nav "Home About Us Services Gallary Contact" at bounding box center [458, 78] width 487 height 35
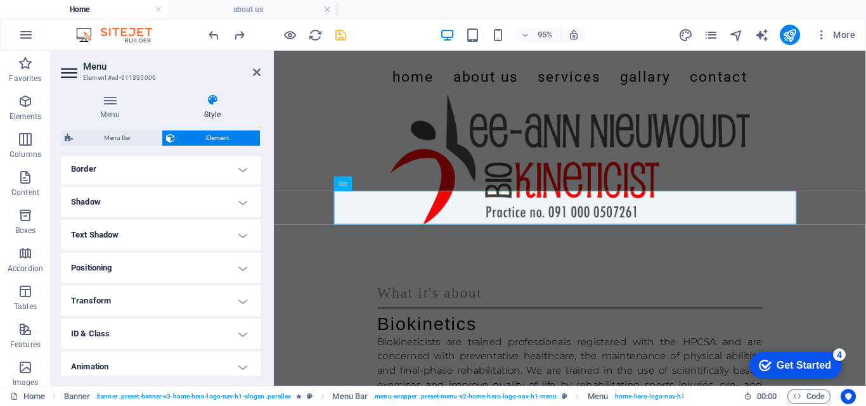
scroll to position [316, 0]
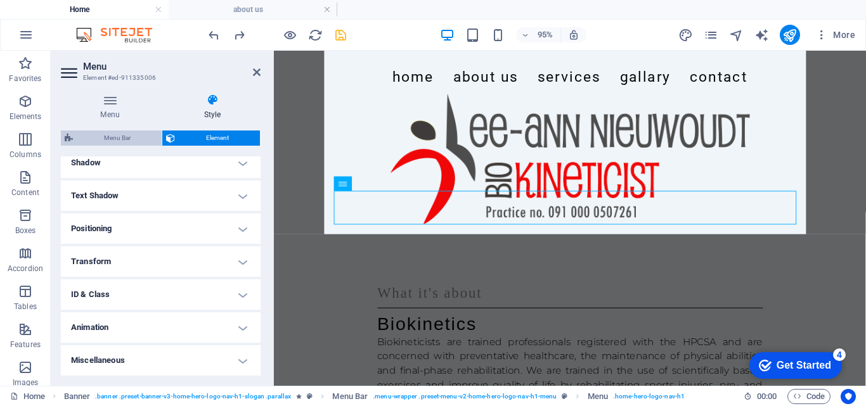
click at [120, 139] on span "Menu Bar" at bounding box center [117, 138] width 81 height 15
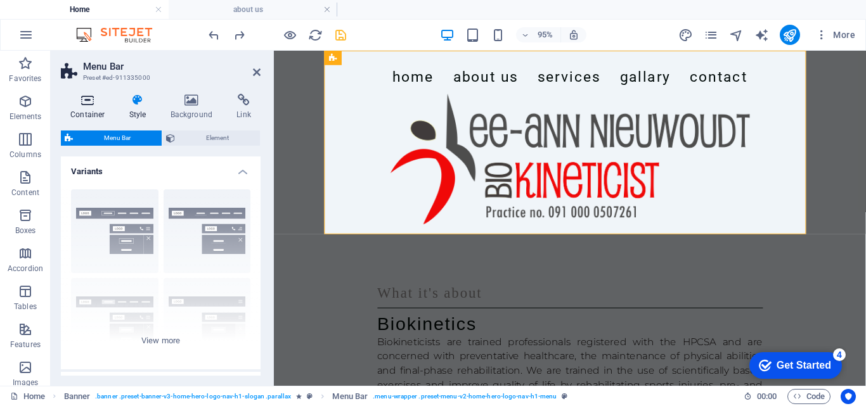
click at [94, 97] on icon at bounding box center [88, 100] width 54 height 13
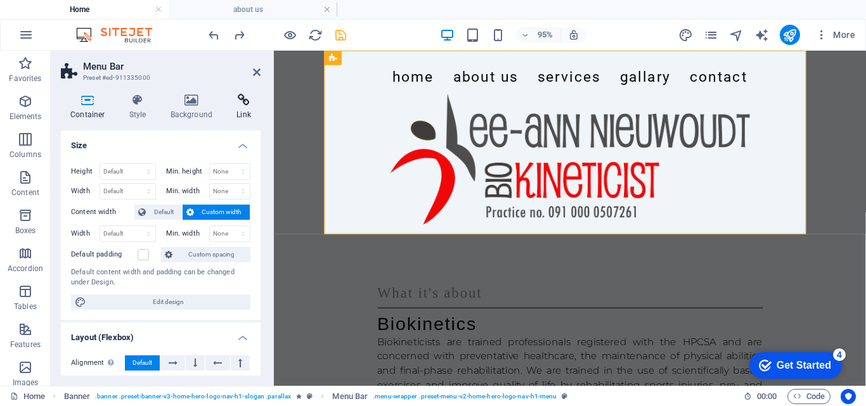
click at [250, 111] on h4 "Link" at bounding box center [244, 107] width 34 height 27
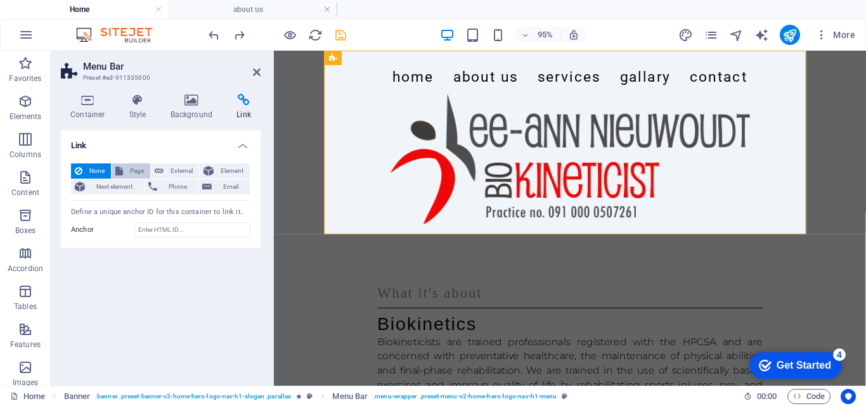
click at [137, 173] on span "Page" at bounding box center [137, 171] width 20 height 15
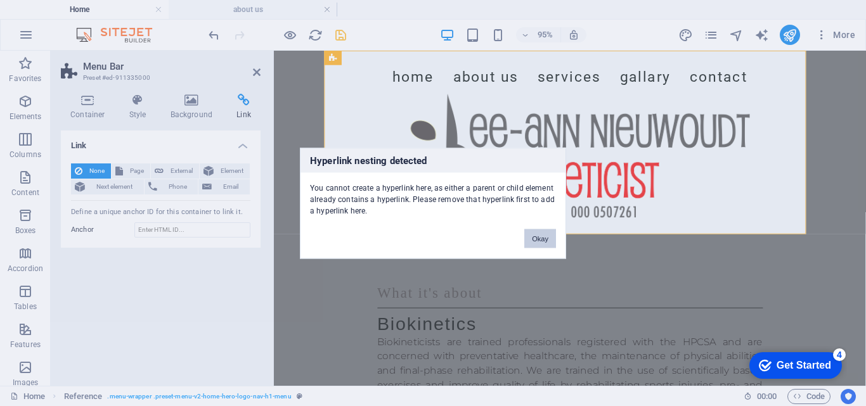
click at [538, 244] on button "Okay" at bounding box center [540, 238] width 32 height 19
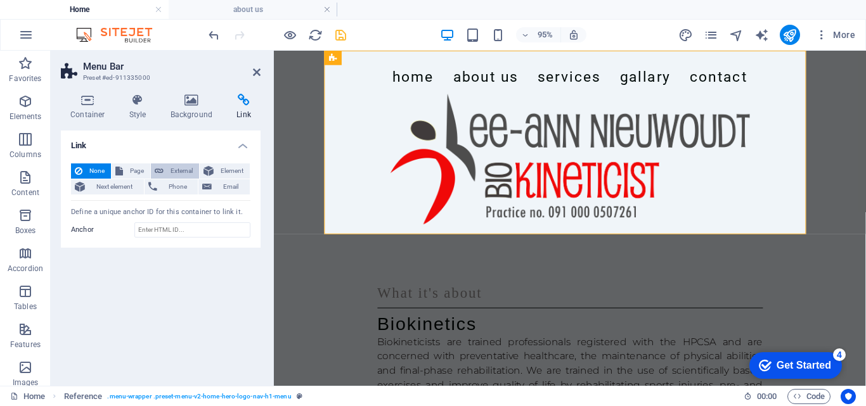
click at [167, 167] on span "External" at bounding box center [181, 171] width 28 height 15
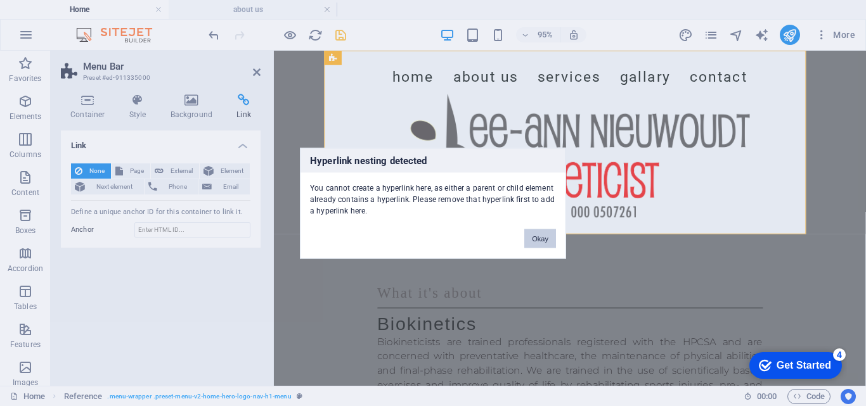
click at [532, 235] on button "Okay" at bounding box center [540, 238] width 32 height 19
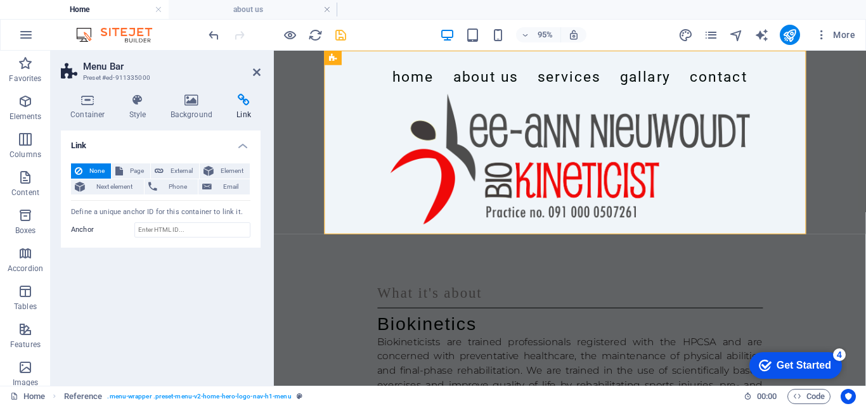
click at [238, 147] on h4 "Link" at bounding box center [161, 142] width 200 height 23
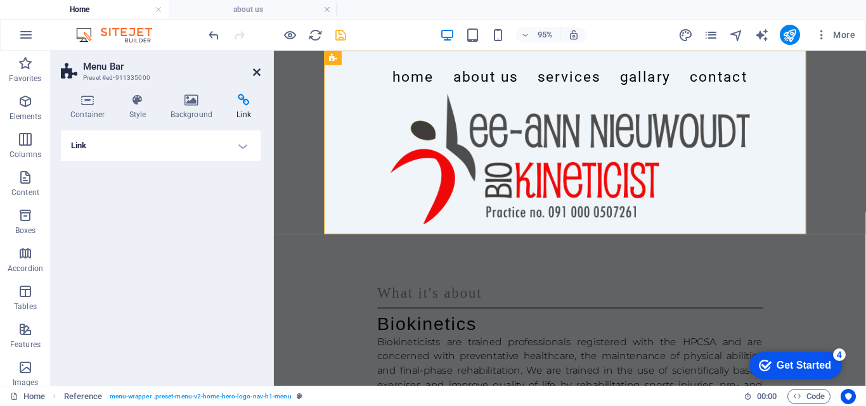
click at [257, 73] on icon at bounding box center [257, 72] width 8 height 10
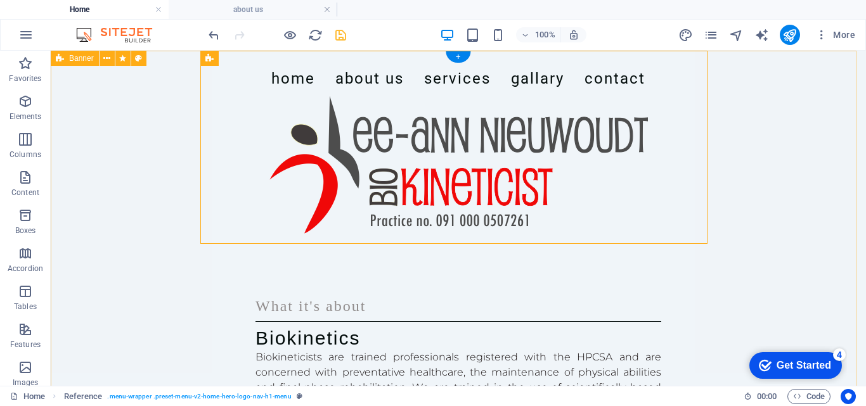
click at [126, 138] on div "Home About Us Services Gallary Contact What it's about Biokinetics Biokineticis…" at bounding box center [458, 286] width 815 height 470
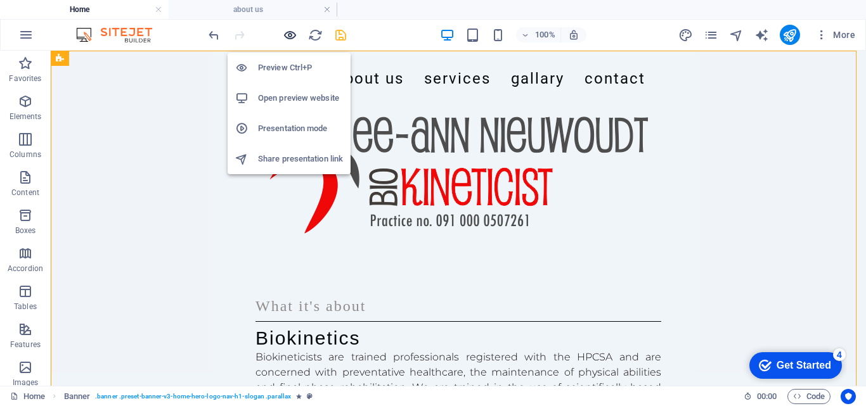
click at [293, 39] on icon "button" at bounding box center [290, 35] width 15 height 15
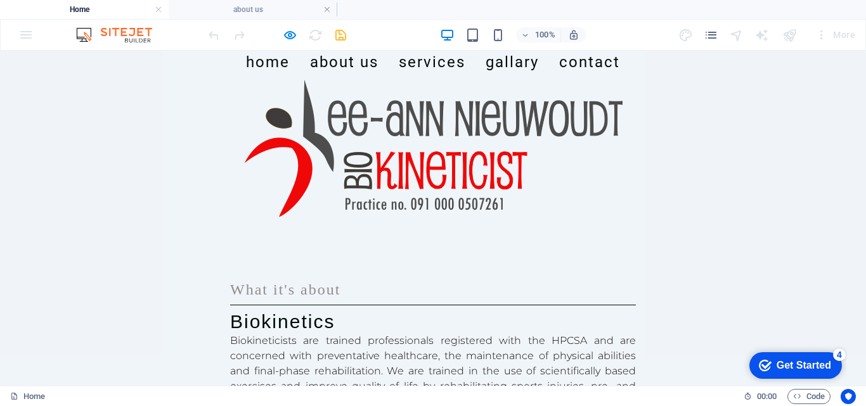
scroll to position [10, 0]
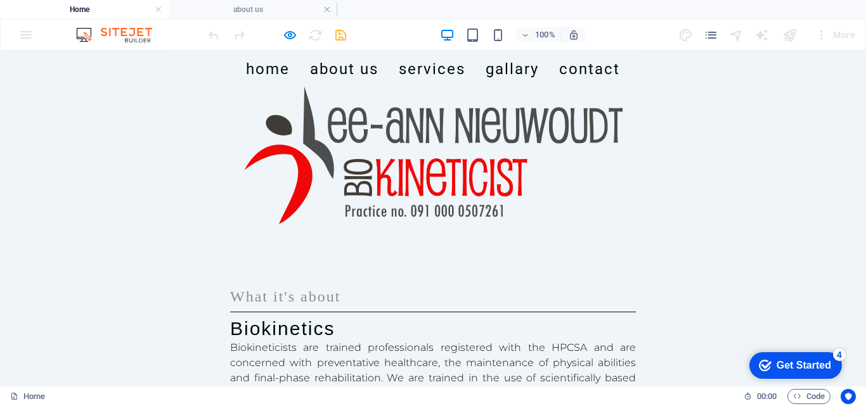
click at [340, 87] on link "About Us" at bounding box center [344, 68] width 68 height 35
click at [271, 8] on h4 "about us" at bounding box center [253, 10] width 169 height 14
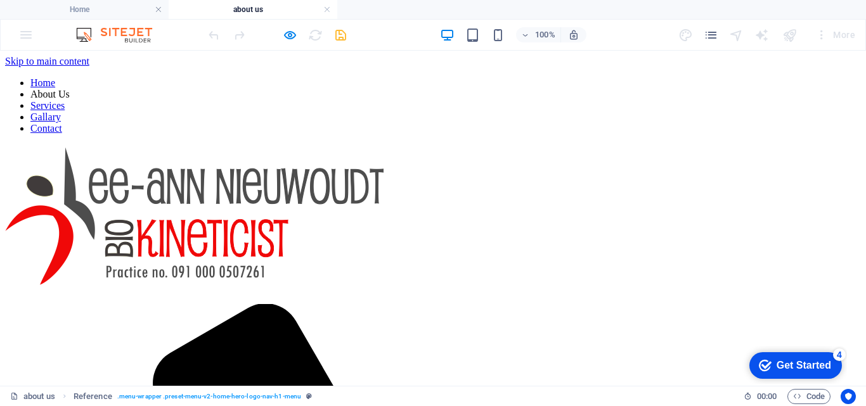
scroll to position [0, 0]
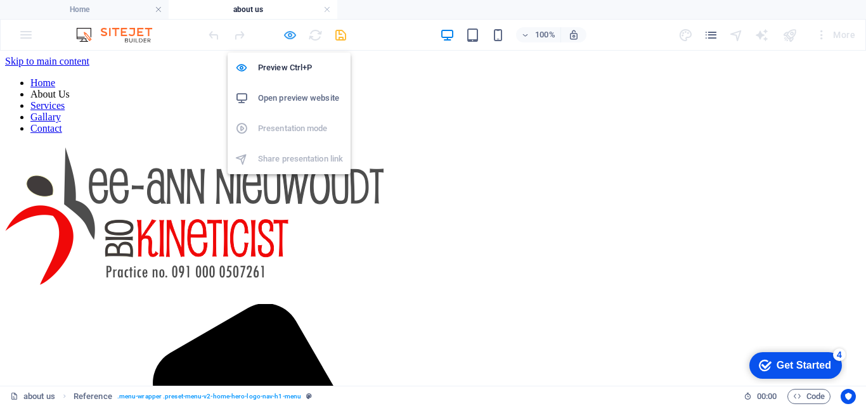
click at [293, 41] on icon "button" at bounding box center [290, 35] width 15 height 15
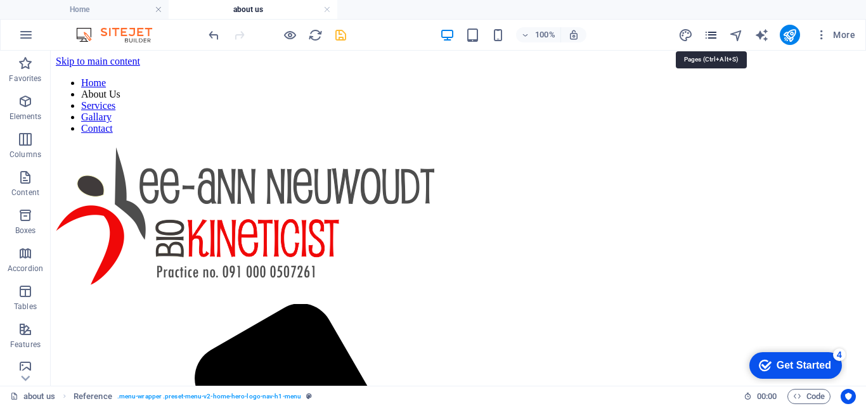
click at [709, 39] on icon "pages" at bounding box center [711, 35] width 15 height 15
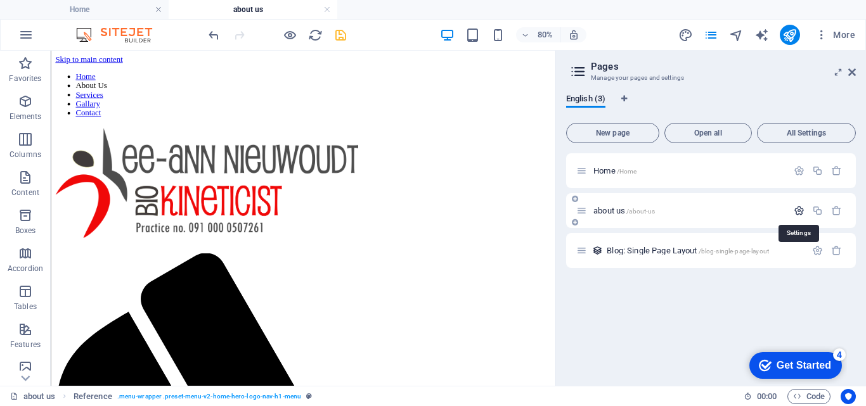
click at [798, 208] on icon "button" at bounding box center [799, 210] width 11 height 11
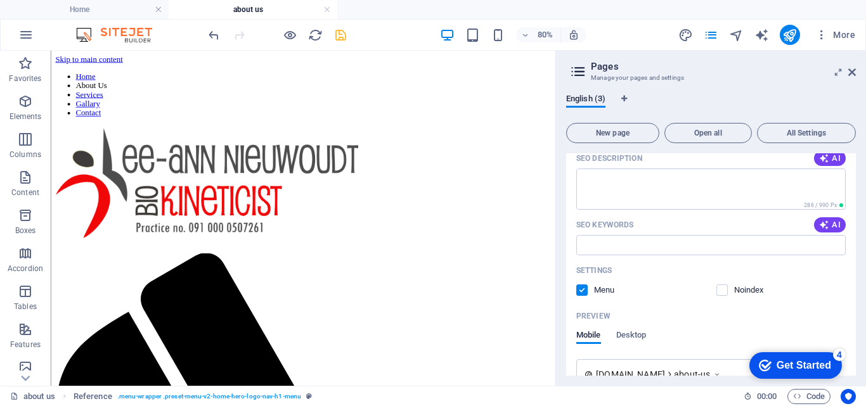
scroll to position [233, 0]
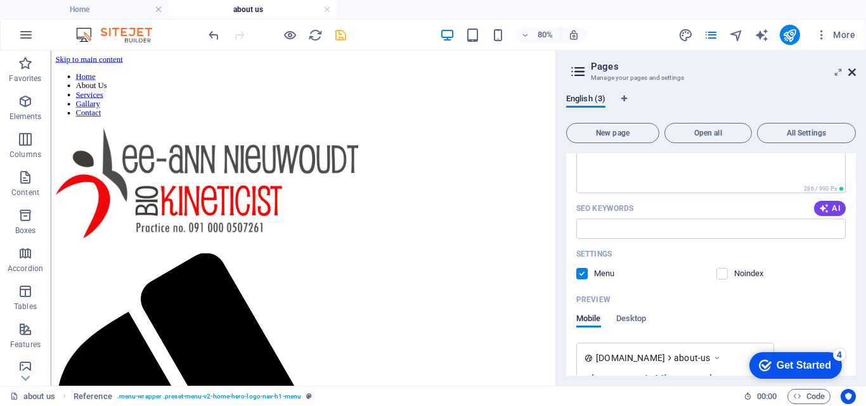
click at [851, 70] on icon at bounding box center [852, 72] width 8 height 10
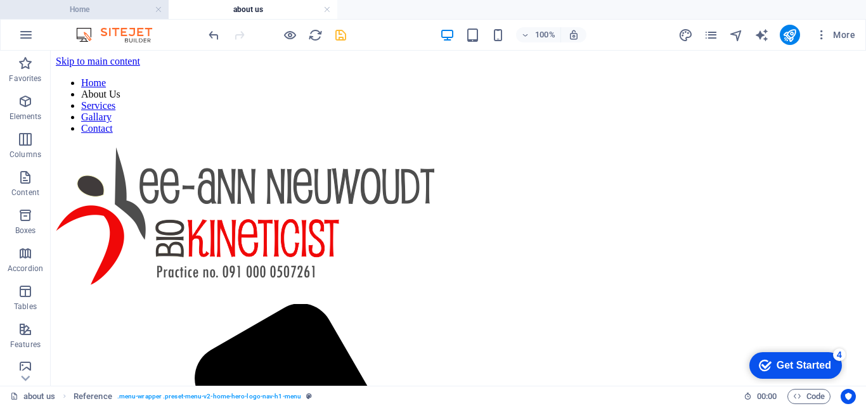
click at [113, 16] on li "Home" at bounding box center [84, 9] width 169 height 19
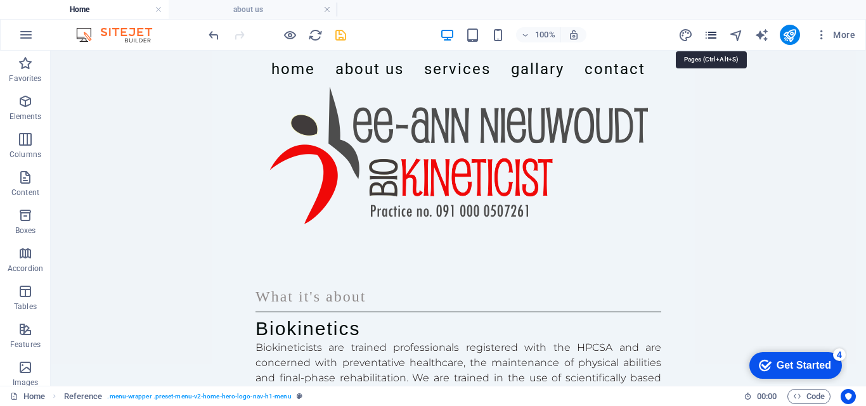
click at [707, 41] on icon "pages" at bounding box center [711, 35] width 15 height 15
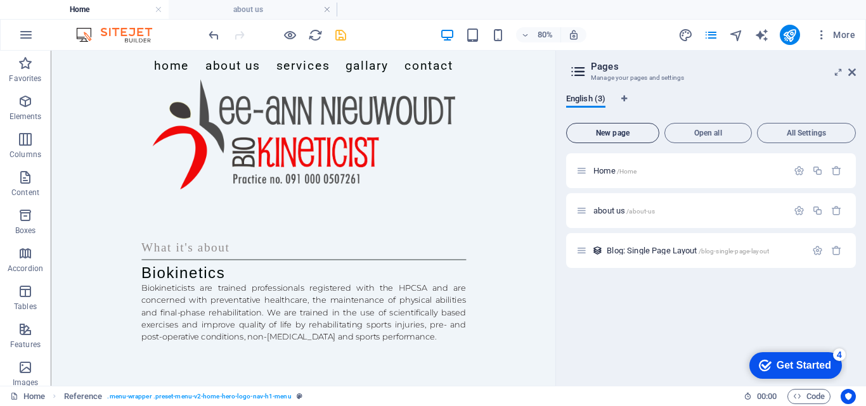
click at [624, 130] on span "New page" at bounding box center [613, 133] width 82 height 8
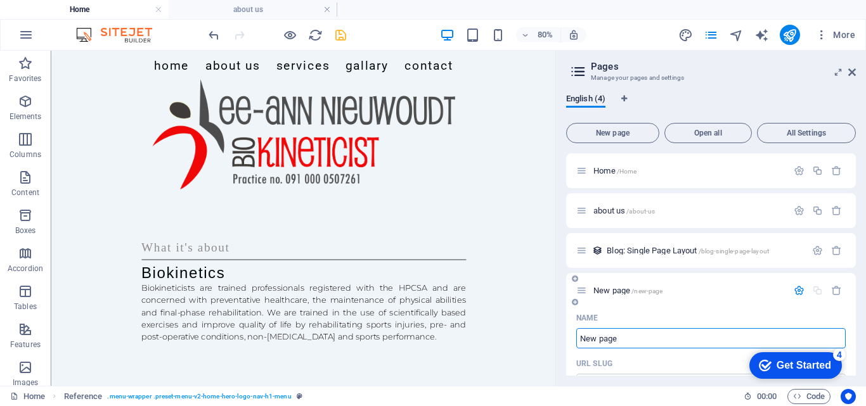
click at [627, 337] on input "New page" at bounding box center [710, 338] width 269 height 20
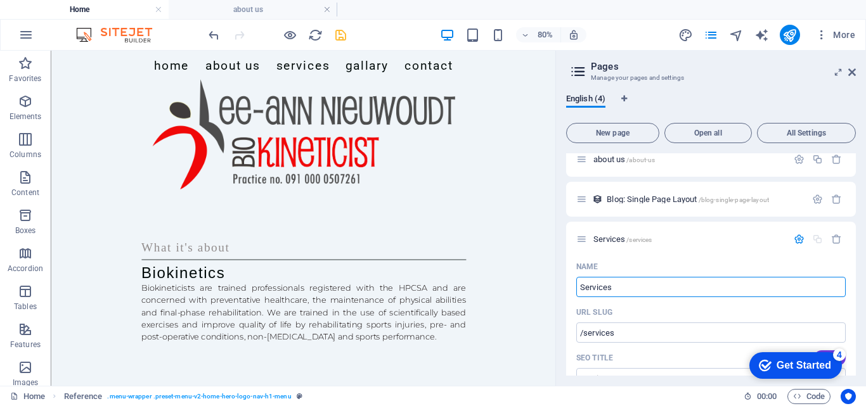
scroll to position [53, 0]
click at [637, 329] on input "/services" at bounding box center [710, 331] width 269 height 20
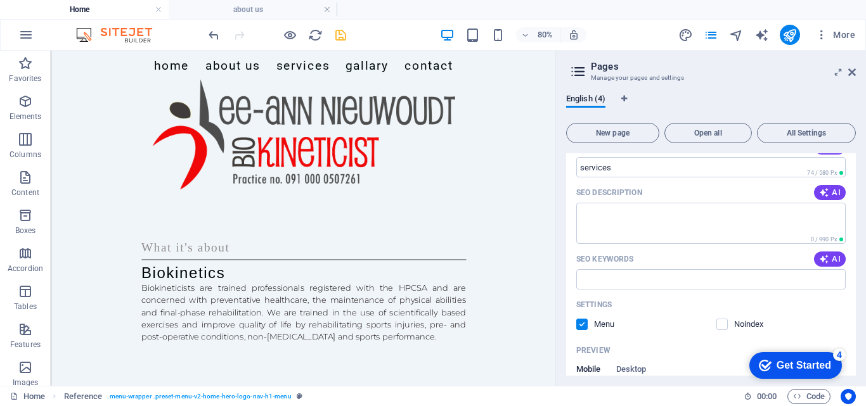
scroll to position [259, 0]
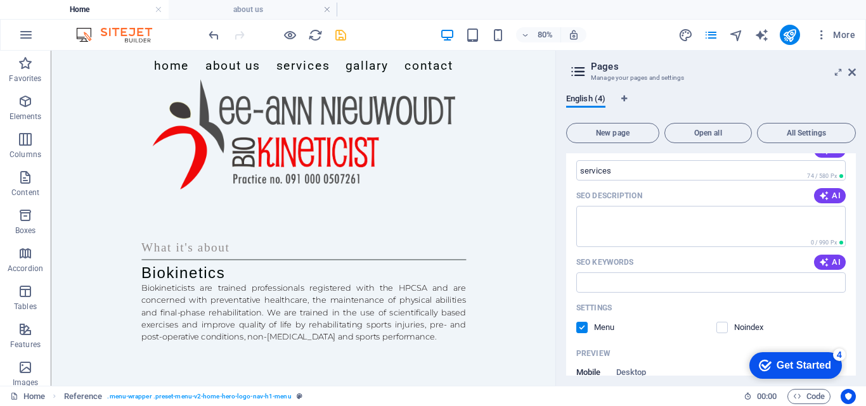
click at [855, 312] on div "English (4) New page Open all All Settings Home /Home about us /about-us Blog: …" at bounding box center [711, 235] width 310 height 302
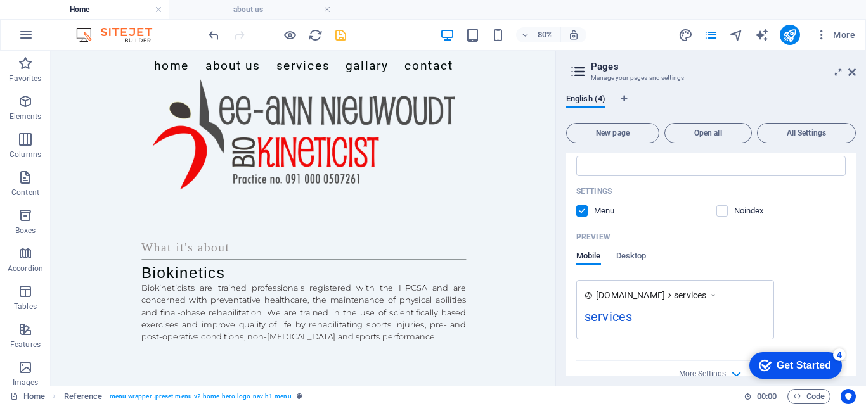
scroll to position [397, 0]
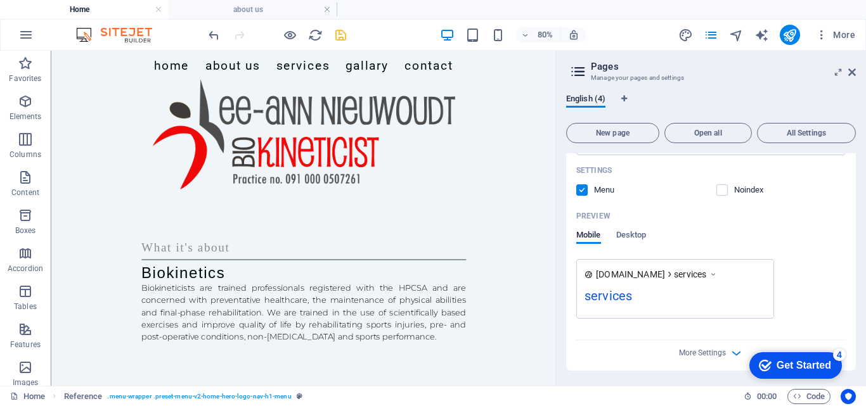
click at [718, 270] on icon at bounding box center [713, 274] width 9 height 13
click at [718, 274] on icon at bounding box center [713, 274] width 9 height 13
click at [636, 234] on span "Desktop" at bounding box center [631, 237] width 30 height 18
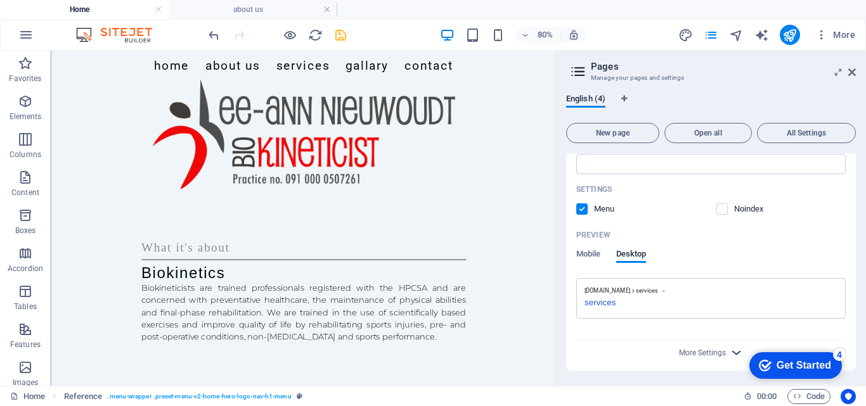
click at [730, 357] on icon "button" at bounding box center [736, 352] width 15 height 15
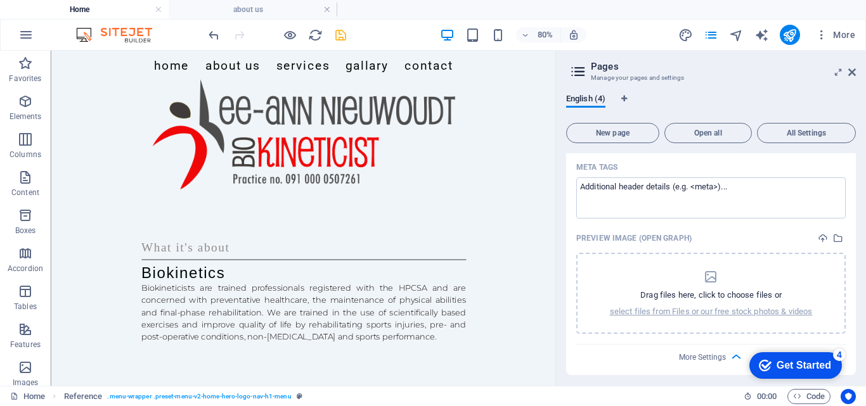
scroll to position [560, 0]
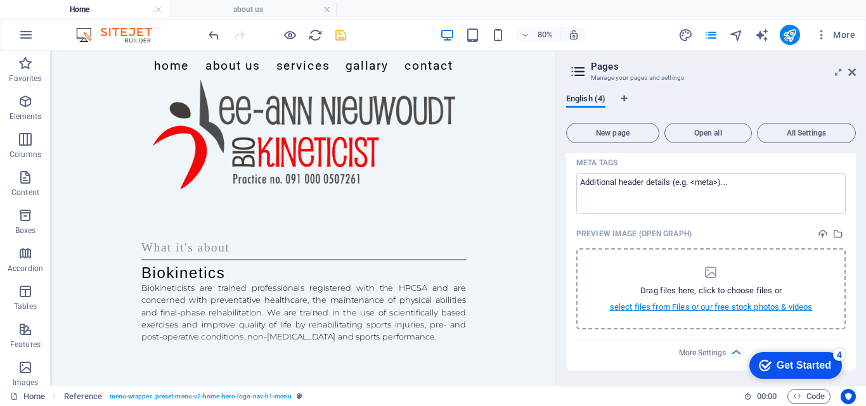
click at [719, 303] on p "select files from Files or our free stock photos & videos" at bounding box center [711, 307] width 203 height 11
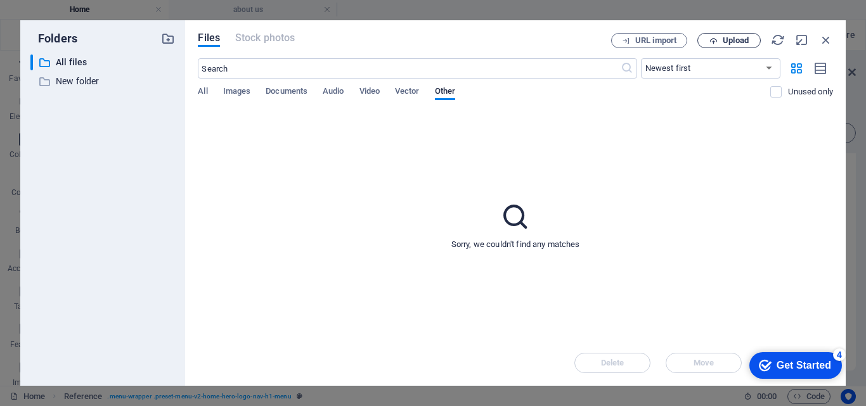
click at [717, 39] on icon "button" at bounding box center [713, 41] width 8 height 8
click at [826, 41] on icon "button" at bounding box center [826, 40] width 14 height 14
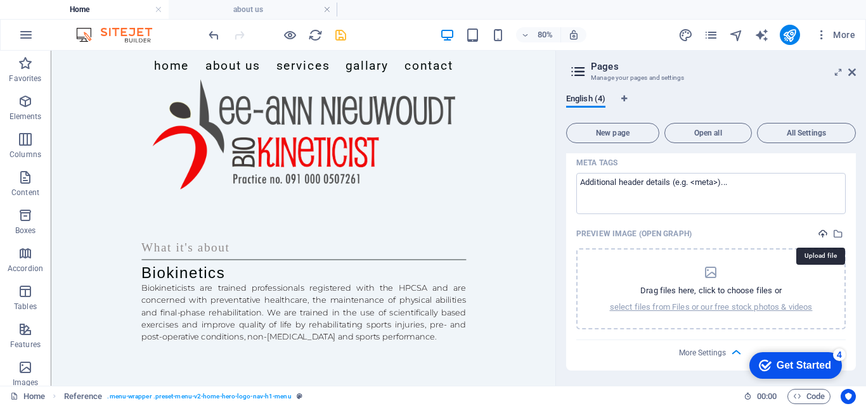
click at [822, 235] on icon "upload" at bounding box center [823, 234] width 10 height 10
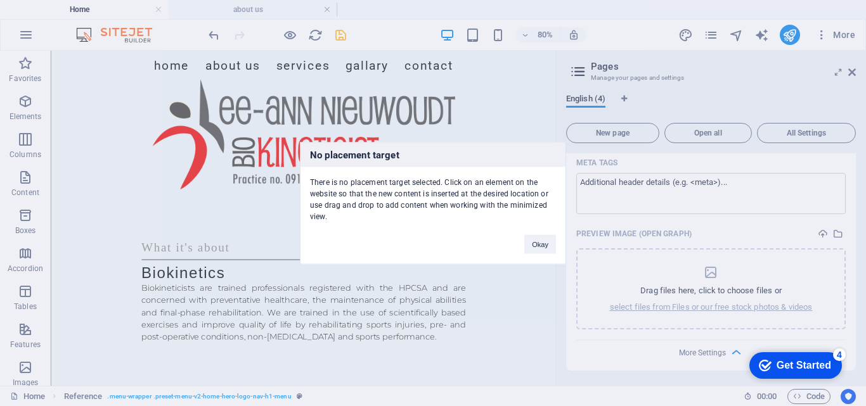
click at [543, 233] on div "Okay" at bounding box center [540, 238] width 51 height 32
click at [543, 246] on button "Okay" at bounding box center [540, 244] width 32 height 19
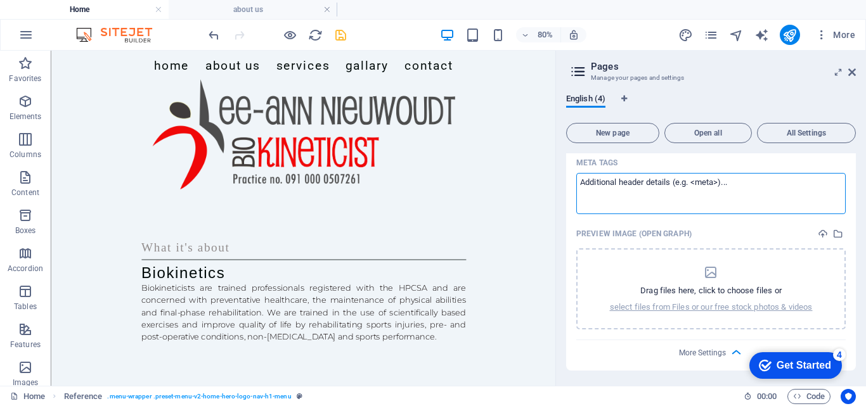
click at [738, 194] on textarea "Meta tags ​" at bounding box center [710, 193] width 269 height 41
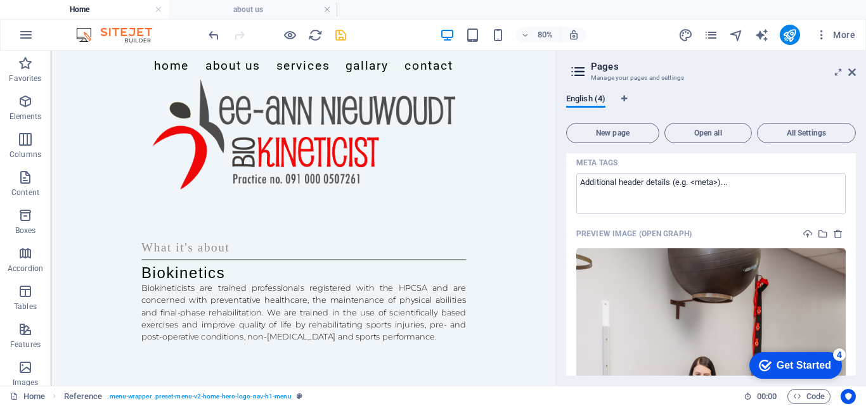
scroll to position [479, 0]
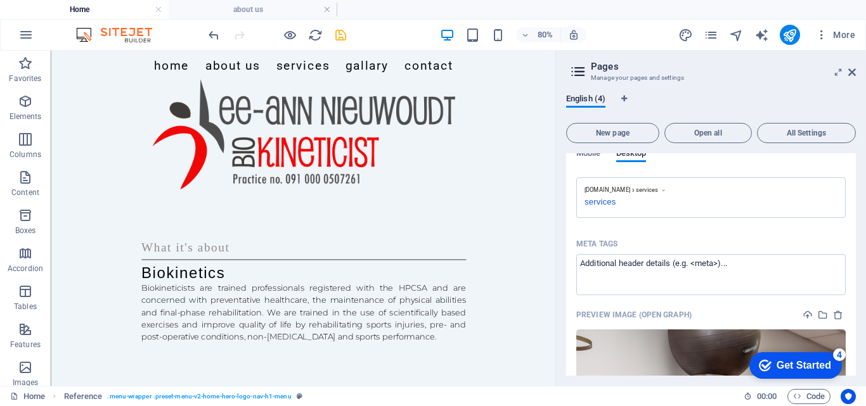
click at [855, 326] on div "Home /Home about us /about-us Blog: Single Page Layout /blog-single-page-layout…" at bounding box center [711, 264] width 290 height 223
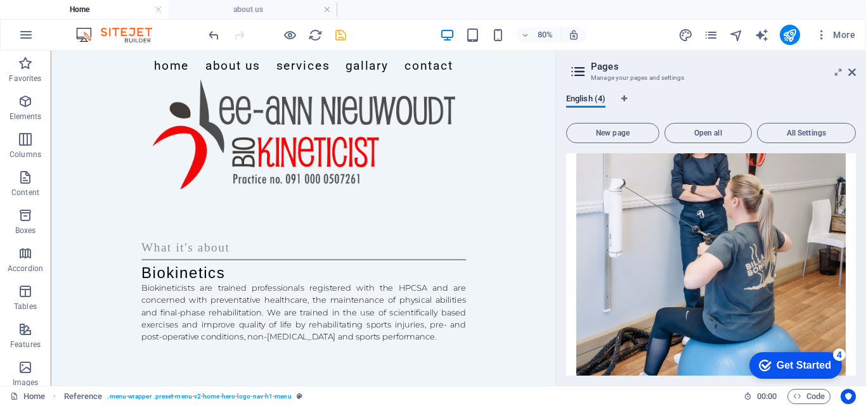
scroll to position [879, 0]
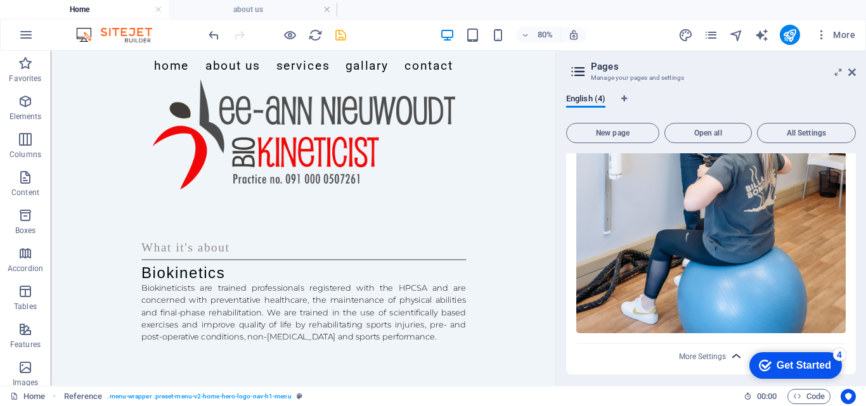
click at [731, 349] on icon "button" at bounding box center [736, 356] width 15 height 15
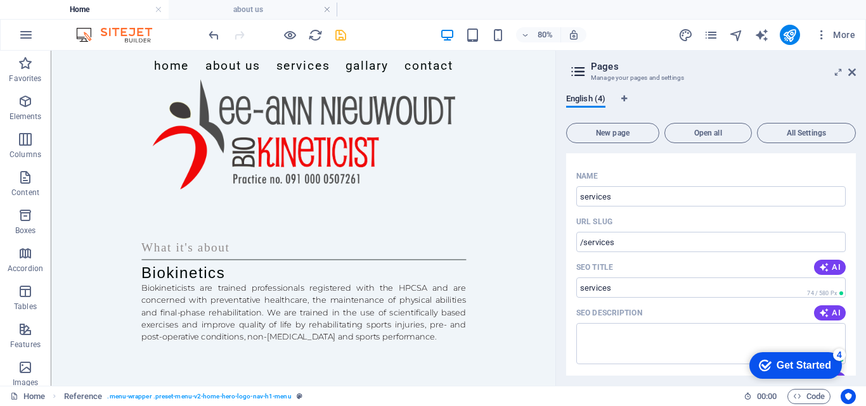
scroll to position [133, 0]
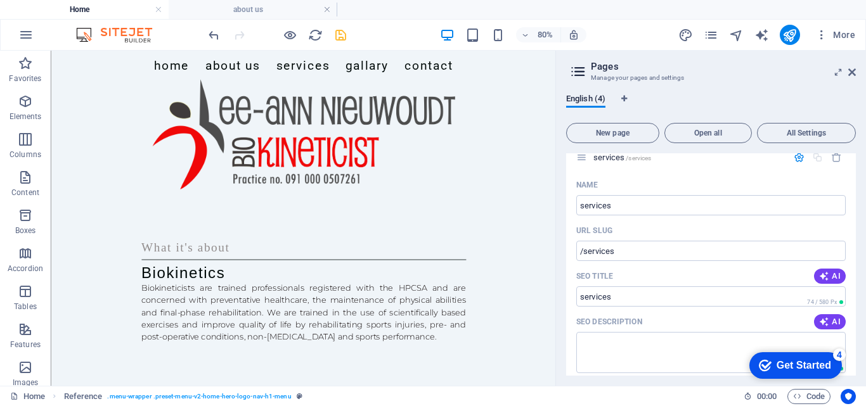
drag, startPoint x: 857, startPoint y: 228, endPoint x: 859, endPoint y: 175, distance: 53.3
click at [859, 175] on div "English (4) New page Open all All Settings Home /Home about us /about-us Blog: …" at bounding box center [711, 235] width 310 height 302
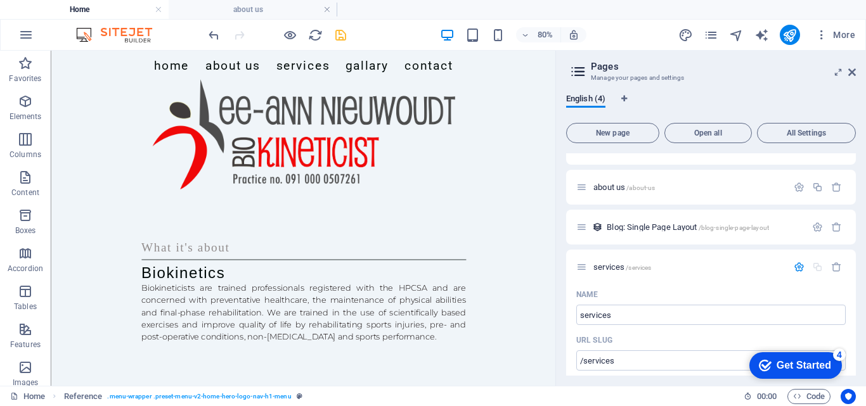
scroll to position [37, 0]
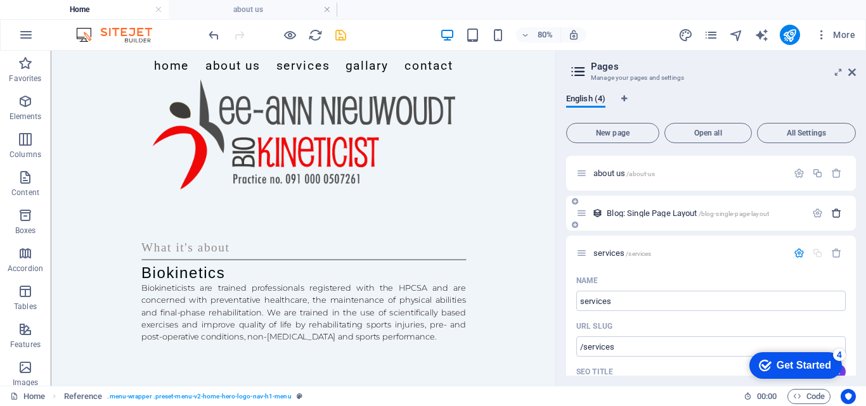
click at [833, 216] on icon "button" at bounding box center [836, 213] width 11 height 11
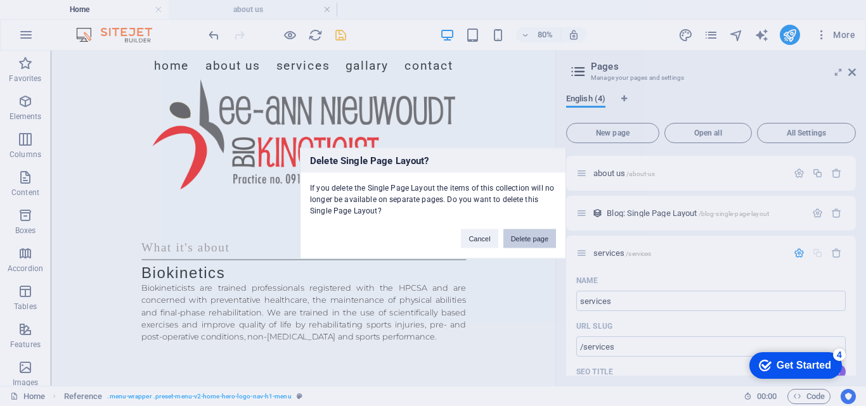
click at [545, 235] on button "Delete page" at bounding box center [529, 238] width 53 height 19
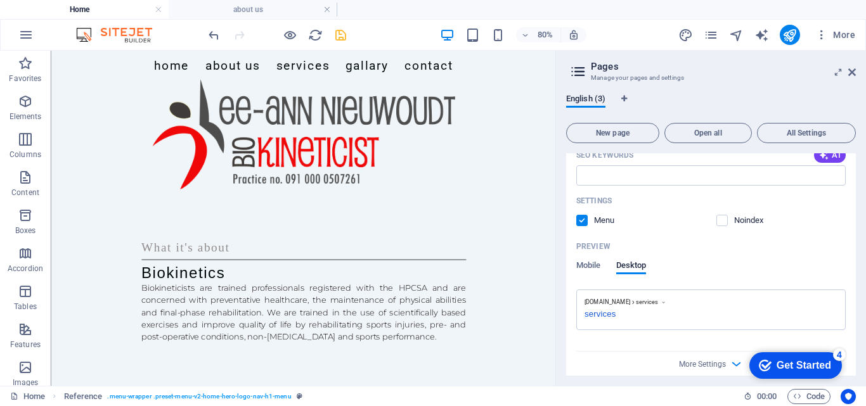
scroll to position [338, 0]
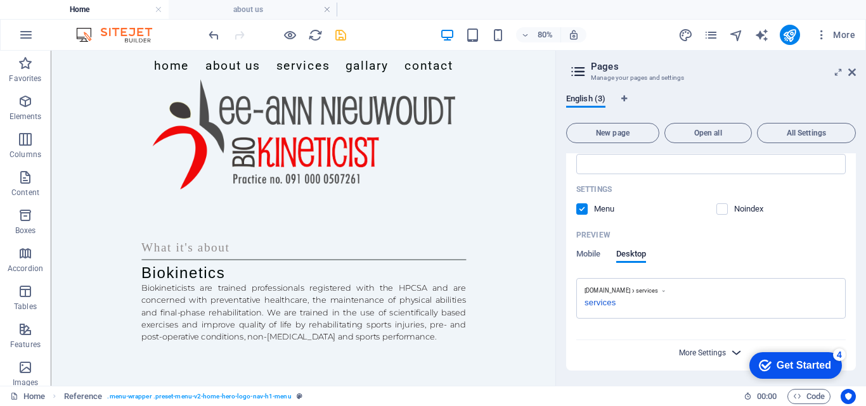
click at [723, 356] on span "More Settings" at bounding box center [702, 353] width 47 height 9
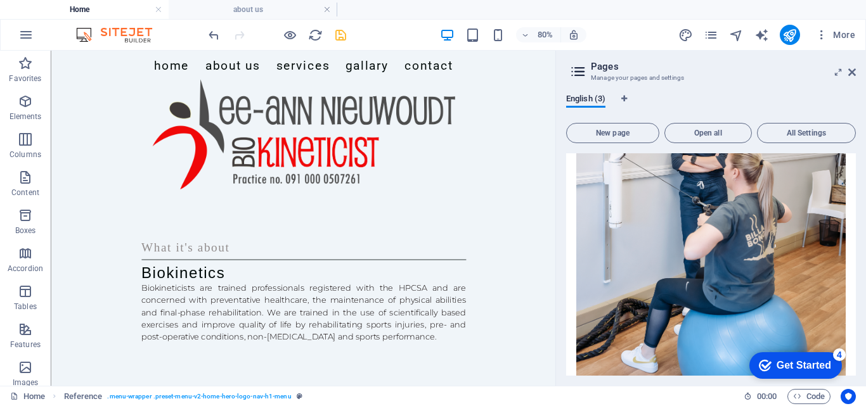
scroll to position [839, 0]
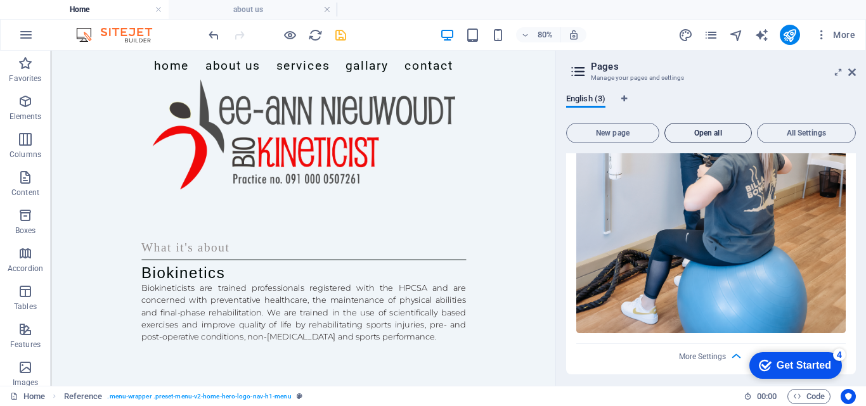
click at [719, 125] on button "Open all" at bounding box center [707, 133] width 87 height 20
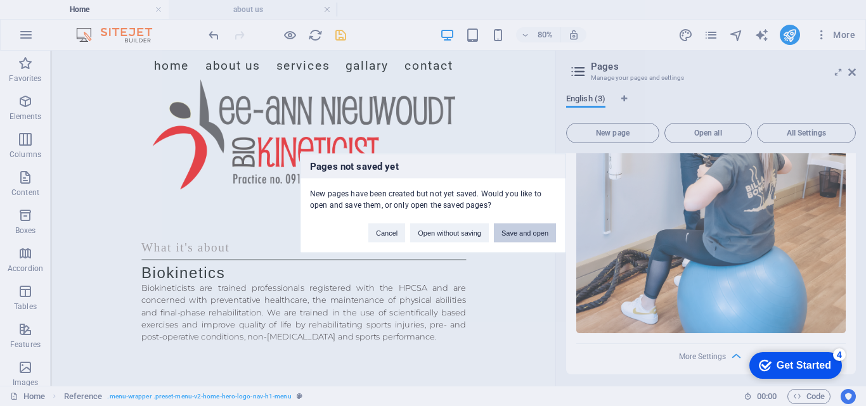
click at [523, 228] on button "Save and open" at bounding box center [525, 232] width 62 height 19
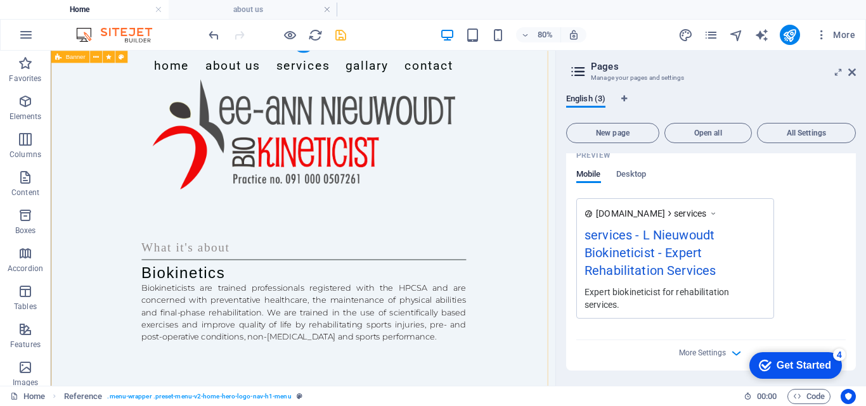
scroll to position [34, 0]
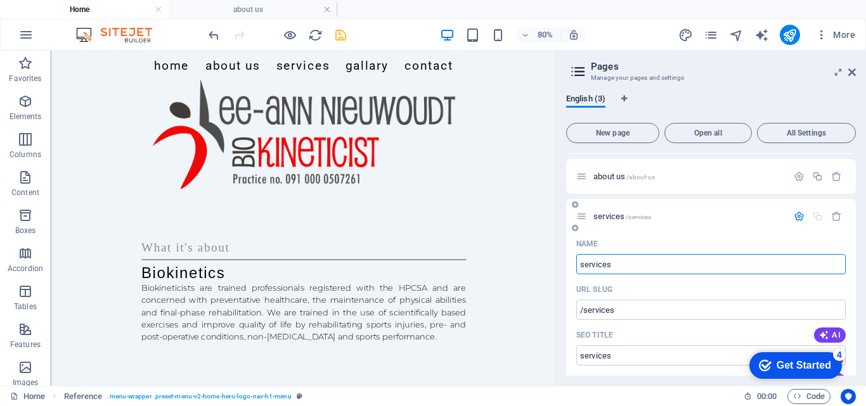
click at [583, 219] on icon at bounding box center [581, 216] width 11 height 11
click at [574, 229] on icon at bounding box center [575, 228] width 6 height 8
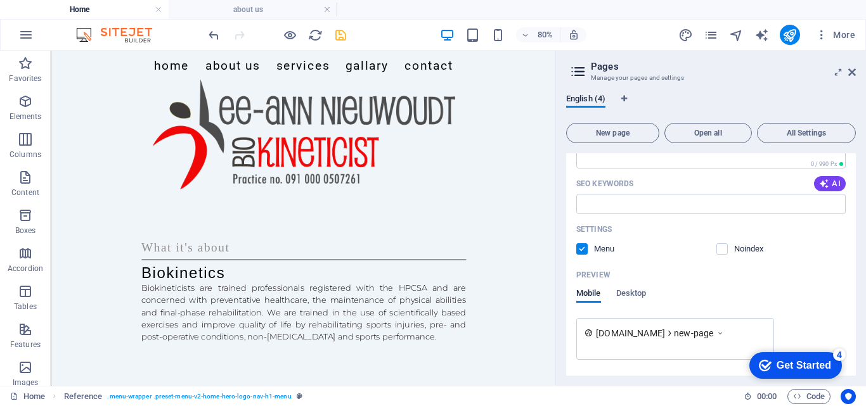
scroll to position [861, 0]
click at [855, 70] on icon at bounding box center [852, 72] width 8 height 10
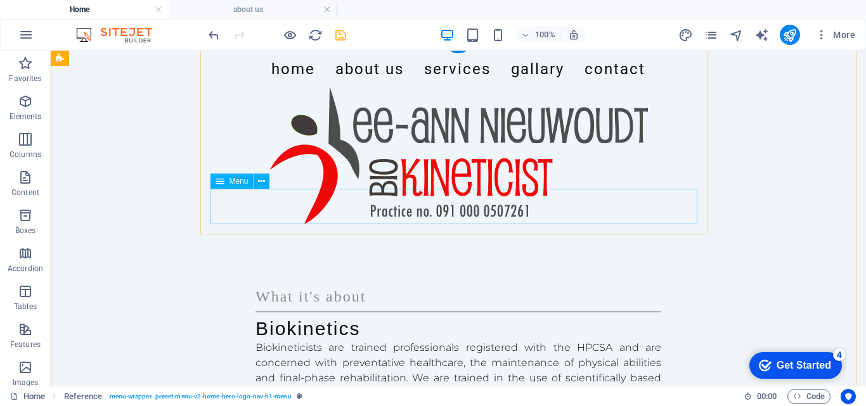
click at [444, 87] on nav "Home About Us Services Gallary Contact" at bounding box center [458, 68] width 487 height 35
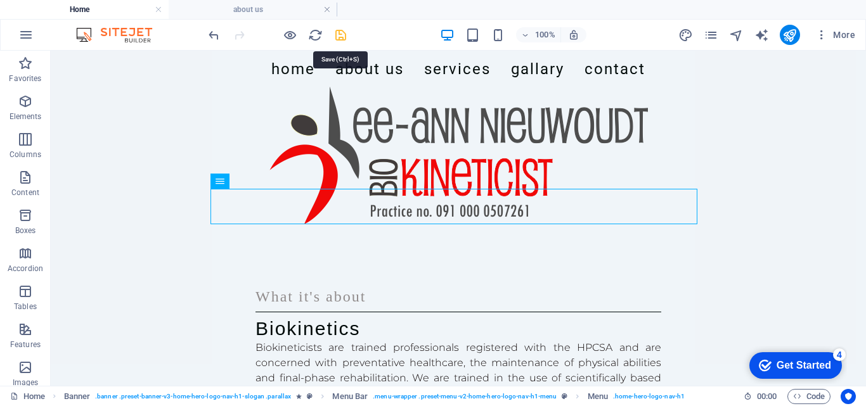
click at [342, 38] on icon "save" at bounding box center [340, 35] width 15 height 15
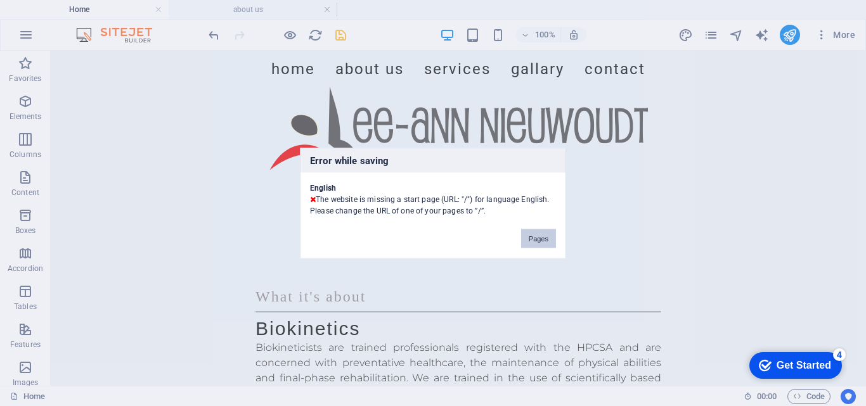
click at [527, 235] on button "Pages" at bounding box center [538, 238] width 35 height 19
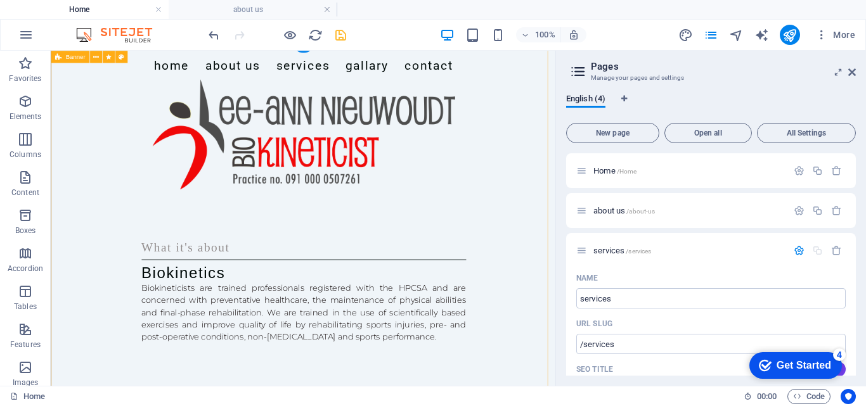
scroll to position [595, 0]
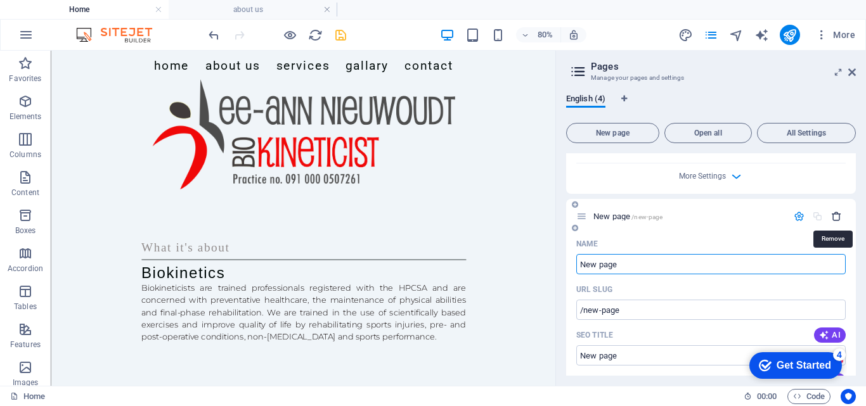
click at [832, 215] on icon "button" at bounding box center [836, 216] width 11 height 11
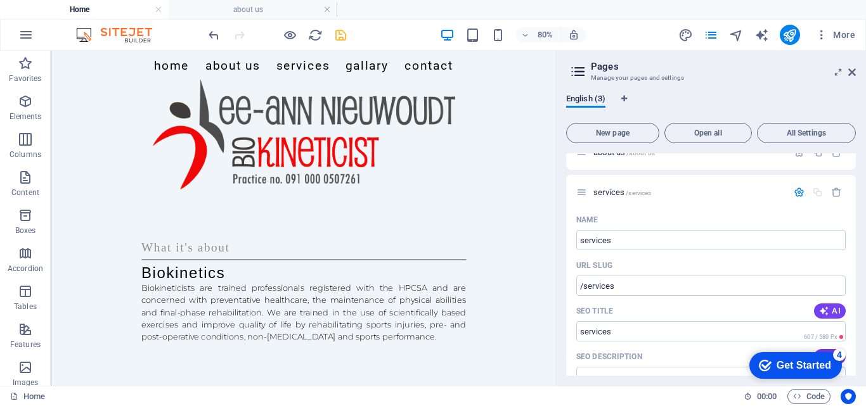
scroll to position [0, 0]
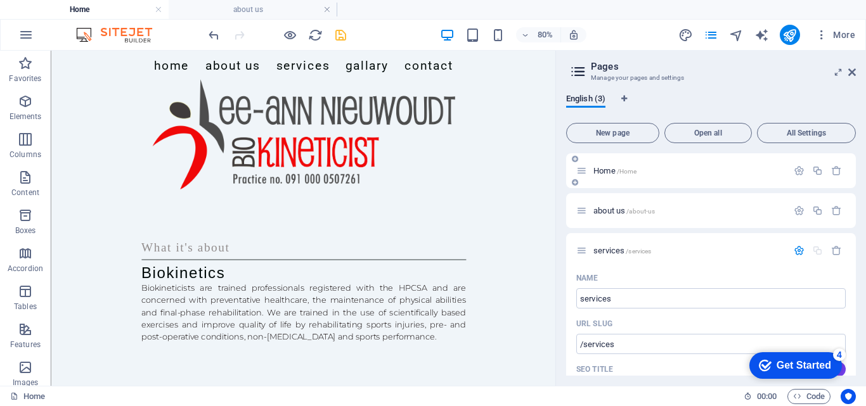
click at [605, 169] on span "Home /Home" at bounding box center [614, 171] width 43 height 10
click at [605, 168] on span "Home /Home" at bounding box center [614, 171] width 43 height 10
click at [617, 207] on span "about us /about-us" at bounding box center [623, 211] width 61 height 10
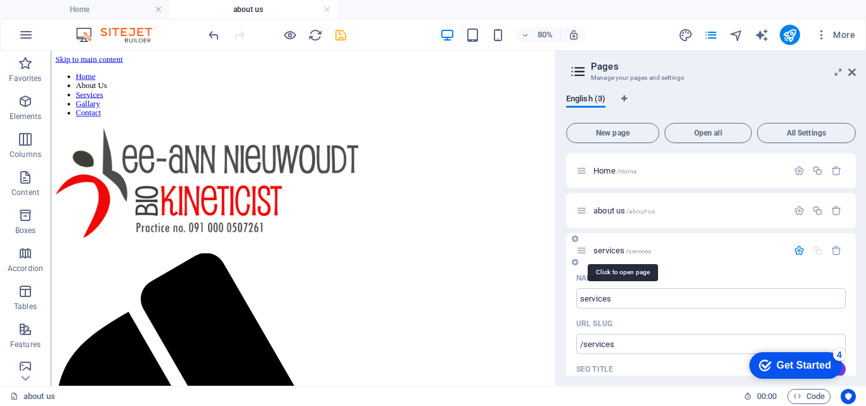
click at [611, 250] on span "services /services" at bounding box center [622, 251] width 58 height 10
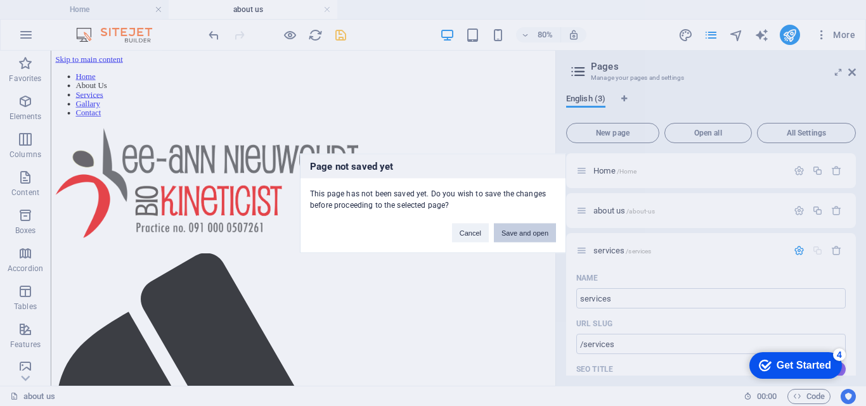
click at [529, 232] on button "Save and open" at bounding box center [525, 232] width 62 height 19
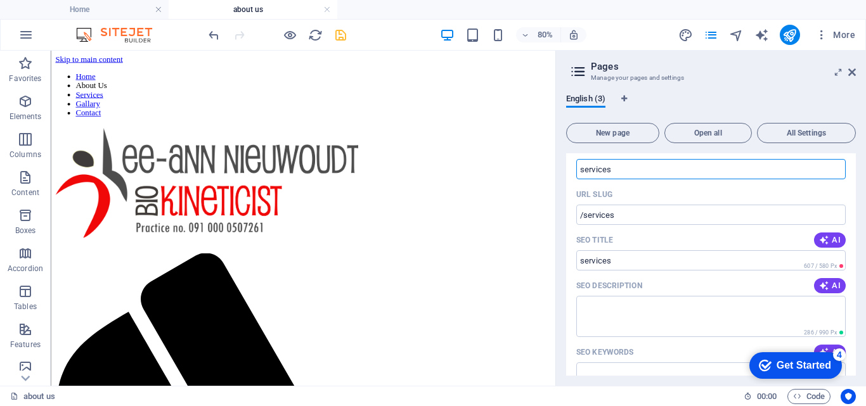
scroll to position [132, 0]
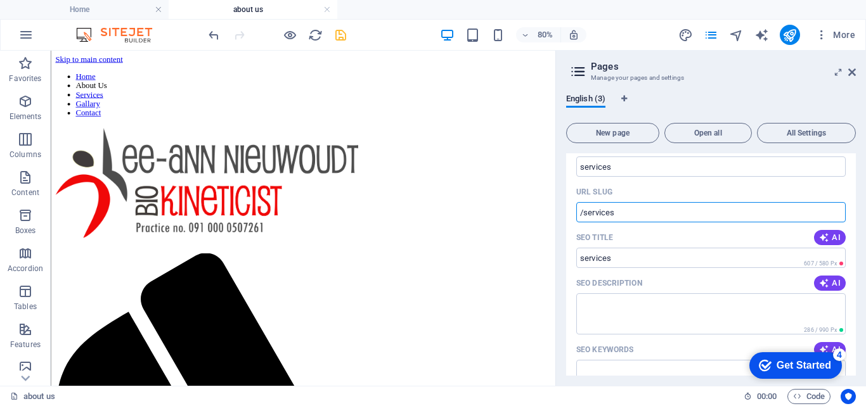
click at [731, 210] on input "/services" at bounding box center [710, 212] width 269 height 20
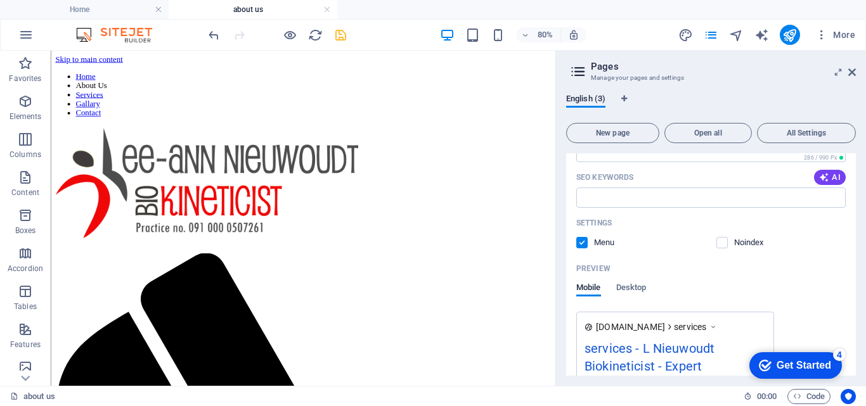
scroll to position [418, 0]
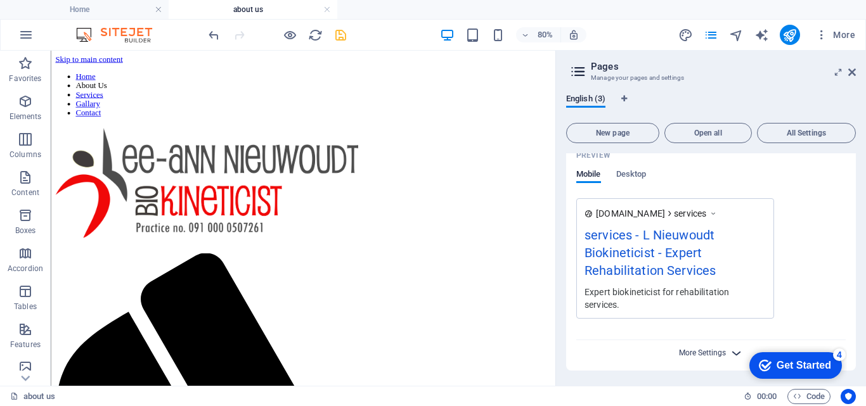
click at [714, 356] on span "More Settings" at bounding box center [702, 353] width 47 height 9
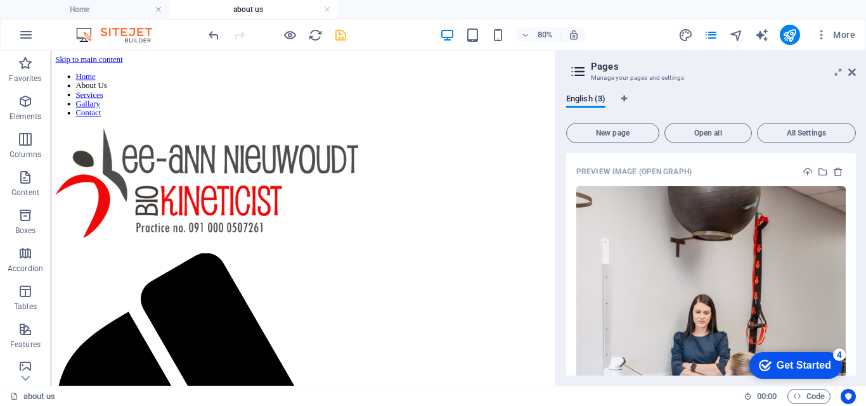
drag, startPoint x: 856, startPoint y: 294, endPoint x: 855, endPoint y: 328, distance: 34.2
click at [855, 328] on div "English (3) New page Open all All Settings Home /Home about us /about-us servic…" at bounding box center [711, 235] width 310 height 302
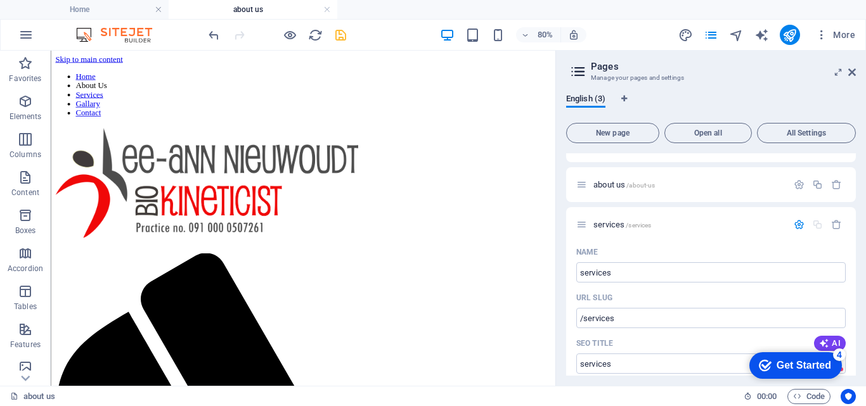
scroll to position [6, 0]
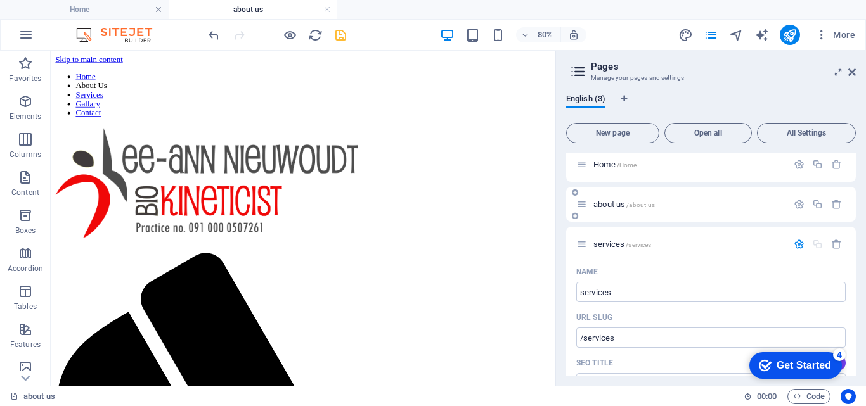
click at [603, 212] on div "about us /about-us" at bounding box center [711, 204] width 290 height 35
click at [603, 203] on span "about us /about-us" at bounding box center [623, 205] width 61 height 10
click at [850, 74] on icon at bounding box center [852, 72] width 8 height 10
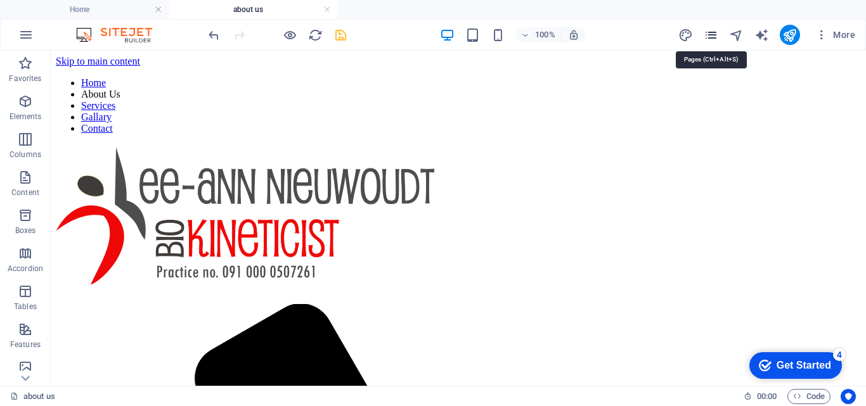
click at [714, 35] on icon "pages" at bounding box center [711, 35] width 15 height 15
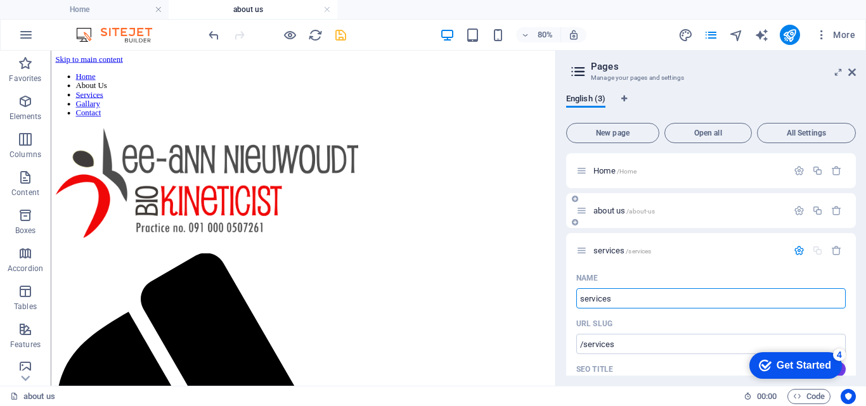
click at [583, 214] on icon at bounding box center [581, 210] width 11 height 11
click at [798, 212] on icon "button" at bounding box center [799, 210] width 11 height 11
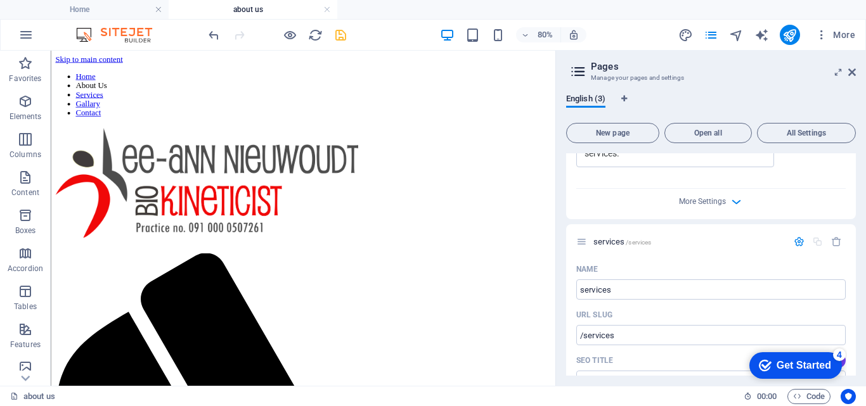
scroll to position [536, 0]
click at [796, 231] on icon "button" at bounding box center [799, 235] width 11 height 11
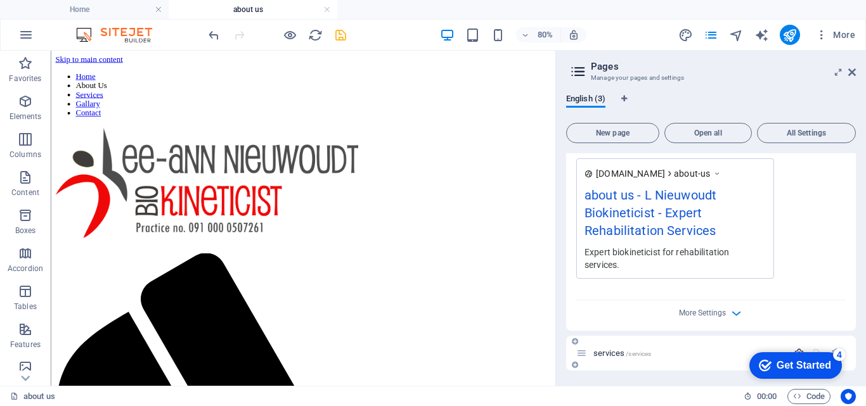
scroll to position [418, 0]
click at [729, 313] on icon "button" at bounding box center [736, 313] width 15 height 15
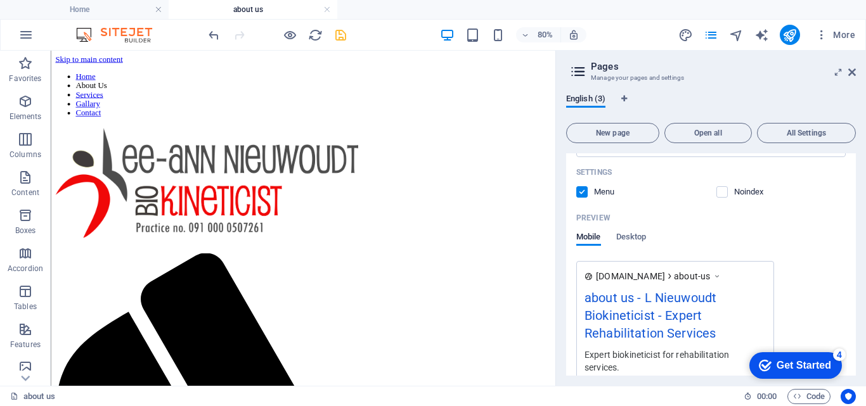
scroll to position [306, 0]
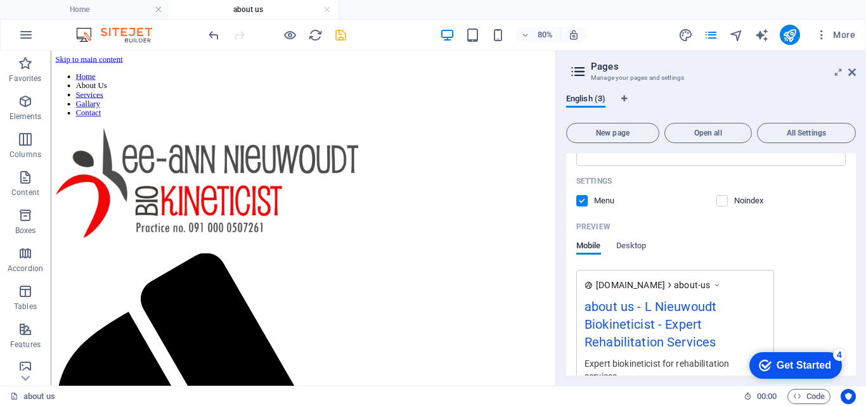
drag, startPoint x: 852, startPoint y: 251, endPoint x: 854, endPoint y: 243, distance: 8.5
click at [854, 243] on div "Home /Home about us /about-us Name about us ​ URL SLUG /about-us ​ SEO Title AI…" at bounding box center [711, 264] width 290 height 223
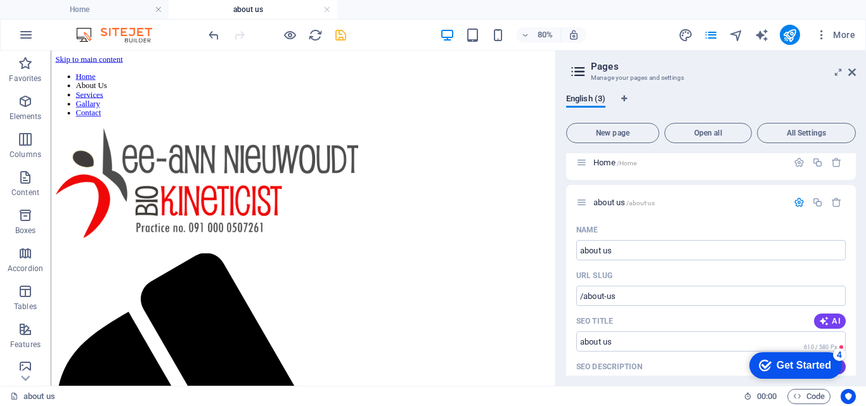
scroll to position [5, 0]
click at [574, 193] on icon at bounding box center [575, 194] width 6 height 8
click at [827, 207] on button "button" at bounding box center [836, 205] width 18 height 11
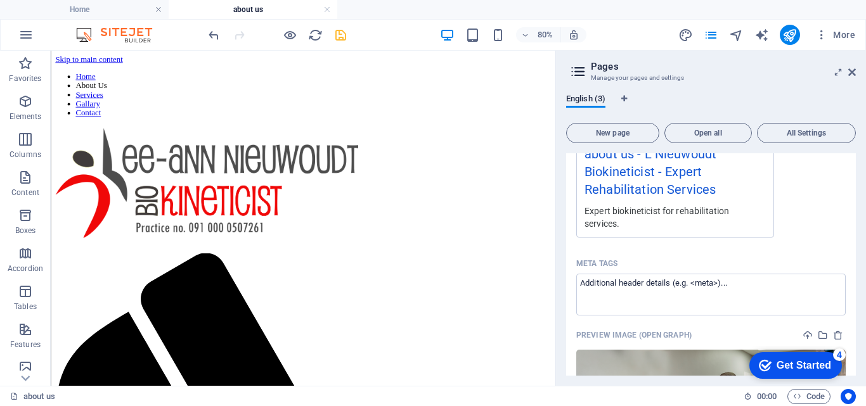
scroll to position [461, 0]
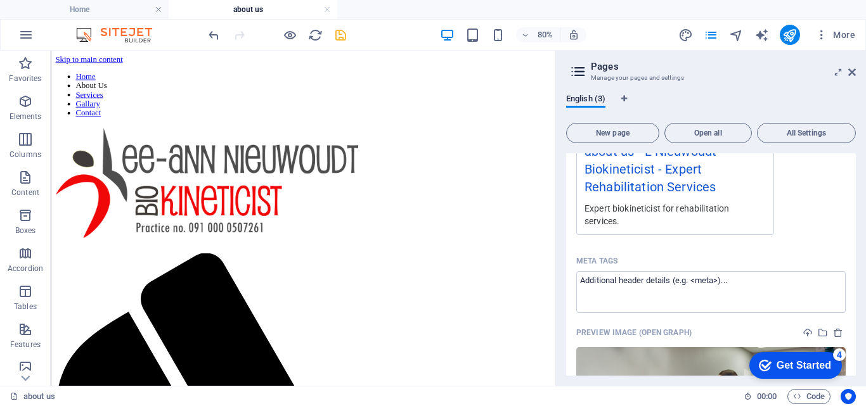
drag, startPoint x: 853, startPoint y: 302, endPoint x: 857, endPoint y: 297, distance: 6.7
click at [857, 297] on div "English (3) New page Open all All Settings Home /Home about us /about-us Name a…" at bounding box center [711, 235] width 310 height 302
drag, startPoint x: 857, startPoint y: 297, endPoint x: 853, endPoint y: 305, distance: 9.1
click at [853, 305] on div "English (3) New page Open all All Settings Home /Home about us /about-us Name a…" at bounding box center [711, 235] width 310 height 302
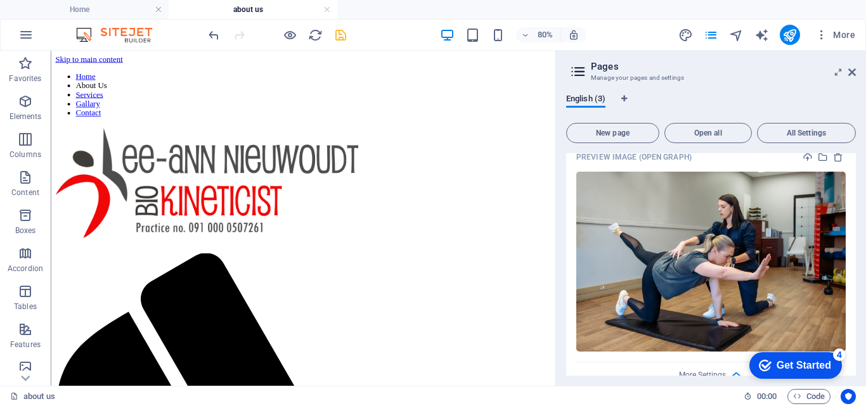
scroll to position [697, 0]
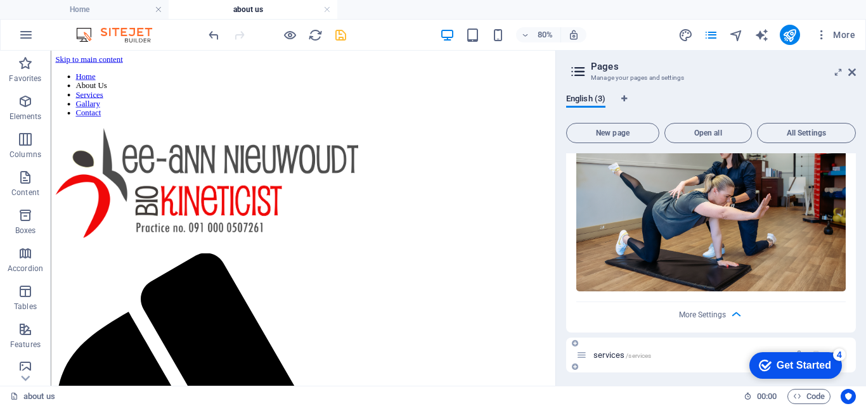
click at [583, 354] on icon at bounding box center [581, 355] width 11 height 11
click at [617, 354] on span "services /services" at bounding box center [622, 356] width 58 height 10
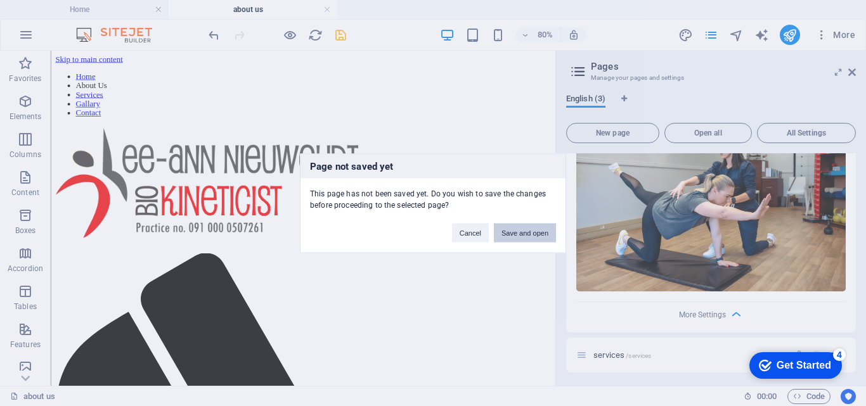
click at [534, 234] on button "Save and open" at bounding box center [525, 232] width 62 height 19
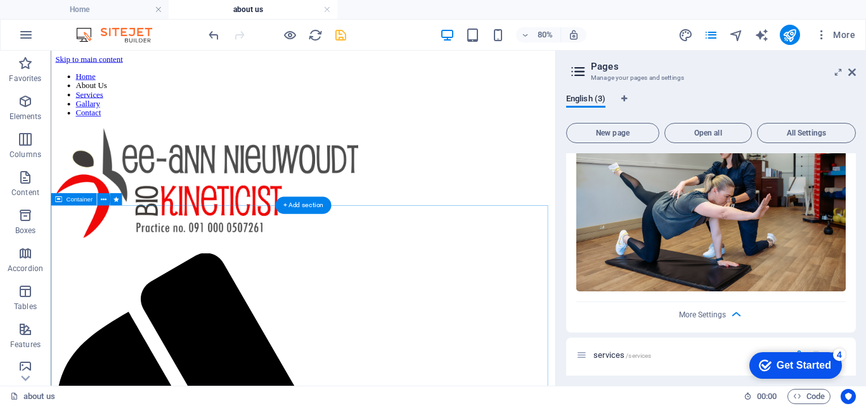
scroll to position [834, 0]
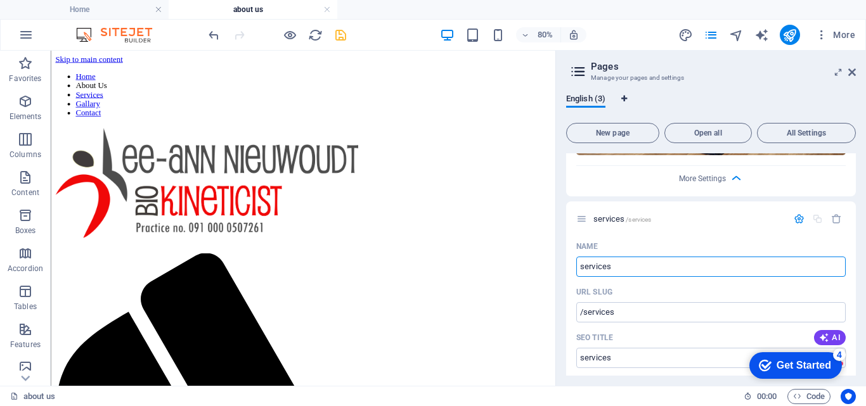
click at [623, 95] on icon "Language Tabs" at bounding box center [624, 99] width 6 height 8
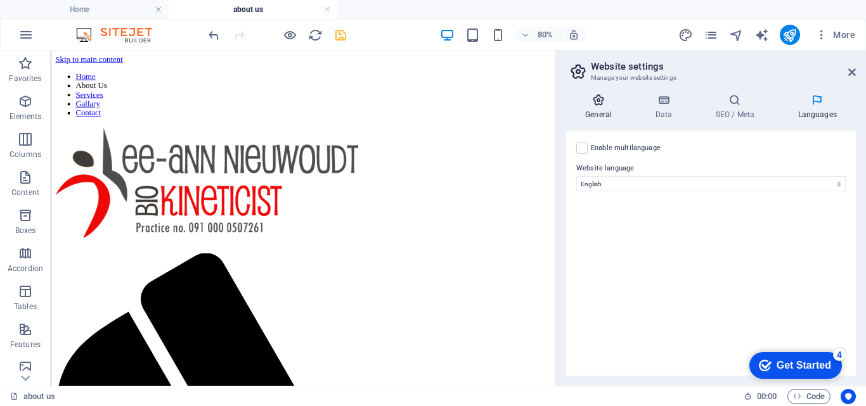
click at [600, 104] on icon at bounding box center [598, 100] width 65 height 13
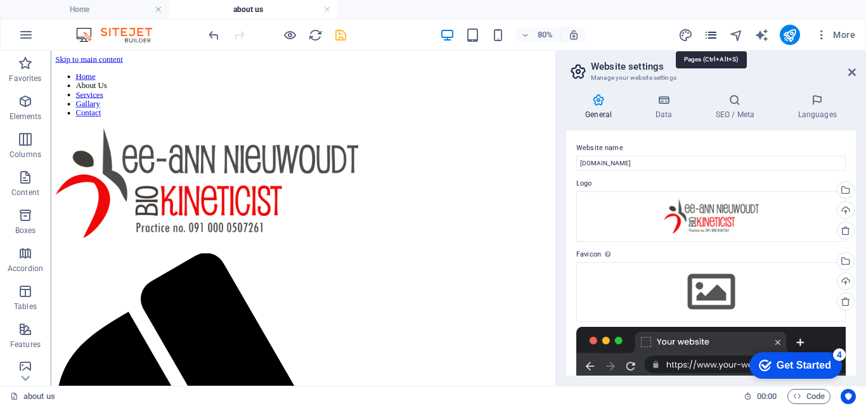
click at [713, 35] on icon "pages" at bounding box center [711, 35] width 15 height 15
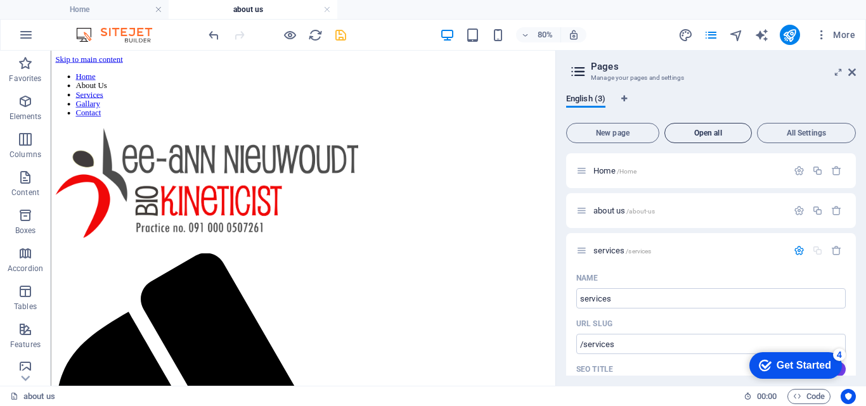
click at [703, 125] on button "Open all" at bounding box center [707, 133] width 87 height 20
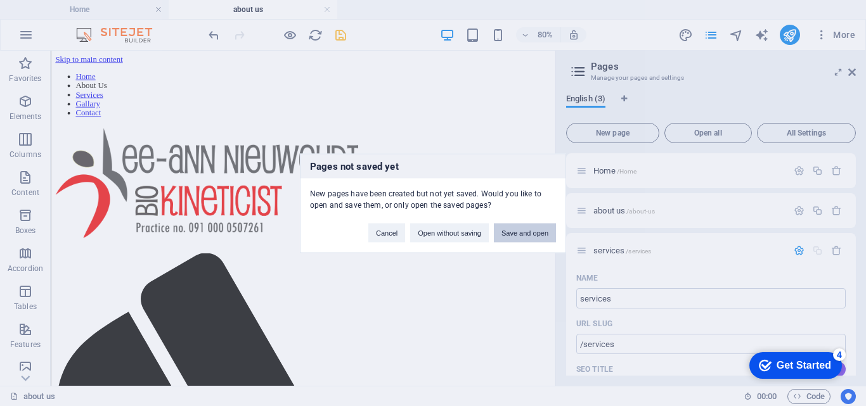
click at [520, 233] on button "Save and open" at bounding box center [525, 232] width 62 height 19
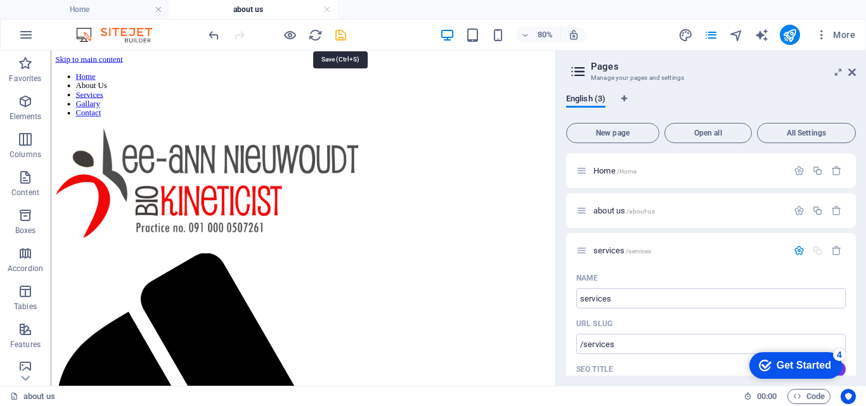
click at [339, 37] on icon "save" at bounding box center [340, 35] width 15 height 15
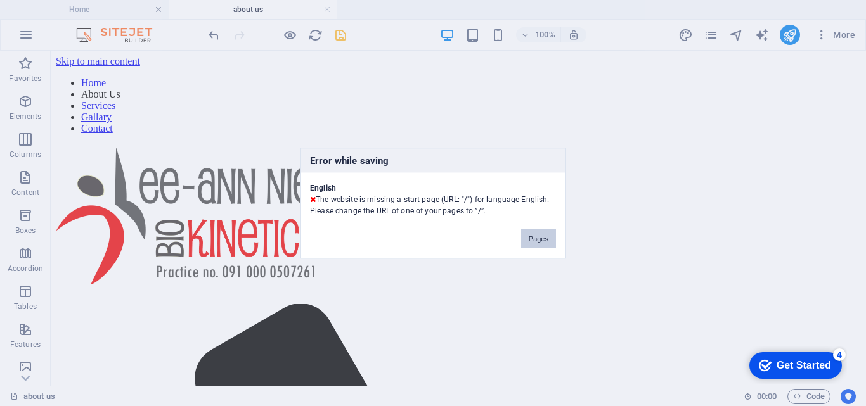
click at [528, 241] on button "Pages" at bounding box center [538, 238] width 35 height 19
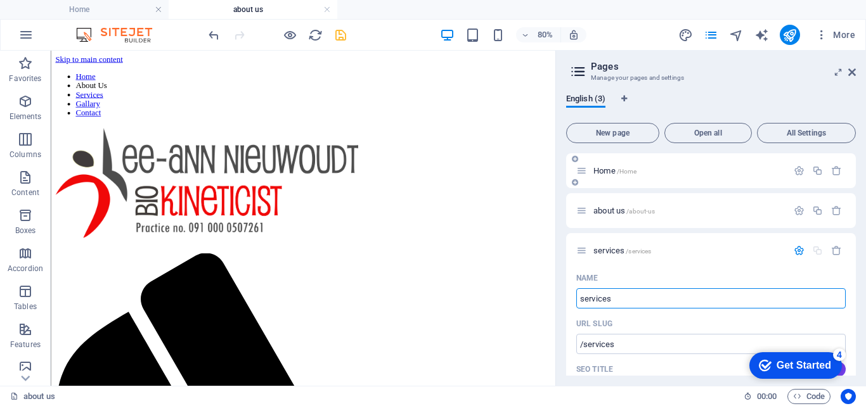
click at [583, 172] on icon at bounding box center [581, 170] width 11 height 11
click at [799, 171] on icon "button" at bounding box center [799, 170] width 11 height 11
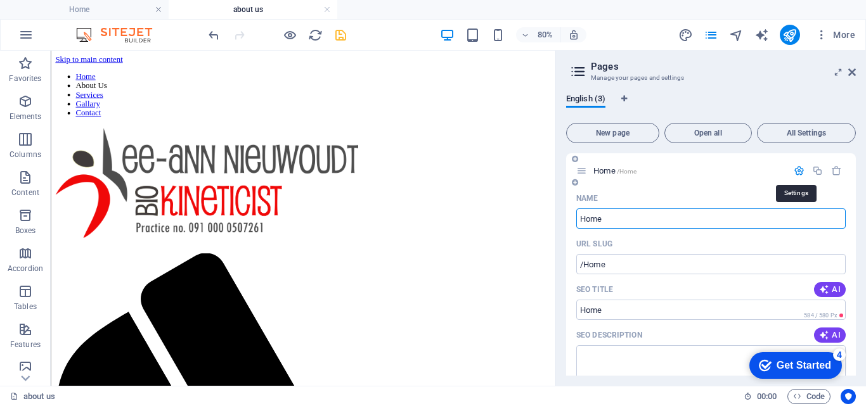
click at [799, 171] on icon "button" at bounding box center [799, 170] width 11 height 11
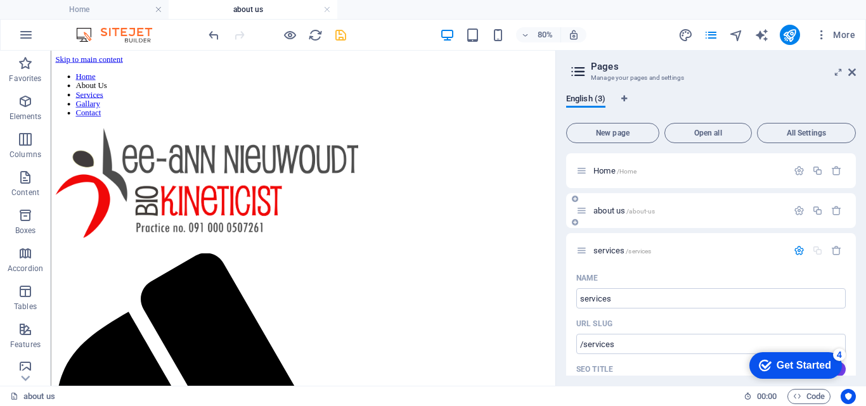
click at [798, 205] on div at bounding box center [818, 211] width 56 height 14
click at [796, 209] on icon "button" at bounding box center [799, 210] width 11 height 11
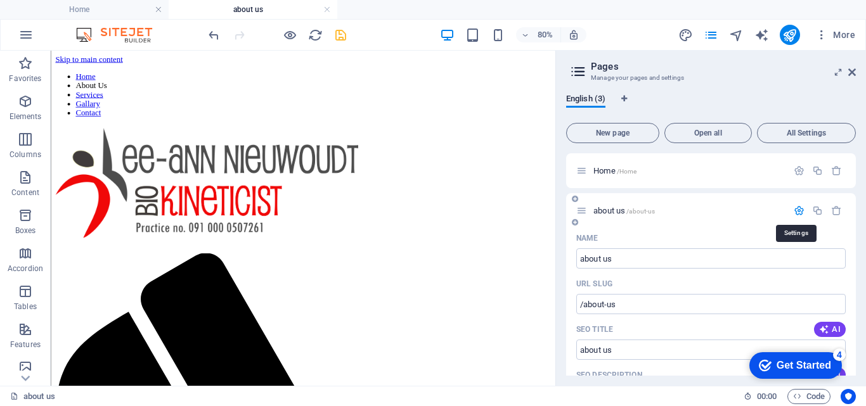
click at [796, 209] on icon "button" at bounding box center [799, 210] width 11 height 11
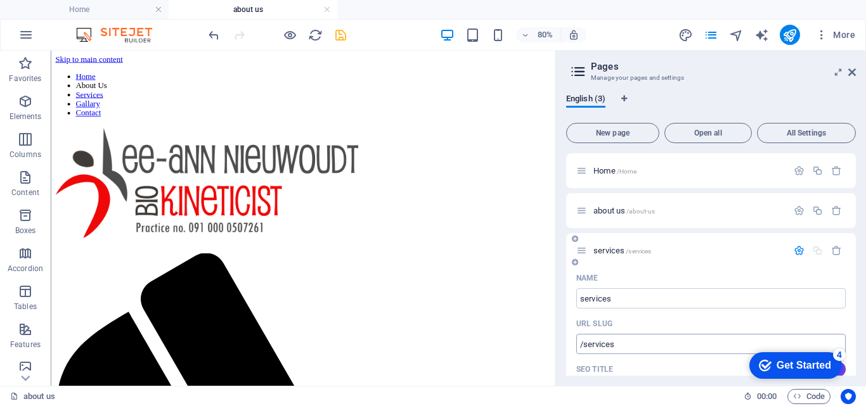
click at [584, 345] on input "/services" at bounding box center [710, 344] width 269 height 20
click at [794, 249] on icon "button" at bounding box center [799, 250] width 11 height 11
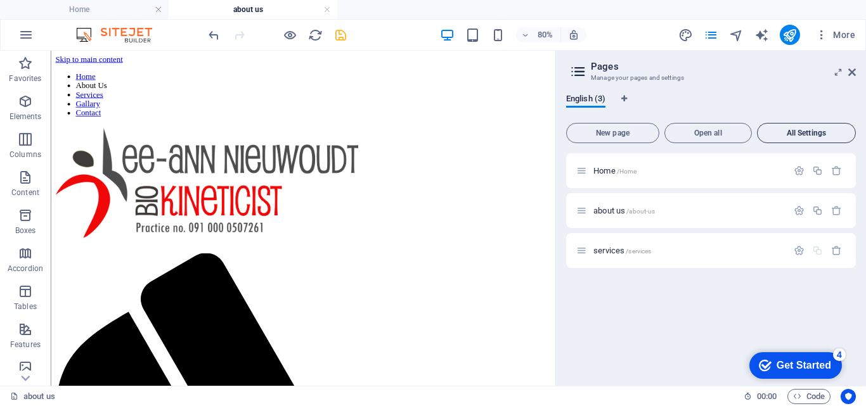
click at [805, 131] on span "All Settings" at bounding box center [806, 133] width 87 height 8
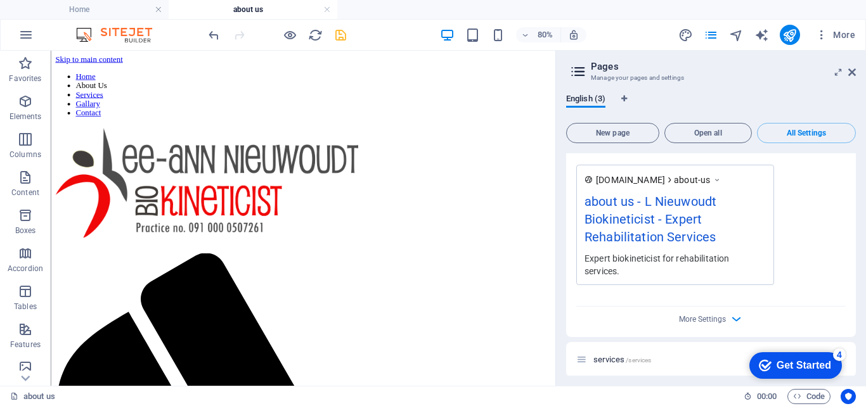
scroll to position [939, 0]
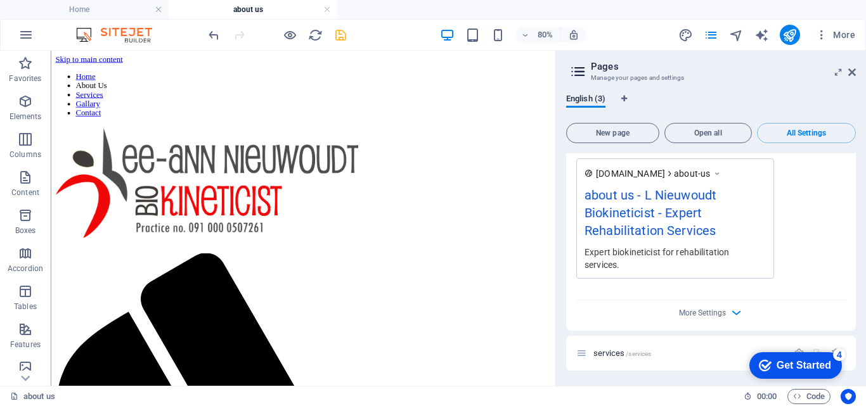
drag, startPoint x: 856, startPoint y: 366, endPoint x: 848, endPoint y: 286, distance: 80.9
click at [848, 286] on div "English (3) New page Open all All Settings Home /Home Name Home ​ URL SLUG /Hom…" at bounding box center [711, 235] width 310 height 302
click at [846, 76] on header "Pages Manage your pages and settings" at bounding box center [712, 67] width 287 height 33
click at [853, 70] on icon at bounding box center [852, 72] width 8 height 10
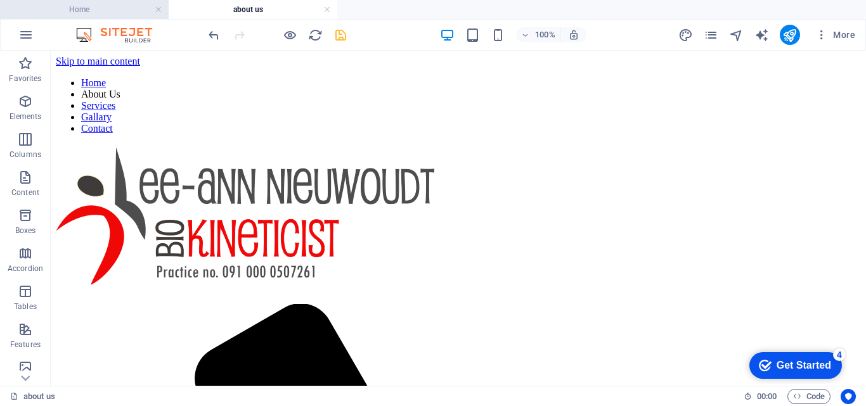
click at [107, 4] on h4 "Home" at bounding box center [84, 10] width 169 height 14
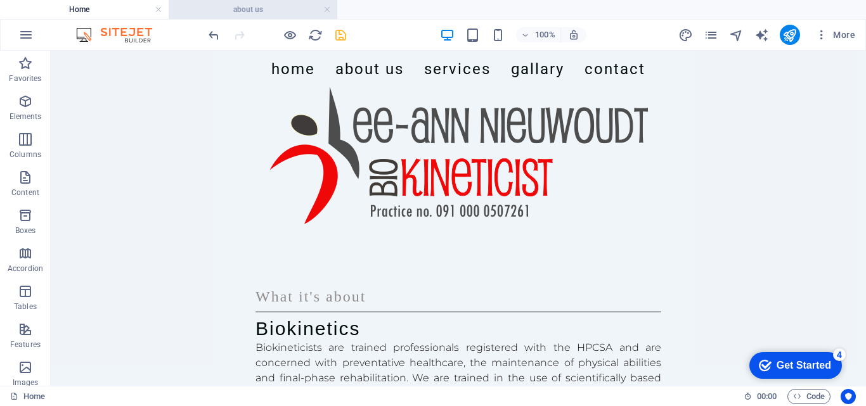
click at [240, 13] on h4 "about us" at bounding box center [253, 10] width 169 height 14
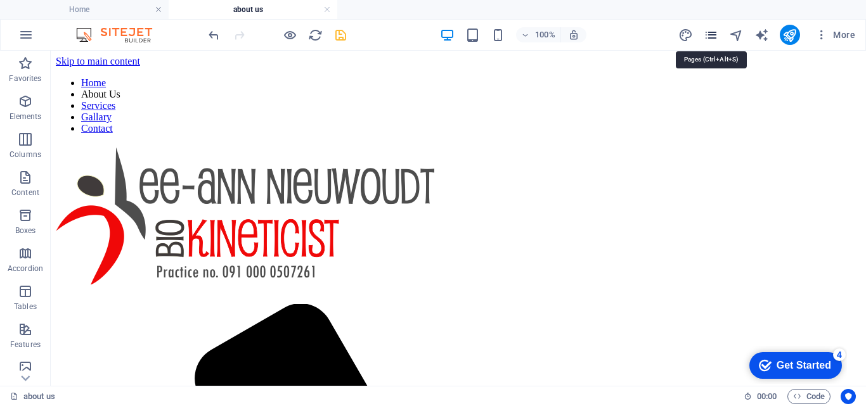
click at [710, 35] on icon "pages" at bounding box center [711, 35] width 15 height 15
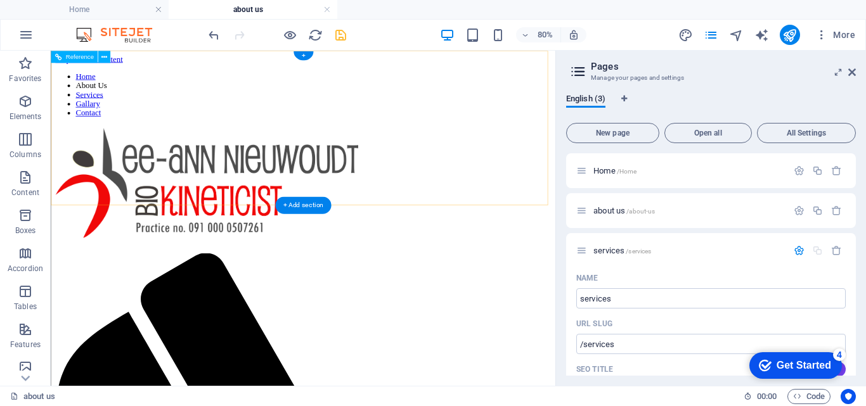
click at [337, 134] on nav "Home About Us Services Gallary Contact" at bounding box center [366, 105] width 621 height 57
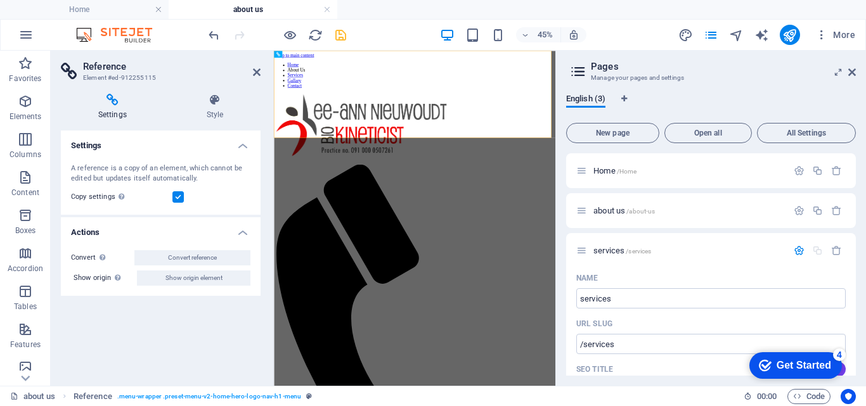
click at [238, 150] on h4 "Settings" at bounding box center [161, 142] width 200 height 23
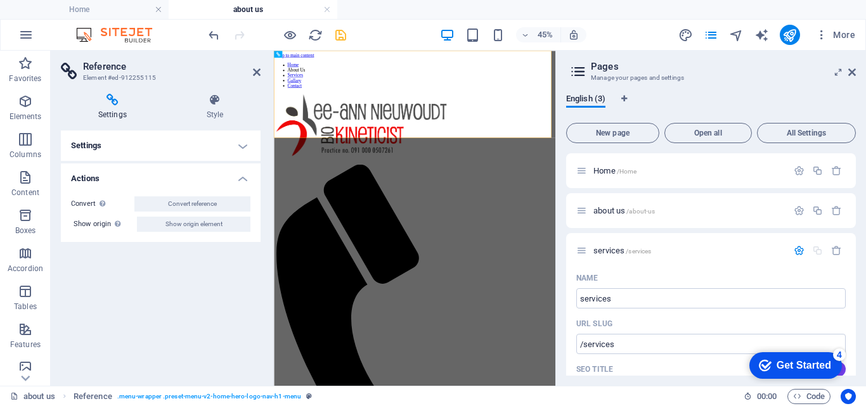
click at [242, 174] on h4 "Actions" at bounding box center [161, 175] width 200 height 23
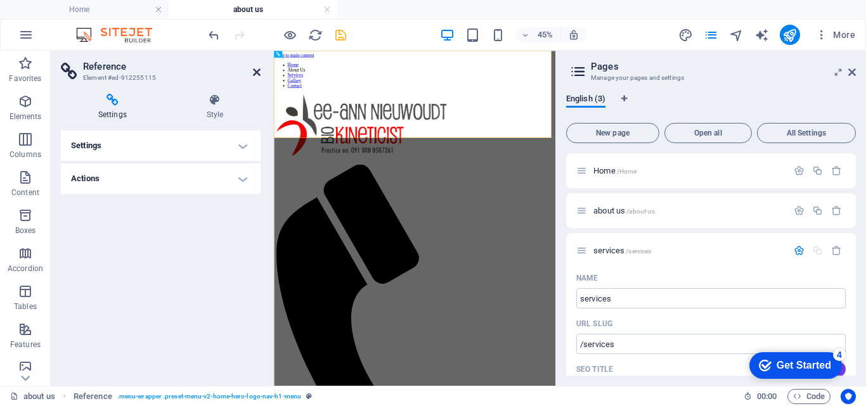
click at [258, 69] on icon at bounding box center [257, 72] width 8 height 10
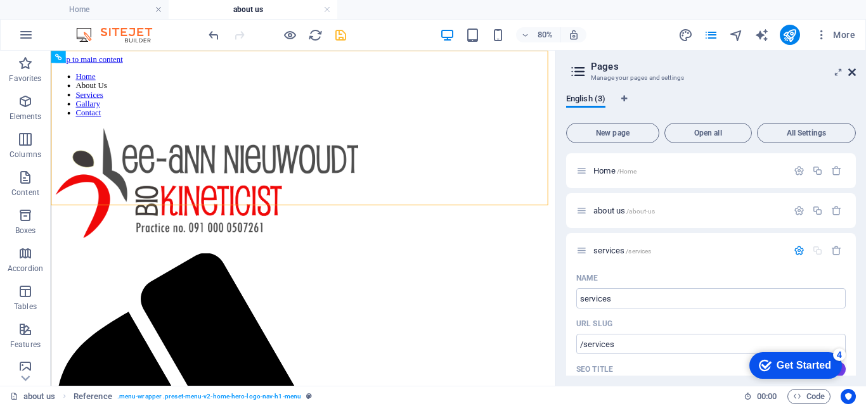
click at [855, 69] on icon at bounding box center [852, 72] width 8 height 10
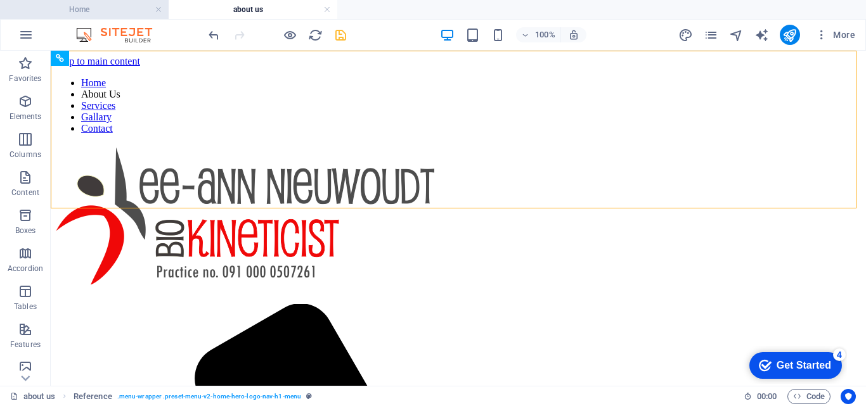
click at [72, 8] on h4 "Home" at bounding box center [84, 10] width 169 height 14
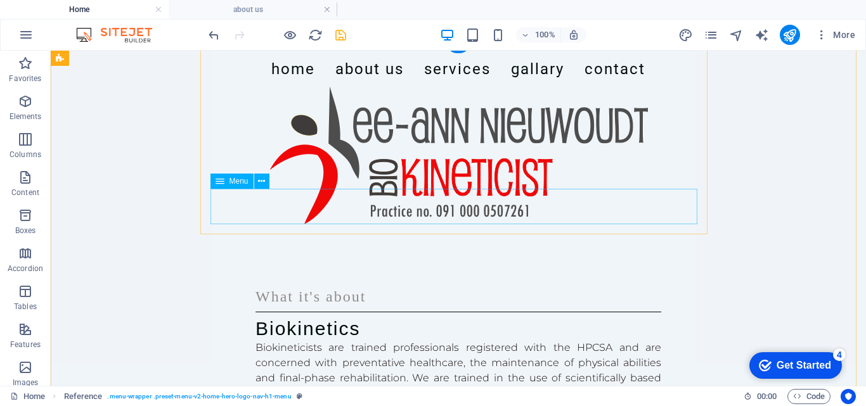
click at [460, 87] on nav "Home About Us Services Gallary Contact" at bounding box center [458, 68] width 487 height 35
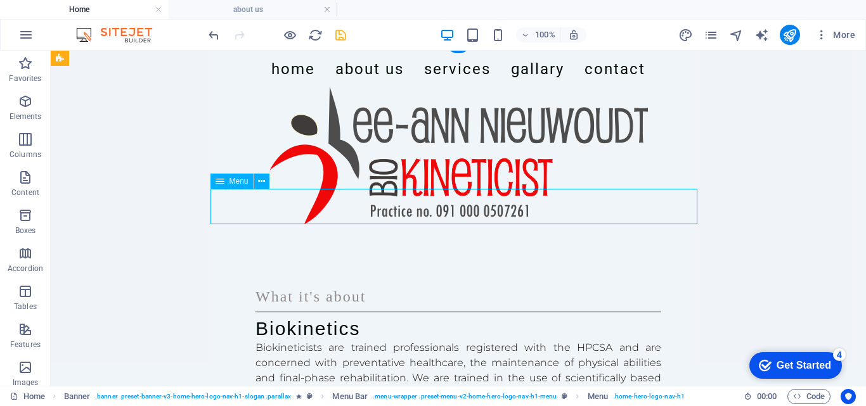
click at [460, 87] on nav "Home About Us Services Gallary Contact" at bounding box center [458, 68] width 487 height 35
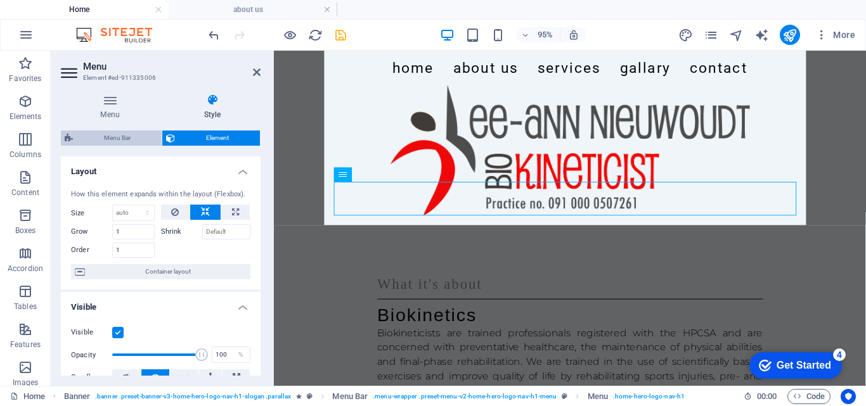
click at [113, 138] on span "Menu Bar" at bounding box center [117, 138] width 81 height 15
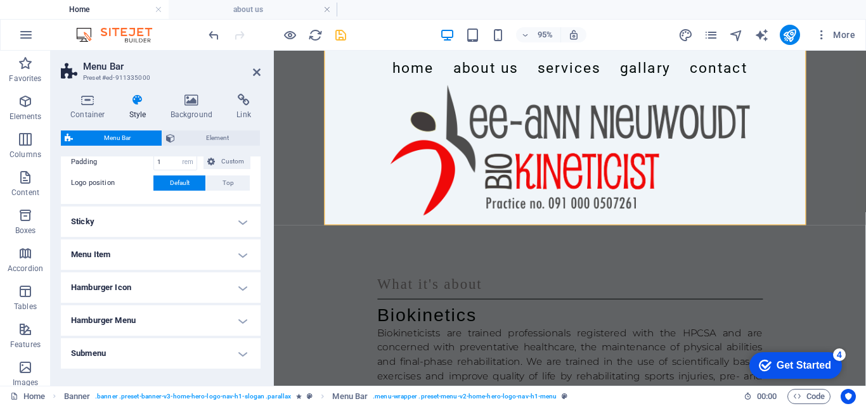
scroll to position [311, 0]
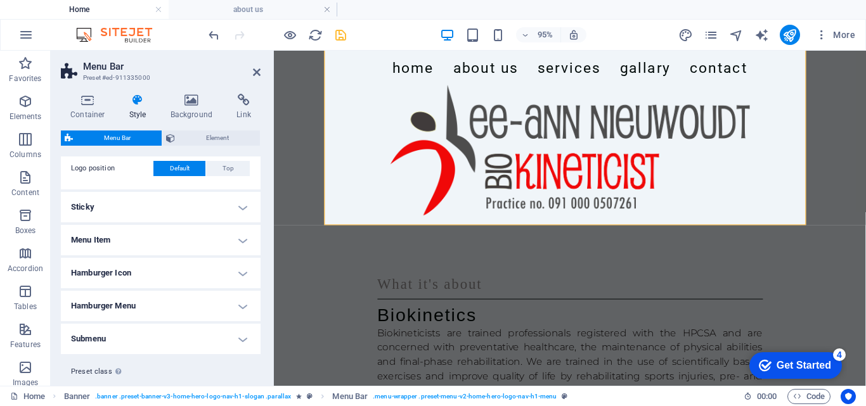
click at [235, 302] on h4 "Hamburger Menu" at bounding box center [161, 306] width 200 height 30
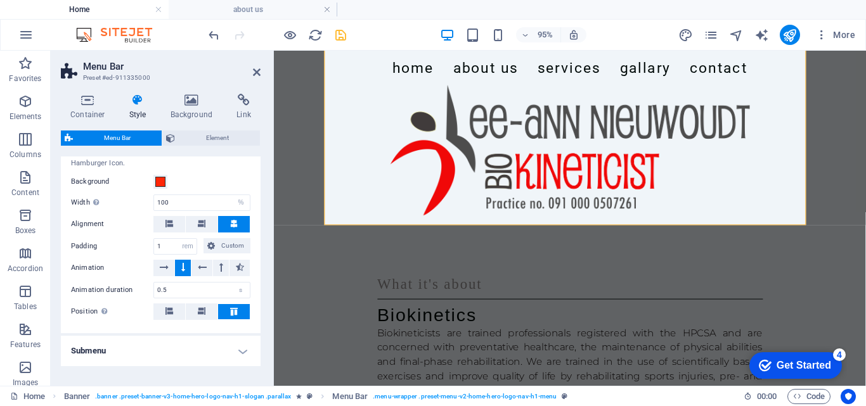
scroll to position [530, 0]
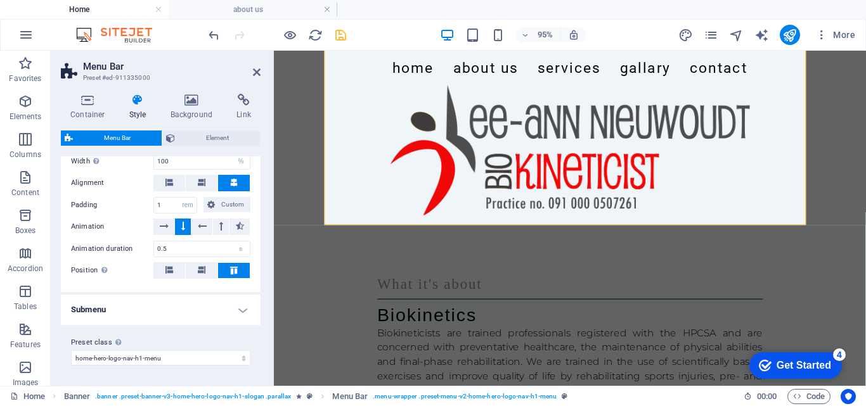
click at [239, 307] on h4 "Submenu" at bounding box center [161, 310] width 200 height 30
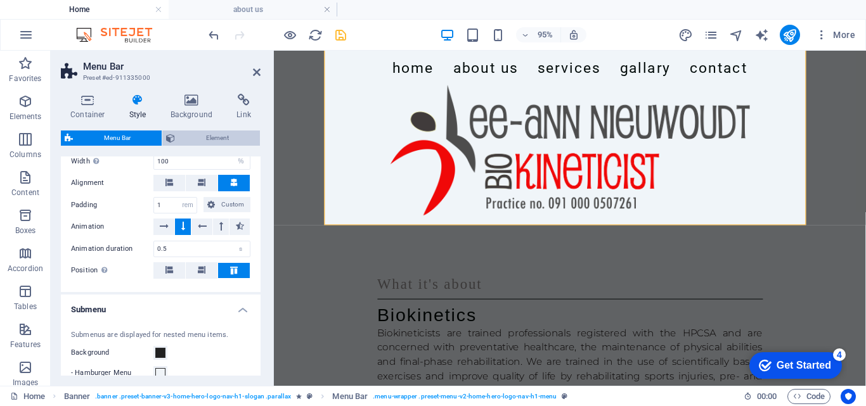
click at [219, 137] on span "Element" at bounding box center [217, 138] width 77 height 15
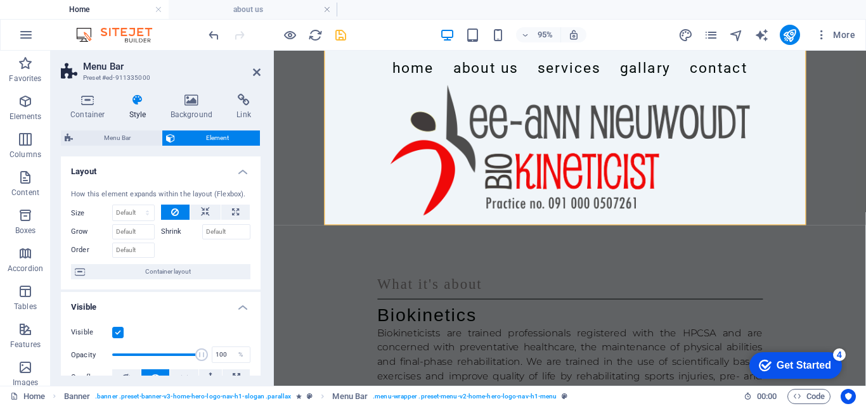
click at [238, 166] on h4 "Layout" at bounding box center [161, 168] width 200 height 23
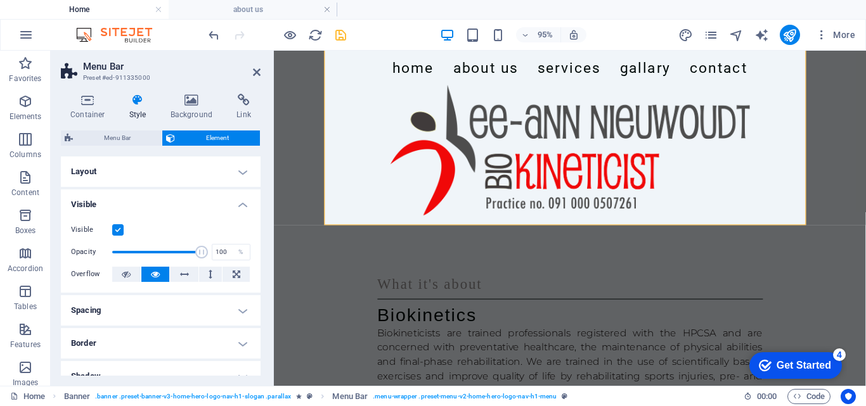
click at [238, 202] on h4 "Visible" at bounding box center [161, 201] width 200 height 23
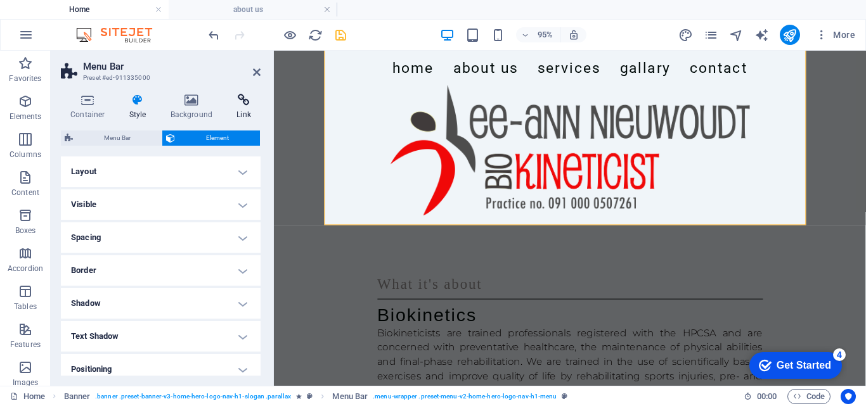
click at [245, 100] on icon at bounding box center [244, 100] width 34 height 13
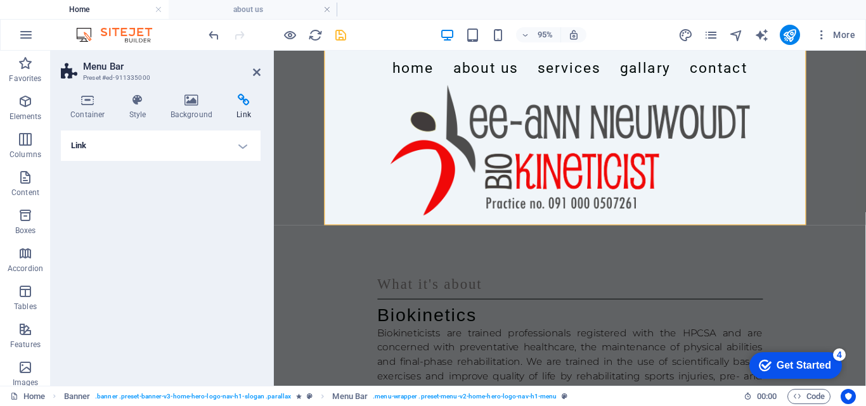
click at [243, 141] on h4 "Link" at bounding box center [161, 146] width 200 height 30
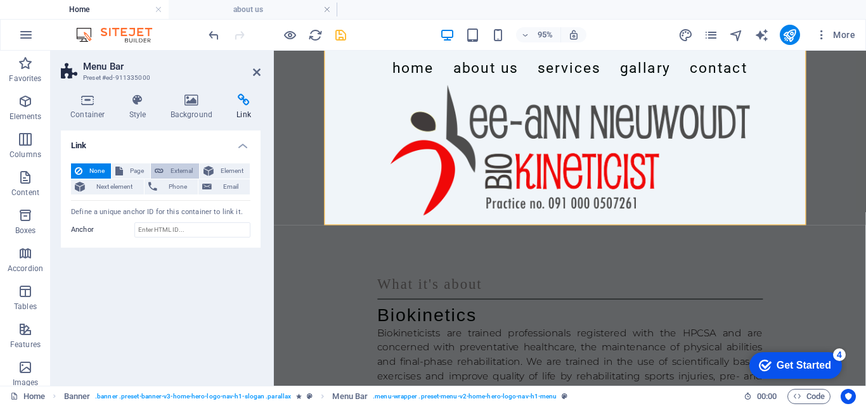
click at [181, 169] on span "External" at bounding box center [181, 171] width 28 height 15
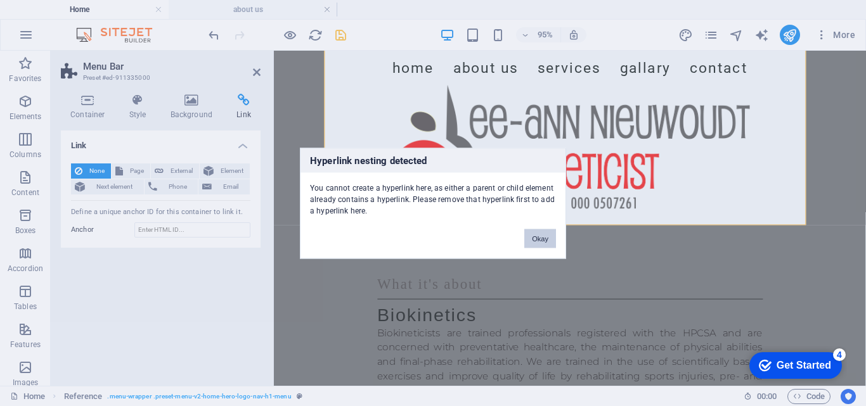
click at [536, 231] on button "Okay" at bounding box center [540, 238] width 32 height 19
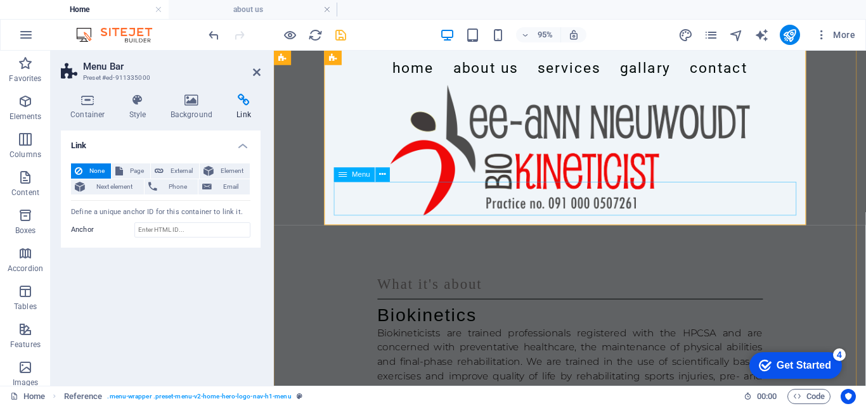
click at [574, 87] on nav "Home About Us Services Gallary Contact" at bounding box center [585, 68] width 487 height 35
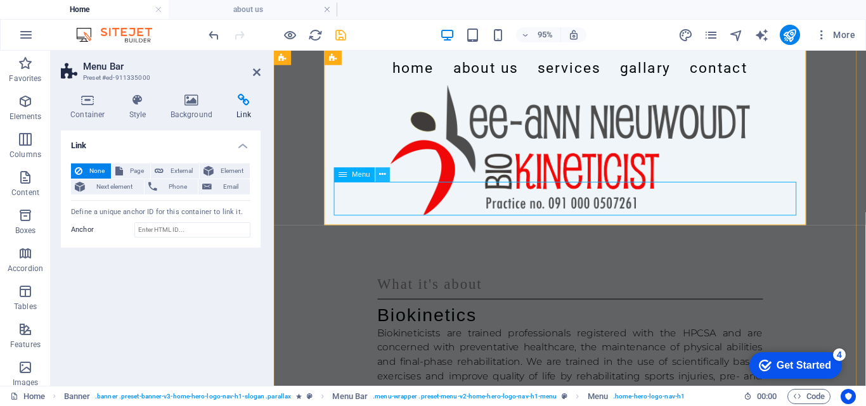
click at [384, 174] on icon at bounding box center [383, 175] width 6 height 13
click at [382, 174] on icon at bounding box center [383, 175] width 6 height 13
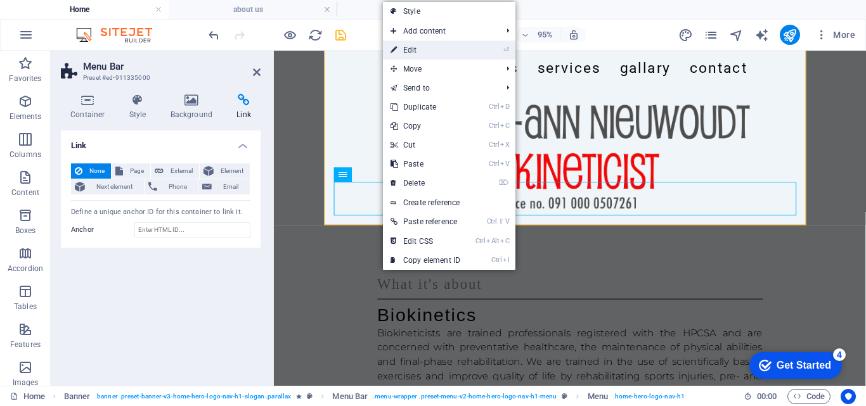
click at [413, 52] on link "⏎ Edit" at bounding box center [425, 50] width 85 height 19
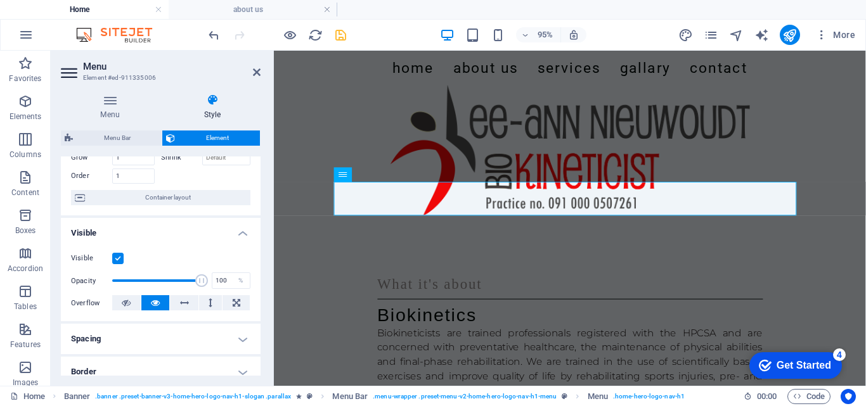
scroll to position [0, 0]
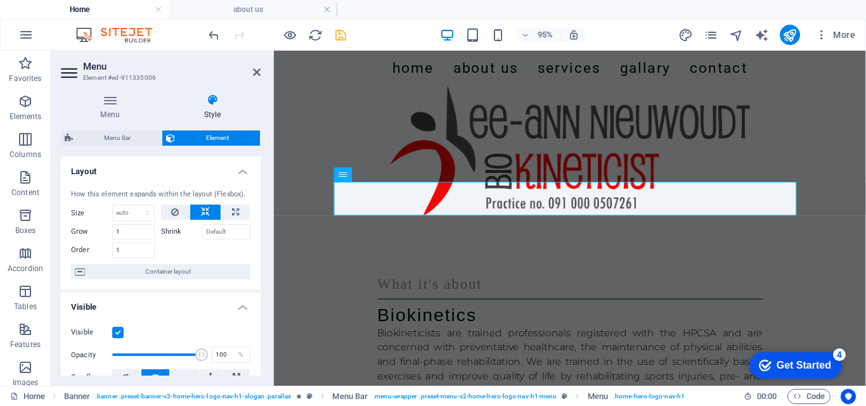
click at [207, 116] on h4 "Style" at bounding box center [212, 107] width 96 height 27
click at [115, 115] on h4 "Menu" at bounding box center [112, 107] width 103 height 27
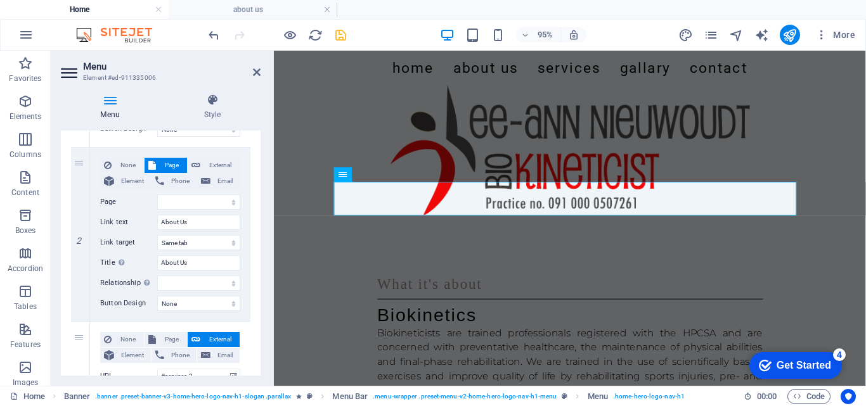
scroll to position [283, 0]
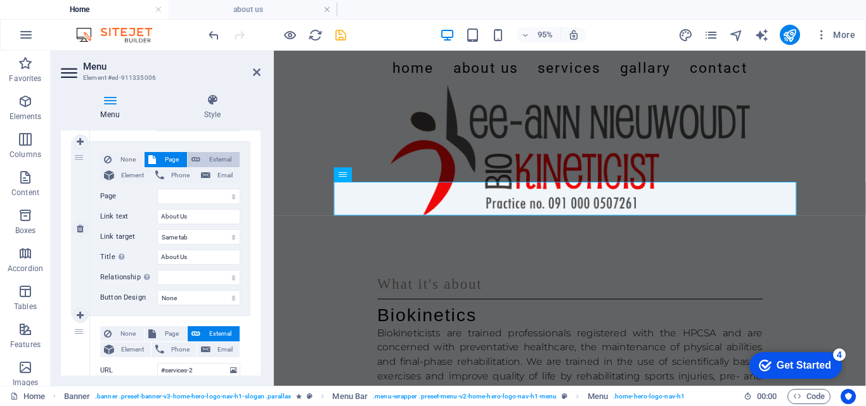
click at [210, 157] on span "External" at bounding box center [220, 159] width 32 height 15
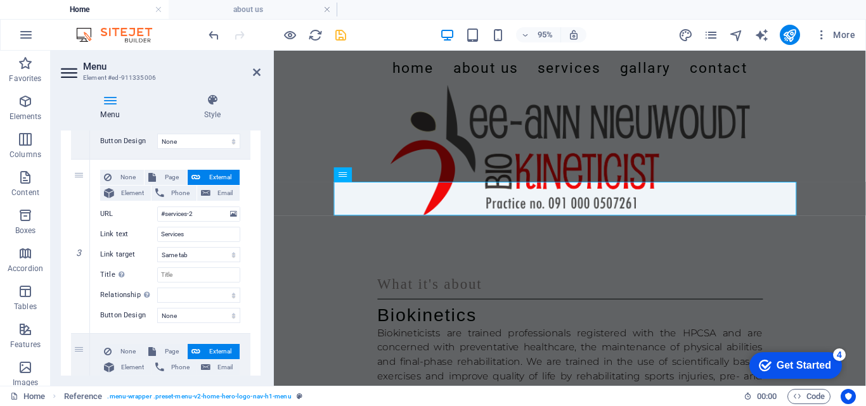
scroll to position [442, 0]
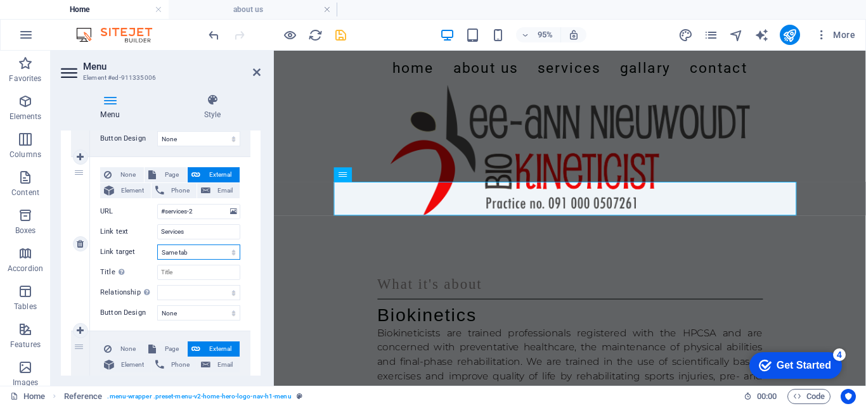
click at [229, 253] on select "New tab Same tab Overlay" at bounding box center [198, 252] width 83 height 15
click at [244, 274] on div "None Page External Element Phone Email Page Home about us services Element URL …" at bounding box center [170, 244] width 160 height 174
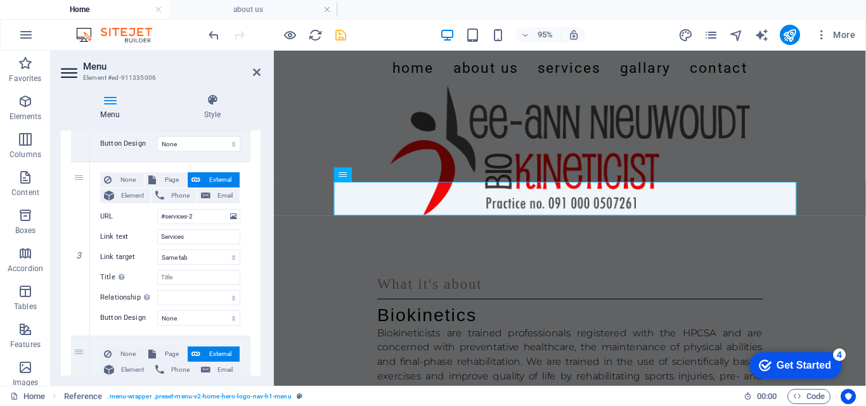
drag, startPoint x: 257, startPoint y: 269, endPoint x: 258, endPoint y: 242, distance: 27.9
click at [258, 242] on div "Menu Auto Custom Create custom menu items for this menu. Recommended for one-pa…" at bounding box center [161, 253] width 200 height 245
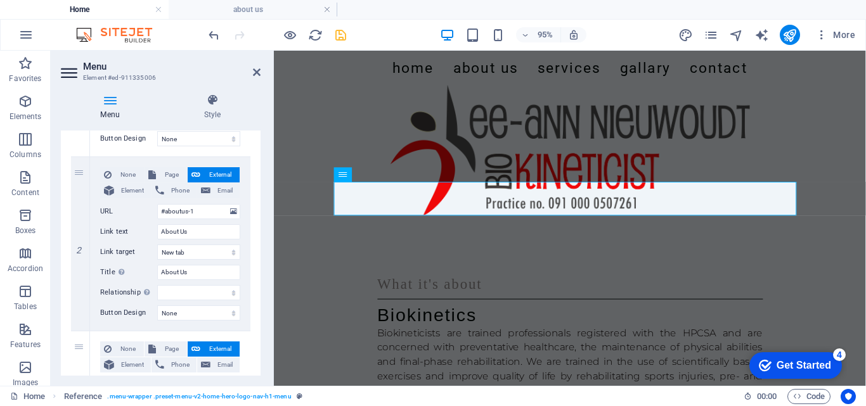
scroll to position [270, 0]
click at [165, 175] on span "Page" at bounding box center [171, 172] width 23 height 15
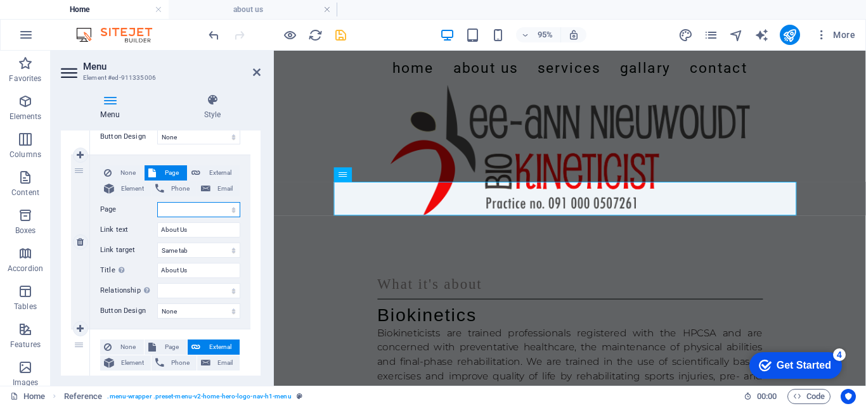
click at [184, 212] on select "Home about us services" at bounding box center [198, 209] width 83 height 15
click at [157, 202] on select "Home about us services" at bounding box center [198, 209] width 83 height 15
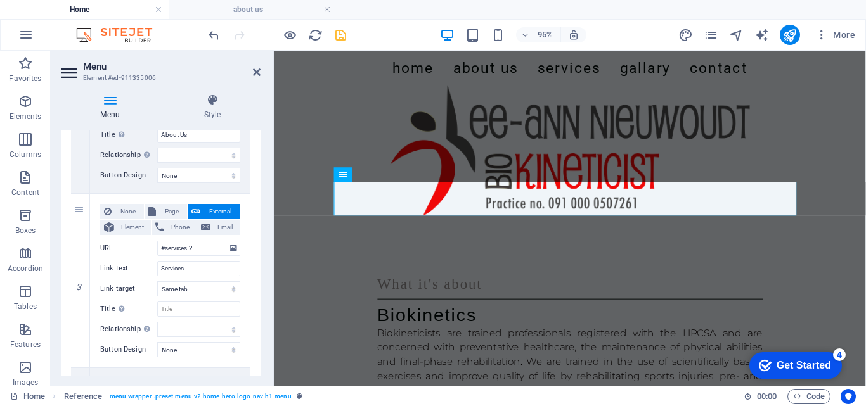
scroll to position [408, 0]
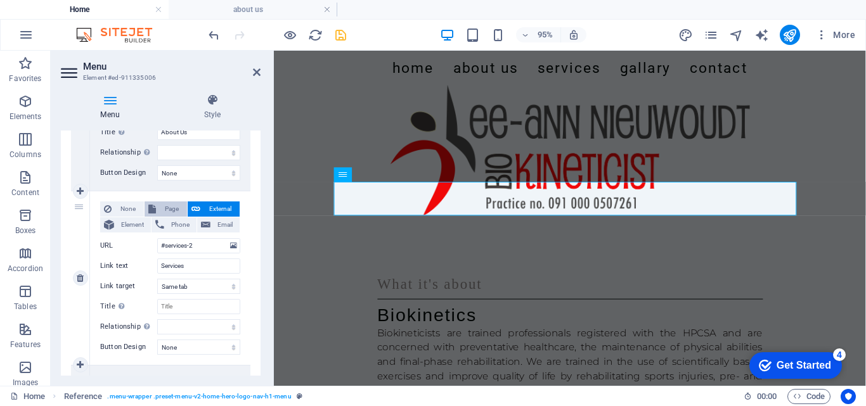
click at [175, 211] on span "Page" at bounding box center [171, 209] width 23 height 15
click at [179, 246] on select "Home about us services" at bounding box center [198, 245] width 83 height 15
click at [157, 238] on select "Home about us services" at bounding box center [198, 245] width 83 height 15
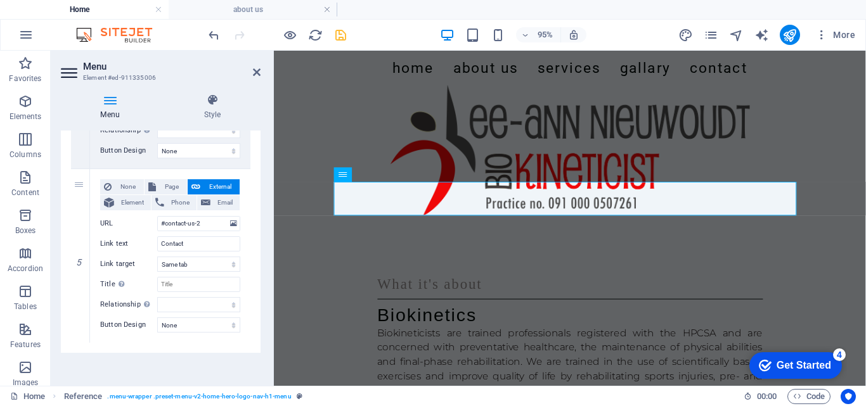
scroll to position [782, 0]
click at [218, 109] on h4 "Style" at bounding box center [212, 107] width 96 height 27
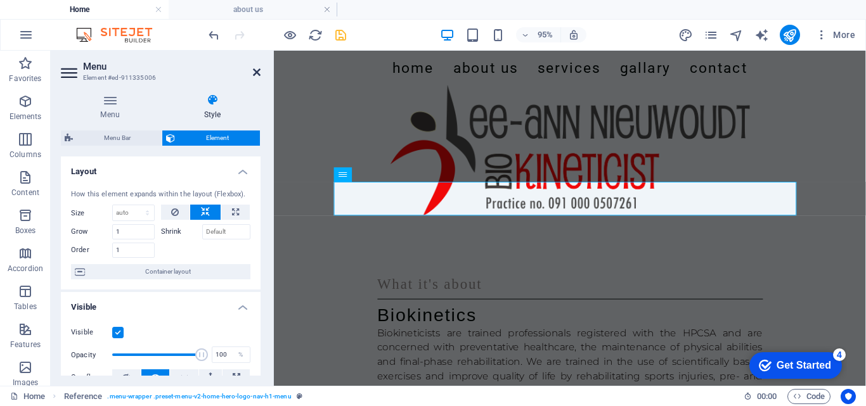
click at [257, 68] on icon at bounding box center [257, 72] width 8 height 10
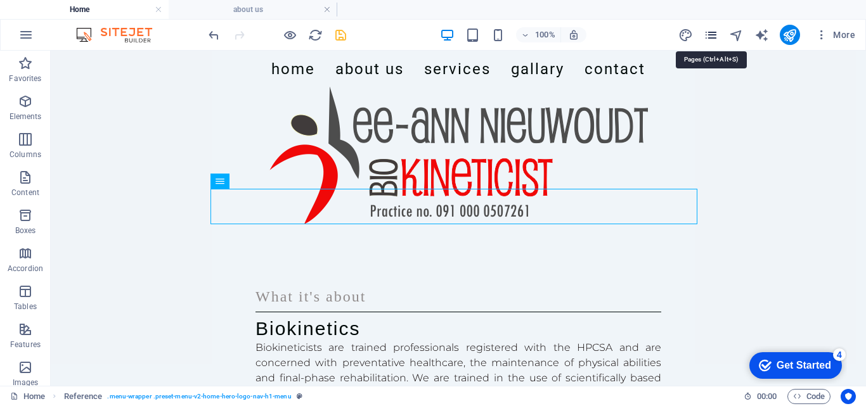
click at [712, 34] on icon "pages" at bounding box center [711, 35] width 15 height 15
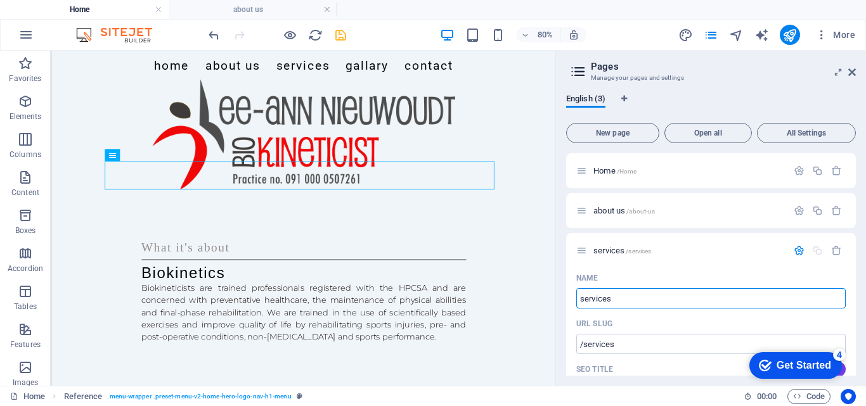
click at [581, 72] on icon at bounding box center [578, 72] width 19 height 18
click at [607, 67] on h2 "Pages" at bounding box center [723, 66] width 265 height 11
click at [795, 249] on icon "button" at bounding box center [799, 250] width 11 height 11
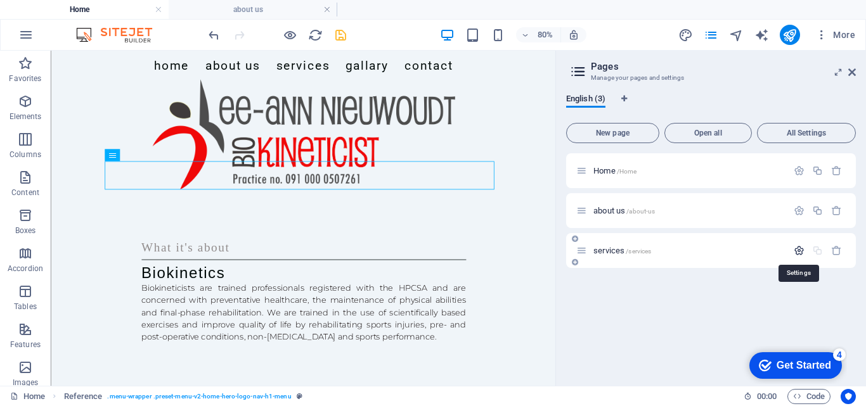
click at [795, 249] on icon "button" at bounding box center [799, 250] width 11 height 11
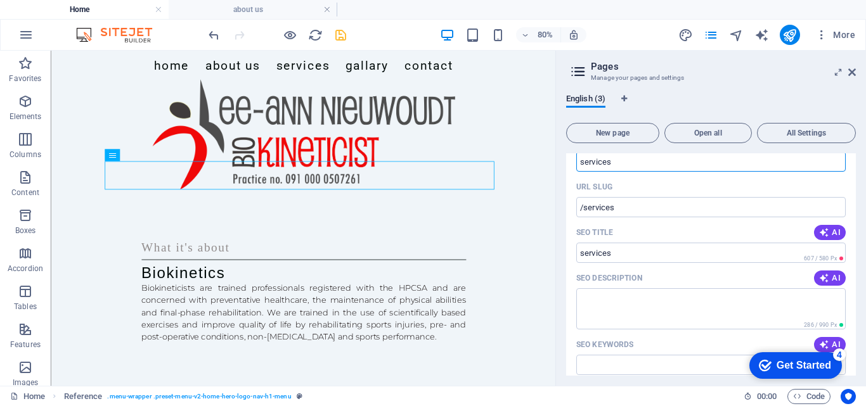
scroll to position [139, 0]
click at [853, 62] on h2 "Pages" at bounding box center [723, 66] width 265 height 11
click at [855, 71] on icon at bounding box center [852, 72] width 8 height 10
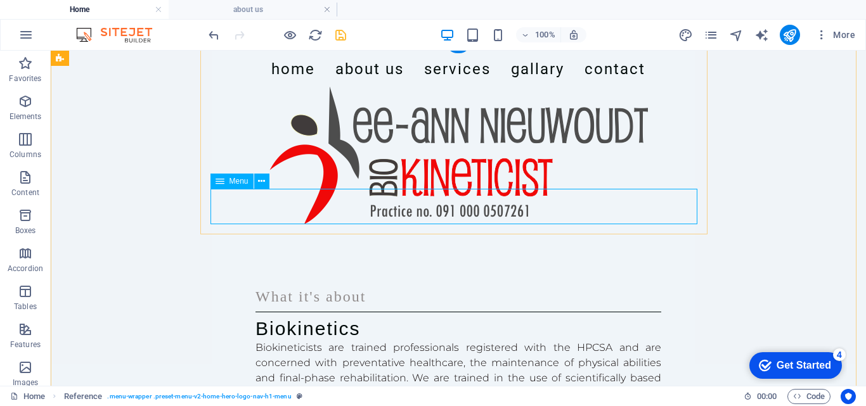
click at [267, 87] on nav "Home About Us Services Gallary Contact" at bounding box center [458, 68] width 487 height 35
click at [262, 178] on icon at bounding box center [261, 181] width 7 height 13
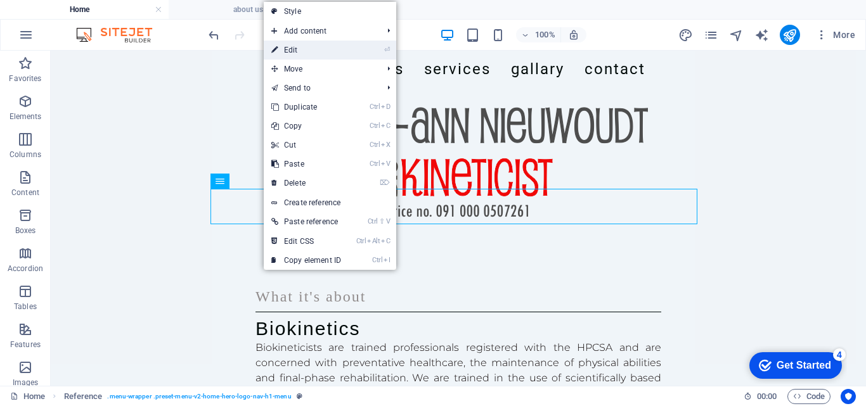
click at [301, 51] on link "⏎ Edit" at bounding box center [306, 50] width 85 height 19
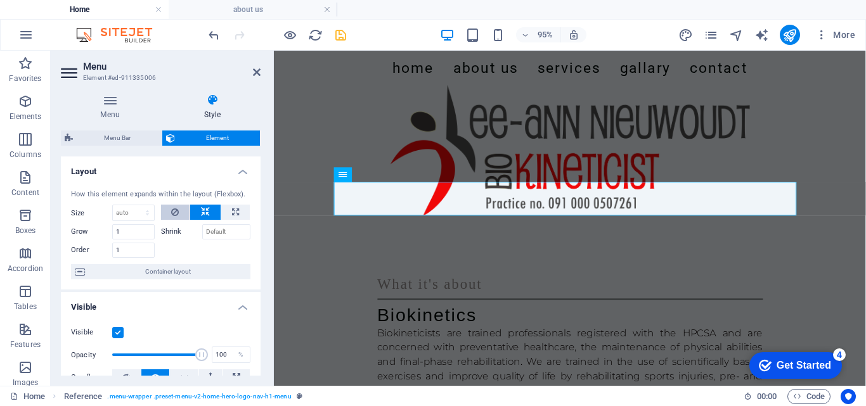
drag, startPoint x: 256, startPoint y: 224, endPoint x: 186, endPoint y: 219, distance: 70.0
click at [186, 219] on div "How this element expands within the layout (Flexbox). Size Default auto px % 1/…" at bounding box center [161, 234] width 200 height 111
click at [118, 115] on h4 "Menu" at bounding box center [112, 107] width 103 height 27
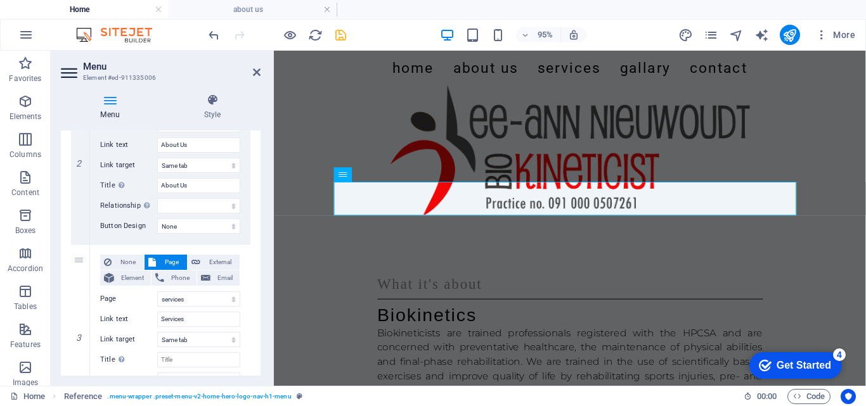
scroll to position [363, 0]
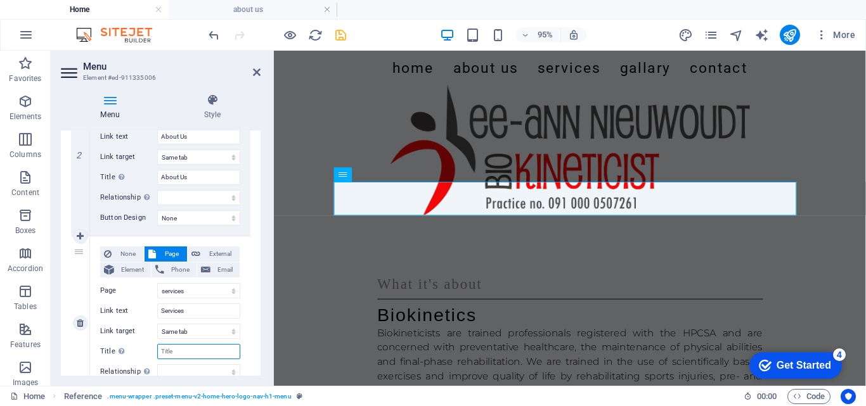
click at [199, 354] on input "Title Additional link description, should not be the same as the link text. The…" at bounding box center [198, 351] width 83 height 15
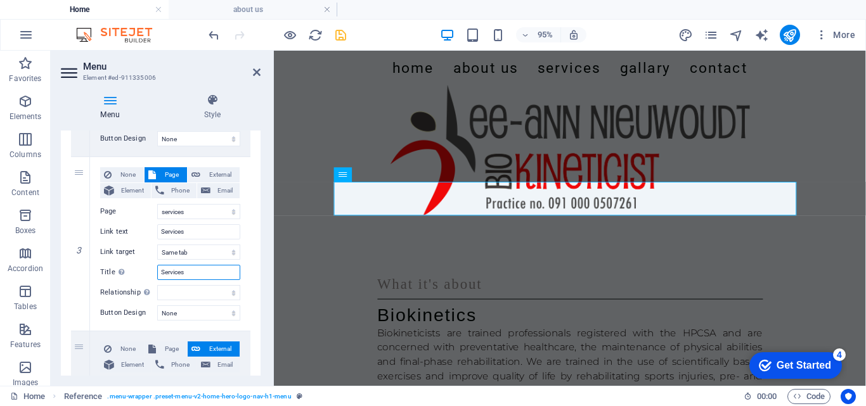
scroll to position [459, 0]
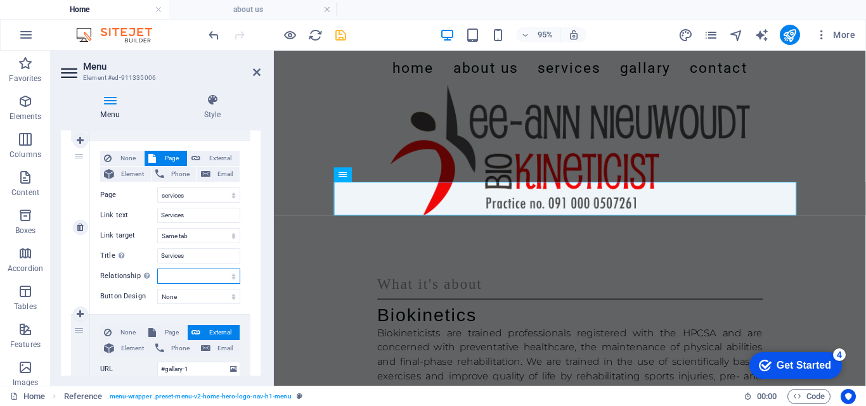
click at [187, 278] on select "alternate author bookmark external help license next nofollow noreferrer noopen…" at bounding box center [198, 276] width 83 height 15
click at [210, 157] on span "External" at bounding box center [220, 158] width 32 height 15
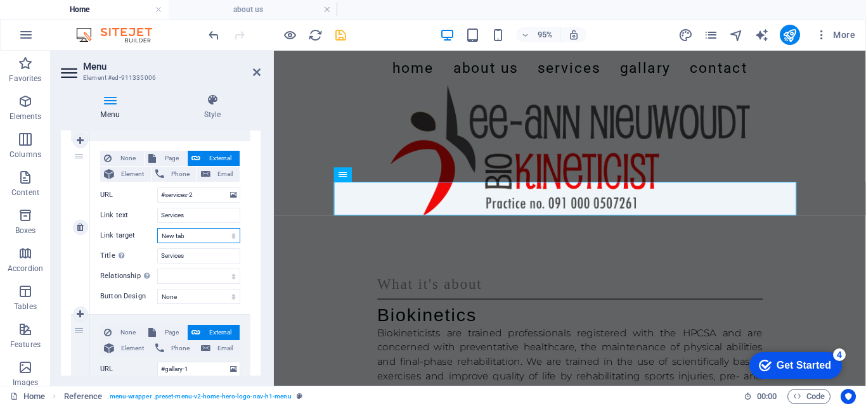
click at [197, 237] on select "New tab Same tab Overlay" at bounding box center [198, 235] width 83 height 15
click at [359, 9] on ul "Home about us" at bounding box center [433, 9] width 866 height 19
click at [710, 38] on icon "pages" at bounding box center [711, 35] width 15 height 15
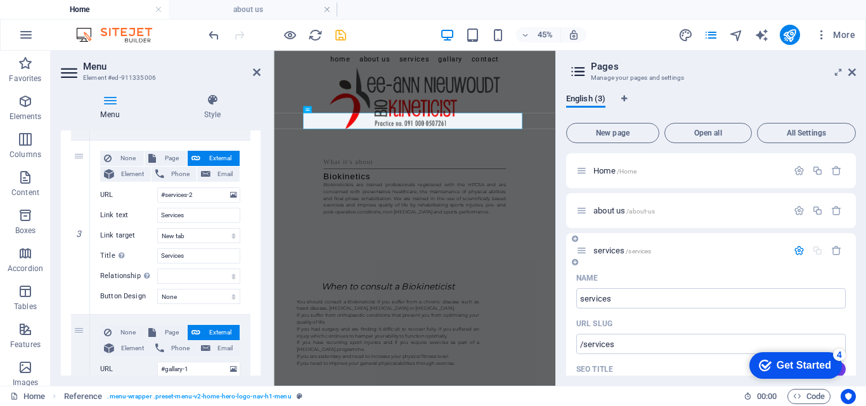
click at [583, 256] on div "services /services" at bounding box center [681, 250] width 211 height 15
click at [583, 249] on icon at bounding box center [581, 250] width 11 height 11
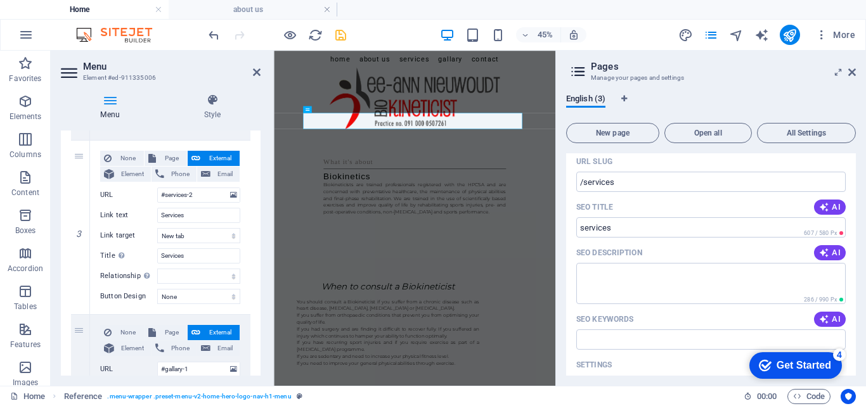
scroll to position [166, 0]
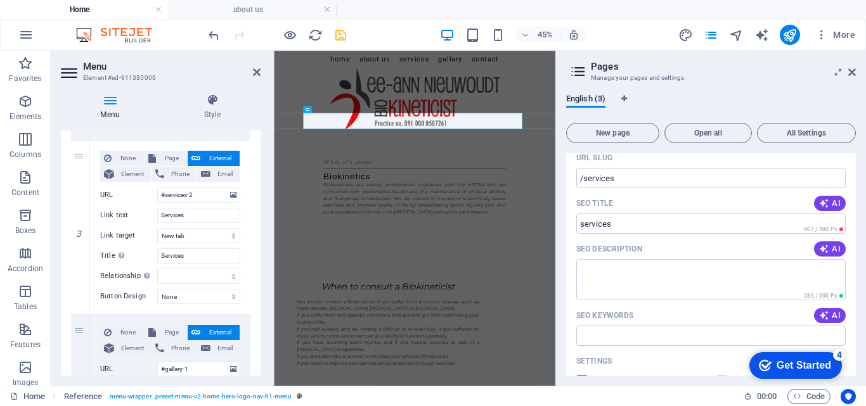
drag, startPoint x: 856, startPoint y: 264, endPoint x: 860, endPoint y: 287, distance: 22.5
click at [860, 287] on div "English (3) New page Open all All Settings Home /Home about us /about-us servic…" at bounding box center [711, 235] width 310 height 302
click at [797, 131] on span "All Settings" at bounding box center [806, 133] width 87 height 8
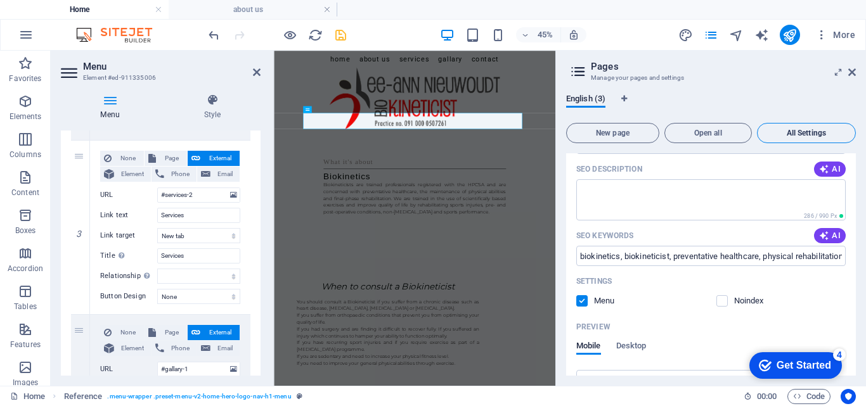
scroll to position [515, 0]
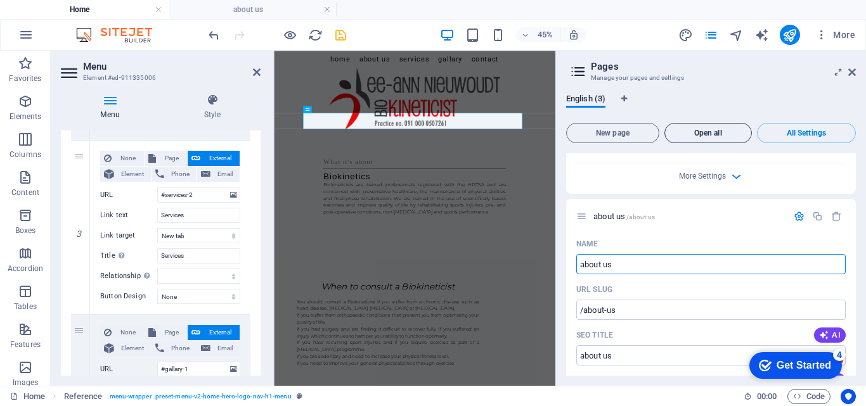
click at [727, 134] on span "Open all" at bounding box center [708, 133] width 76 height 8
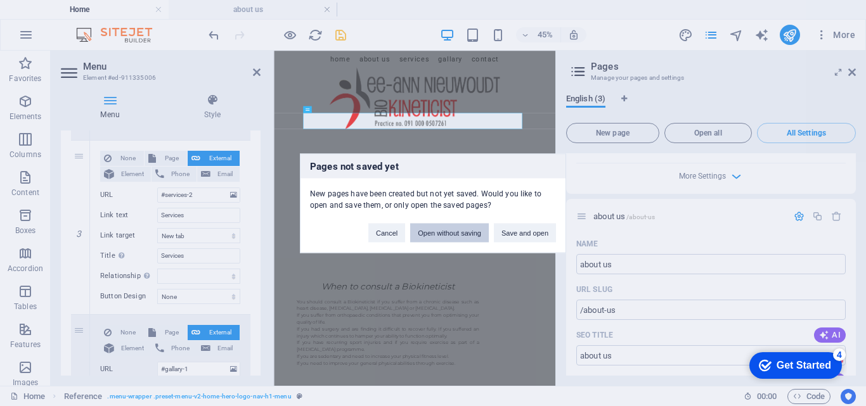
click at [469, 236] on button "Open without saving" at bounding box center [449, 232] width 79 height 19
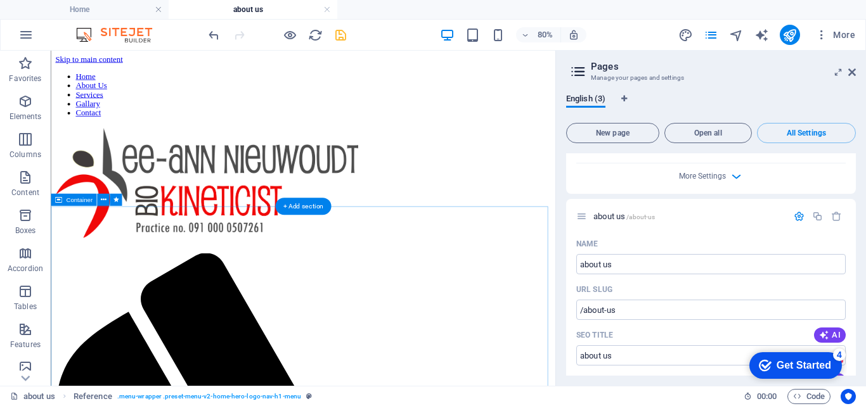
scroll to position [0, 0]
click at [295, 17] on li "about us" at bounding box center [253, 9] width 169 height 19
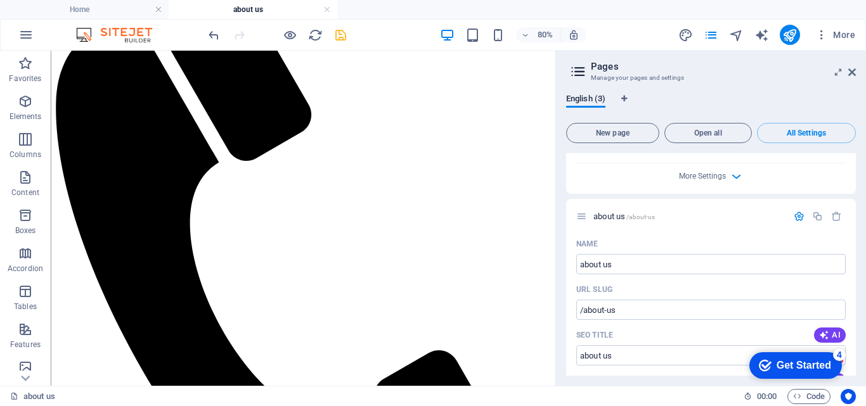
scroll to position [396, 0]
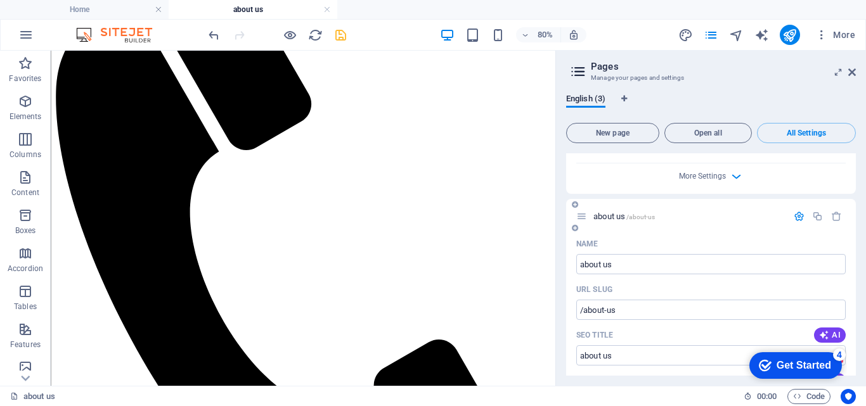
click at [803, 205] on div "about us /about-us" at bounding box center [711, 216] width 290 height 35
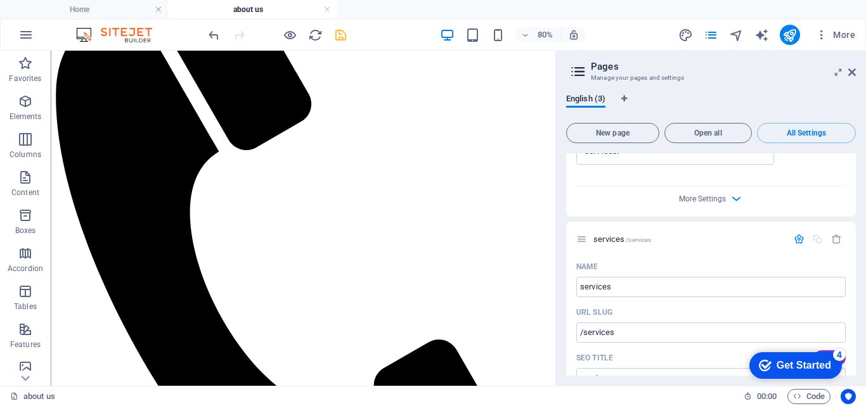
scroll to position [1124, 0]
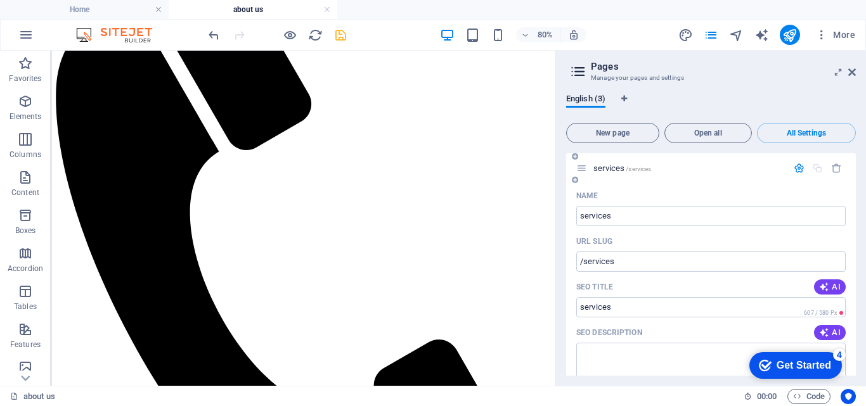
click at [626, 170] on span "/services" at bounding box center [638, 168] width 25 height 7
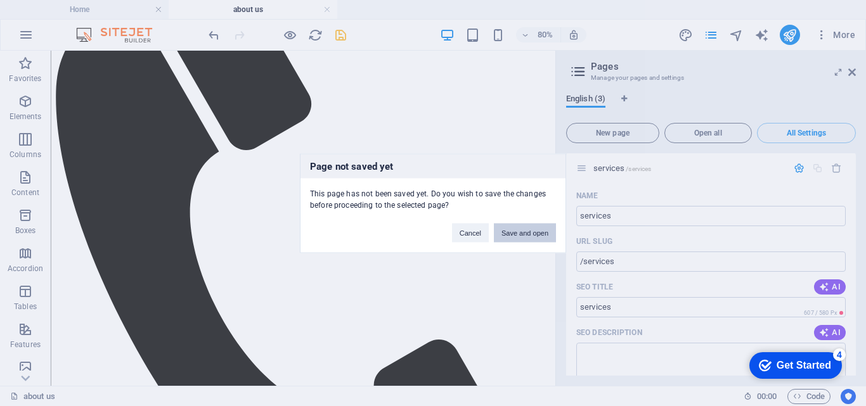
click at [534, 233] on button "Save and open" at bounding box center [525, 232] width 62 height 19
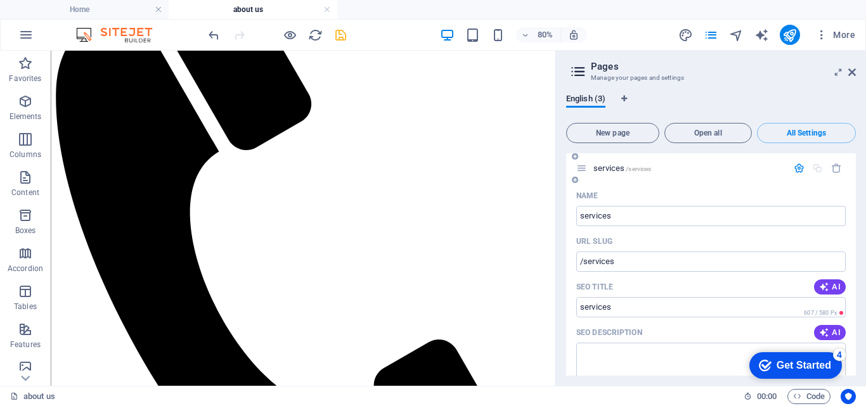
click at [802, 171] on icon "button" at bounding box center [799, 168] width 11 height 11
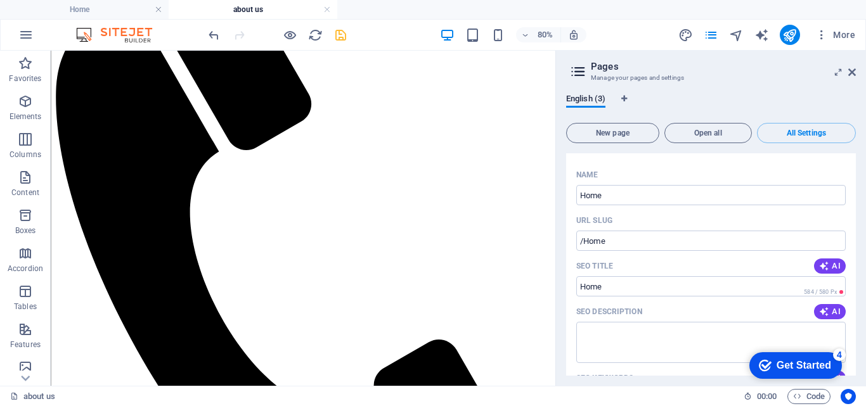
scroll to position [0, 0]
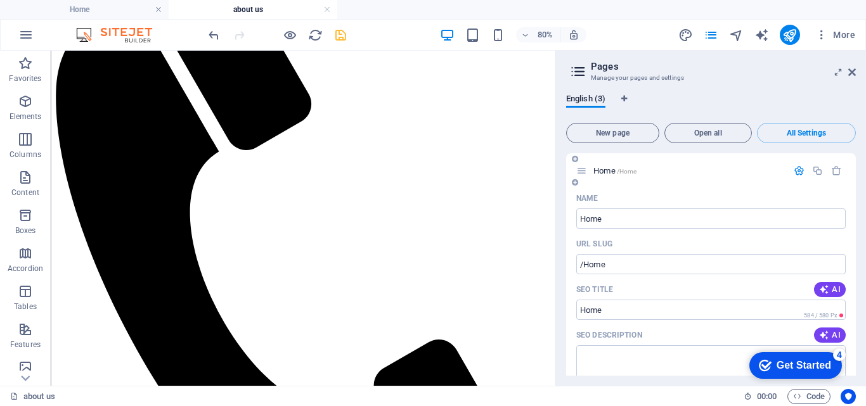
click at [802, 169] on icon "button" at bounding box center [799, 170] width 11 height 11
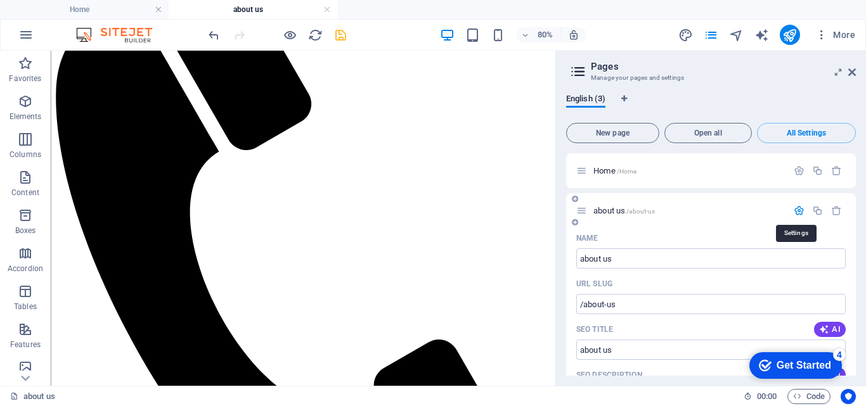
click at [802, 207] on icon "button" at bounding box center [799, 210] width 11 height 11
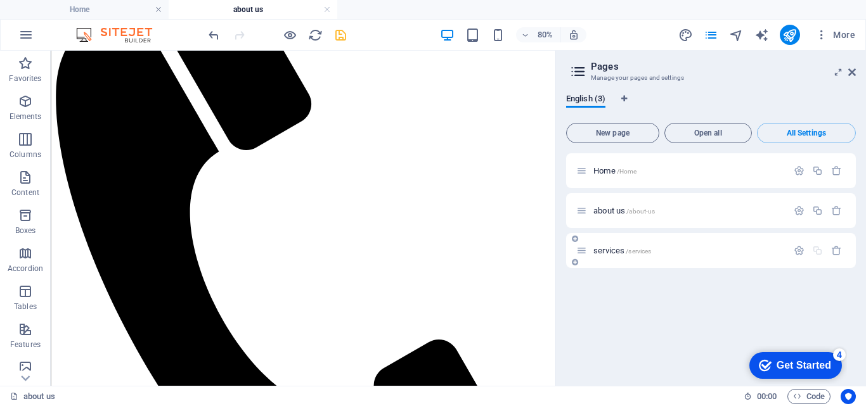
click at [648, 252] on span "/services" at bounding box center [638, 251] width 25 height 7
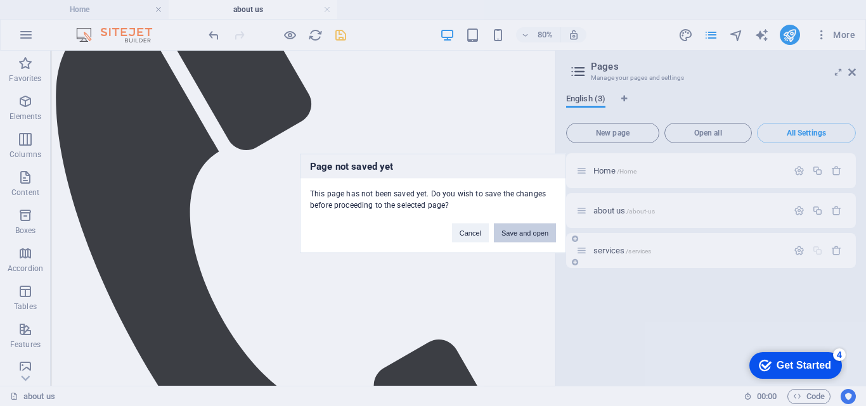
click at [648, 252] on div "Page not saved yet This page has not been saved yet. Do you wish to save the ch…" at bounding box center [433, 203] width 866 height 406
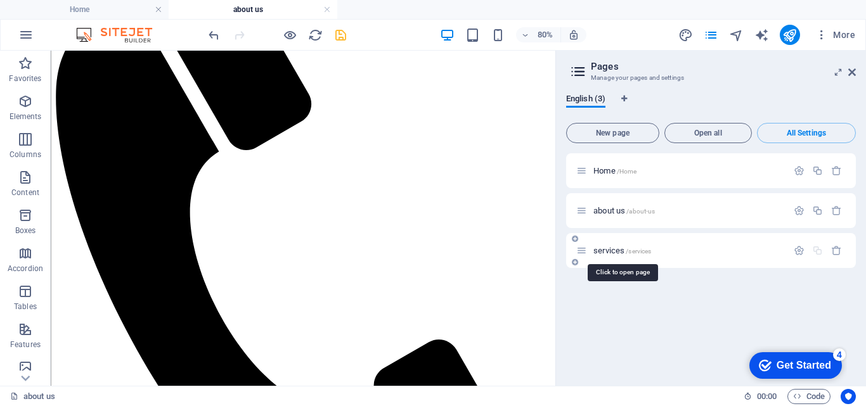
click at [648, 252] on span "/services" at bounding box center [638, 251] width 25 height 7
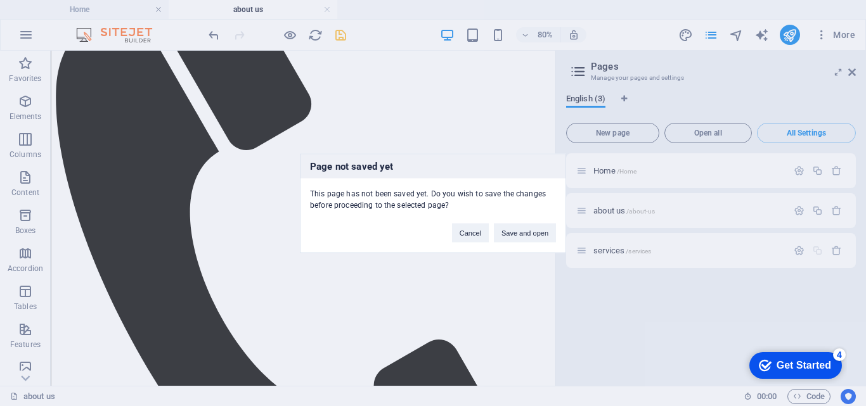
click at [597, 249] on div "Page not saved yet This page has not been saved yet. Do you wish to save the ch…" at bounding box center [433, 203] width 866 height 406
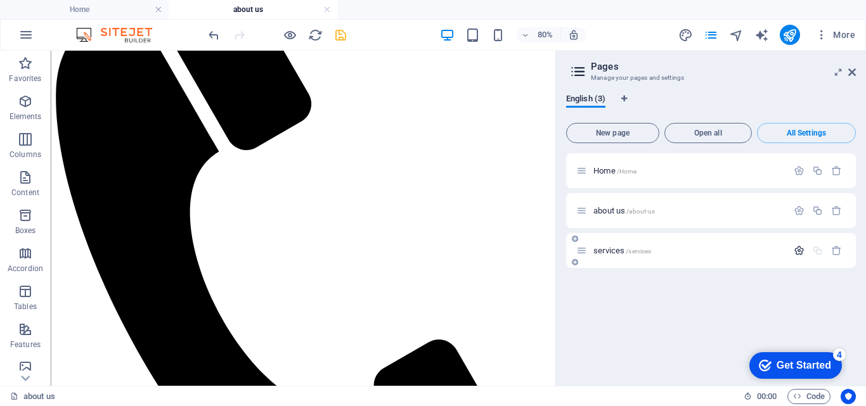
click at [801, 254] on icon "button" at bounding box center [799, 250] width 11 height 11
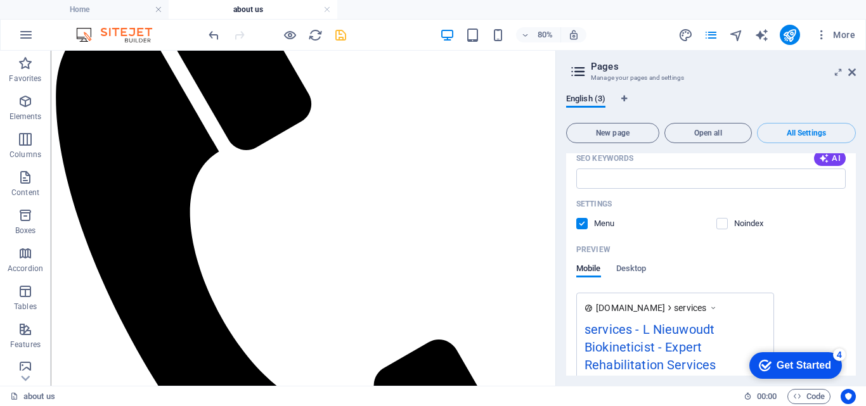
scroll to position [333, 0]
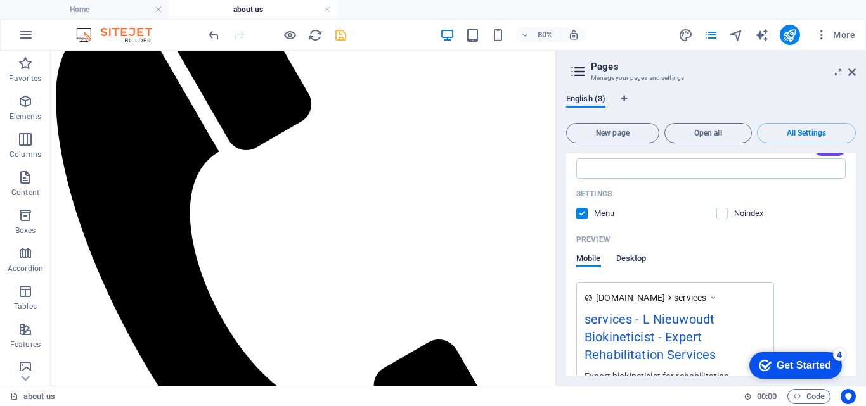
click at [628, 259] on span "Desktop" at bounding box center [631, 260] width 30 height 18
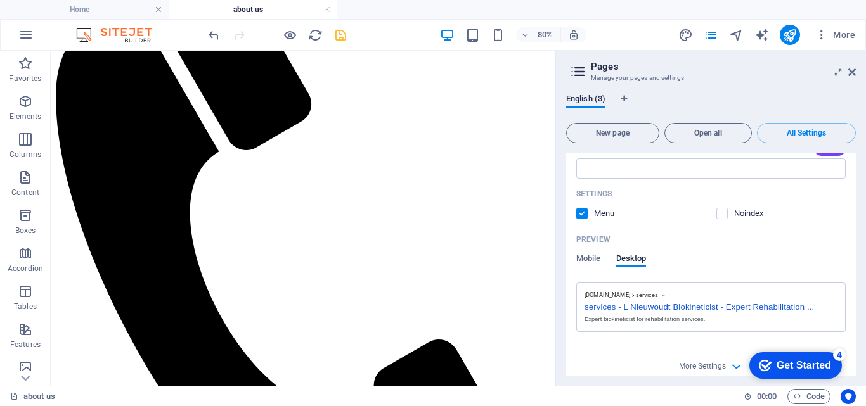
click at [702, 312] on div "services - L Nieuwoudt Biokineticist - Expert Rehabilitation ..." at bounding box center [710, 305] width 253 height 13
click at [704, 306] on div "services - L Nieuwoudt Biokineticist - Expert Rehabilitation ..." at bounding box center [710, 305] width 253 height 13
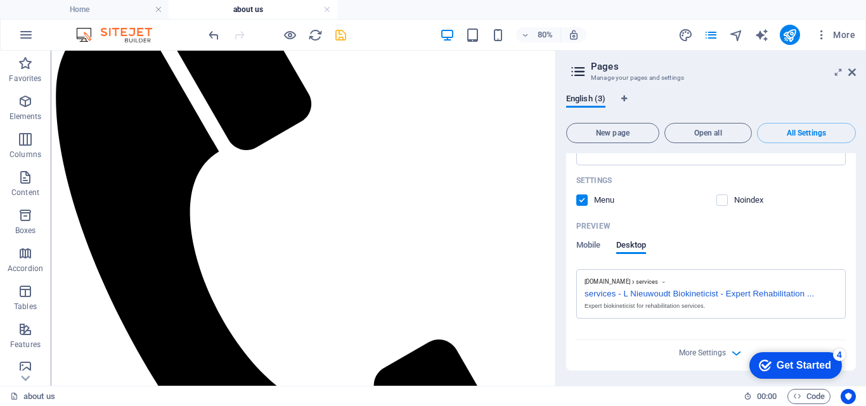
click at [695, 359] on div "More Settings" at bounding box center [710, 350] width 269 height 20
click at [695, 352] on span "More Settings" at bounding box center [702, 353] width 47 height 9
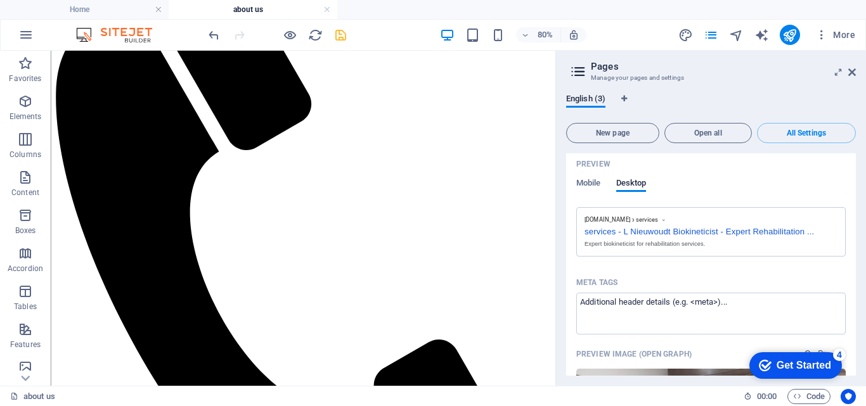
scroll to position [595, 0]
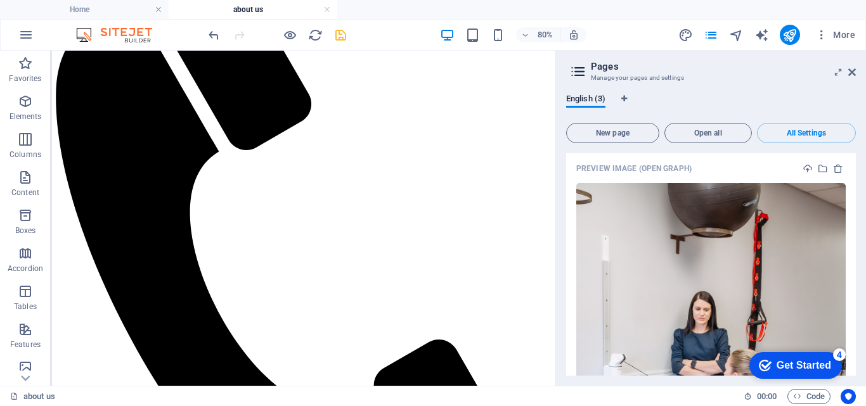
click at [730, 326] on img at bounding box center [710, 385] width 269 height 404
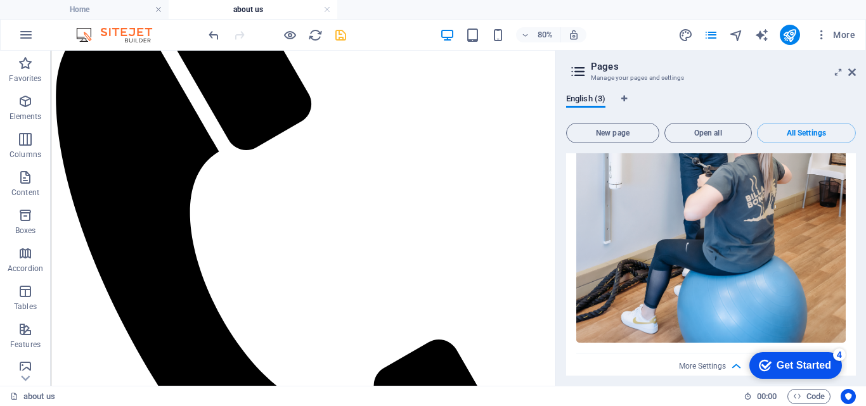
scroll to position [848, 0]
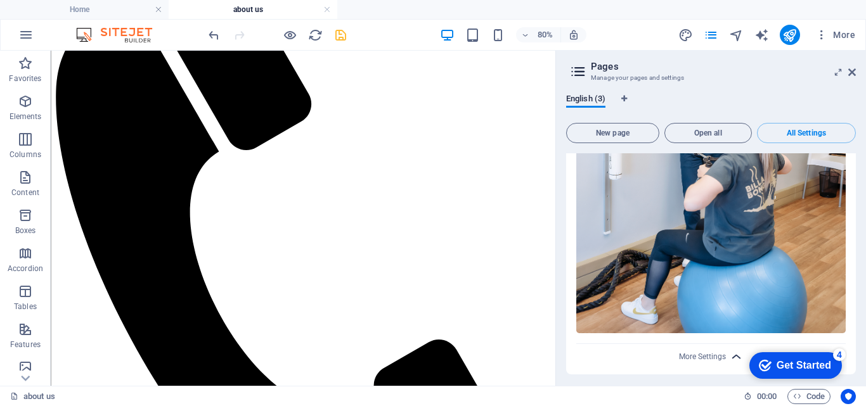
click at [732, 354] on icon "button" at bounding box center [736, 357] width 15 height 15
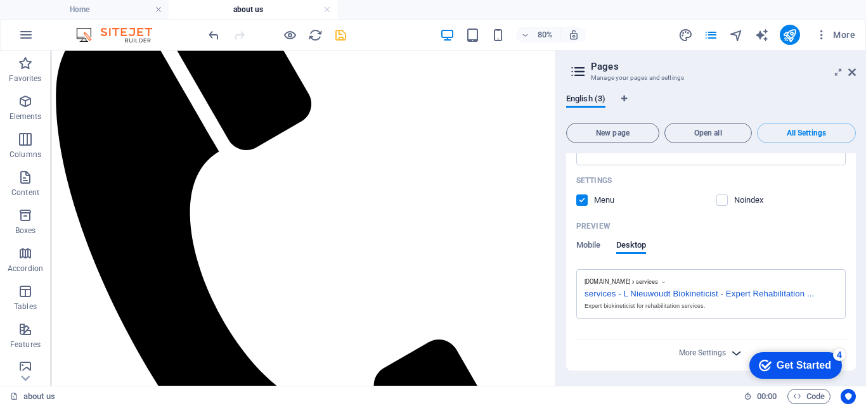
scroll to position [347, 0]
click at [590, 241] on span "Mobile" at bounding box center [588, 247] width 25 height 18
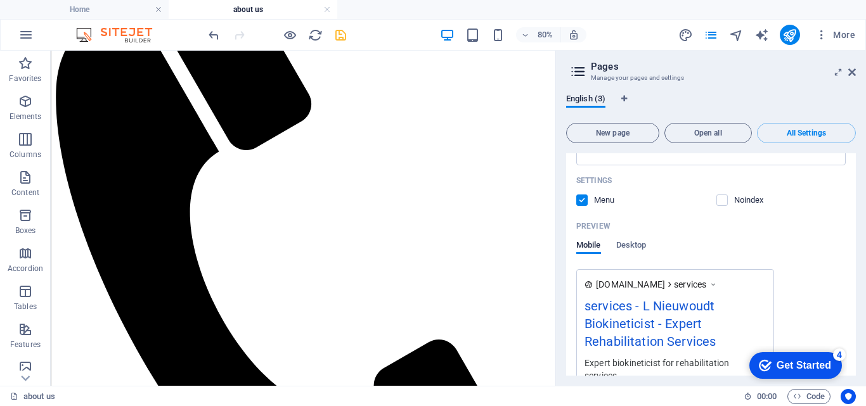
click at [633, 237] on div "Preview Mobile Desktop" at bounding box center [710, 242] width 269 height 53
click at [636, 247] on span "Desktop" at bounding box center [631, 247] width 30 height 18
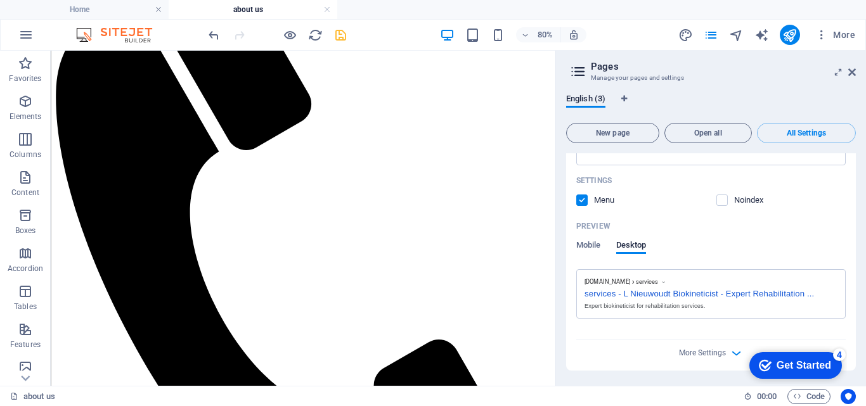
drag, startPoint x: 853, startPoint y: 293, endPoint x: 856, endPoint y: 342, distance: 48.3
click at [856, 342] on div "English (3) New page Open all All Settings Home /Home about us /about-us servic…" at bounding box center [711, 235] width 310 height 302
click at [338, 37] on icon "save" at bounding box center [340, 35] width 15 height 15
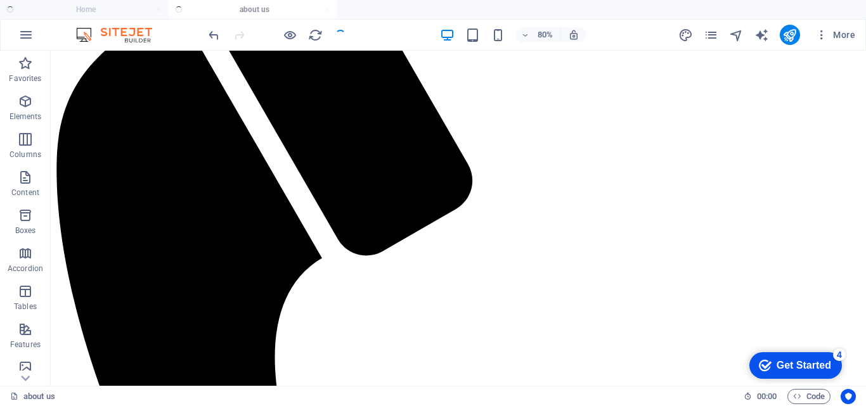
scroll to position [361, 0]
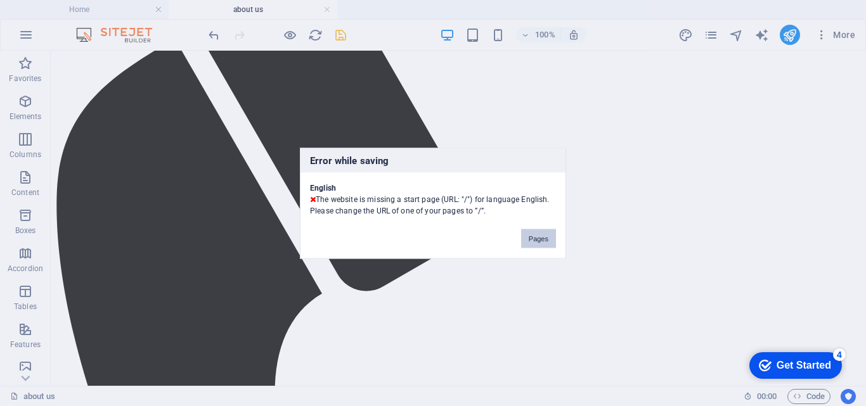
click at [535, 235] on button "Pages" at bounding box center [538, 238] width 35 height 19
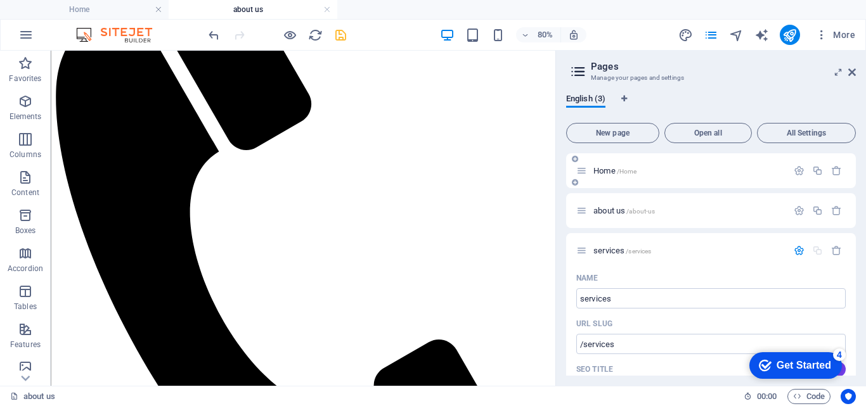
click at [602, 176] on div "Home /Home" at bounding box center [681, 171] width 211 height 15
click at [796, 168] on icon "button" at bounding box center [799, 170] width 11 height 11
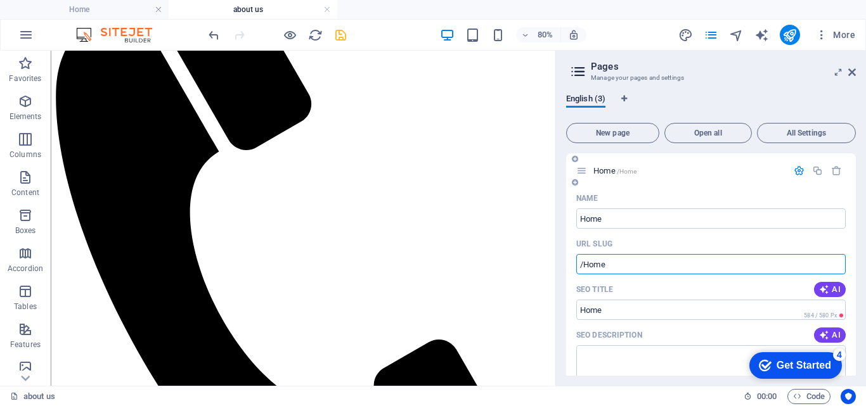
click at [639, 263] on input "/Home" at bounding box center [710, 264] width 269 height 20
click at [782, 268] on input "/" at bounding box center [710, 264] width 269 height 20
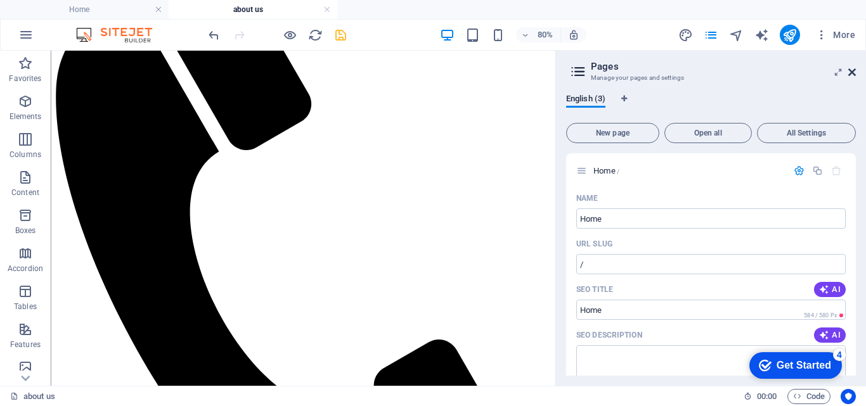
click at [851, 70] on icon at bounding box center [852, 72] width 8 height 10
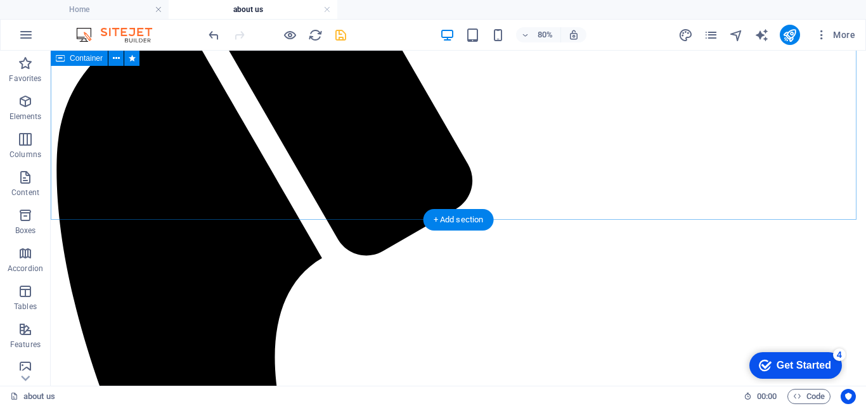
scroll to position [361, 0]
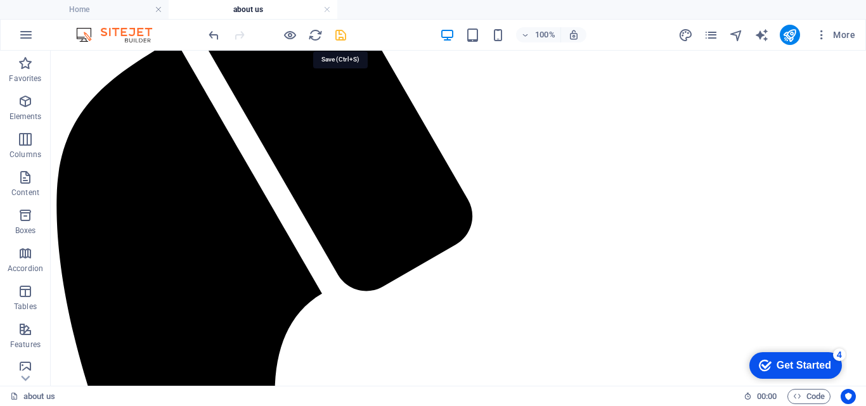
click at [341, 33] on icon "save" at bounding box center [340, 35] width 15 height 15
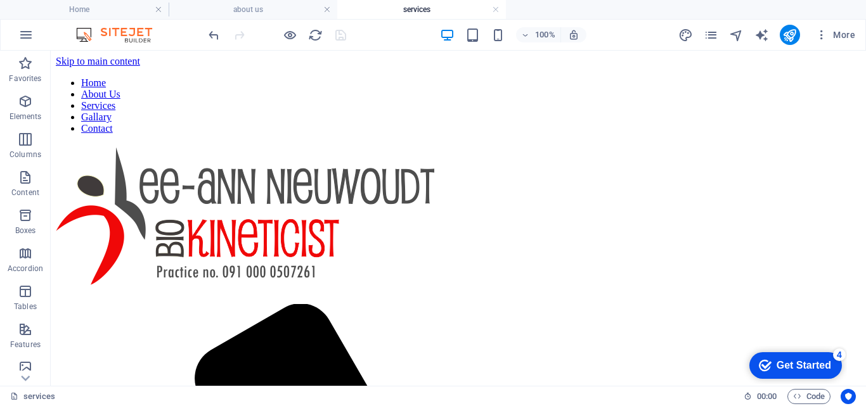
scroll to position [0, 0]
